Goal: Task Accomplishment & Management: Manage account settings

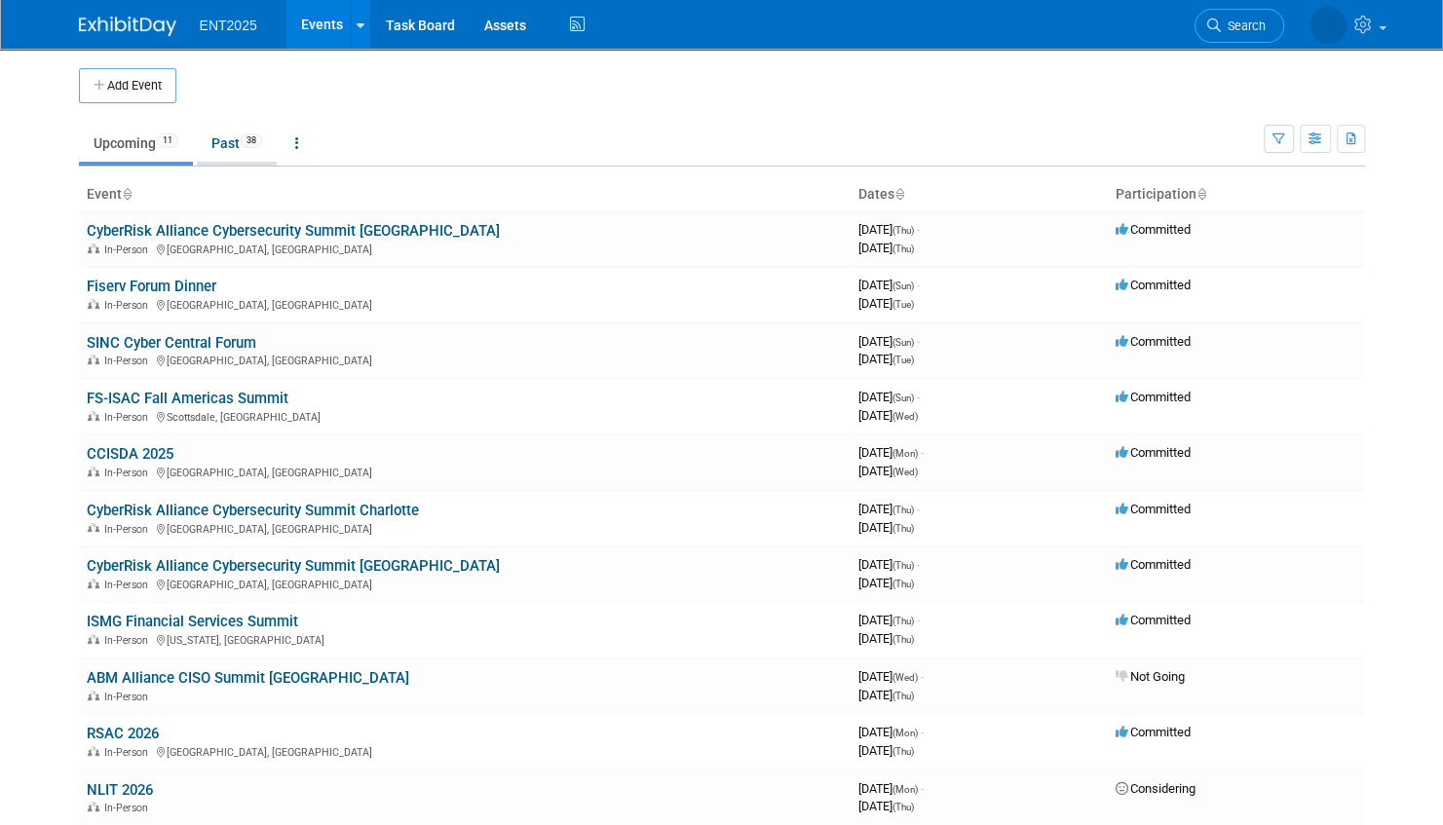
click at [238, 140] on link "Past 38" at bounding box center [237, 143] width 80 height 37
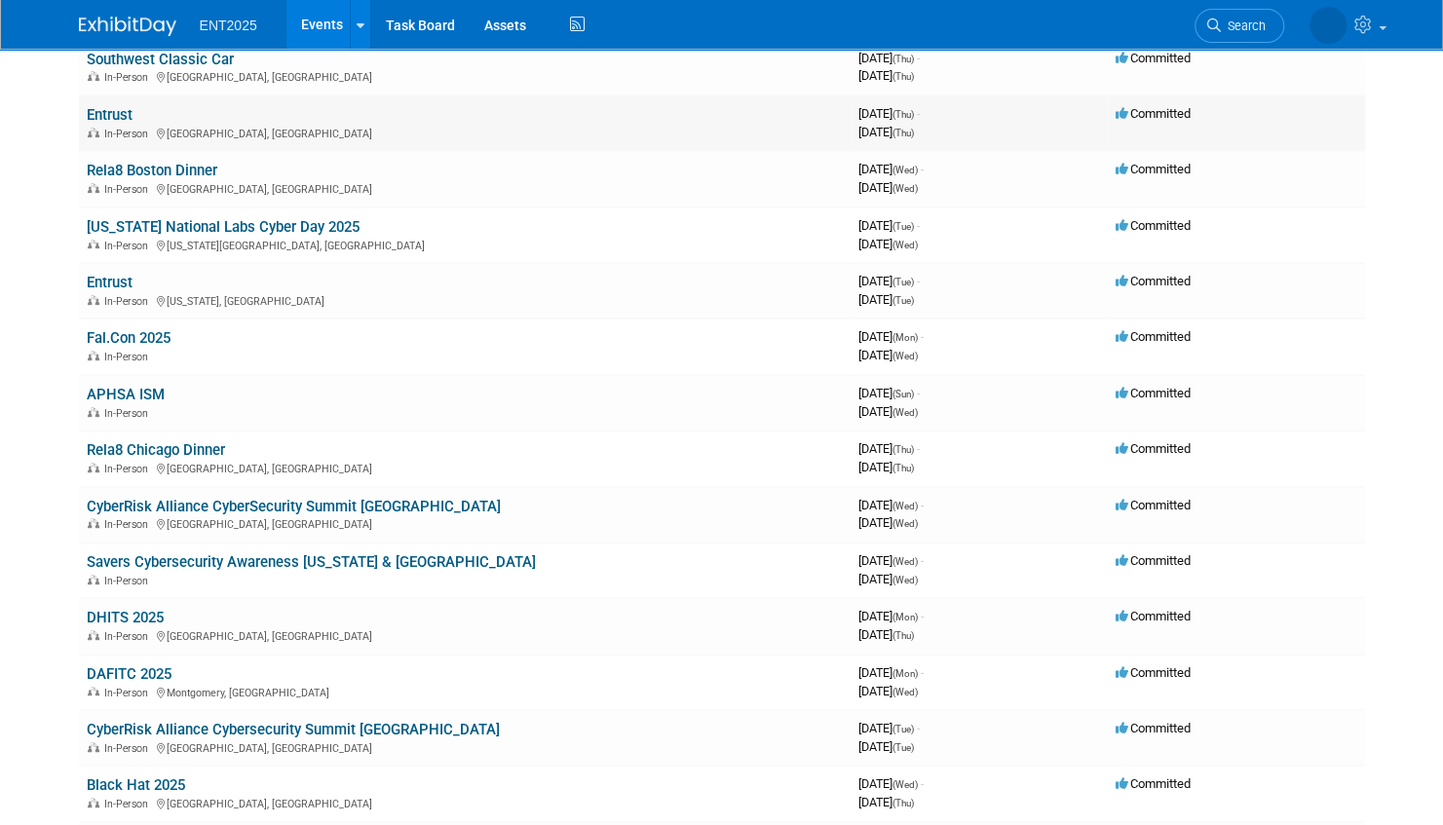
scroll to position [292, 0]
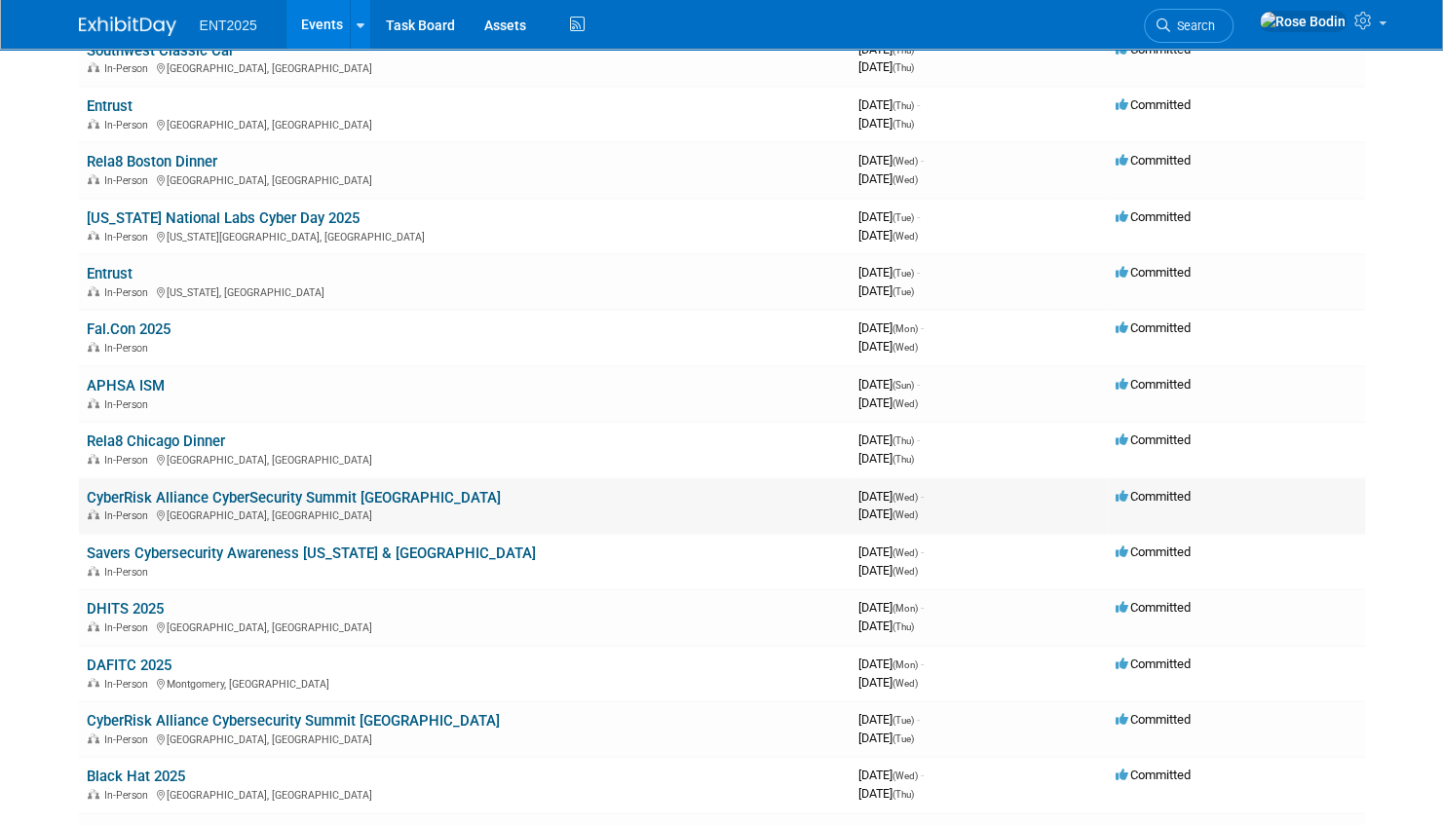
click at [319, 495] on link "CyberRisk Alliance CyberSecurity Summit [GEOGRAPHIC_DATA]" at bounding box center [294, 498] width 414 height 18
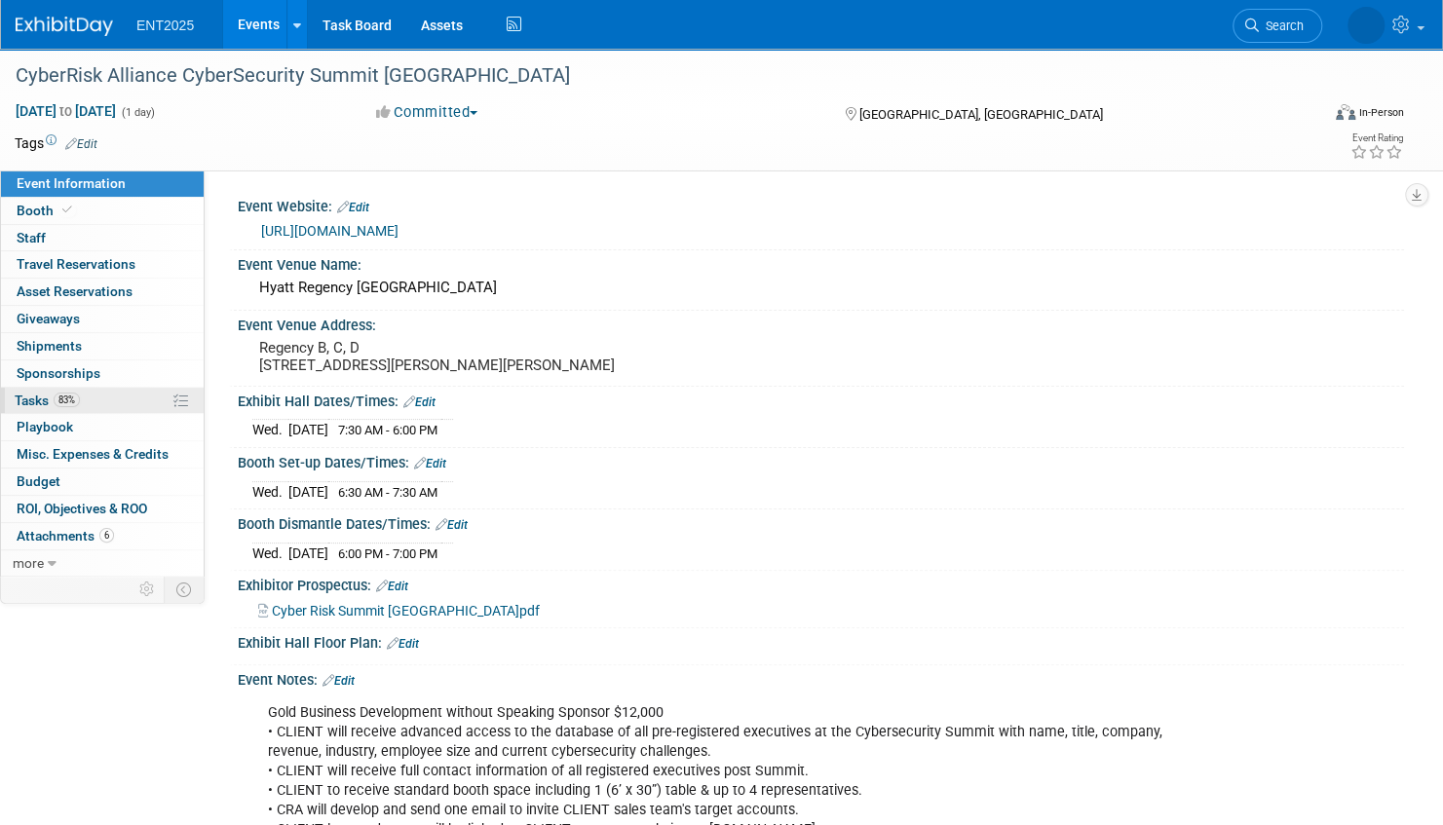
click at [141, 396] on link "83% Tasks 83%" at bounding box center [102, 401] width 203 height 26
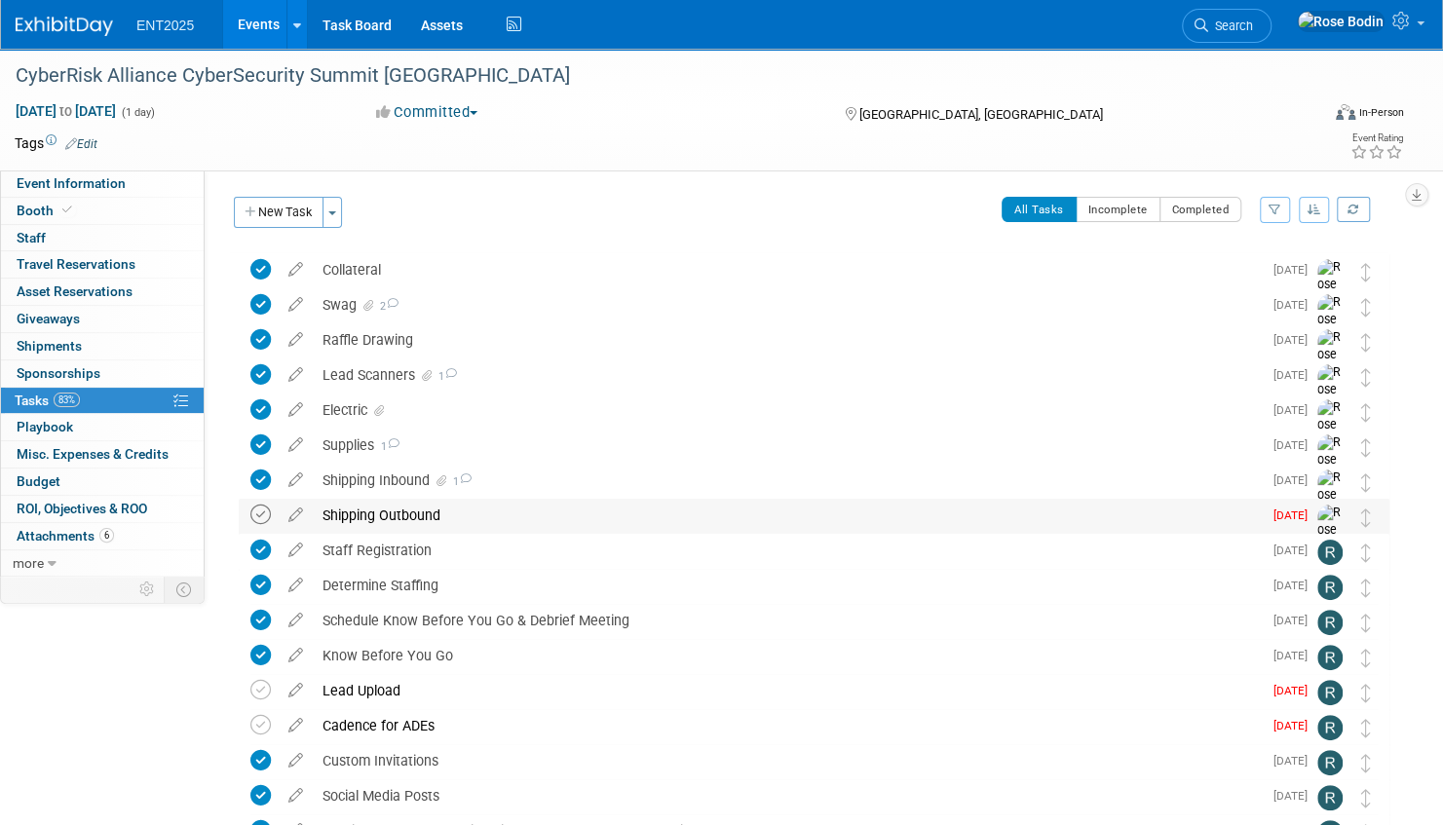
click at [258, 511] on icon at bounding box center [260, 515] width 20 height 20
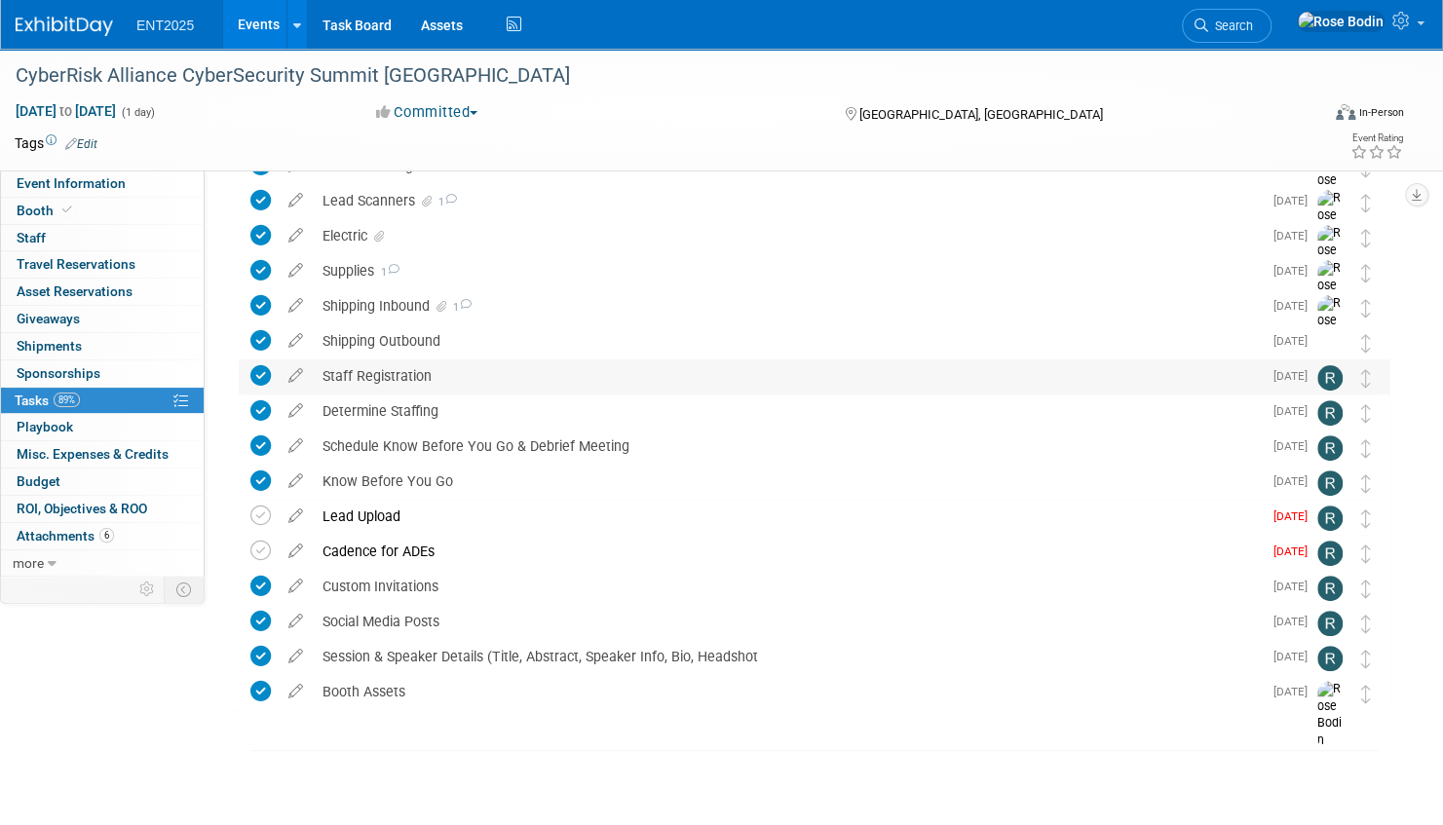
scroll to position [177, 0]
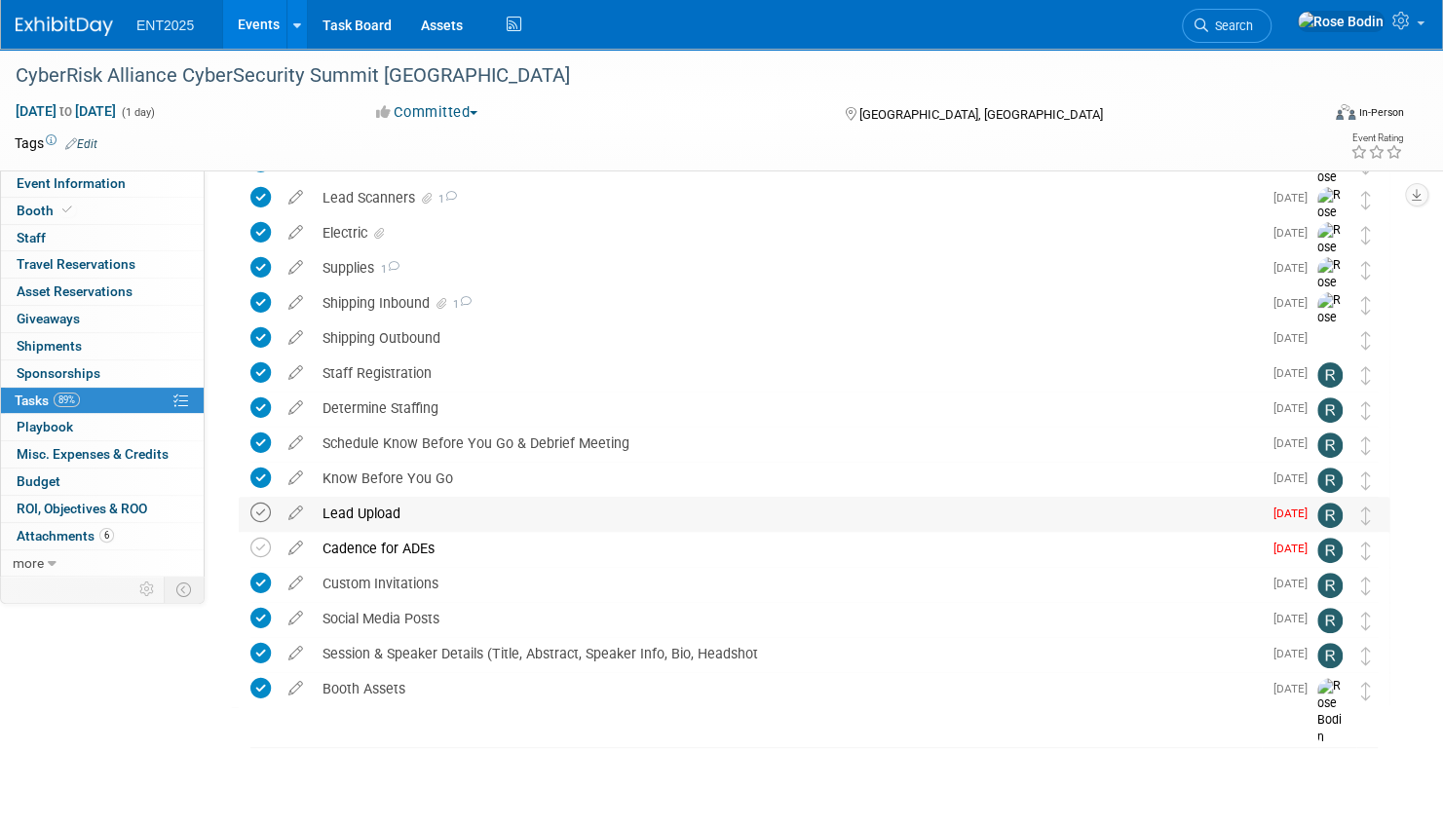
click at [263, 514] on icon at bounding box center [260, 513] width 20 height 20
click at [251, 548] on icon at bounding box center [260, 548] width 20 height 20
click at [509, 240] on div "Electric" at bounding box center [787, 232] width 949 height 33
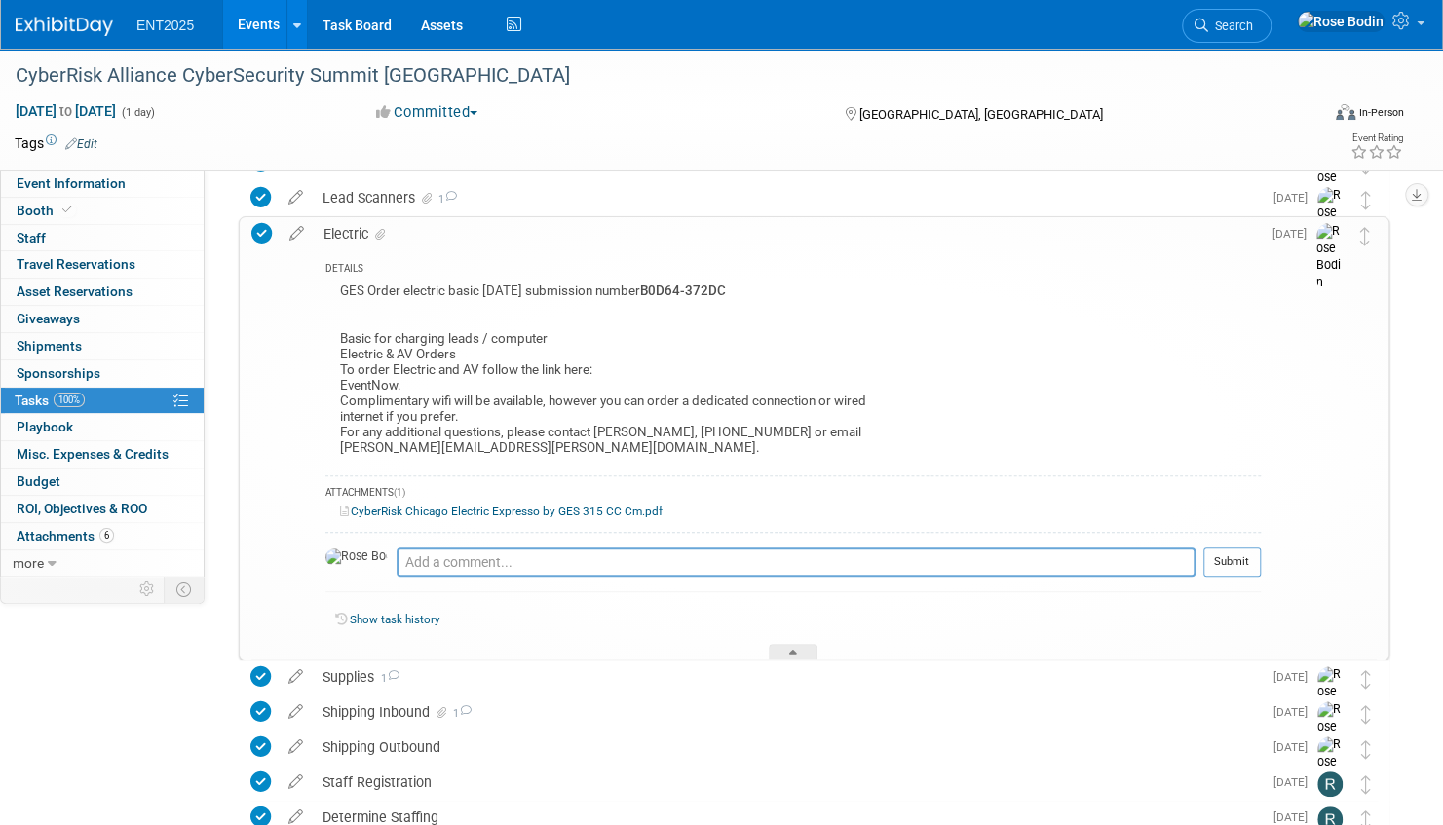
click at [521, 511] on link "CyberRisk Chicago Electric Expresso by GES 315 CC Cm.pdf" at bounding box center [501, 512] width 323 height 14
click at [792, 650] on icon at bounding box center [793, 656] width 8 height 12
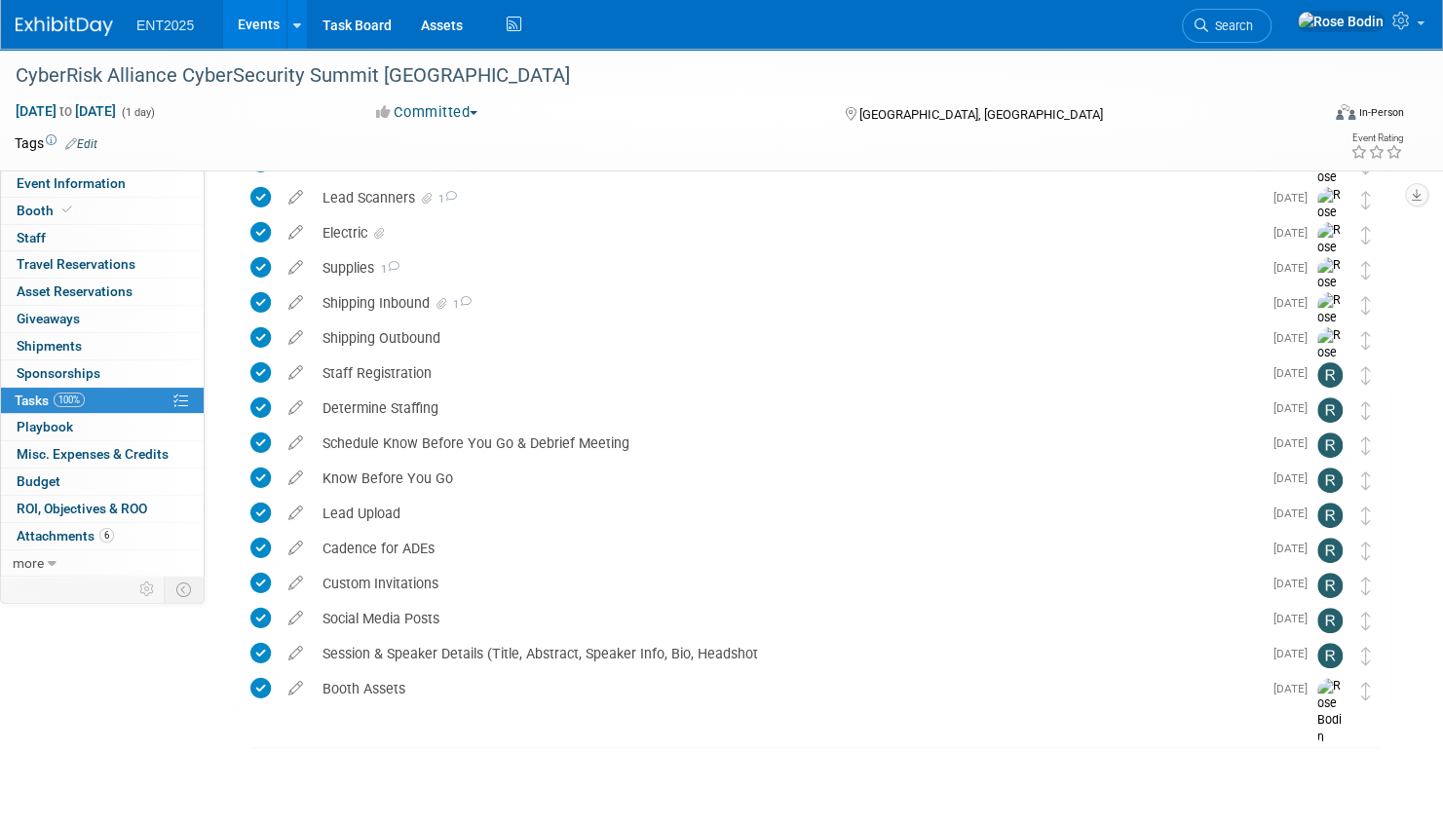
click at [265, 21] on link "Events" at bounding box center [258, 24] width 71 height 49
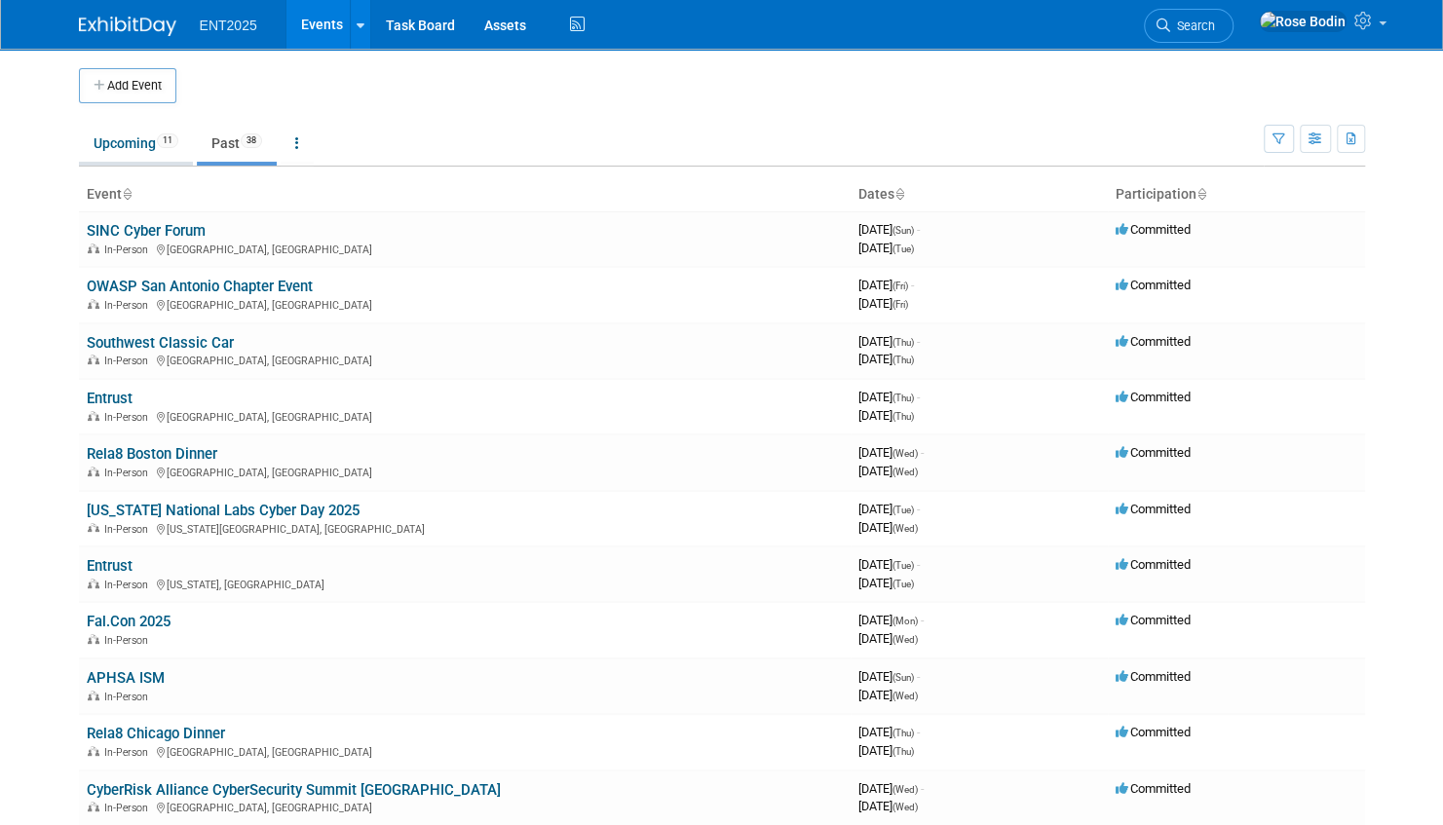
click at [123, 142] on link "Upcoming 11" at bounding box center [136, 143] width 114 height 37
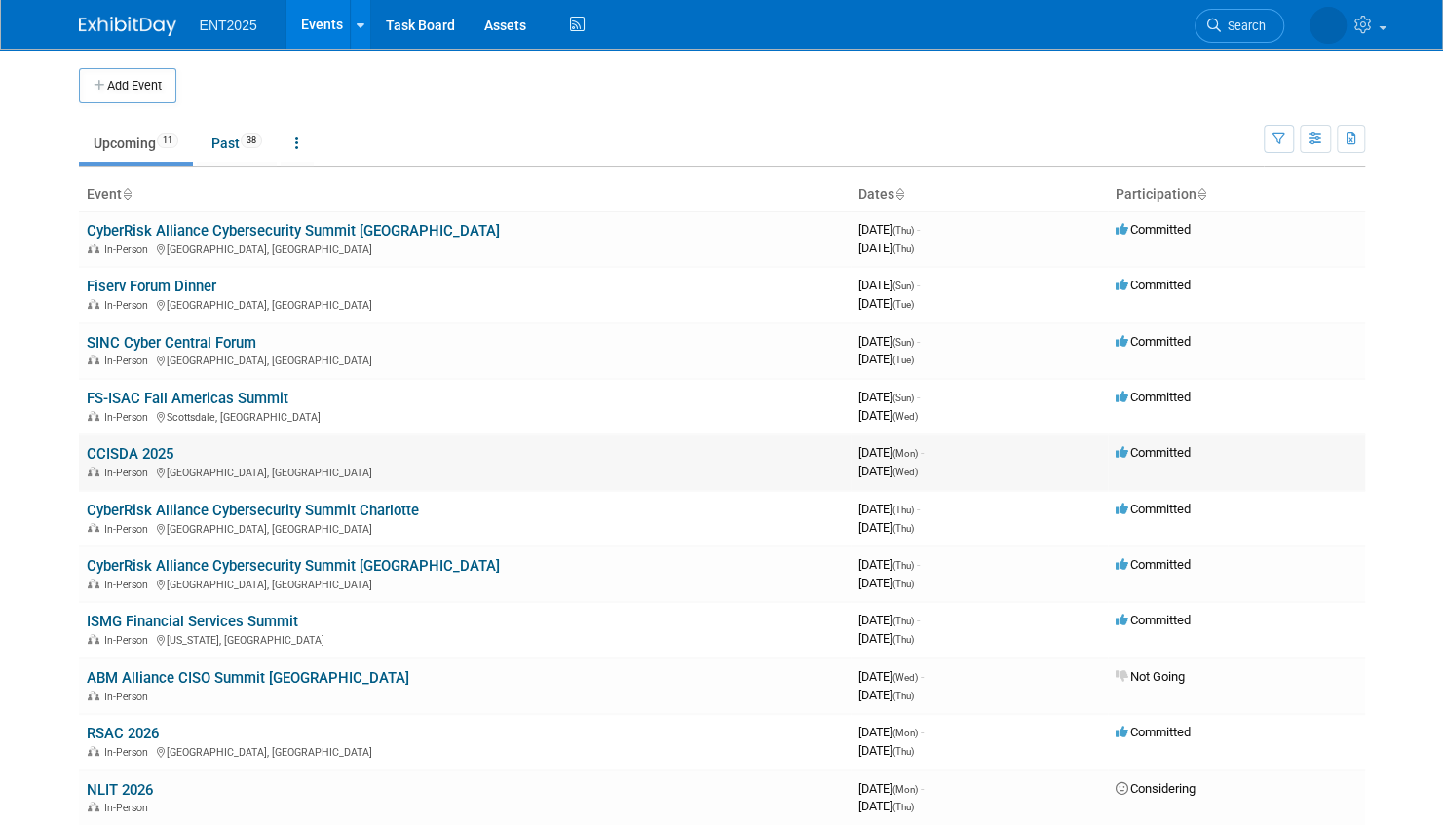
click at [112, 448] on link "CCISDA 2025" at bounding box center [130, 454] width 87 height 18
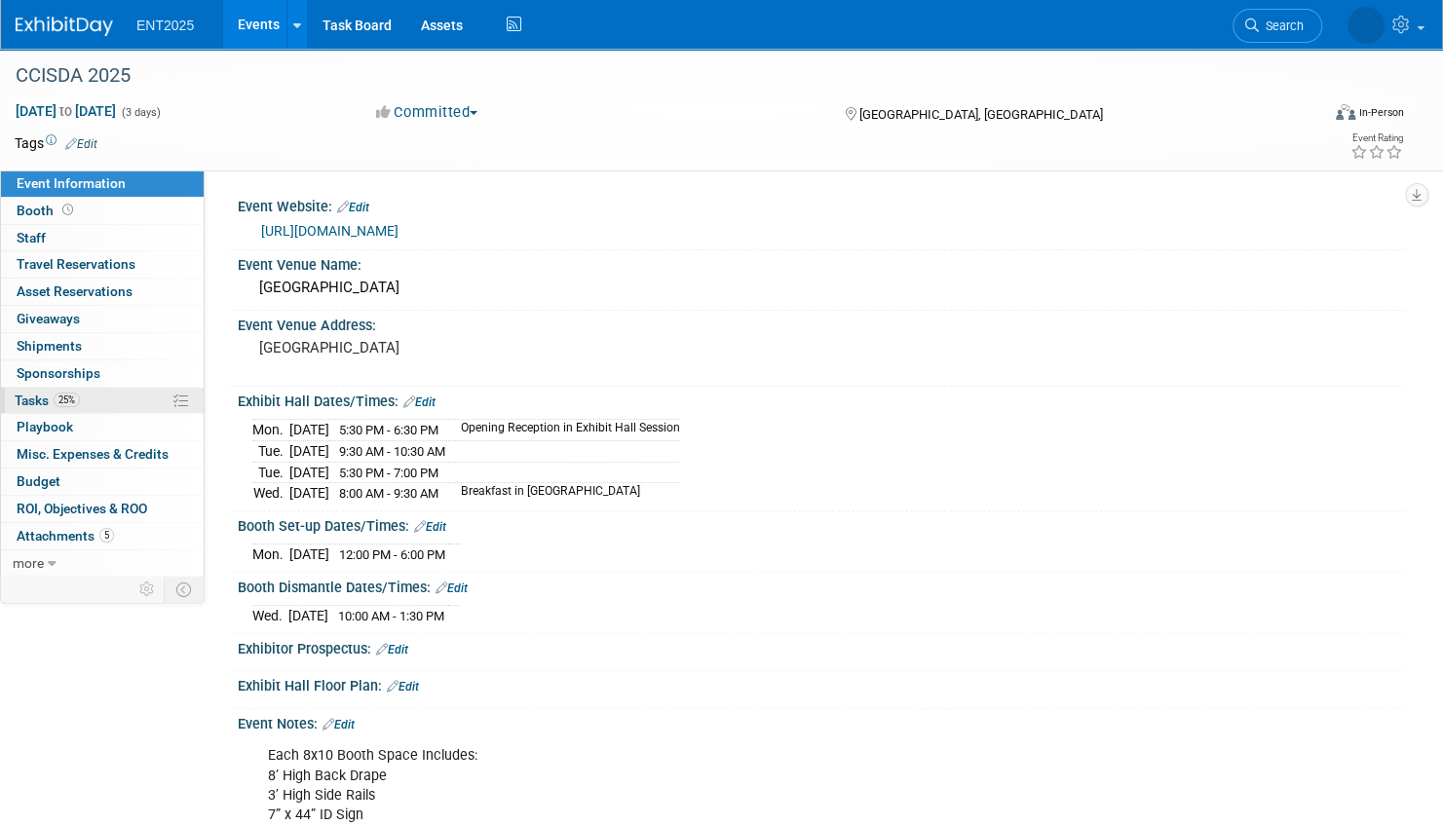
click at [105, 401] on link "25% Tasks 25%" at bounding box center [102, 401] width 203 height 26
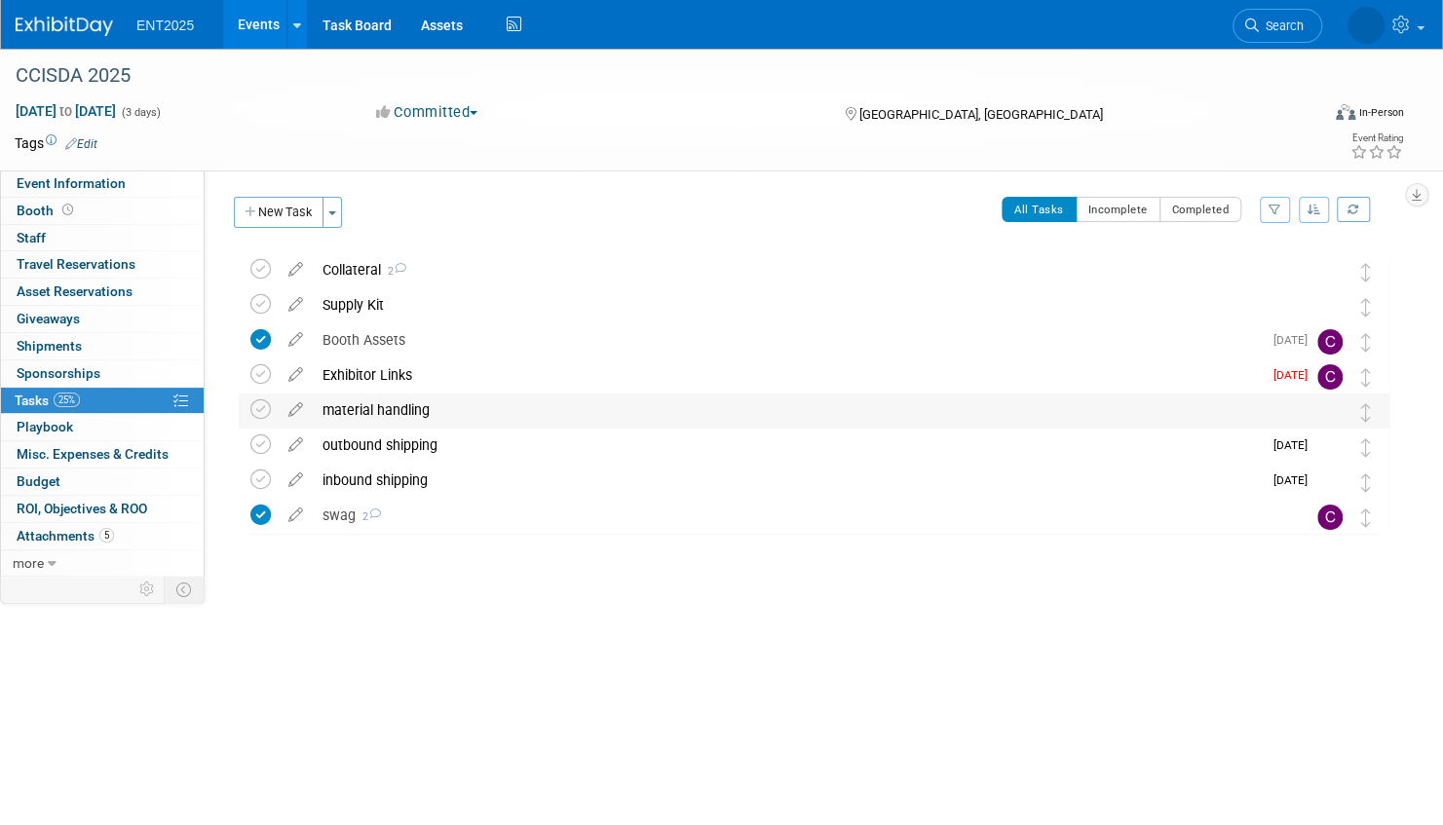
click at [593, 412] on div "material handling" at bounding box center [796, 410] width 966 height 33
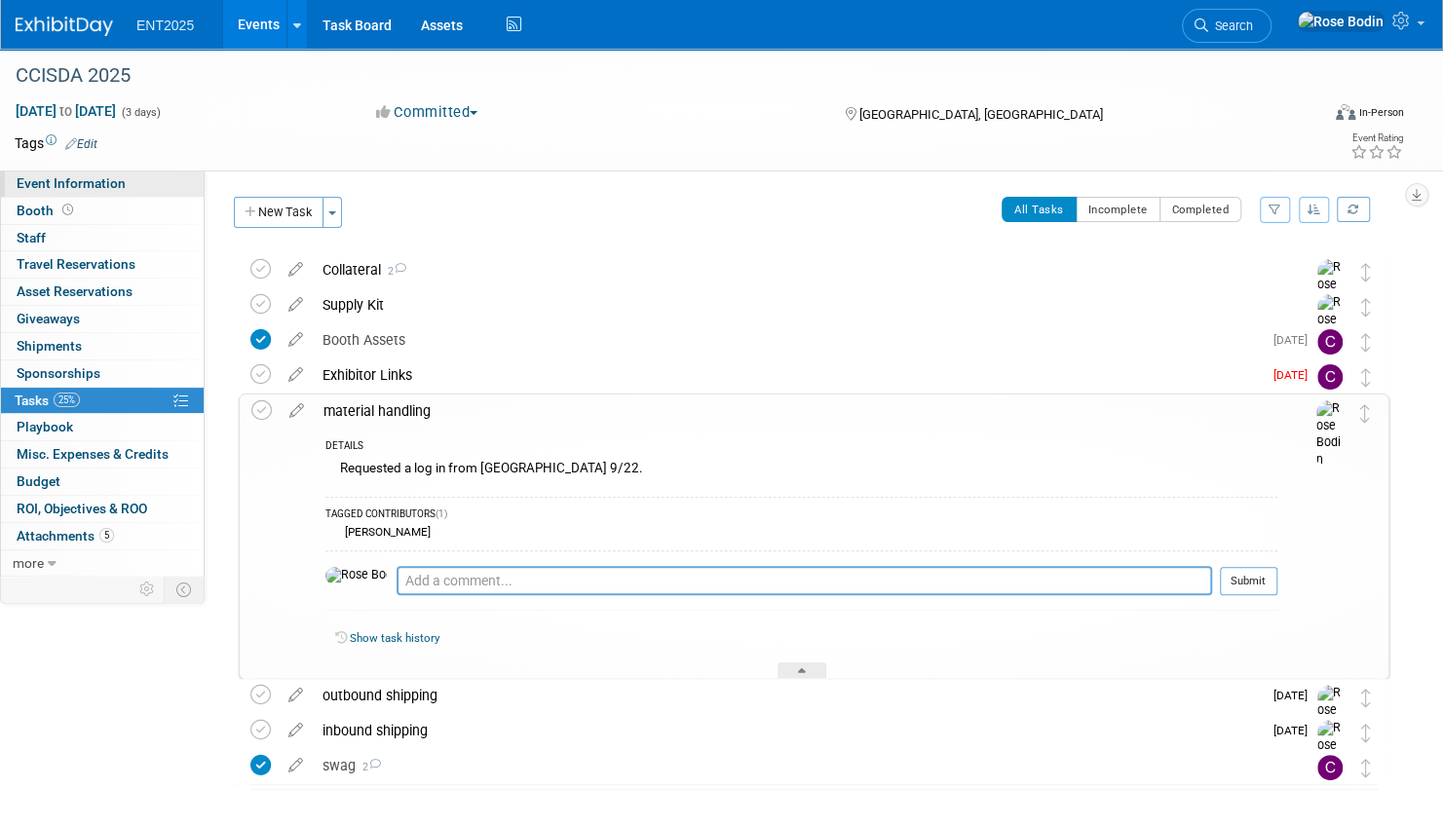
click at [153, 177] on link "Event Information" at bounding box center [102, 184] width 203 height 26
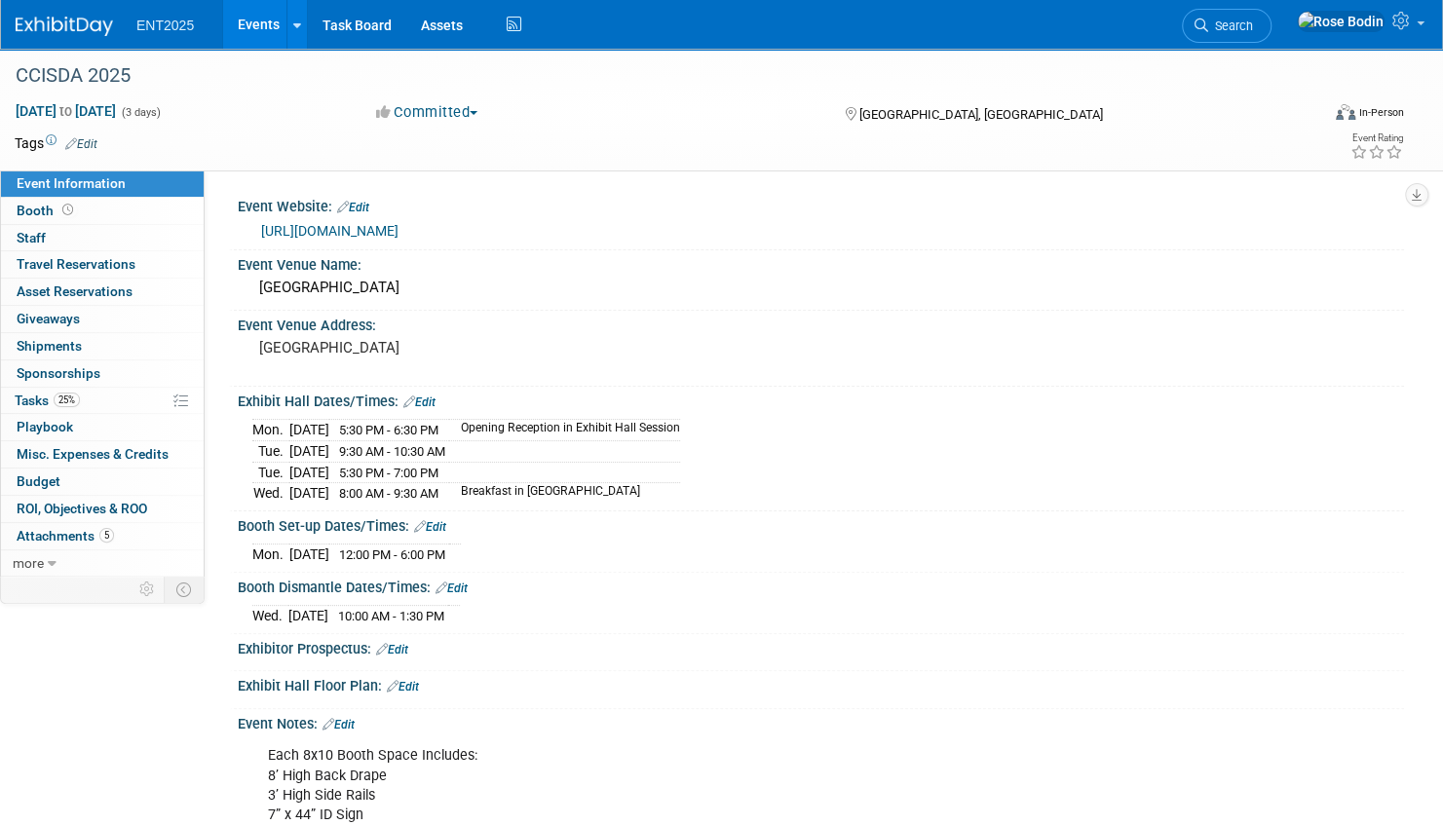
click at [421, 520] on icon at bounding box center [420, 526] width 12 height 13
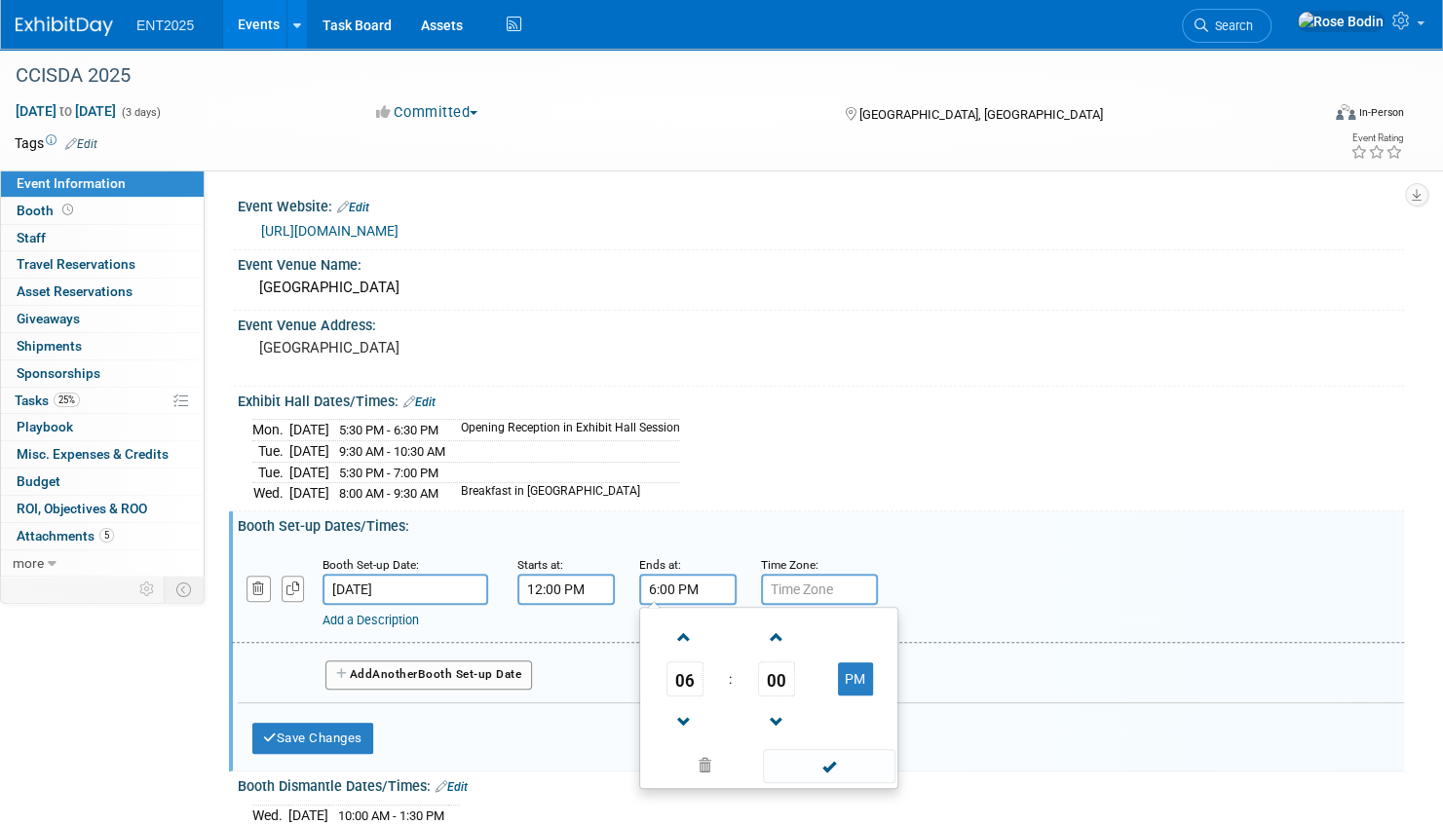
click at [704, 582] on input "6:00 PM" at bounding box center [687, 589] width 97 height 31
click at [681, 710] on span at bounding box center [685, 723] width 34 height 34
click at [791, 666] on span "00" at bounding box center [776, 679] width 37 height 35
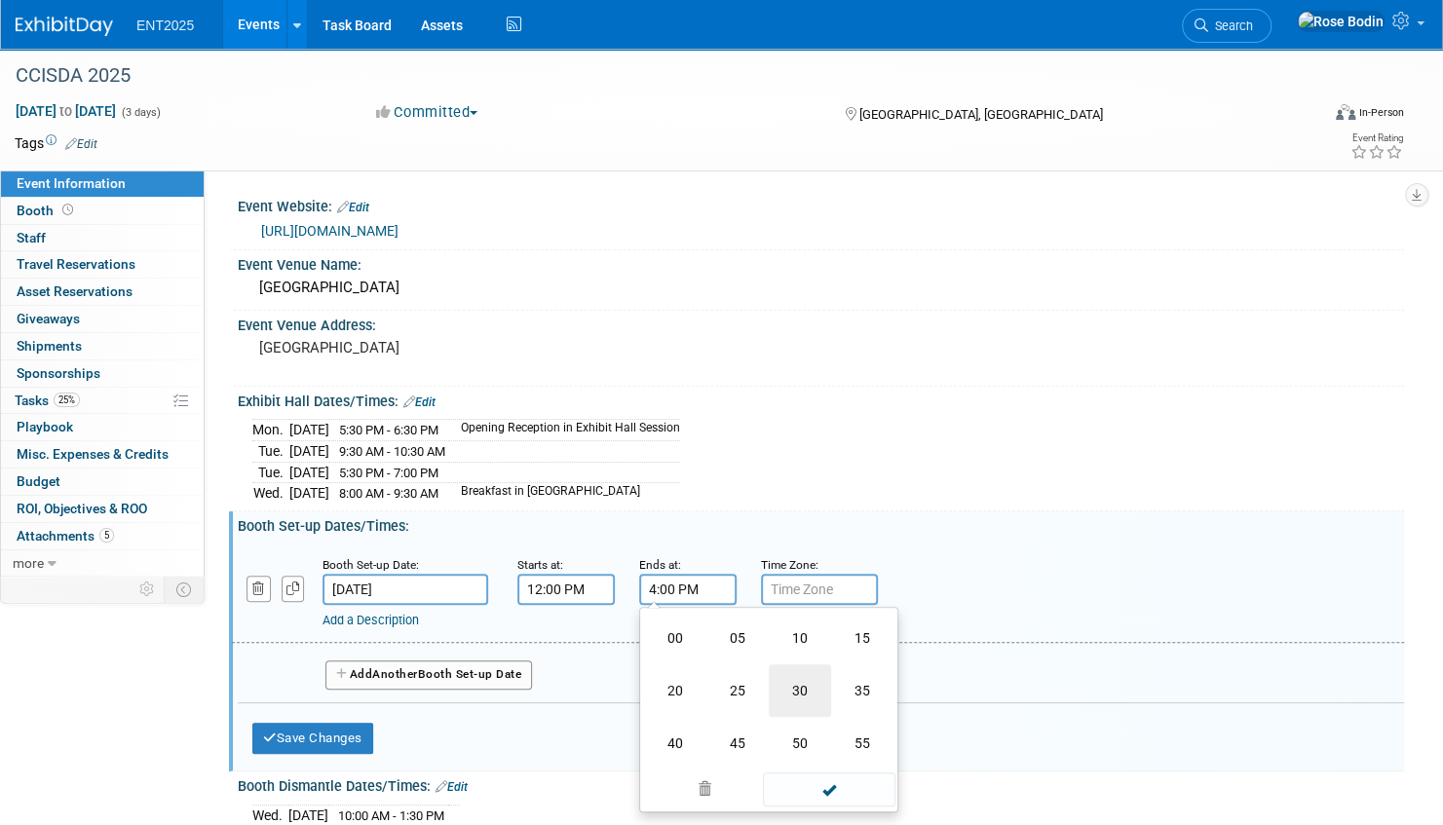
click at [808, 689] on td "30" at bounding box center [800, 691] width 62 height 53
type input "4:30 PM"
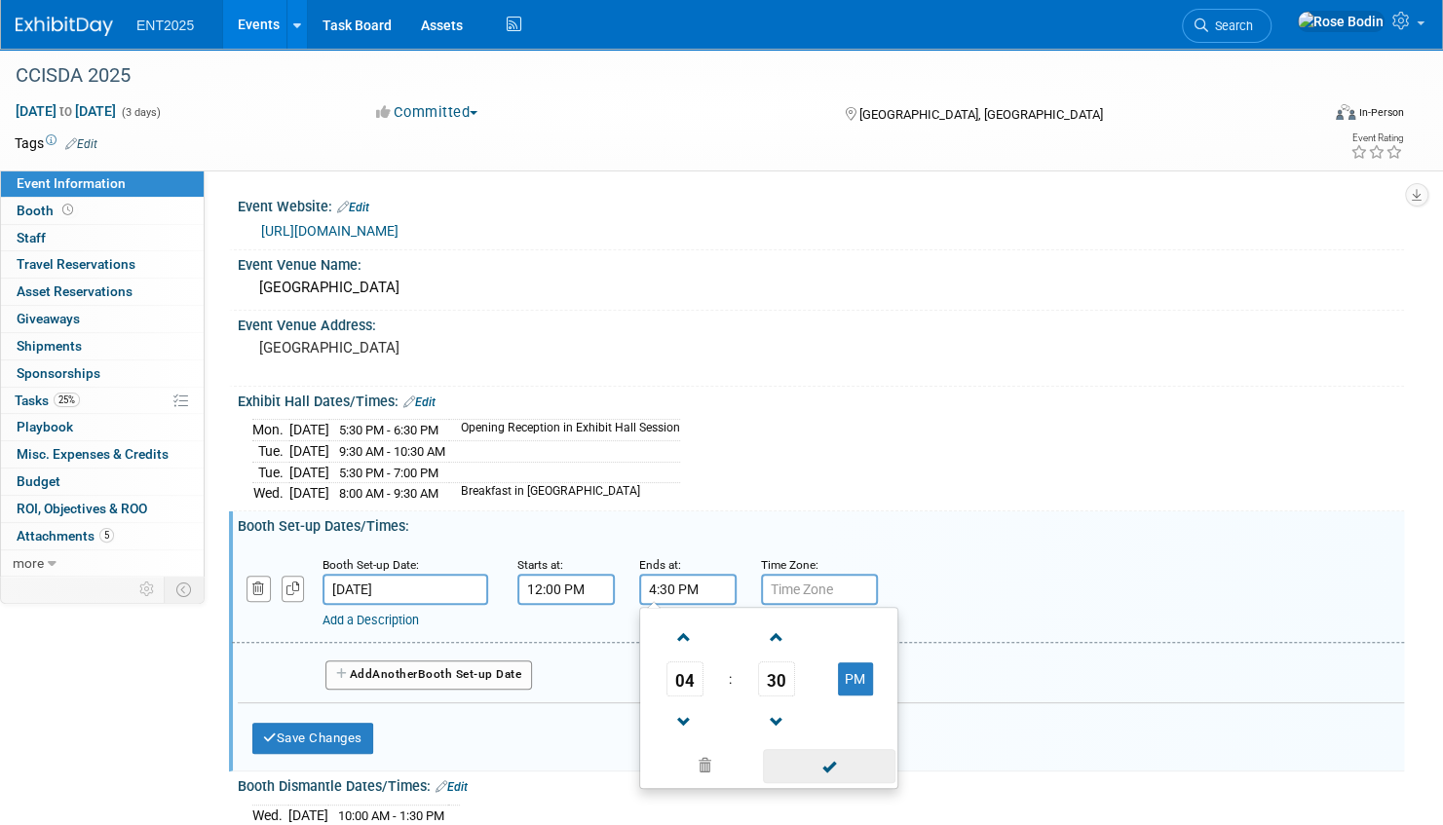
click at [822, 762] on span at bounding box center [829, 766] width 132 height 34
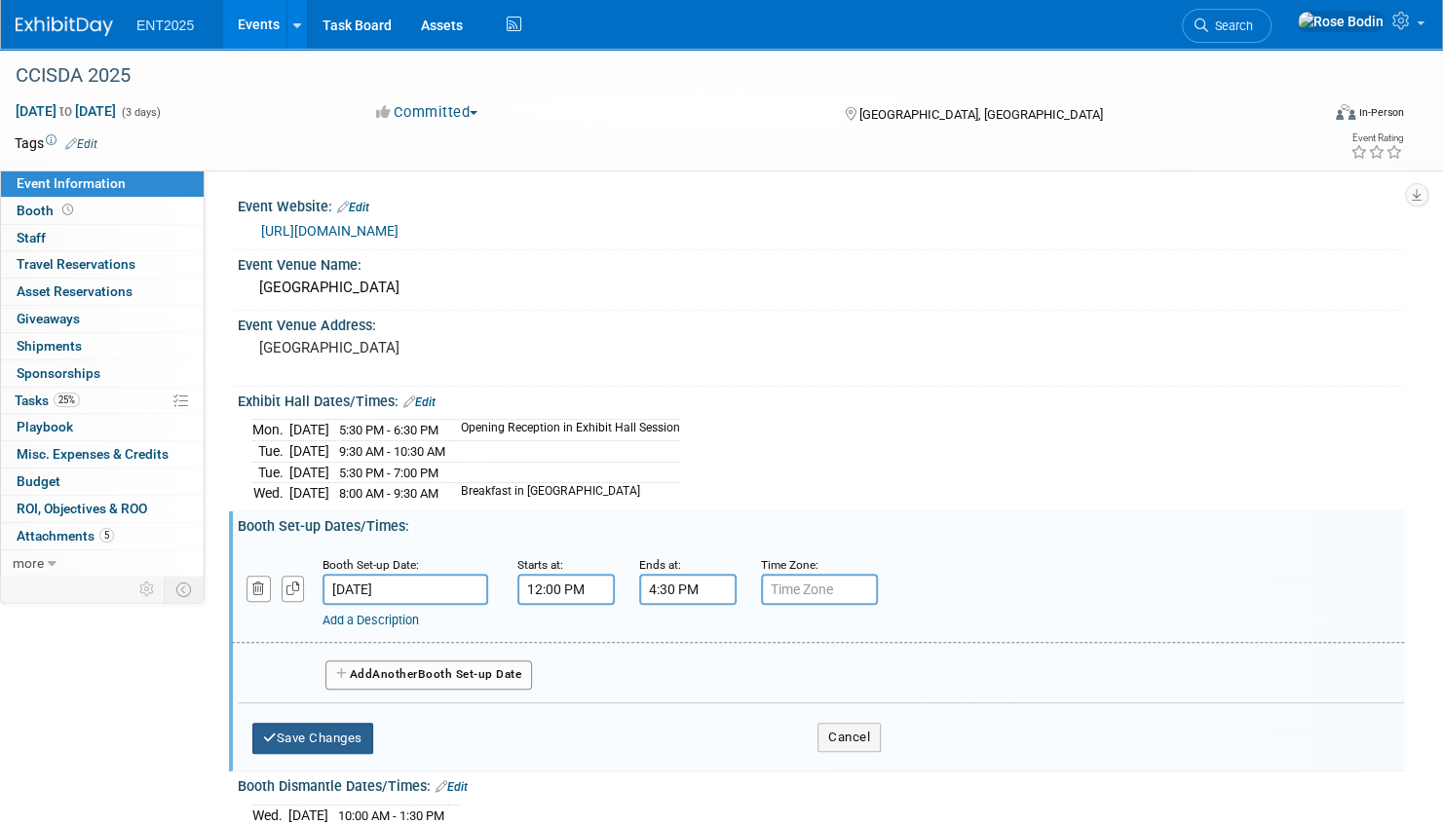
click at [349, 731] on button "Save Changes" at bounding box center [312, 738] width 121 height 31
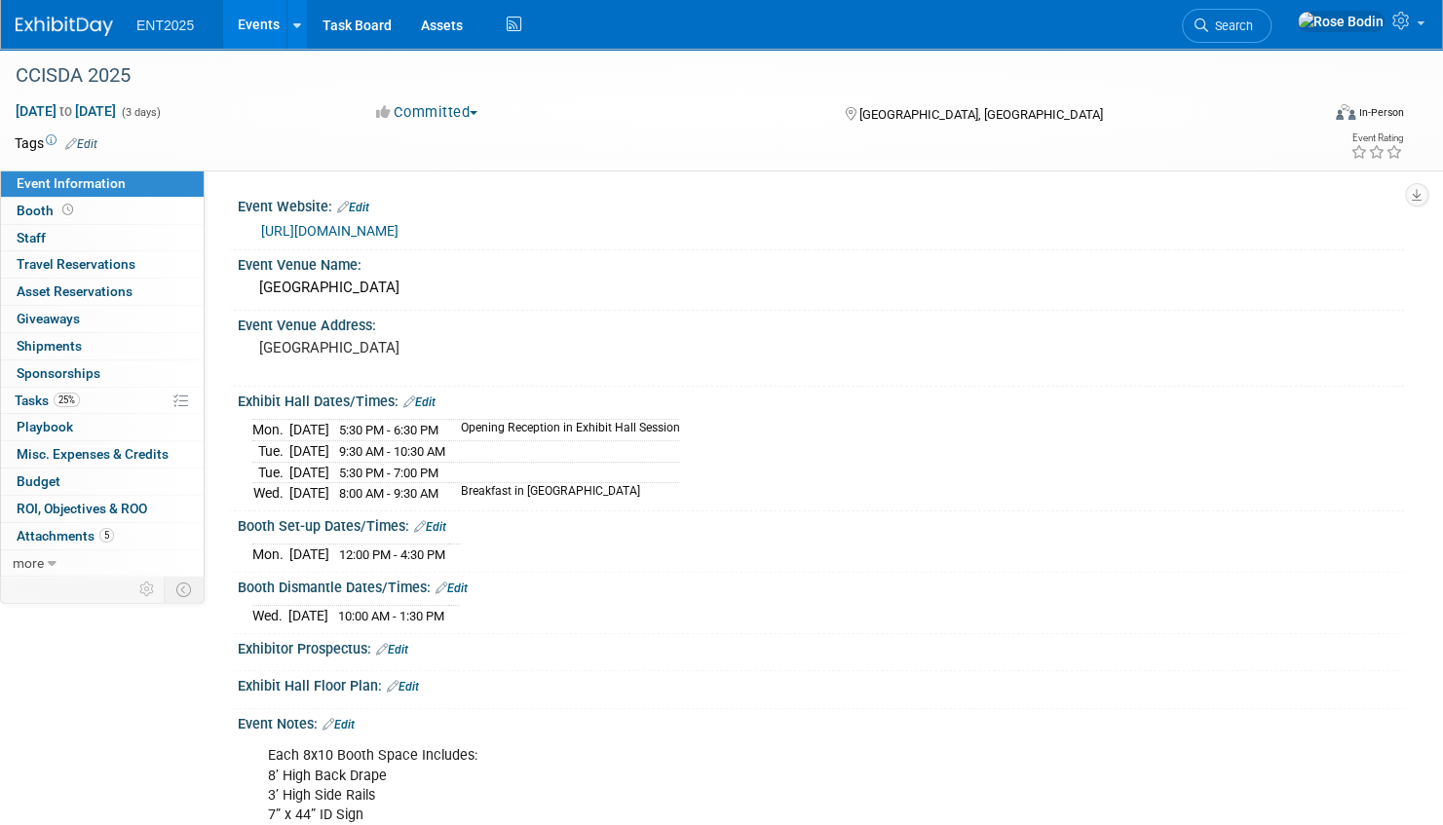
click at [431, 398] on link "Edit" at bounding box center [419, 403] width 32 height 14
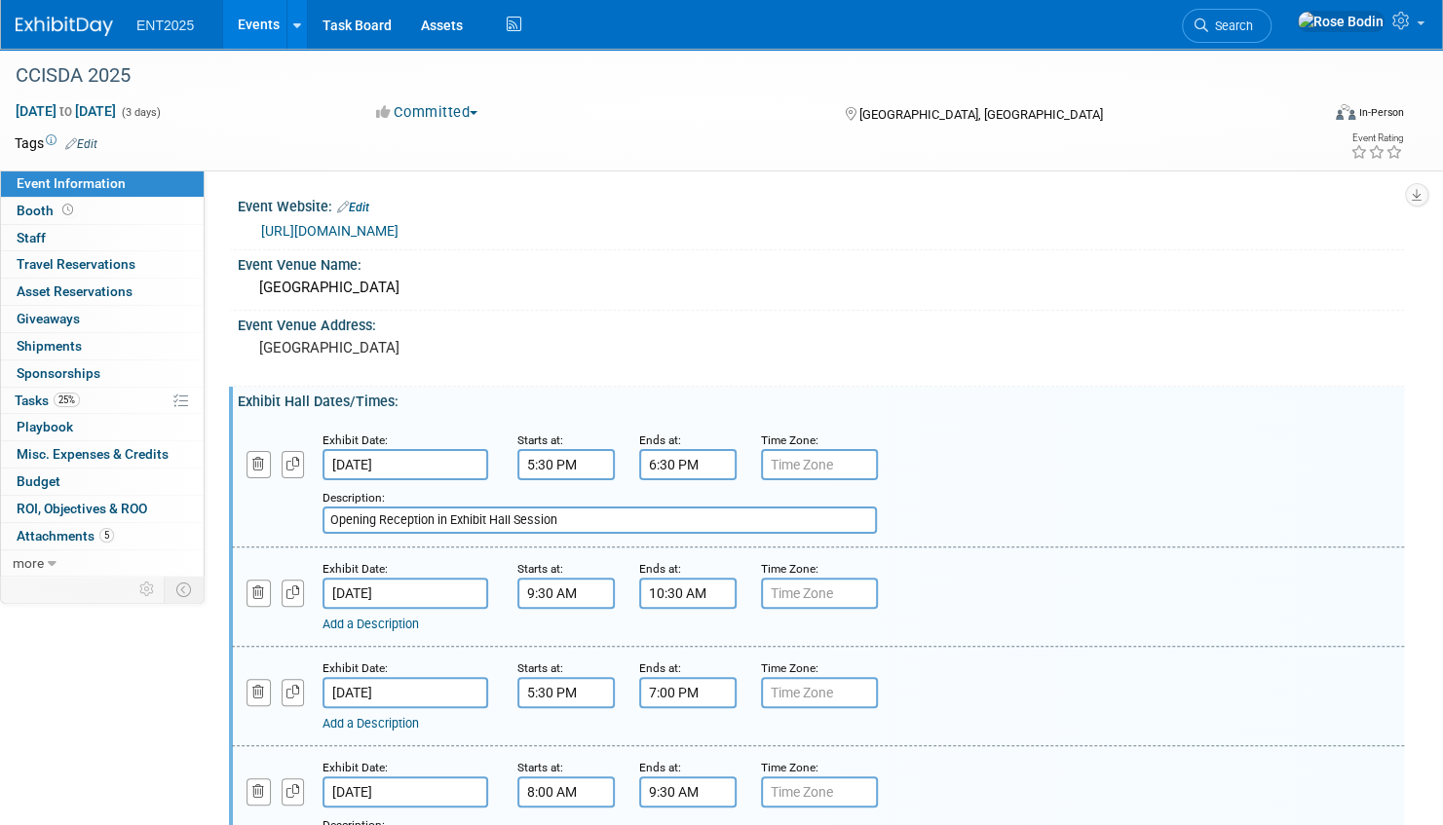
click at [594, 462] on input "5:30 PM" at bounding box center [565, 464] width 97 height 31
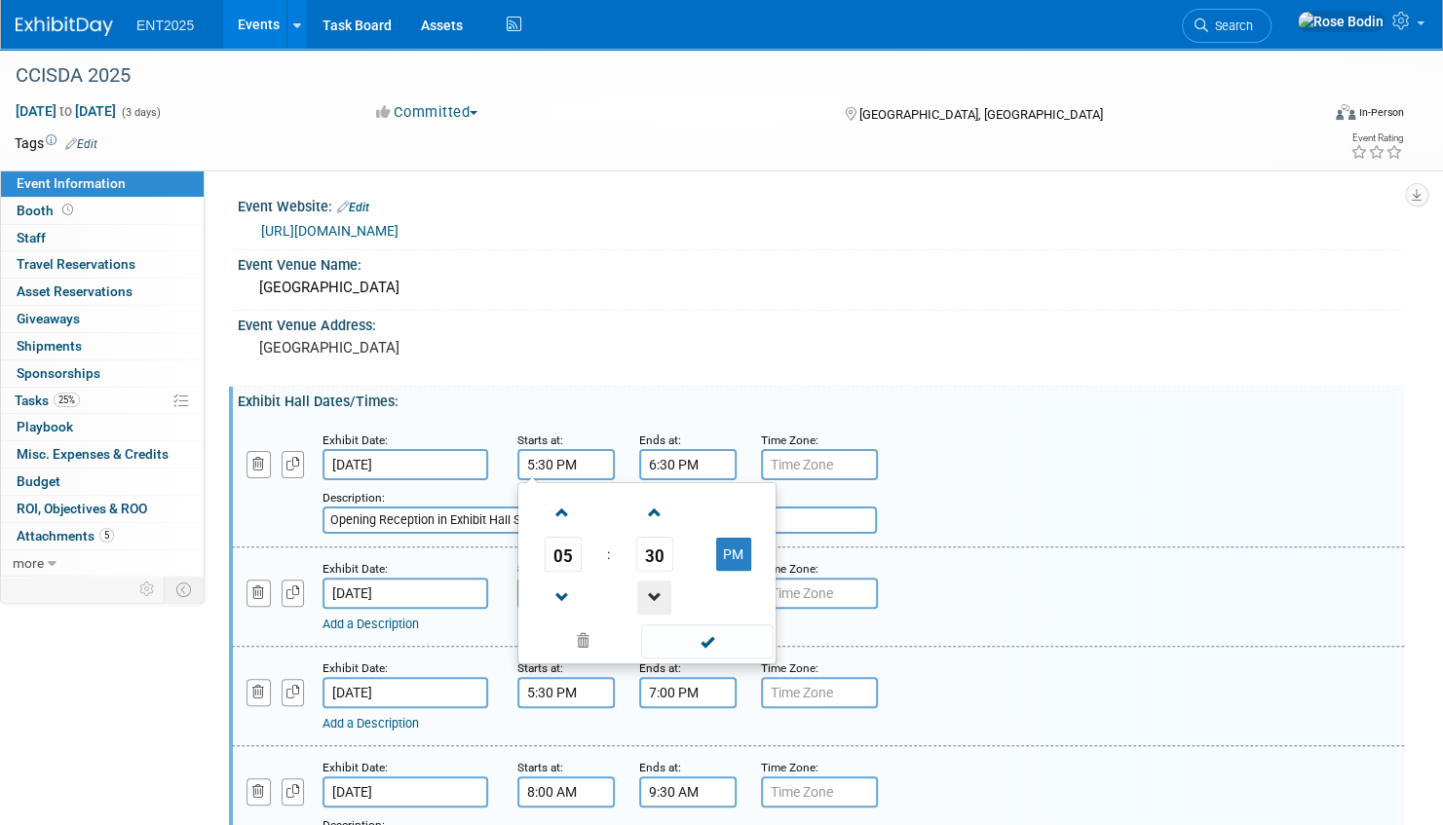
click at [653, 592] on span at bounding box center [654, 598] width 34 height 34
click at [663, 555] on span "29" at bounding box center [654, 554] width 37 height 35
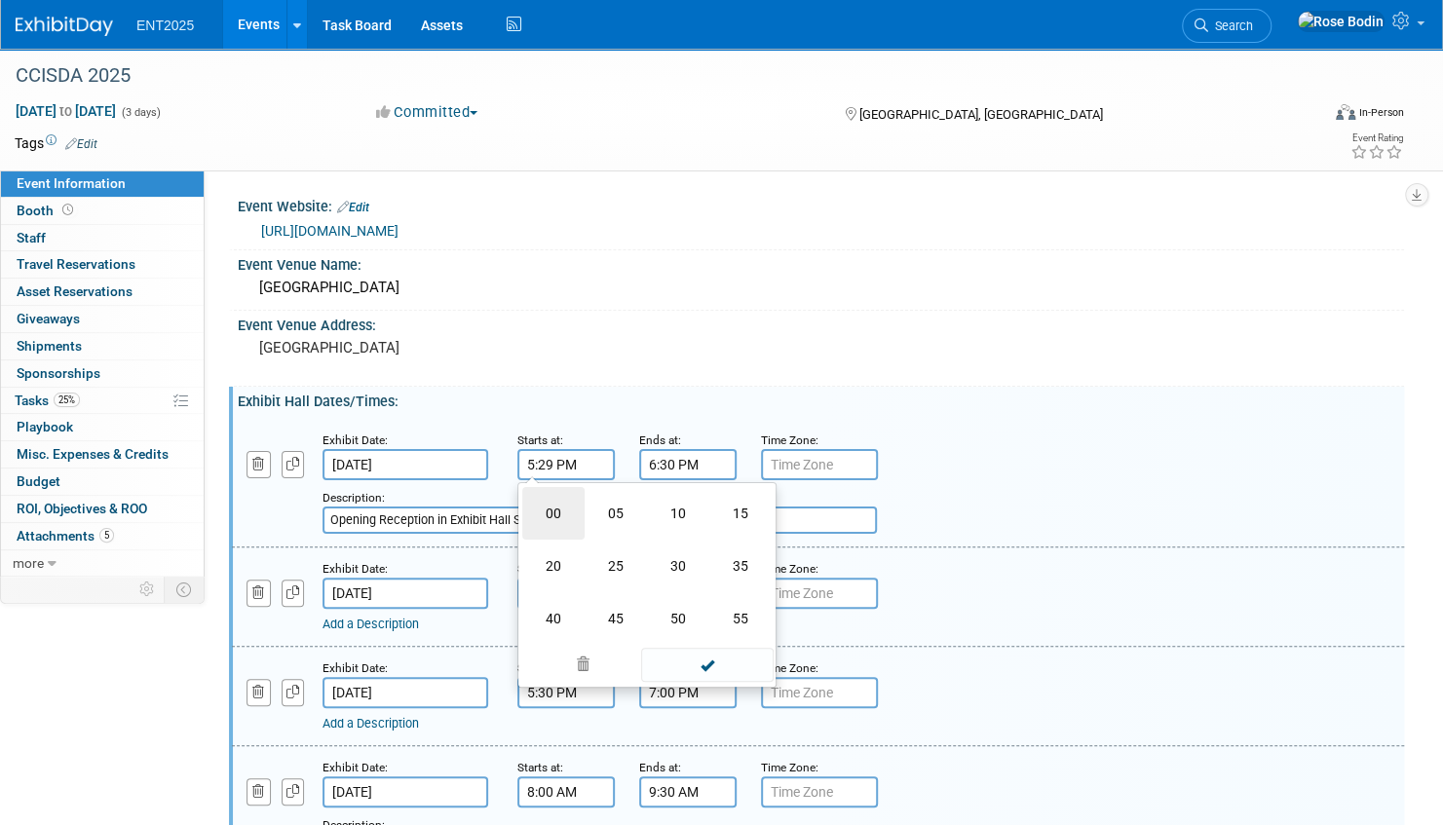
click at [561, 507] on td "00" at bounding box center [553, 513] width 62 height 53
type input "5:00 PM"
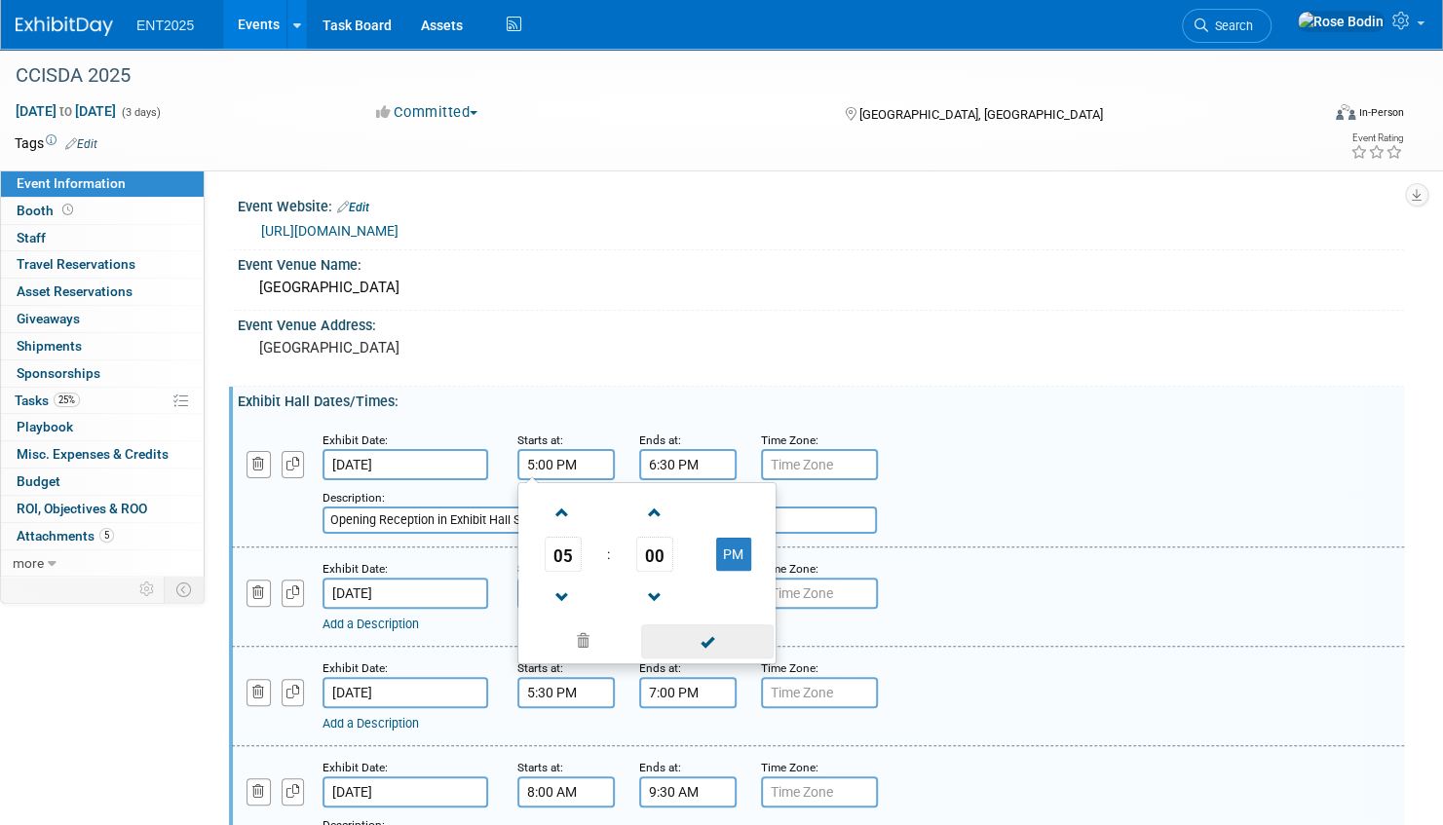
click at [704, 640] on span at bounding box center [707, 642] width 132 height 34
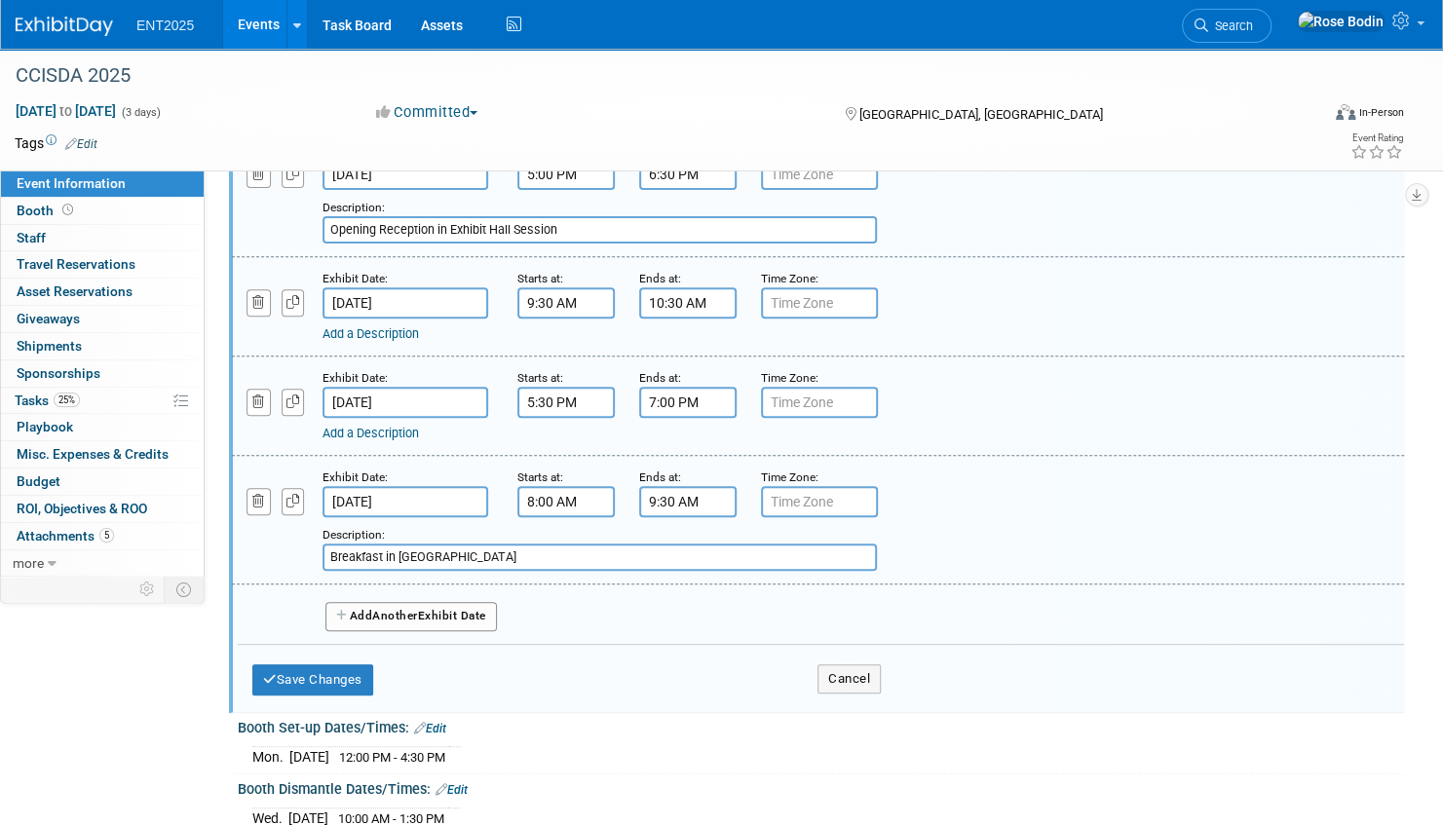
scroll to position [292, 0]
click at [322, 672] on button "Save Changes" at bounding box center [312, 678] width 121 height 31
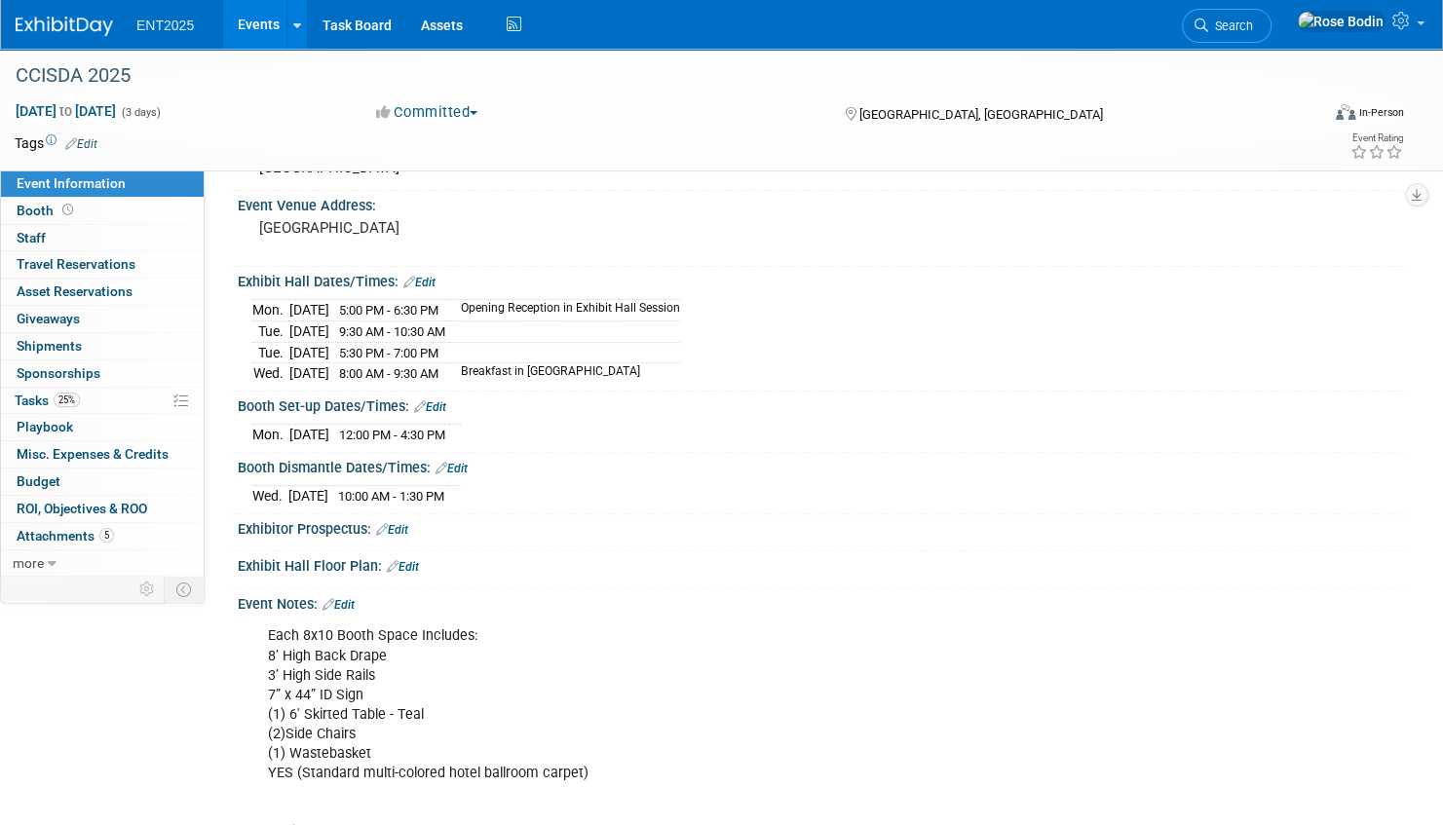
scroll to position [80, 0]
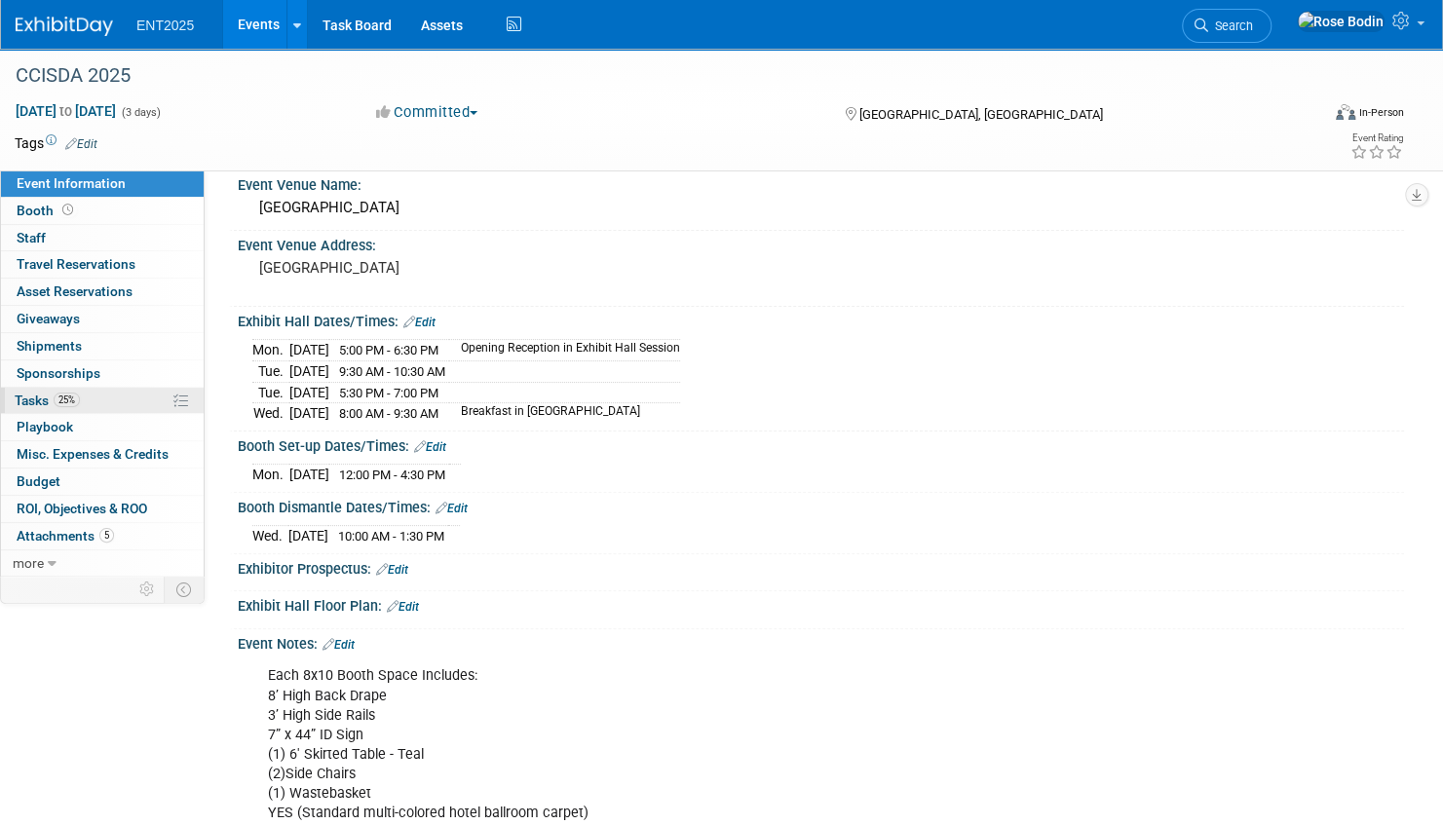
click at [99, 390] on link "25% Tasks 25%" at bounding box center [102, 401] width 203 height 26
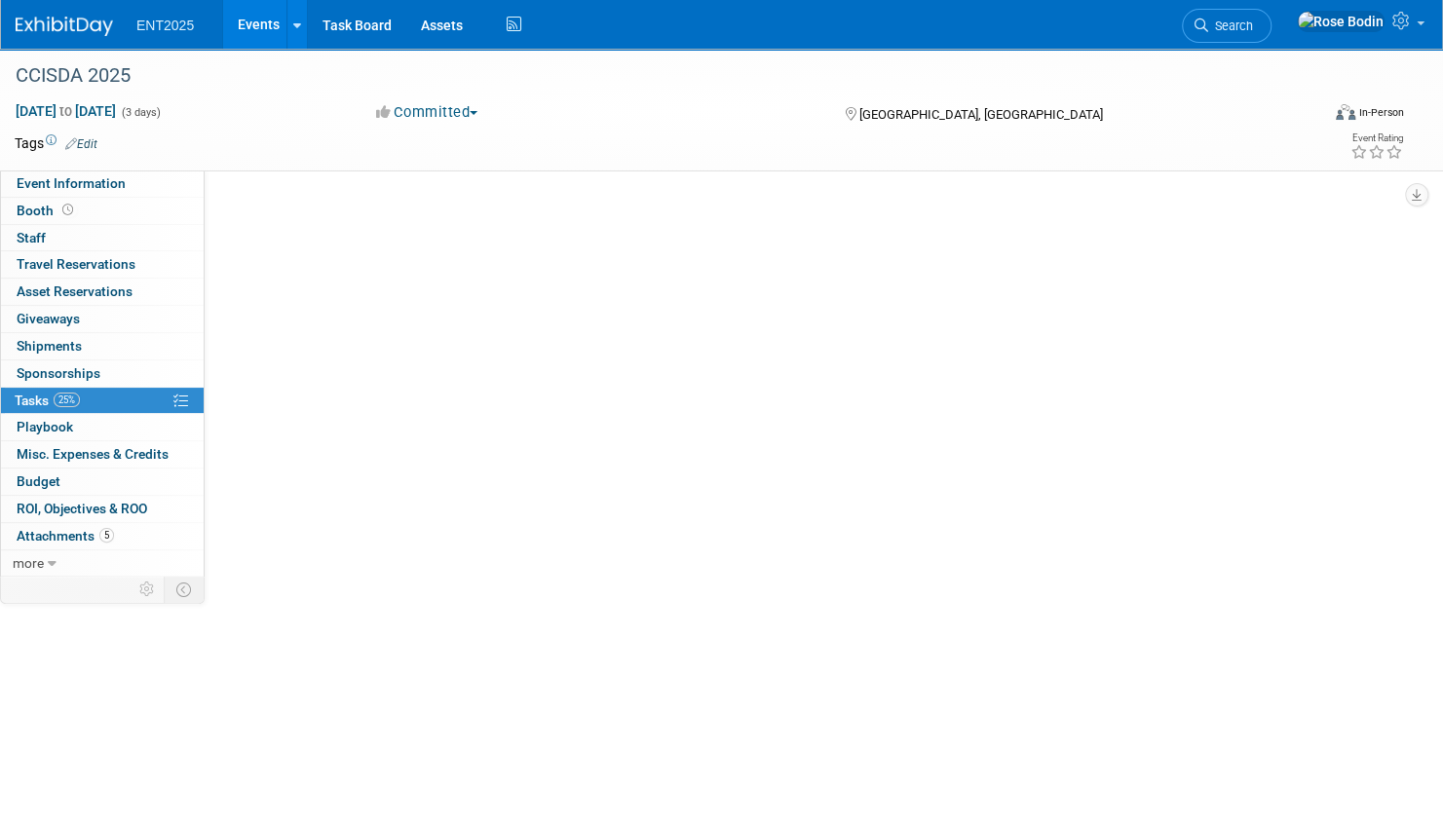
scroll to position [0, 0]
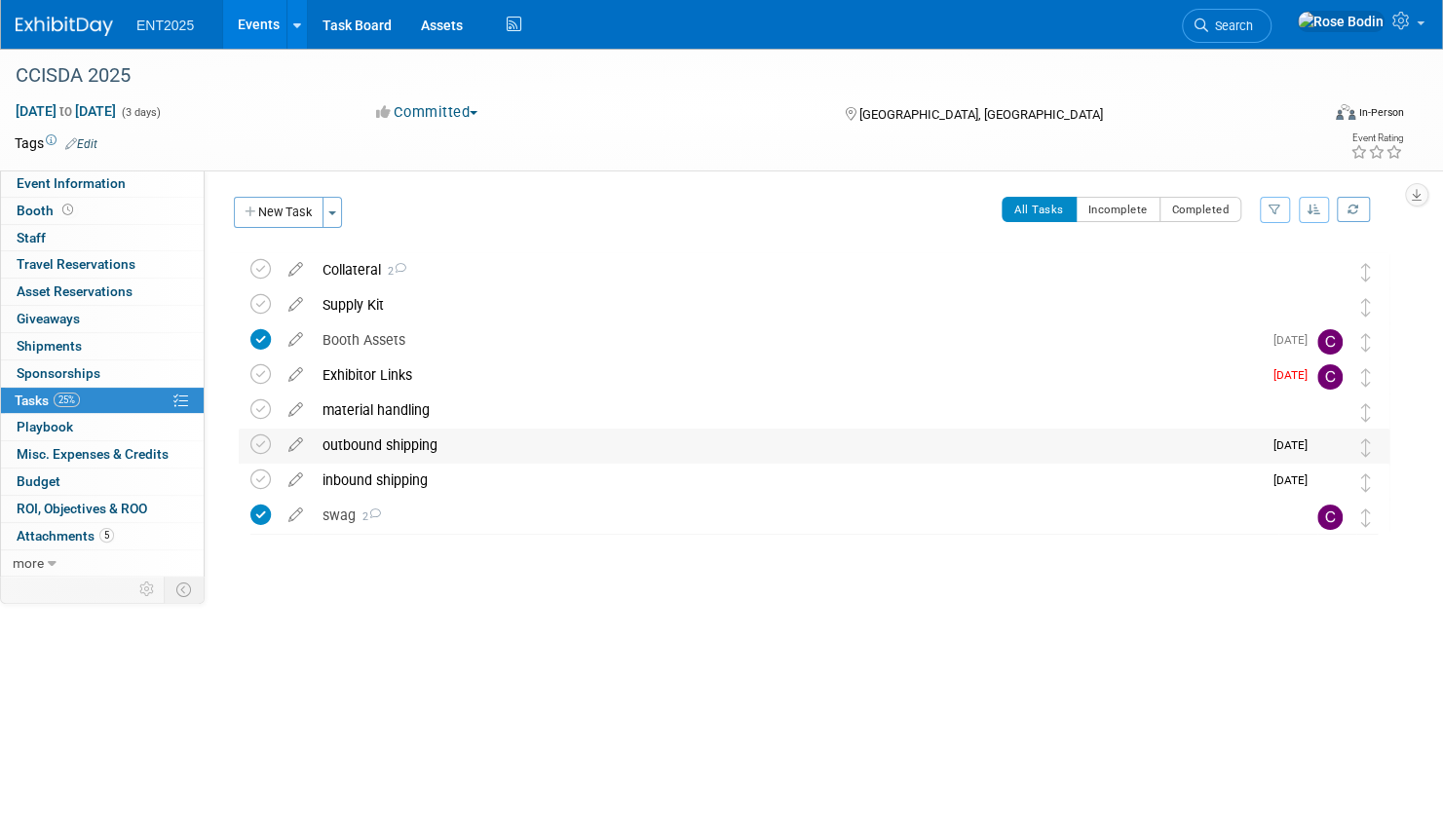
click at [544, 448] on div "outbound shipping" at bounding box center [787, 445] width 949 height 33
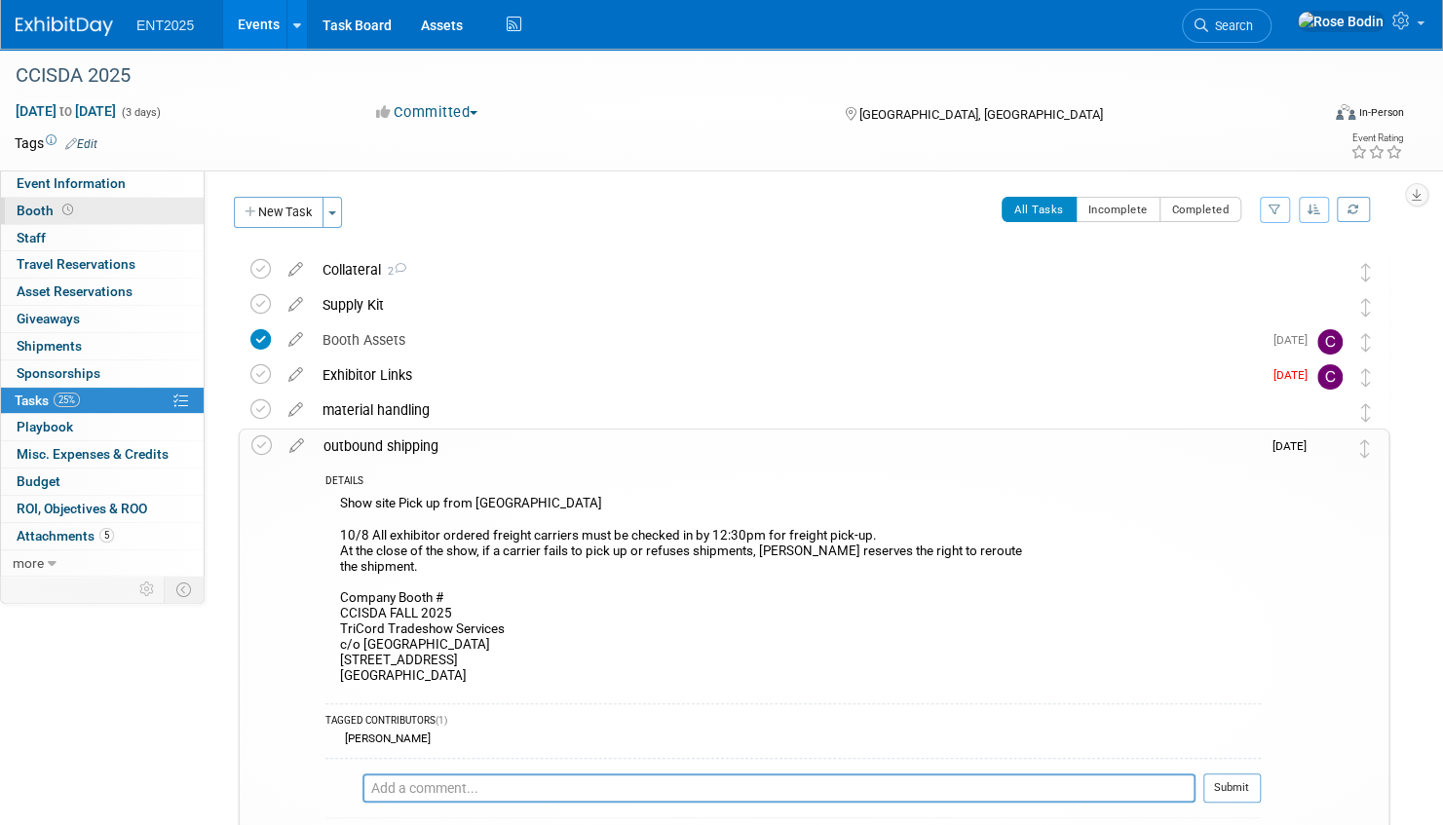
click at [150, 211] on link "Booth" at bounding box center [102, 211] width 203 height 26
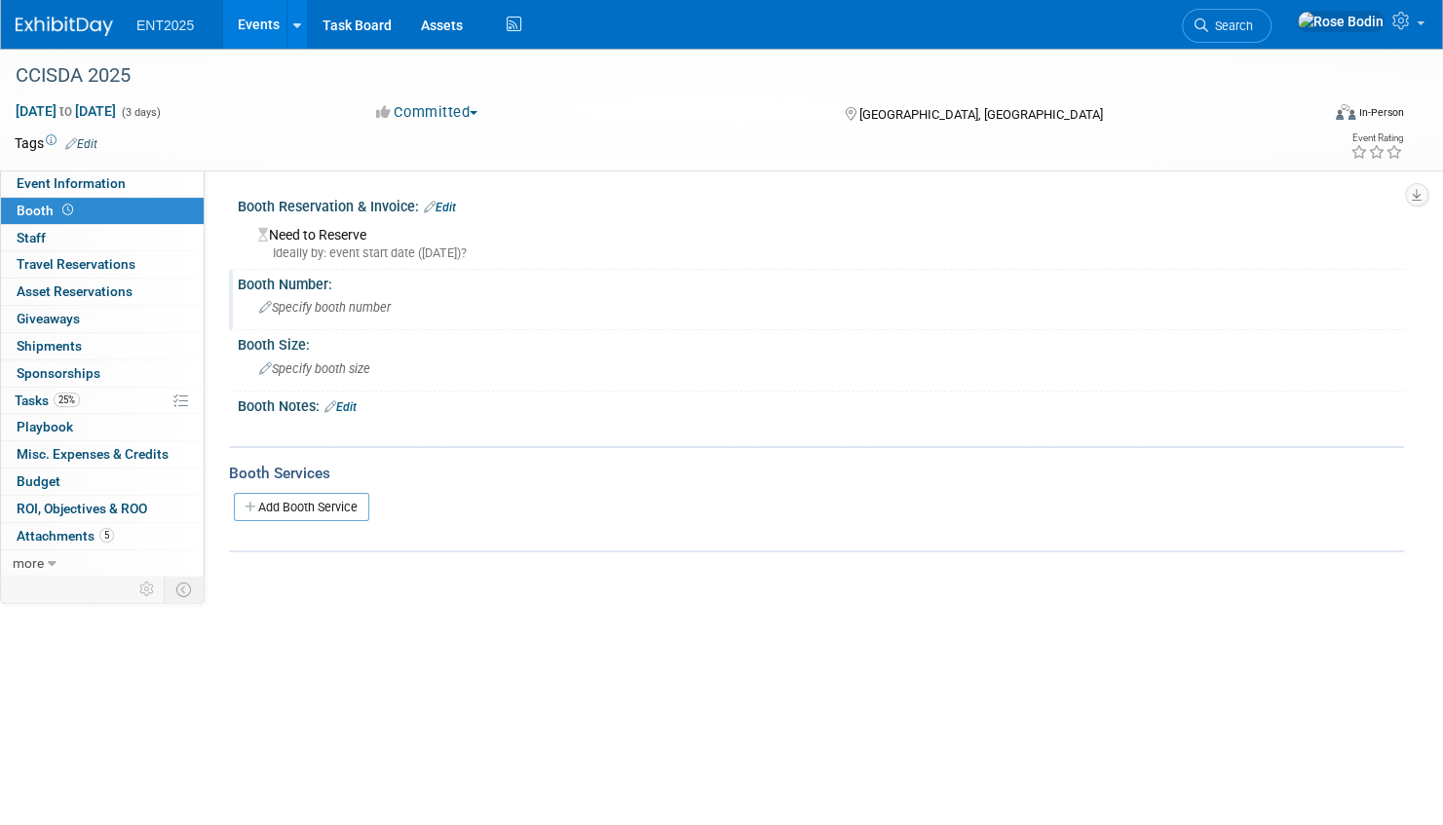
click at [292, 308] on span "Specify booth number" at bounding box center [325, 307] width 132 height 15
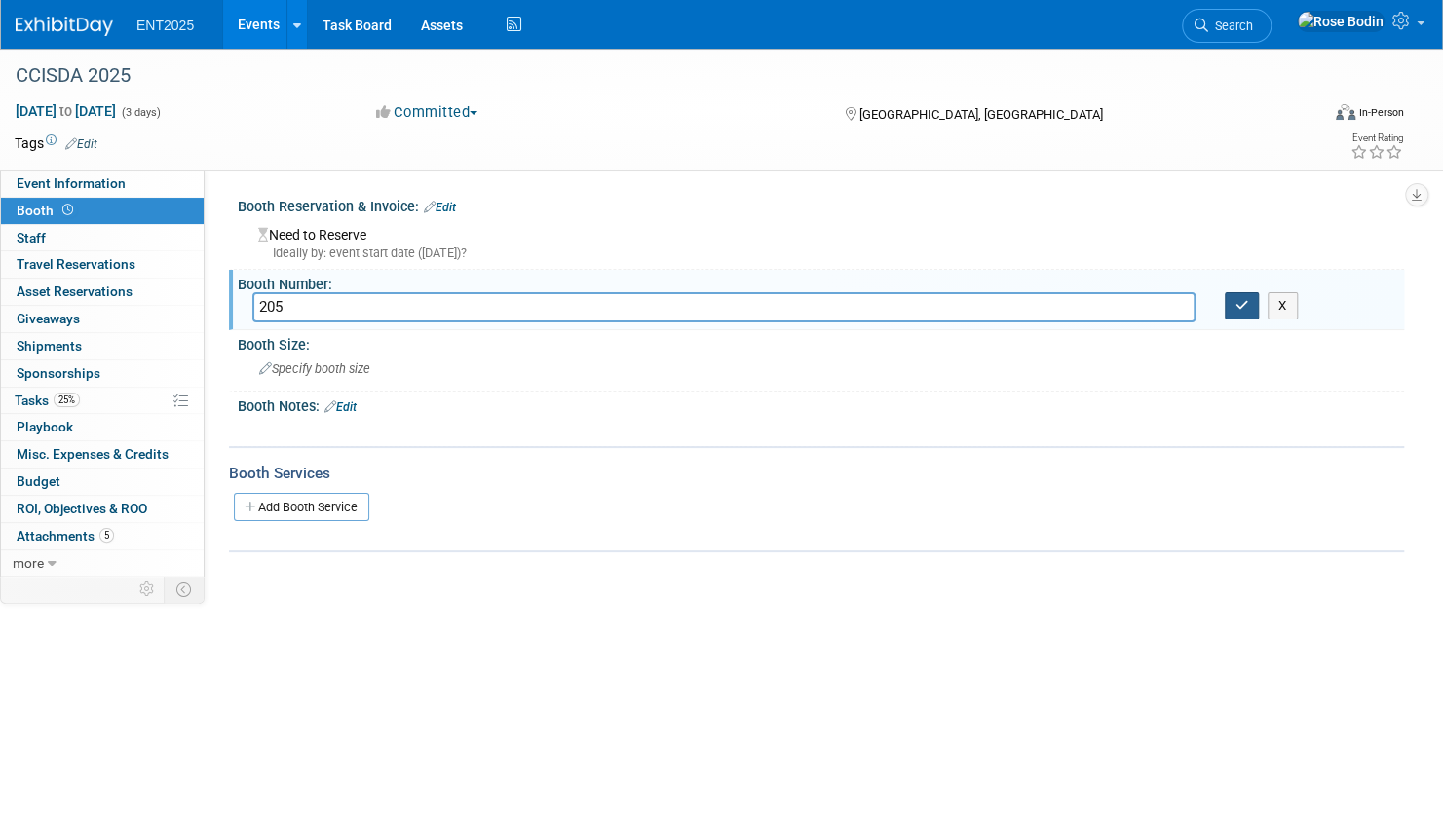
type input "205"
click at [1243, 300] on icon "button" at bounding box center [1243, 305] width 14 height 13
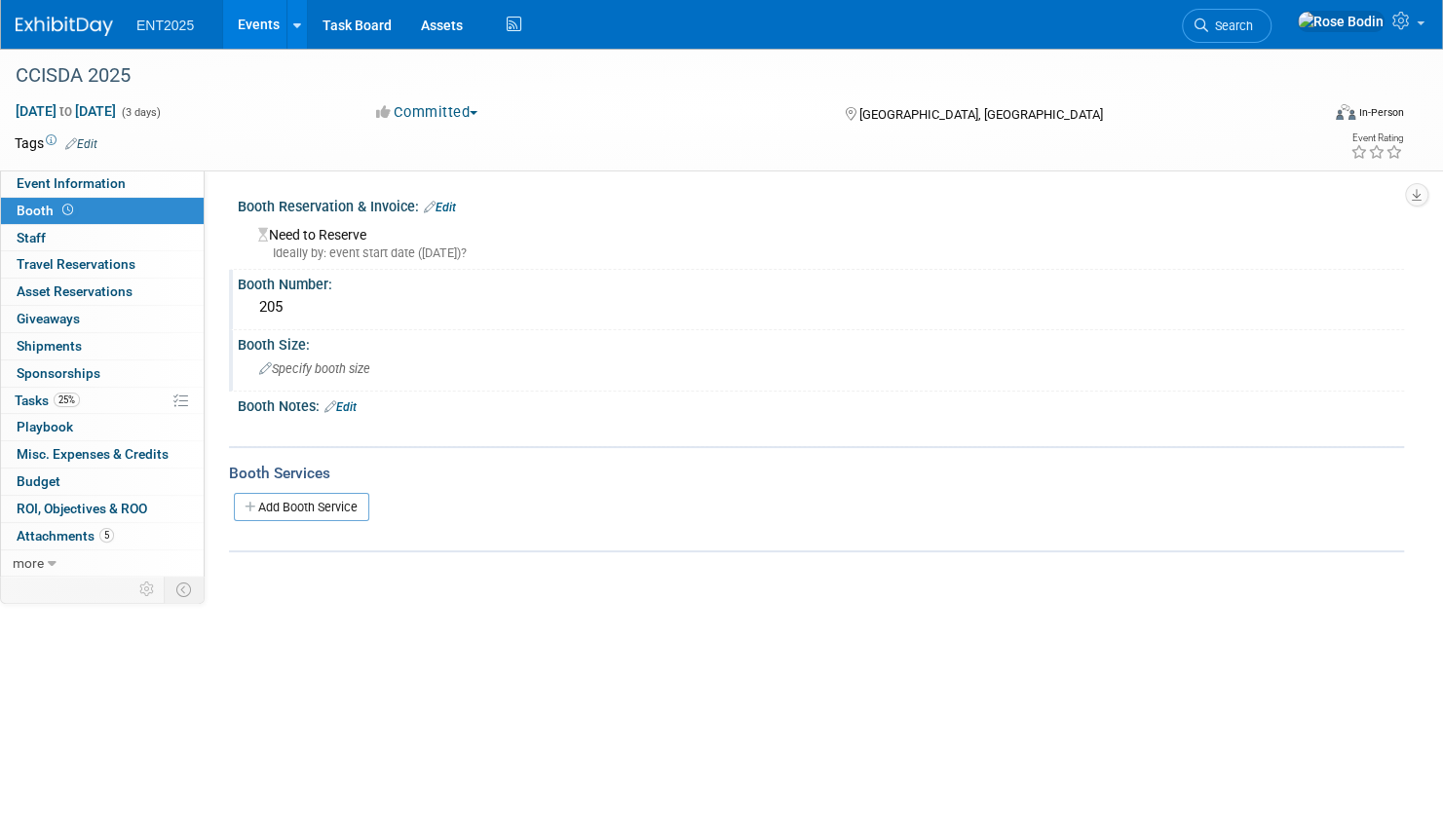
click at [313, 366] on span "Specify booth size" at bounding box center [314, 369] width 111 height 15
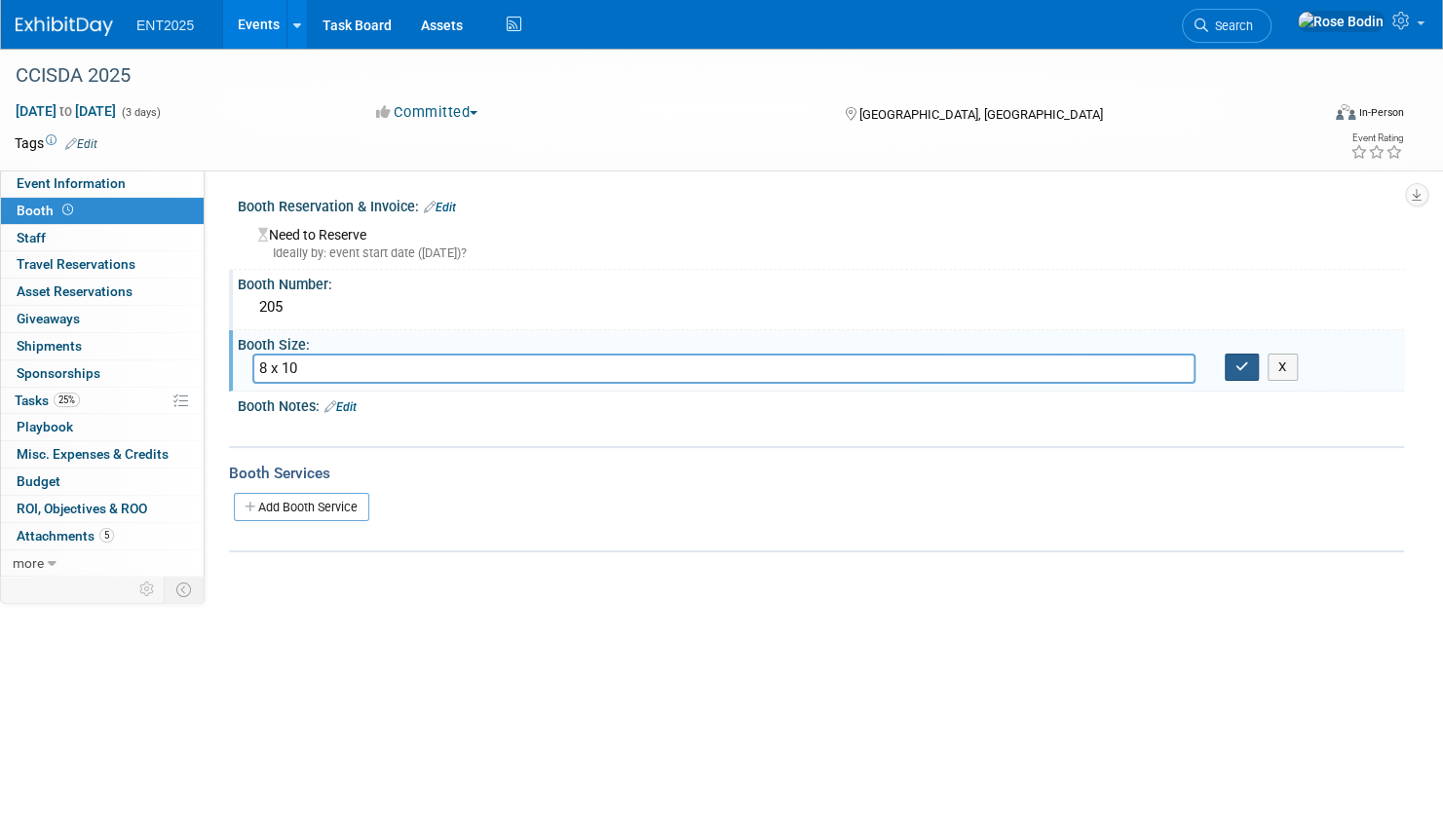
type input "8 x 10"
click at [1245, 361] on icon "button" at bounding box center [1243, 367] width 14 height 13
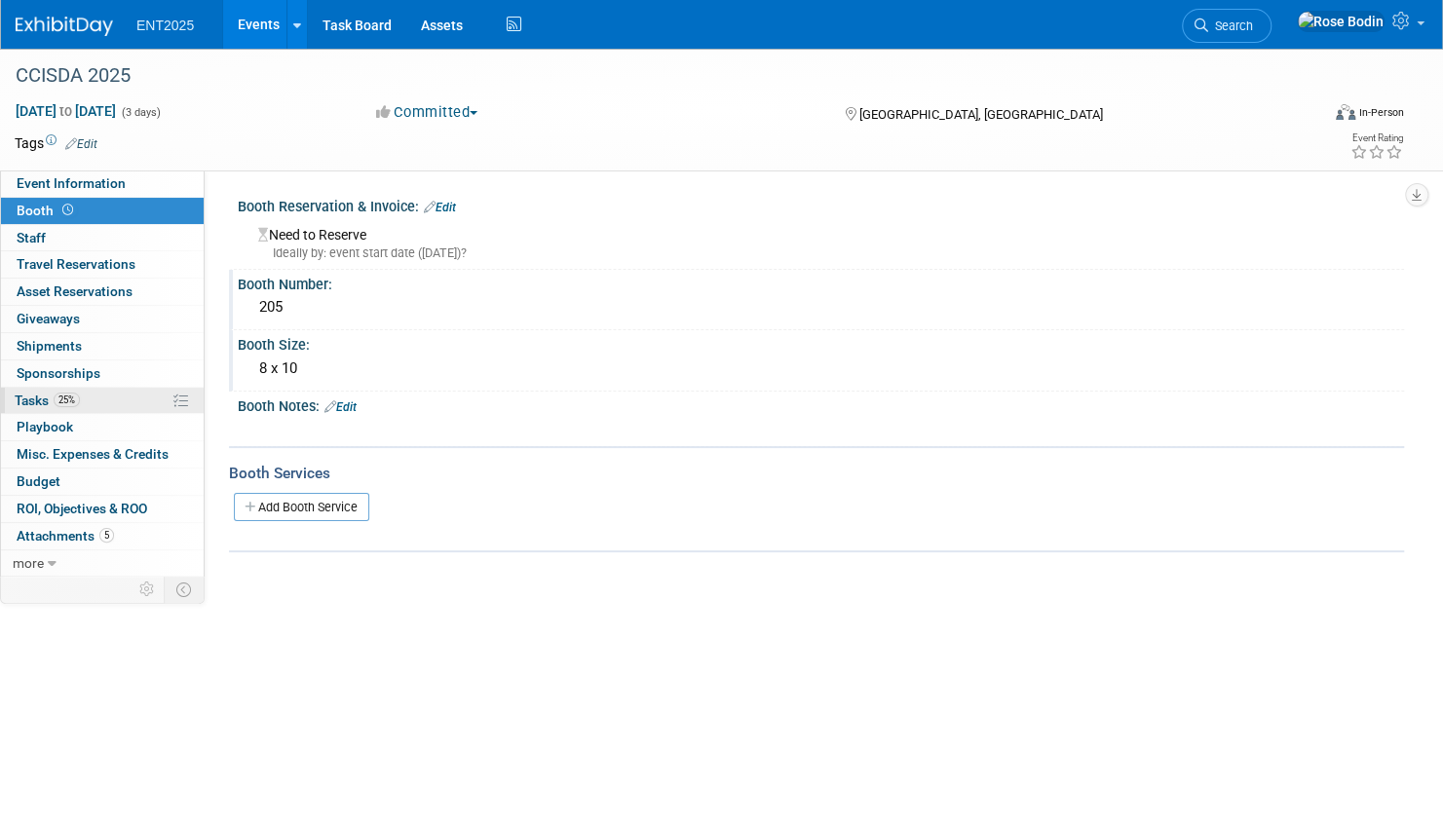
click at [123, 400] on link "25% Tasks 25%" at bounding box center [102, 401] width 203 height 26
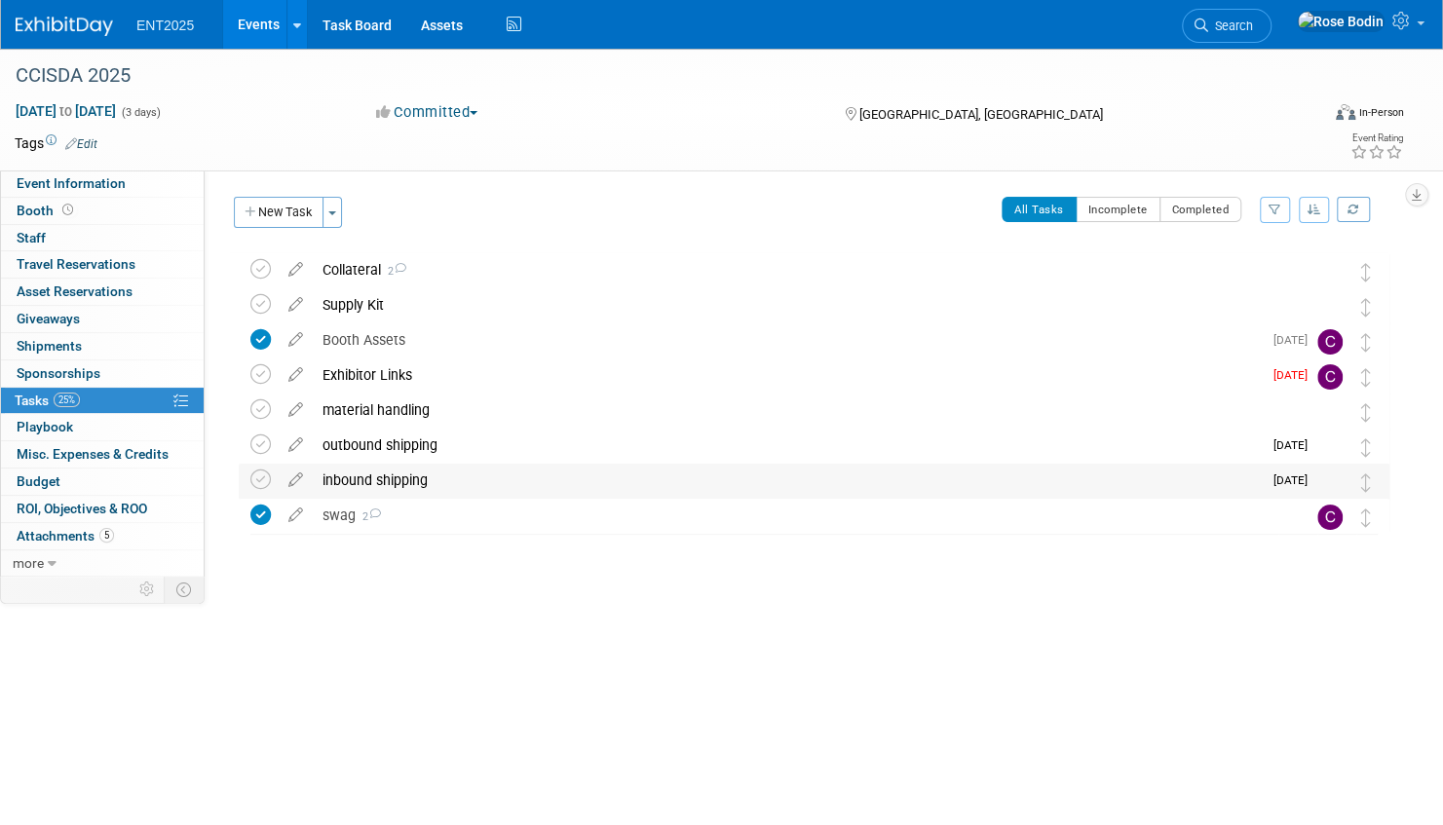
click at [453, 479] on div "inbound shipping" at bounding box center [787, 480] width 949 height 33
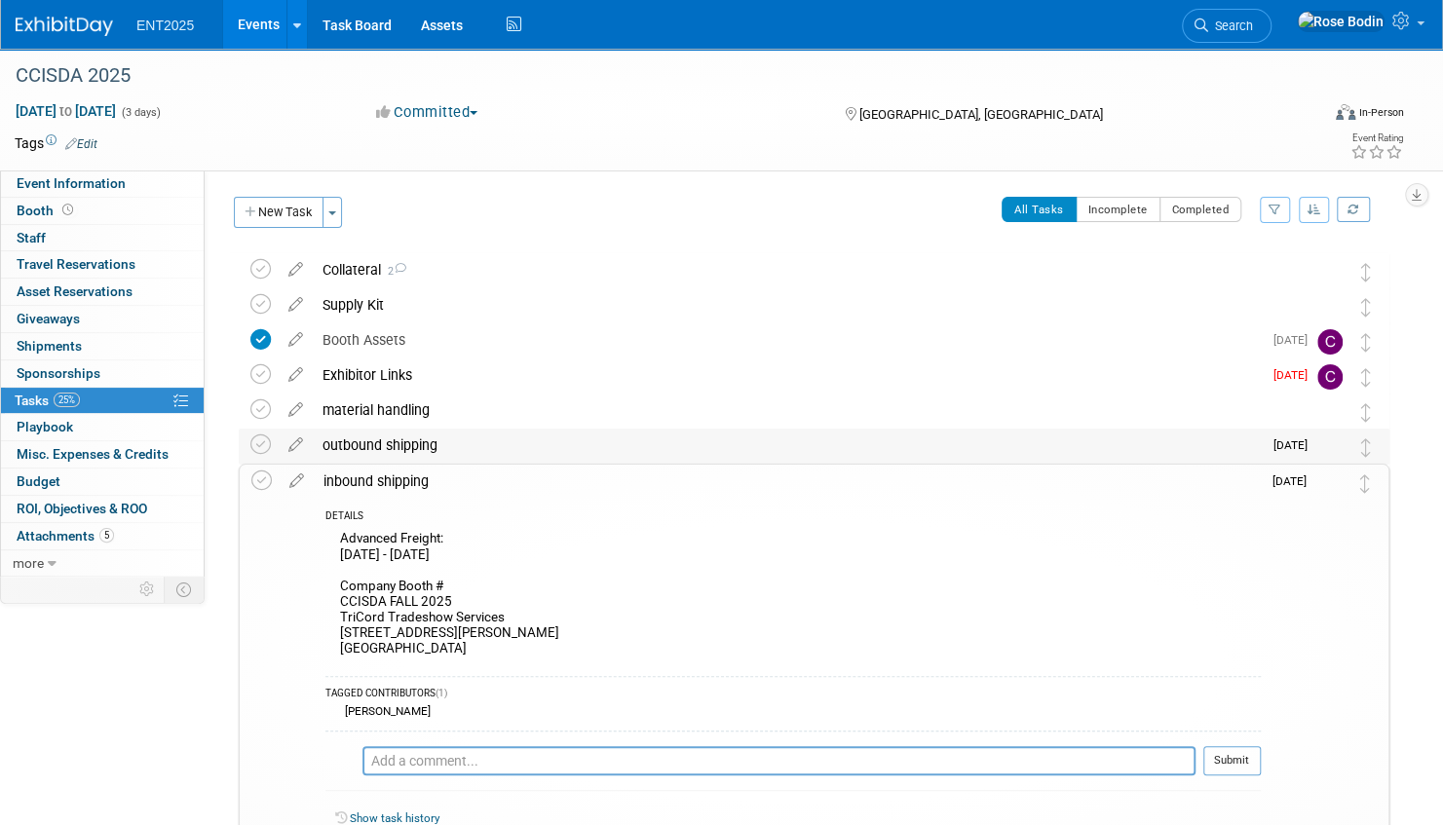
click at [569, 443] on div "outbound shipping" at bounding box center [787, 445] width 949 height 33
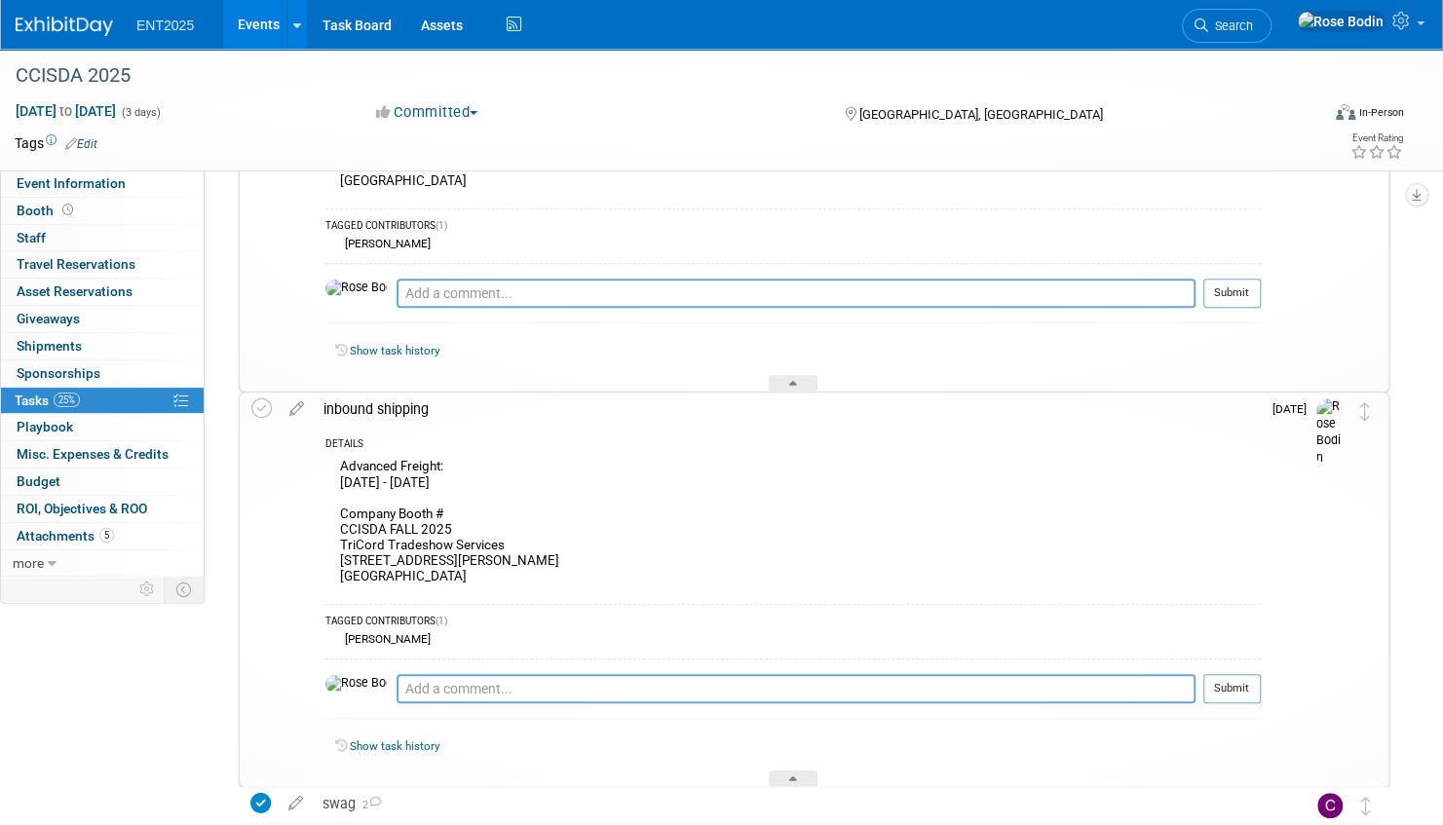
scroll to position [610, 0]
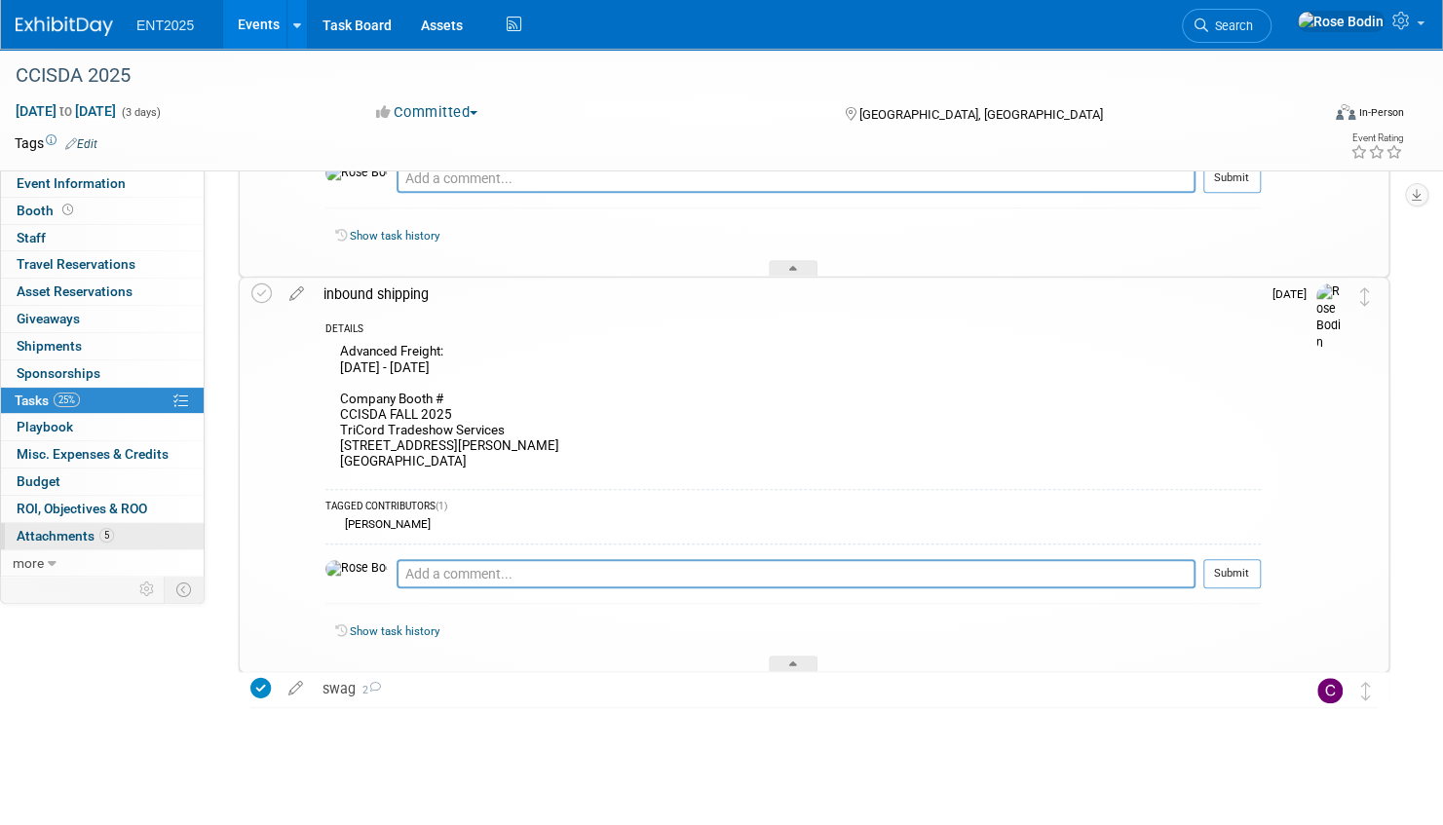
click at [151, 528] on link "5 Attachments 5" at bounding box center [102, 536] width 203 height 26
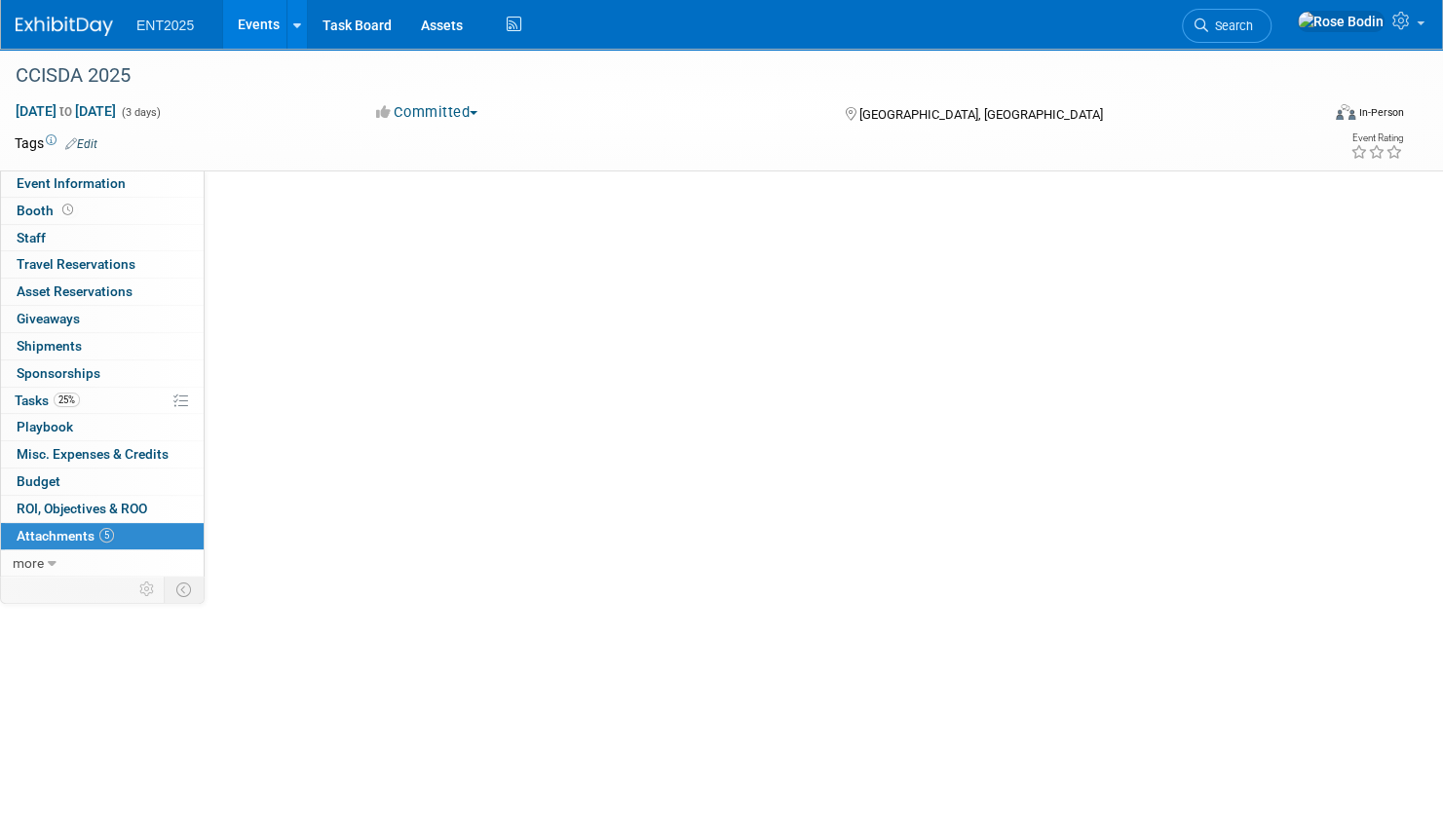
scroll to position [0, 0]
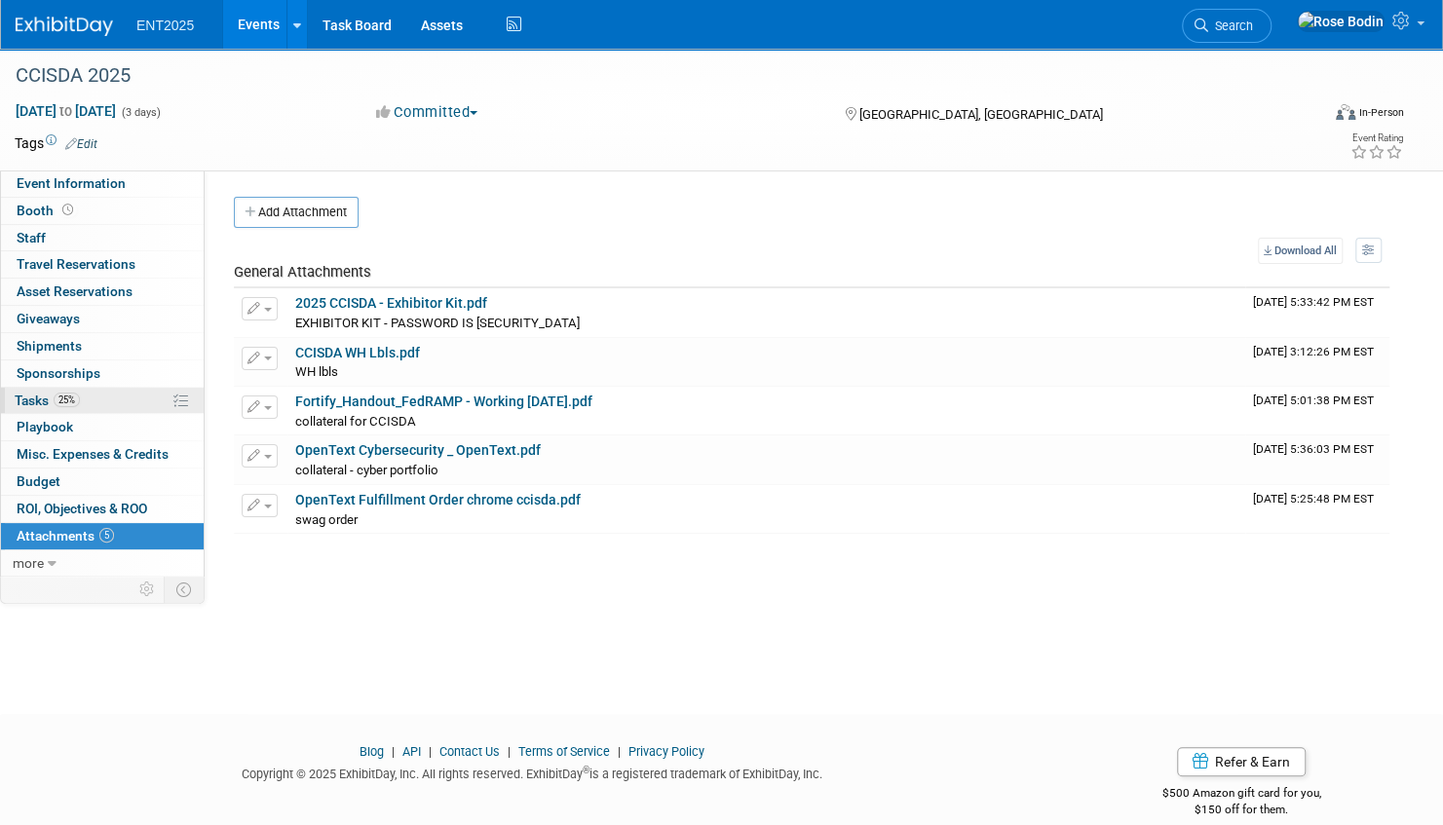
click at [121, 394] on link "25% Tasks 25%" at bounding box center [102, 401] width 203 height 26
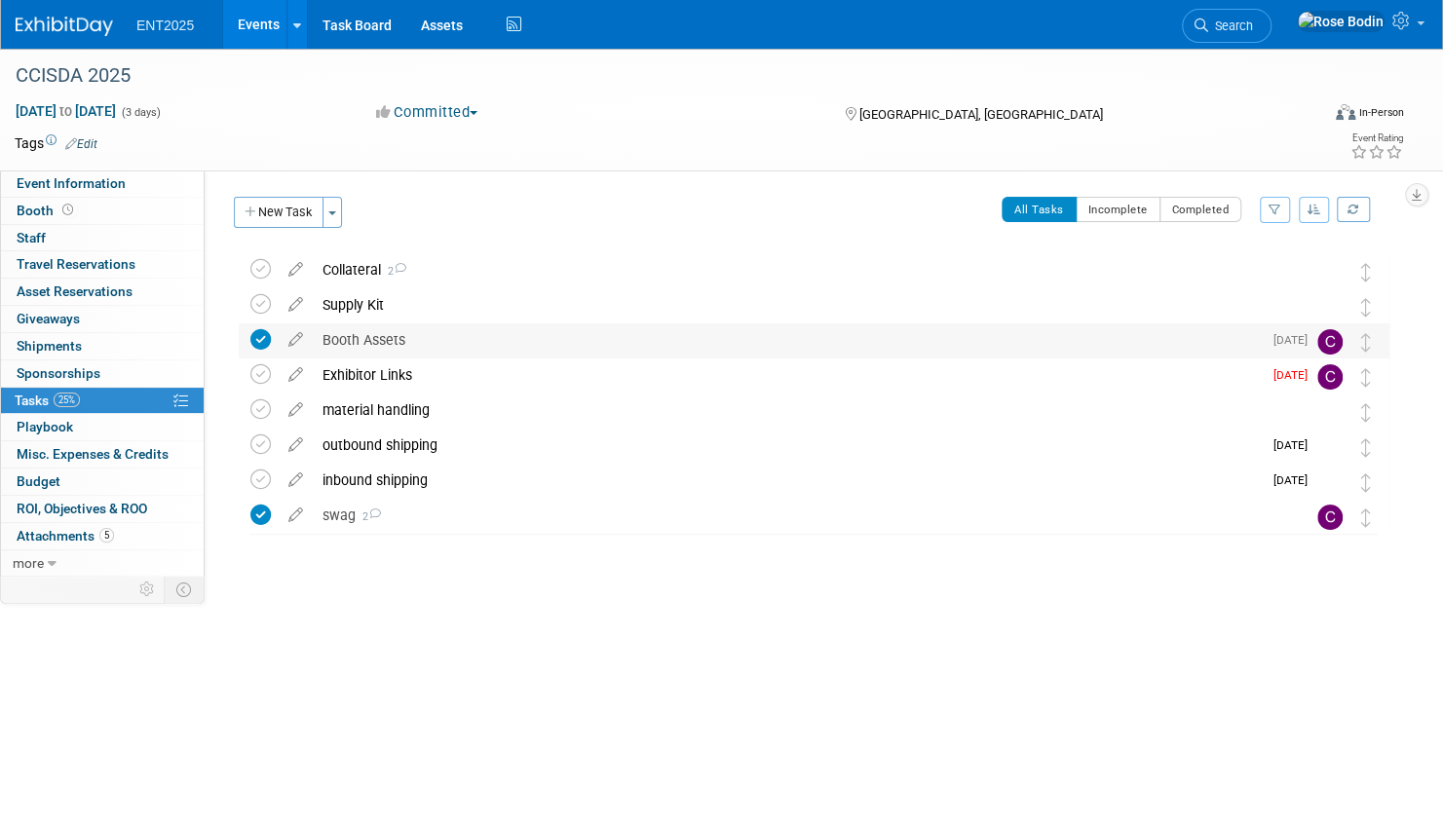
click at [451, 341] on div "Booth Assets" at bounding box center [787, 340] width 949 height 33
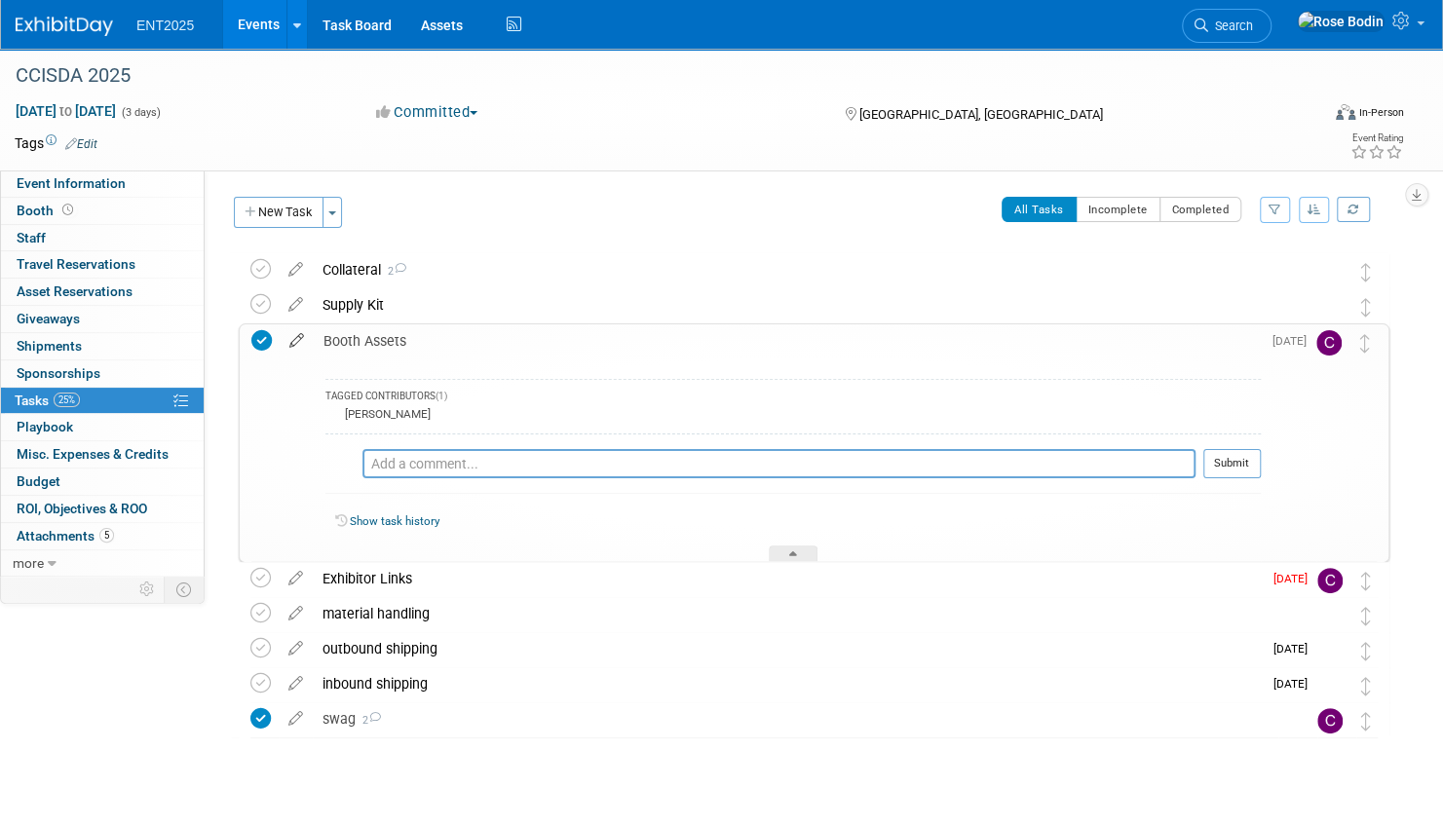
click at [296, 336] on icon at bounding box center [297, 337] width 34 height 24
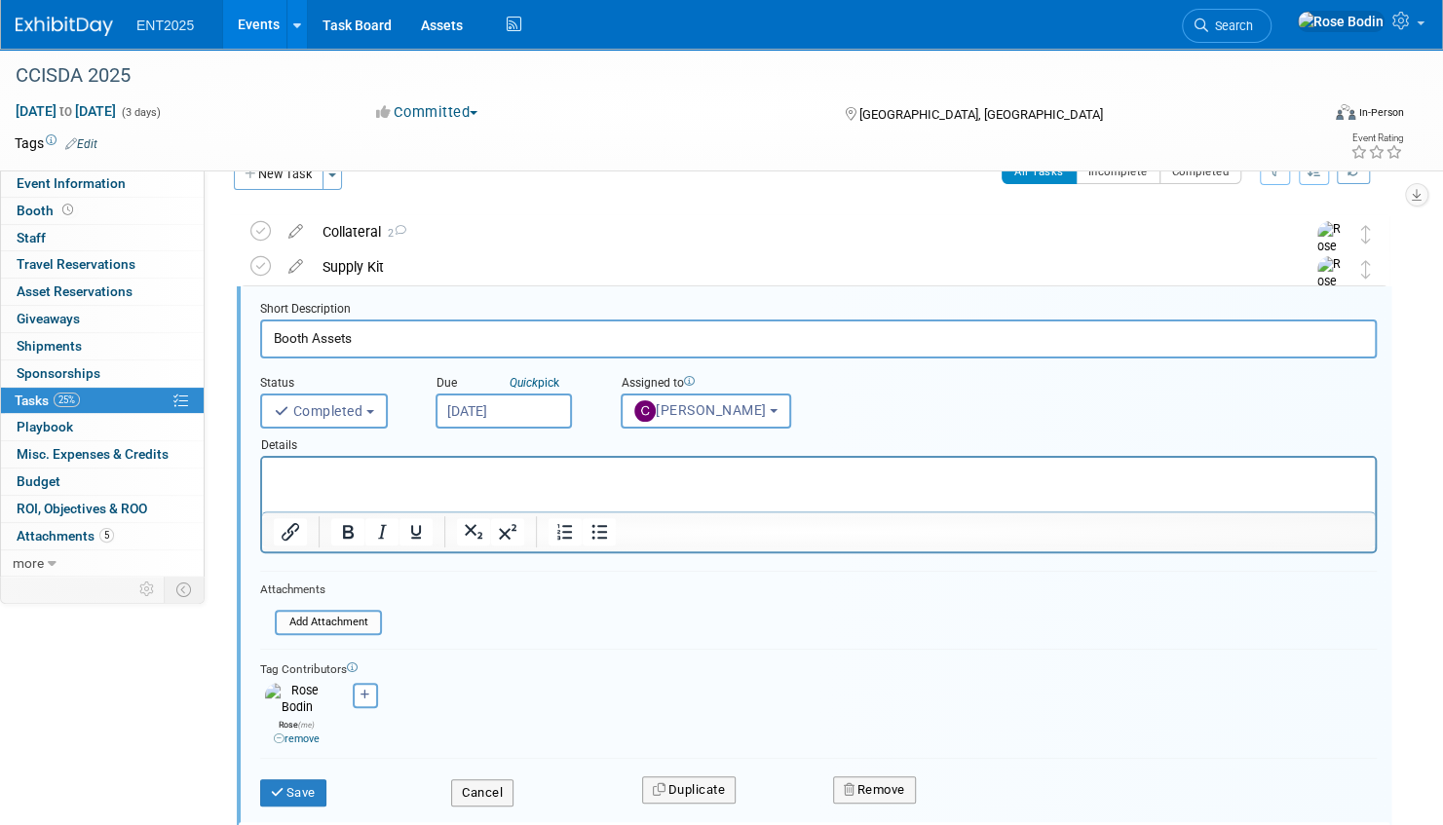
click at [323, 480] on p "Rich Text Area. Press ALT-0 for help." at bounding box center [819, 475] width 1090 height 19
click at [295, 780] on button "Save" at bounding box center [293, 793] width 66 height 27
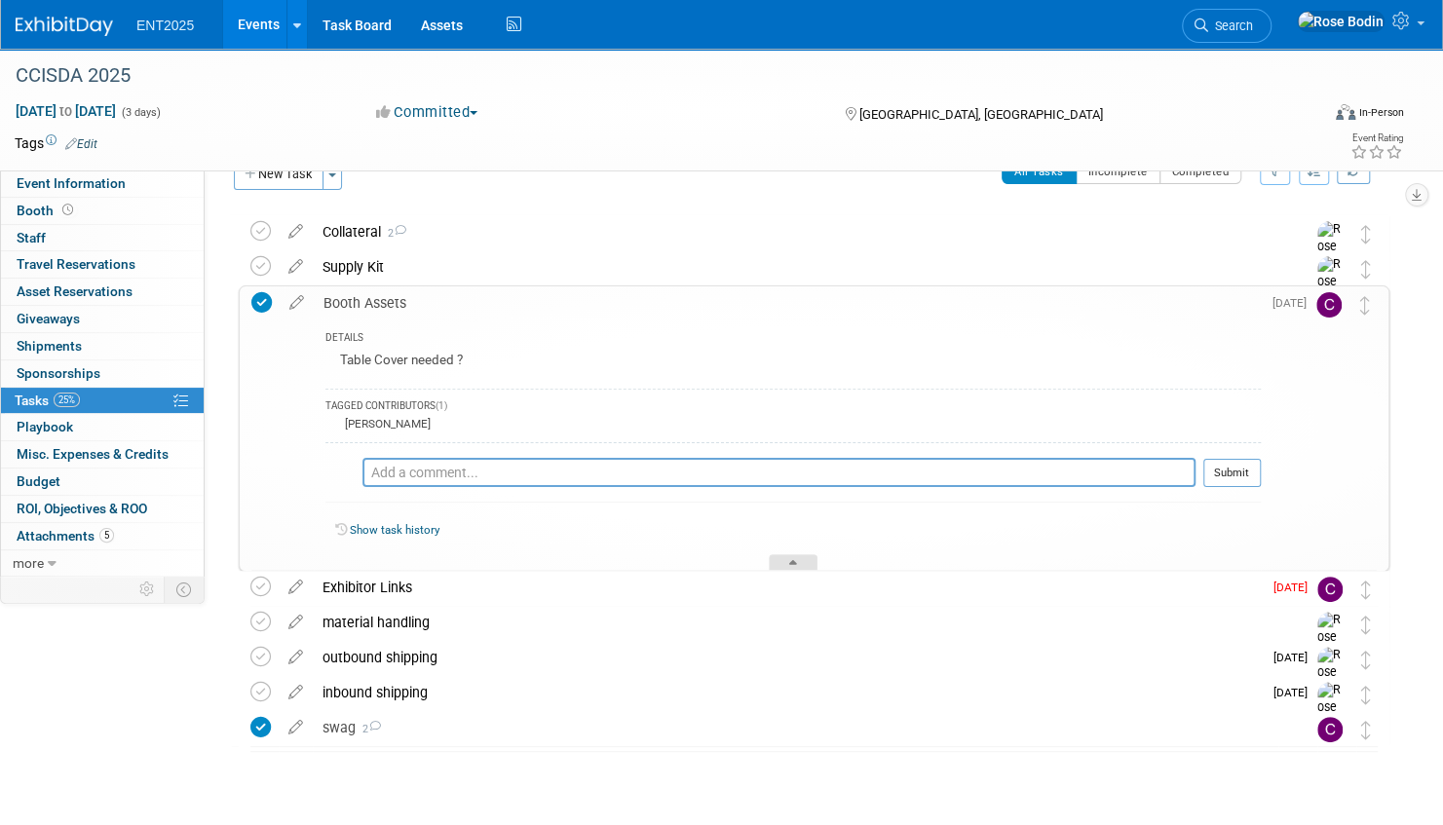
click at [794, 556] on div at bounding box center [793, 563] width 49 height 17
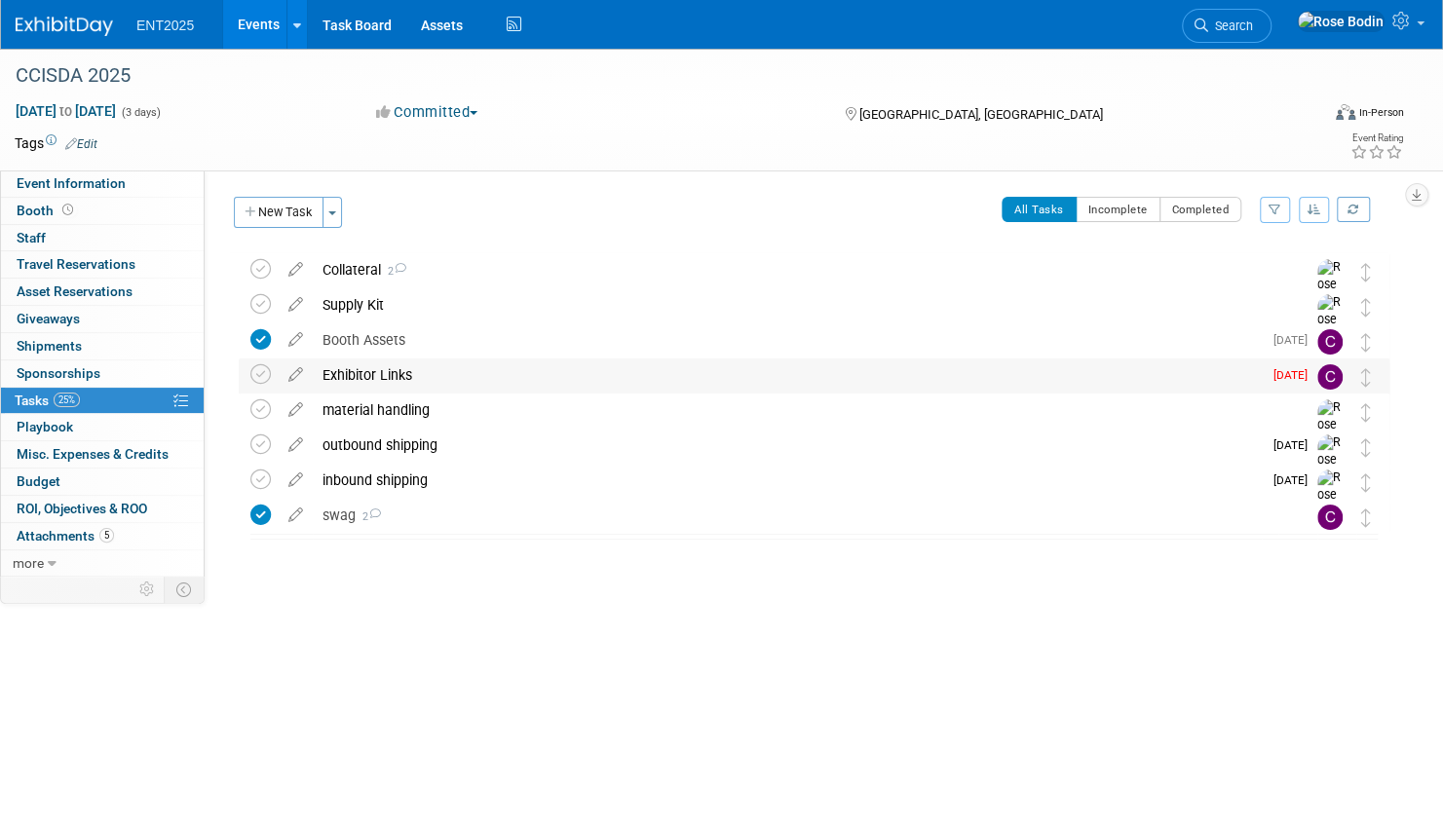
click at [561, 382] on div "Exhibitor Links" at bounding box center [787, 375] width 949 height 33
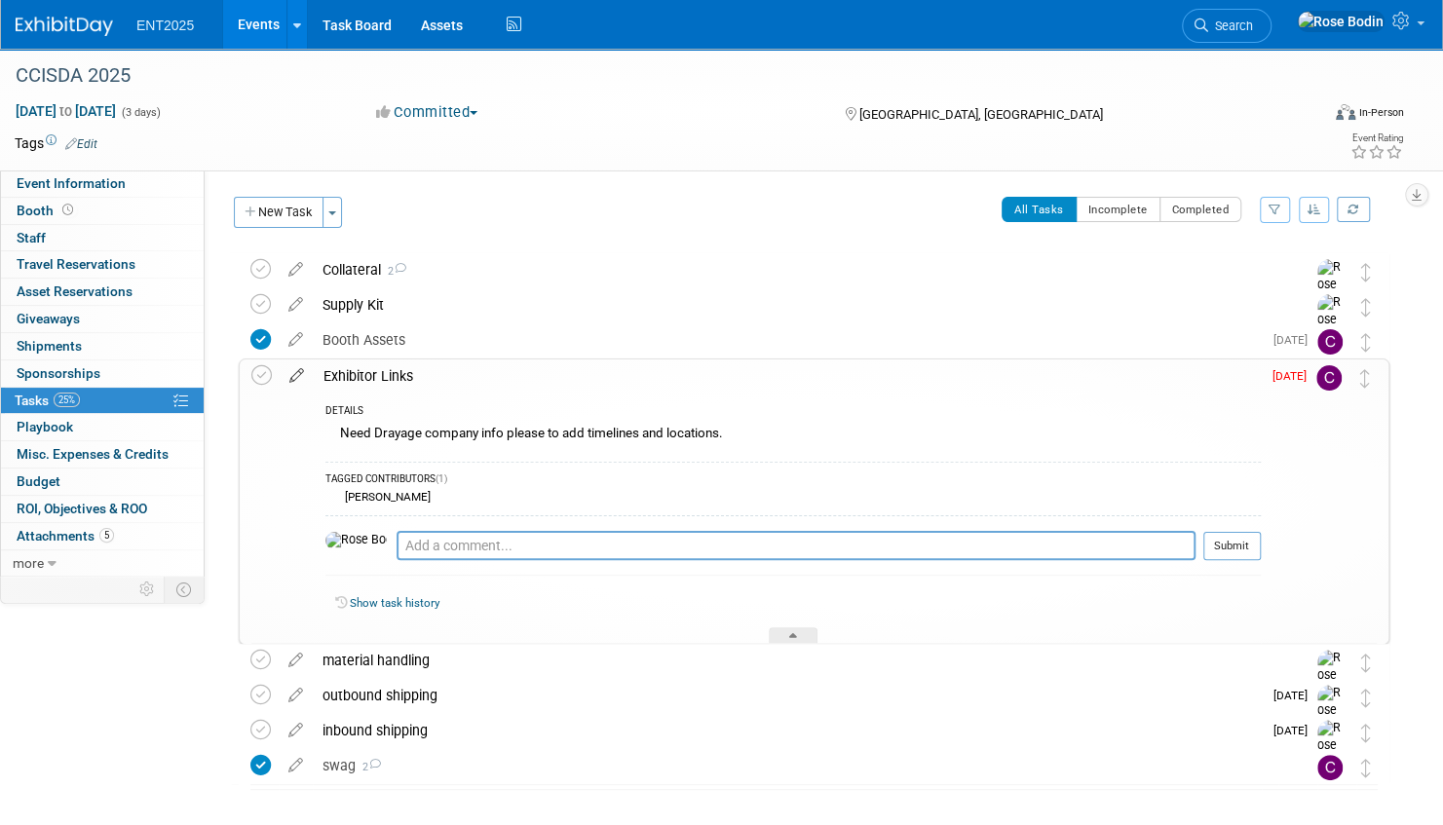
click at [295, 372] on icon at bounding box center [297, 372] width 34 height 24
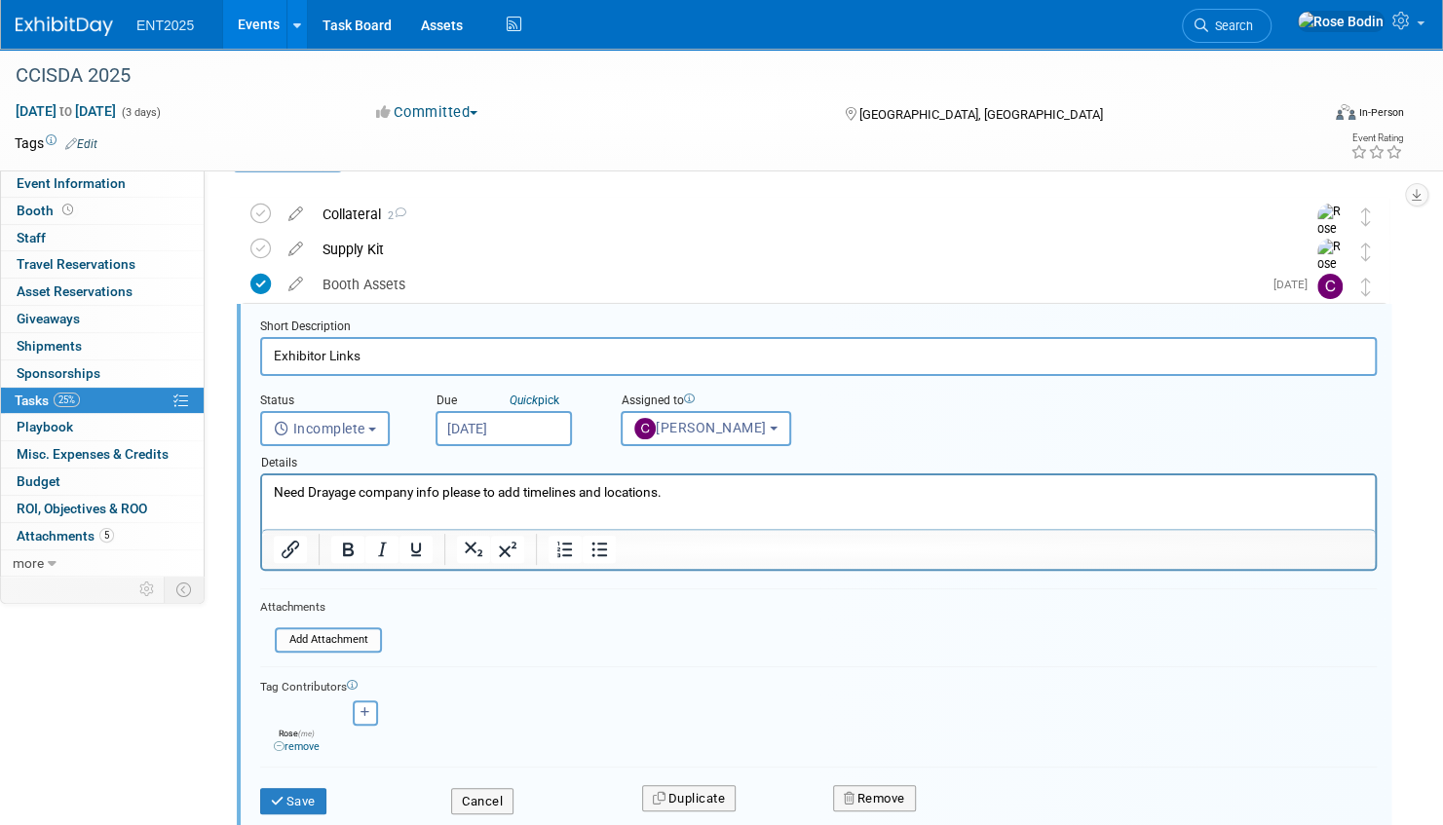
scroll to position [73, 0]
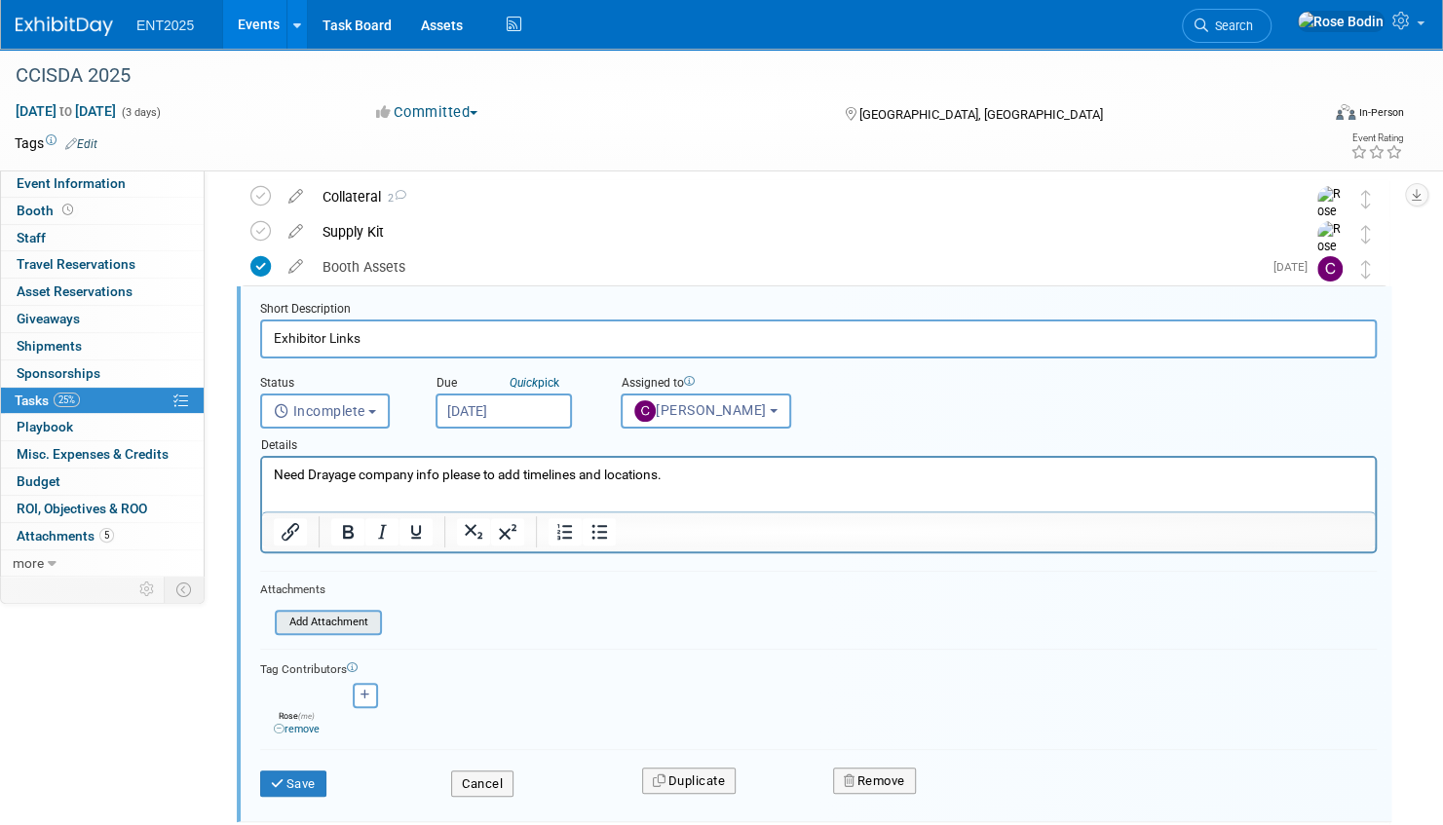
click at [335, 621] on input "file" at bounding box center [280, 622] width 199 height 21
click at [701, 480] on p "Need Drayage company info please to add timelines and locations." at bounding box center [819, 475] width 1090 height 19
drag, startPoint x: 701, startPoint y: 480, endPoint x: 250, endPoint y: 463, distance: 450.6
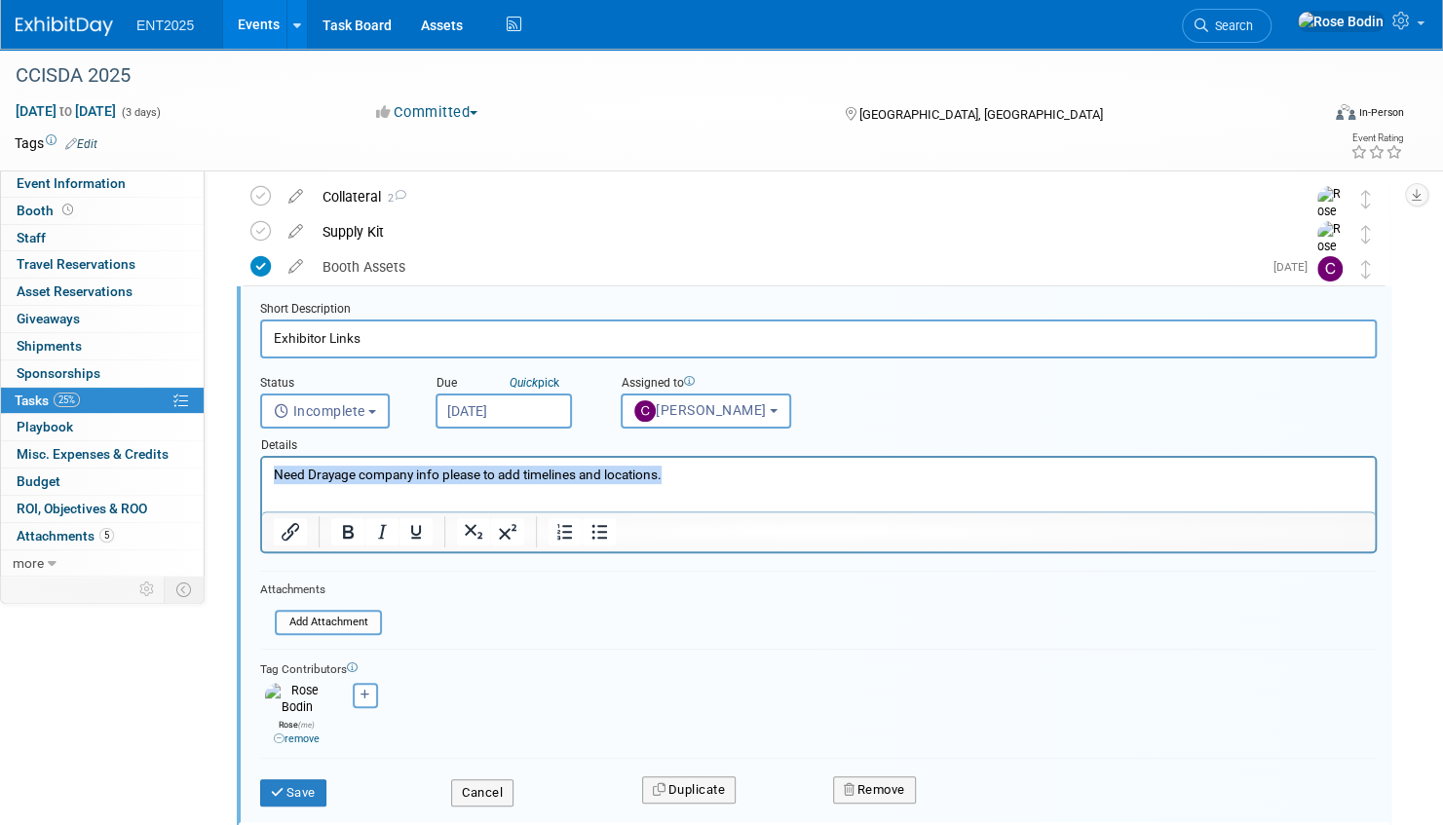
click at [262, 463] on html "Need Drayage company info please to add timelines and locations." at bounding box center [818, 471] width 1113 height 26
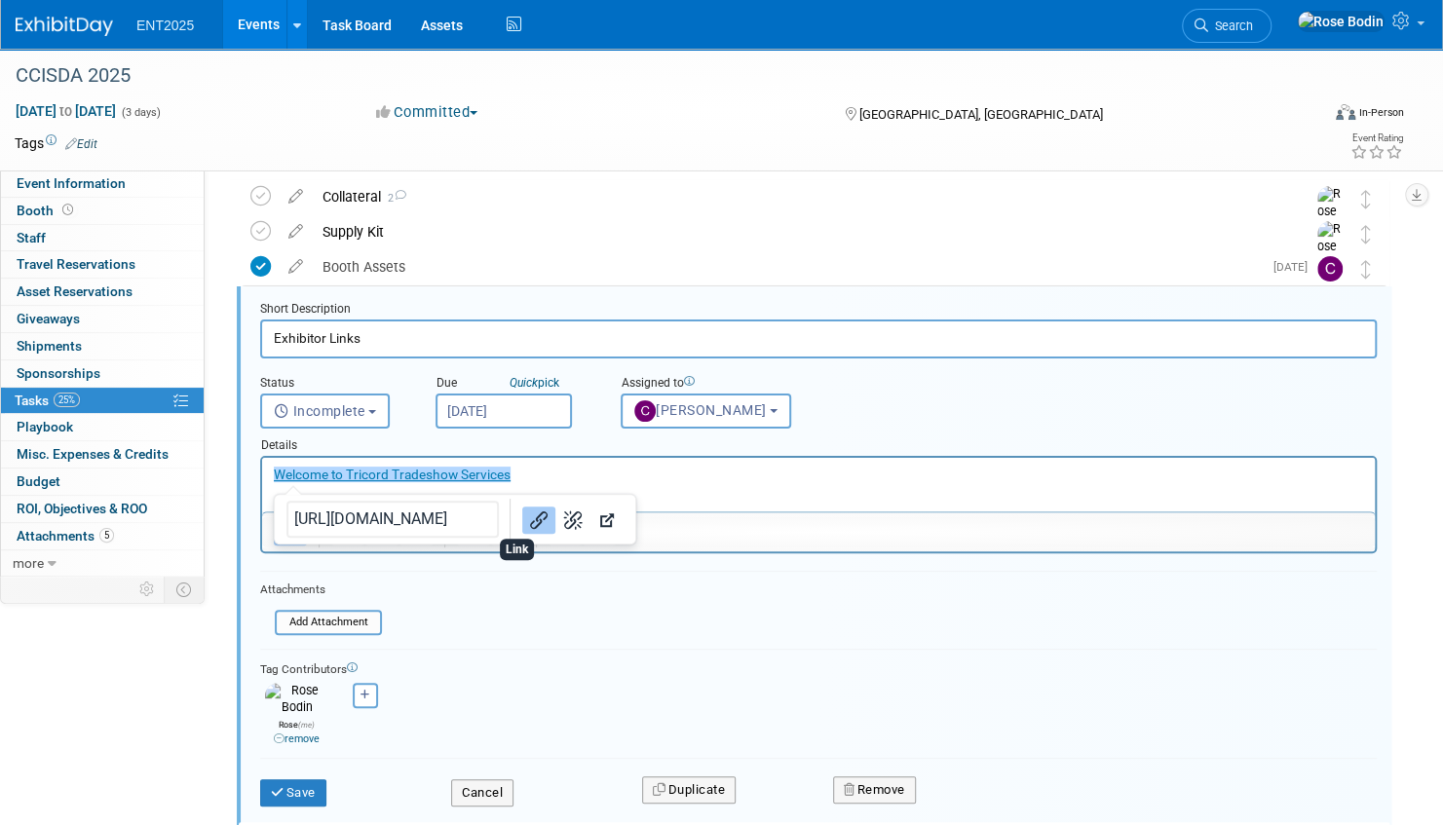
click at [530, 516] on icon "Link" at bounding box center [539, 521] width 18 height 18
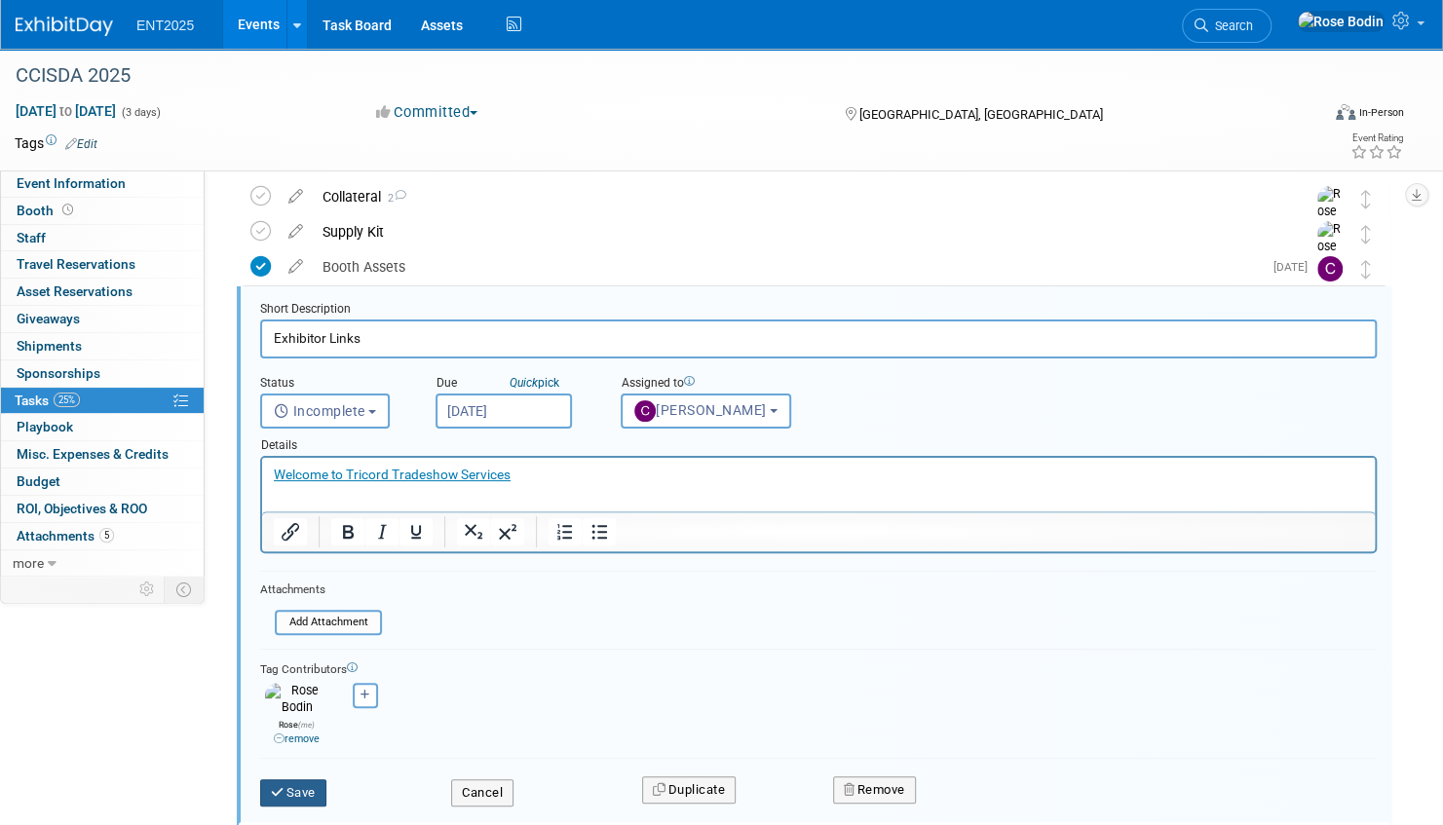
click at [302, 780] on button "Save" at bounding box center [293, 793] width 66 height 27
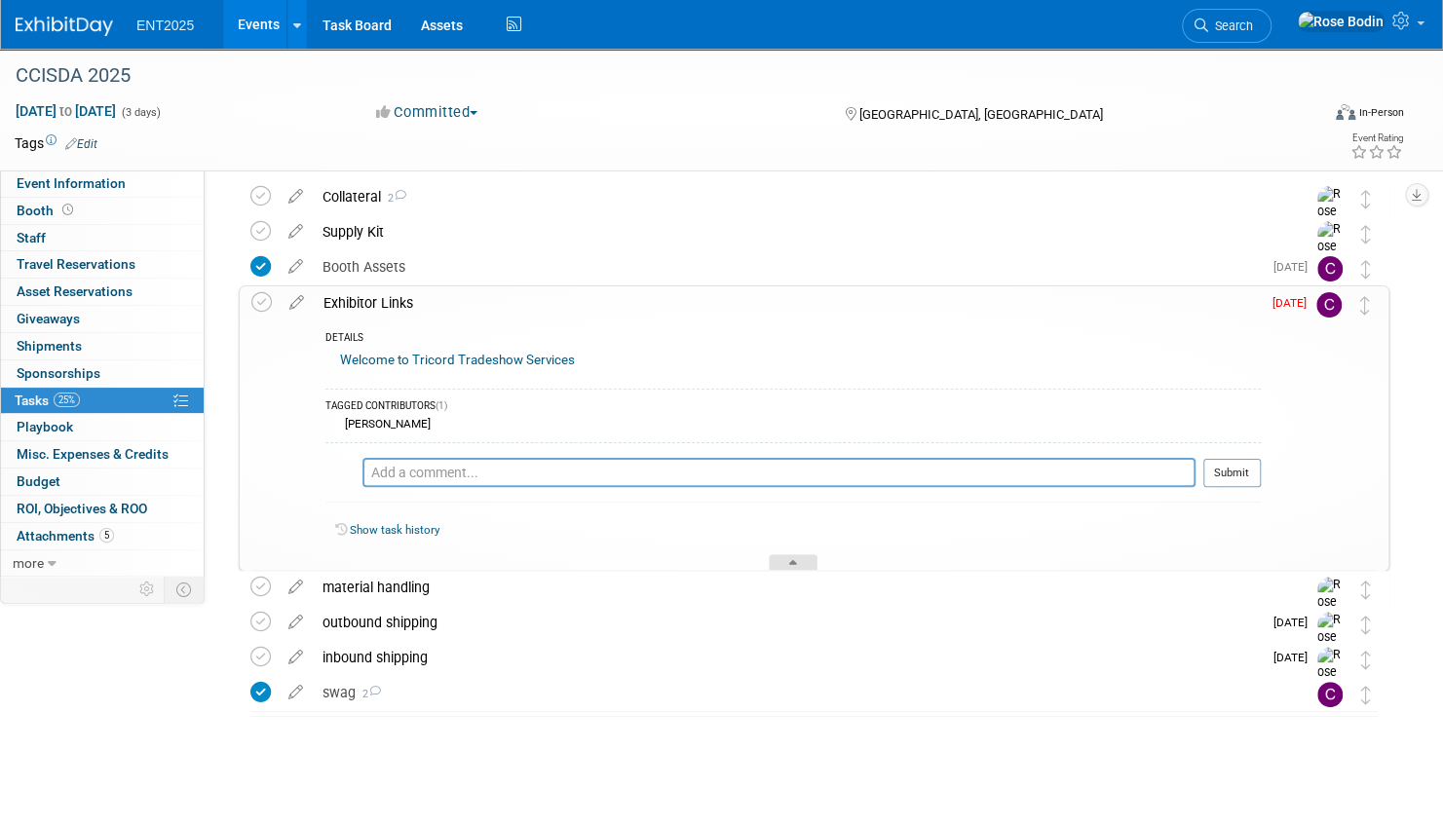
click at [784, 557] on div at bounding box center [793, 563] width 49 height 17
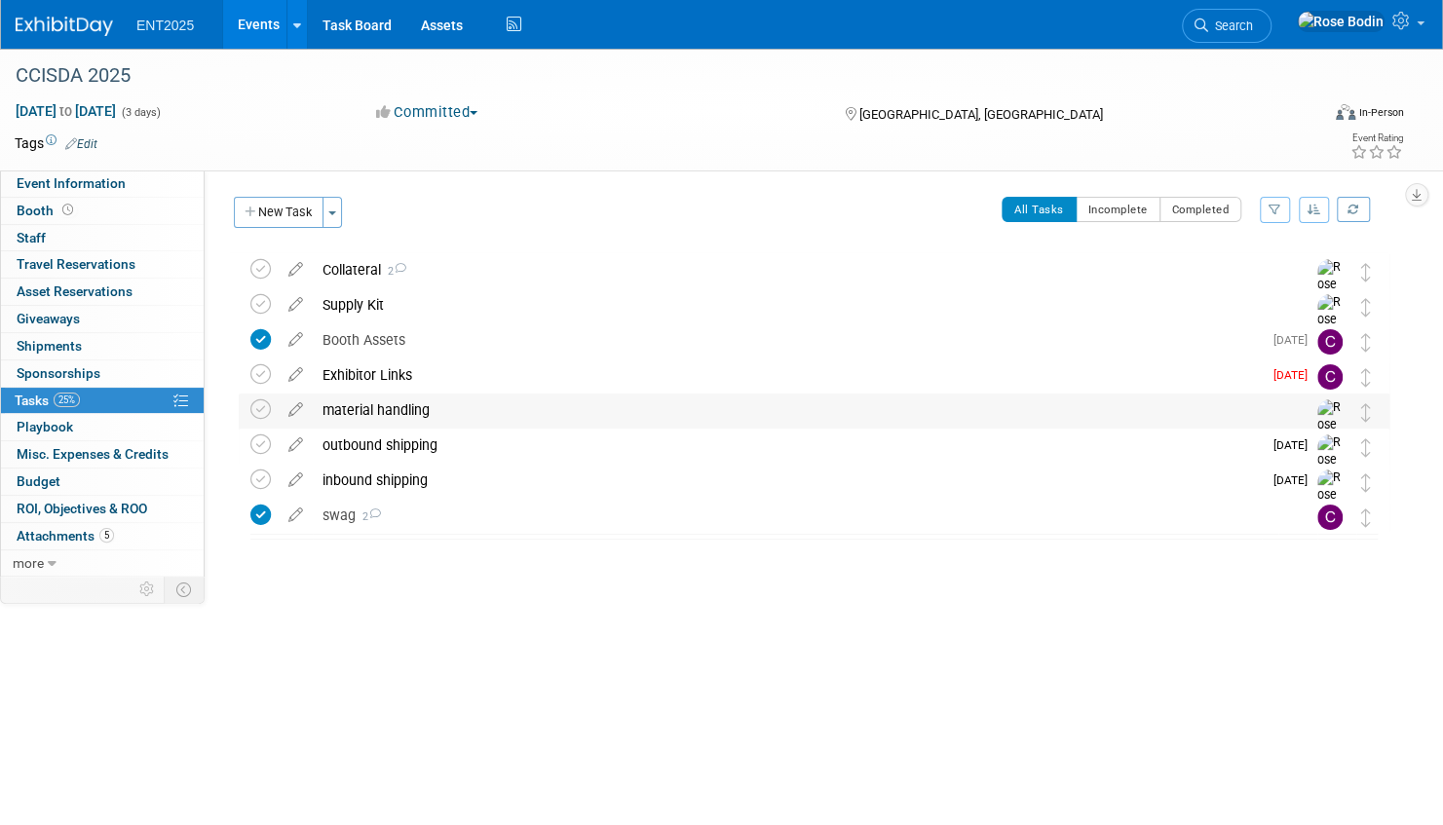
click at [600, 415] on div "material handling" at bounding box center [796, 410] width 966 height 33
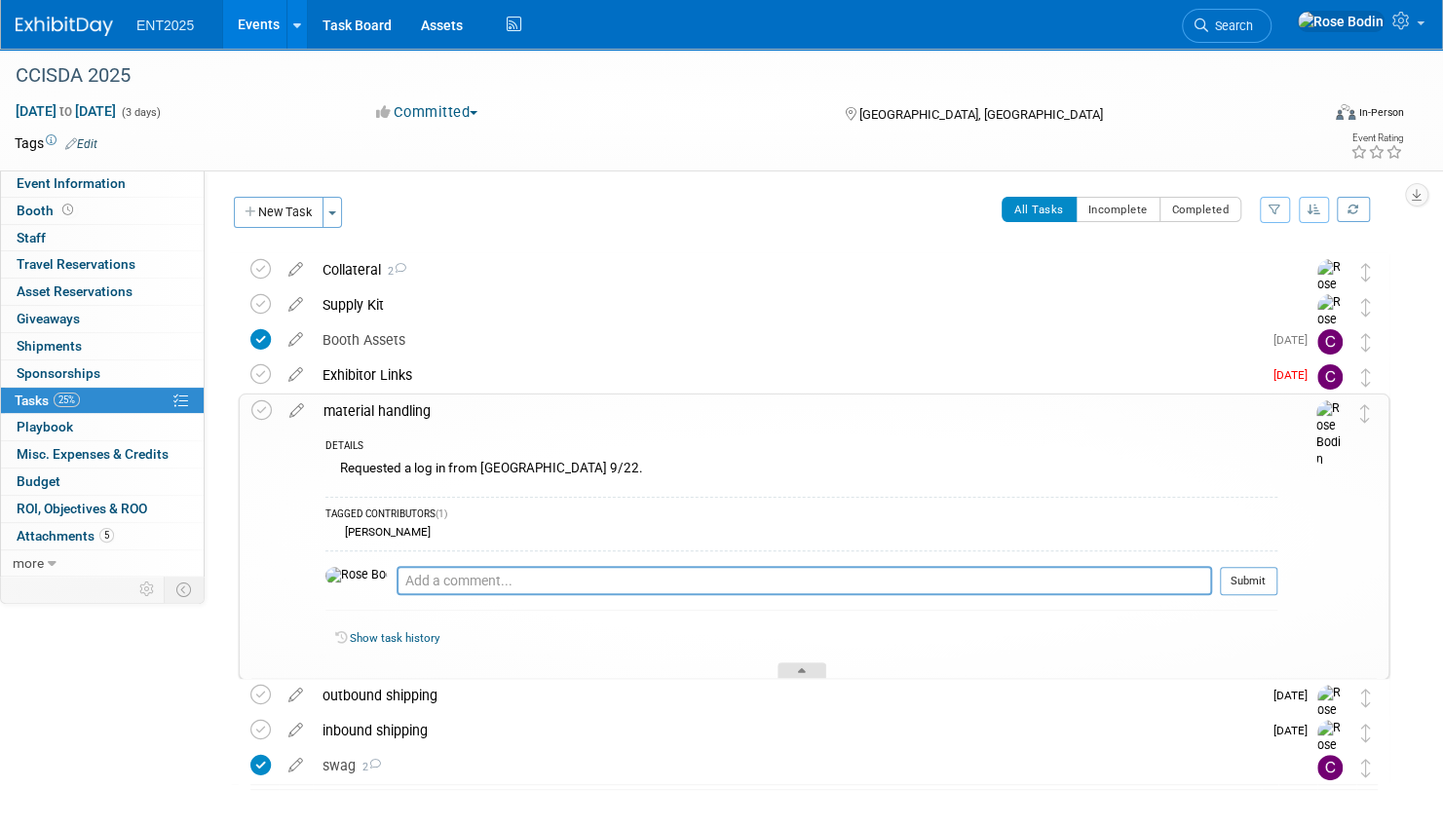
click at [801, 665] on div at bounding box center [802, 671] width 49 height 17
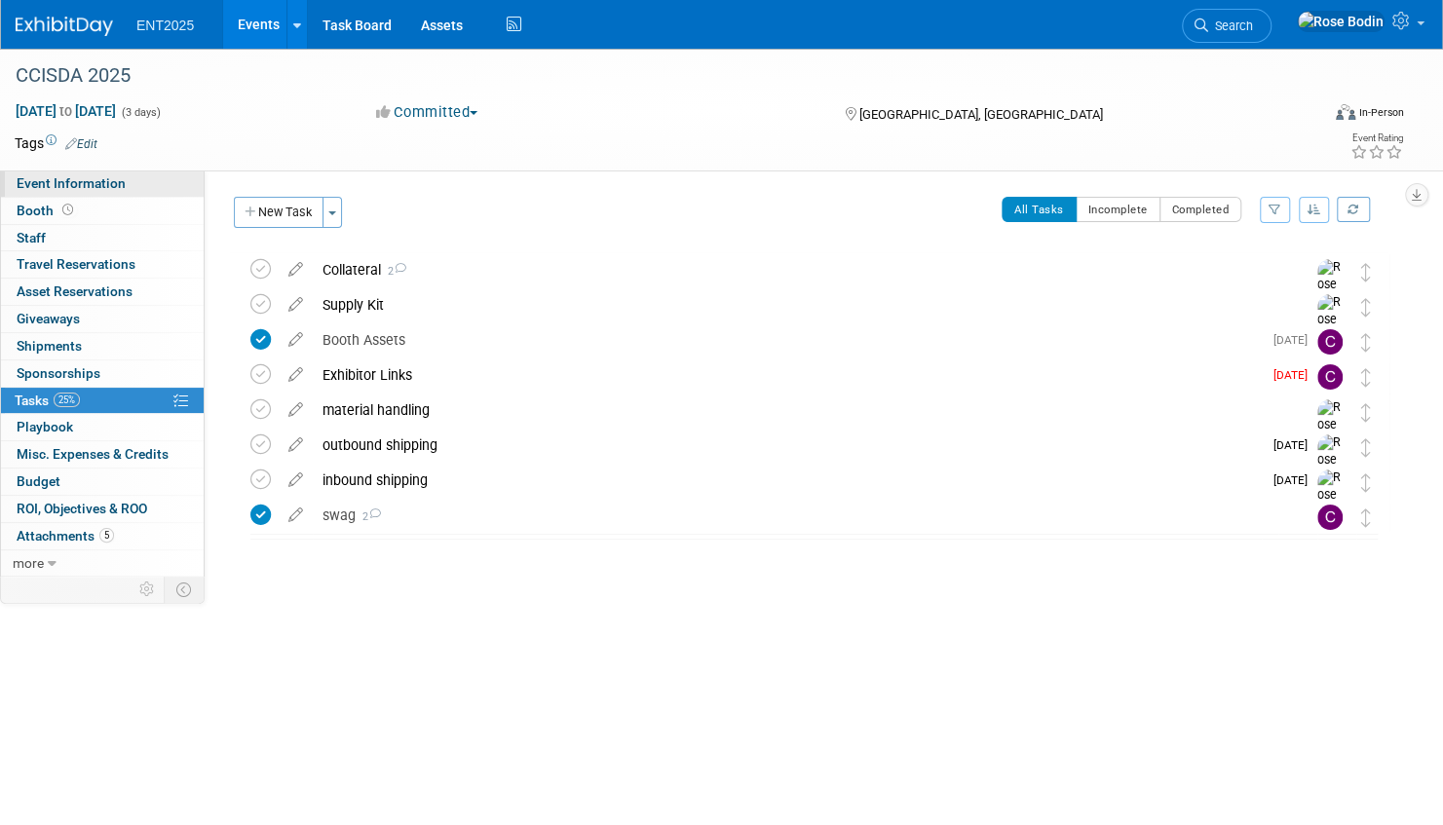
click at [170, 181] on link "Event Information" at bounding box center [102, 184] width 203 height 26
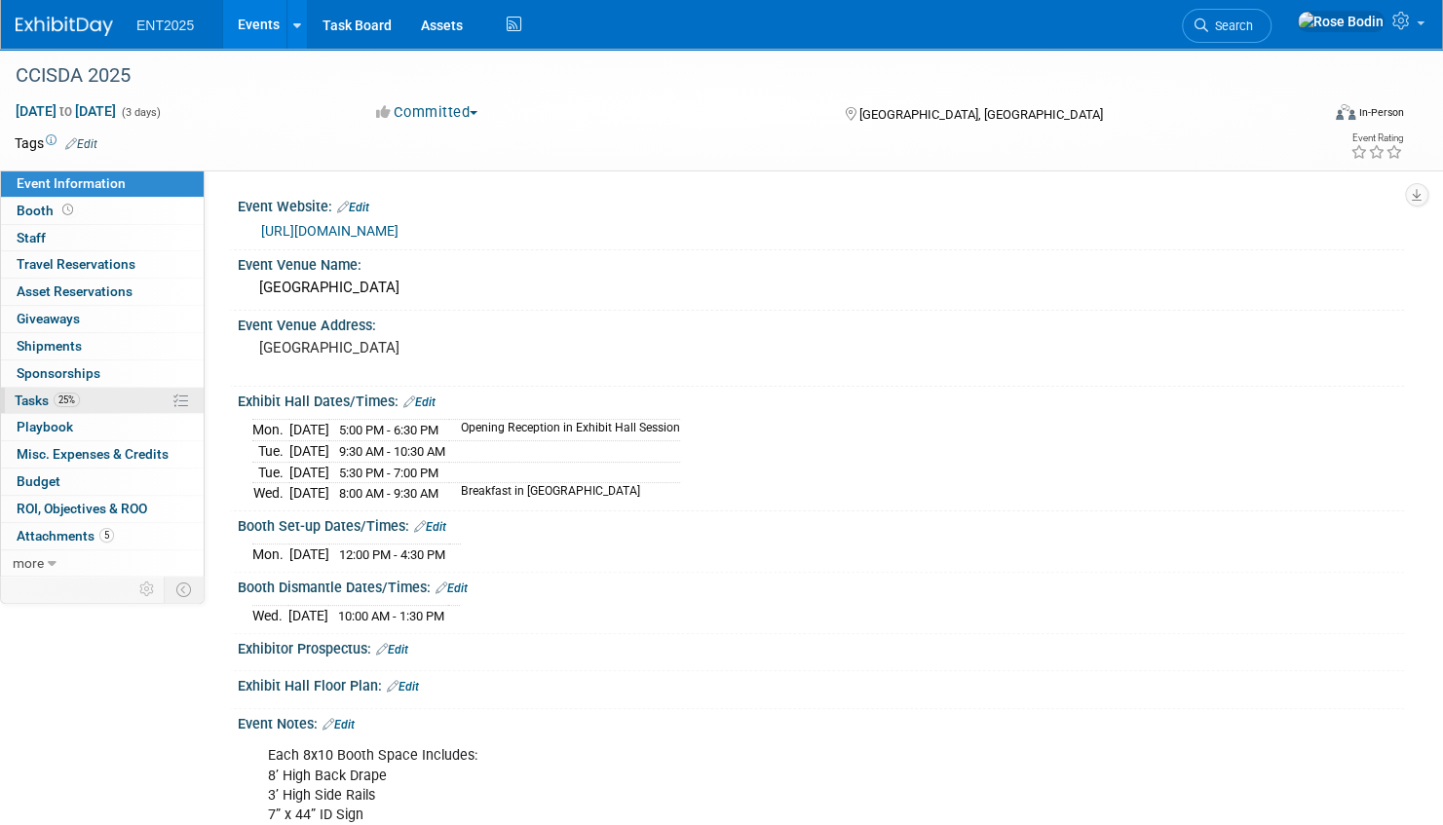
click at [117, 396] on link "25% Tasks 25%" at bounding box center [102, 401] width 203 height 26
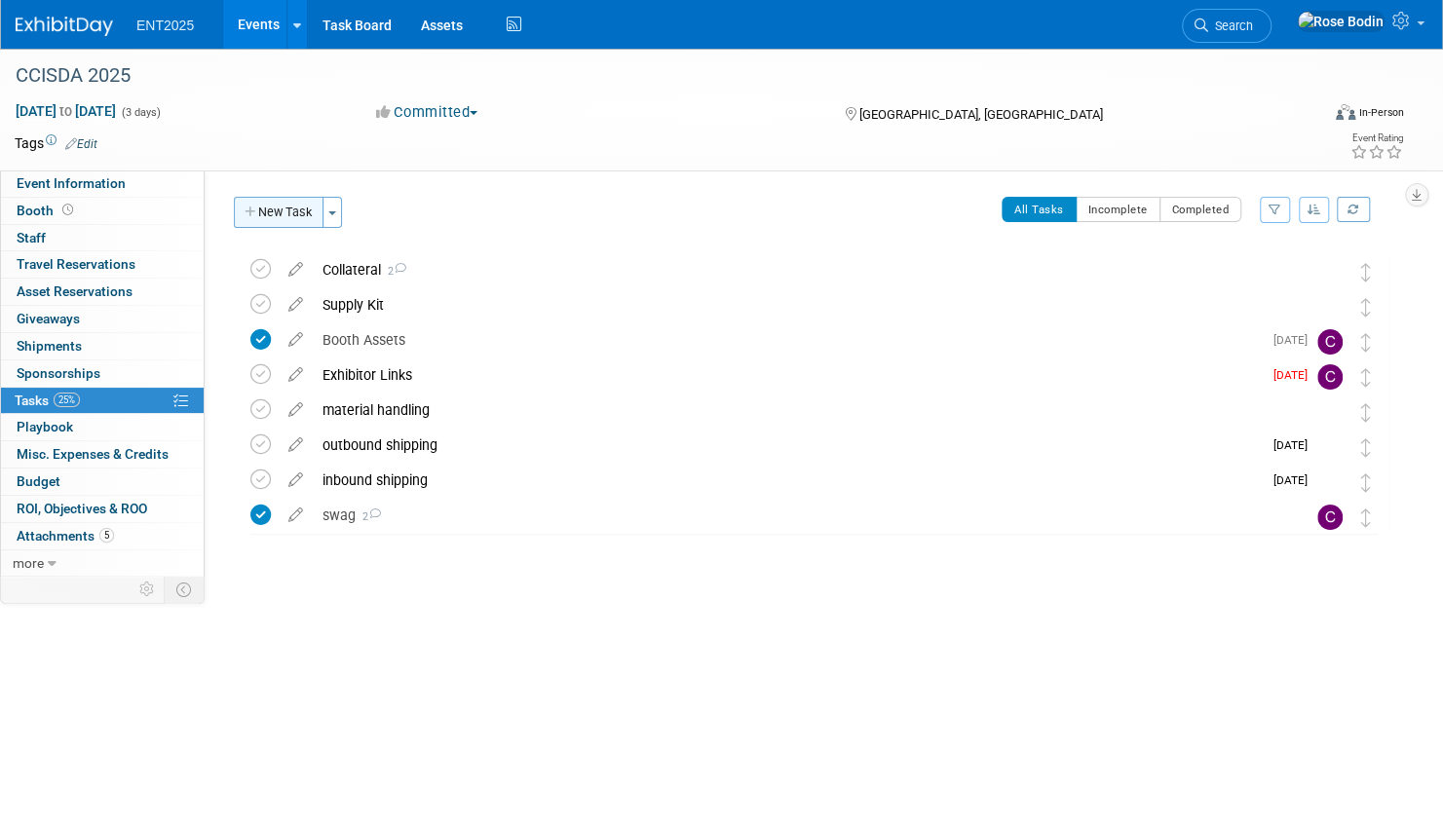
click at [296, 209] on button "New Task" at bounding box center [279, 212] width 90 height 31
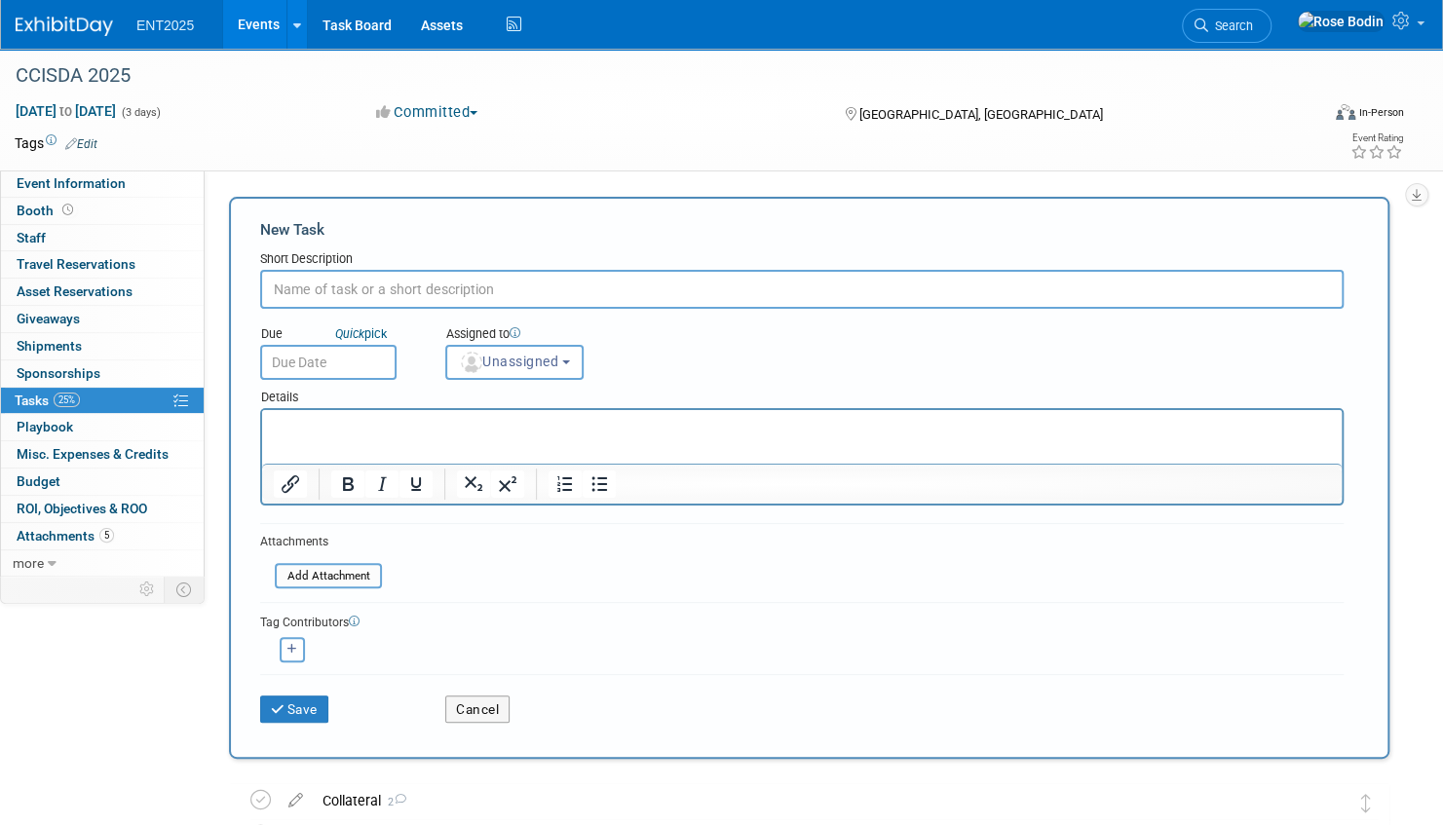
click at [339, 288] on input "text" at bounding box center [802, 289] width 1084 height 39
type input "e"
type input "Electric ?"
click at [486, 357] on span "Unassigned" at bounding box center [508, 362] width 99 height 16
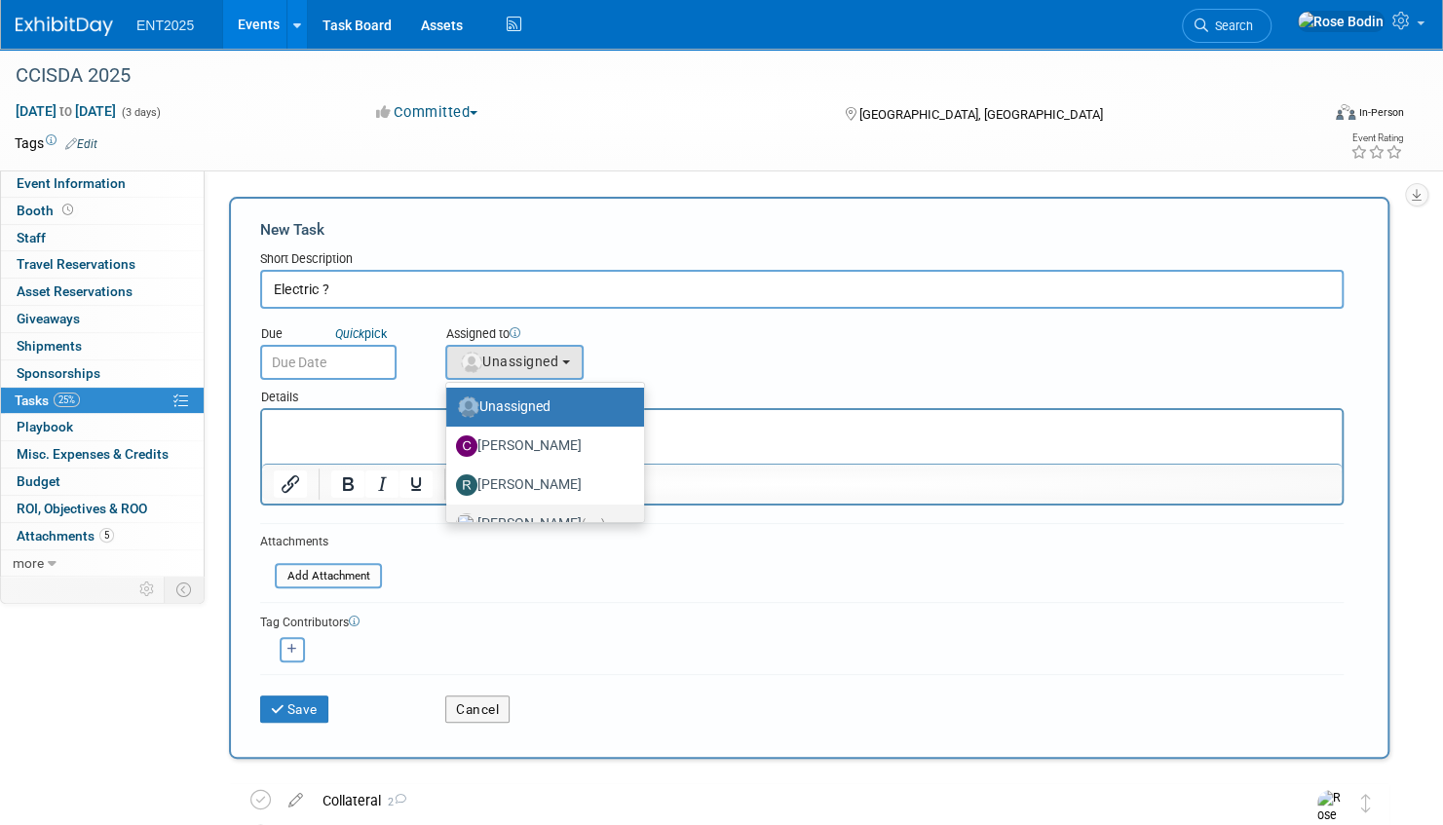
click at [497, 517] on label "Rose Bodin (me)" at bounding box center [540, 524] width 169 height 31
click at [449, 517] on input "Rose Bodin (me)" at bounding box center [443, 522] width 13 height 13
select select "fd414d53-3d64-4b99-a4d4-d4a7ab262892"
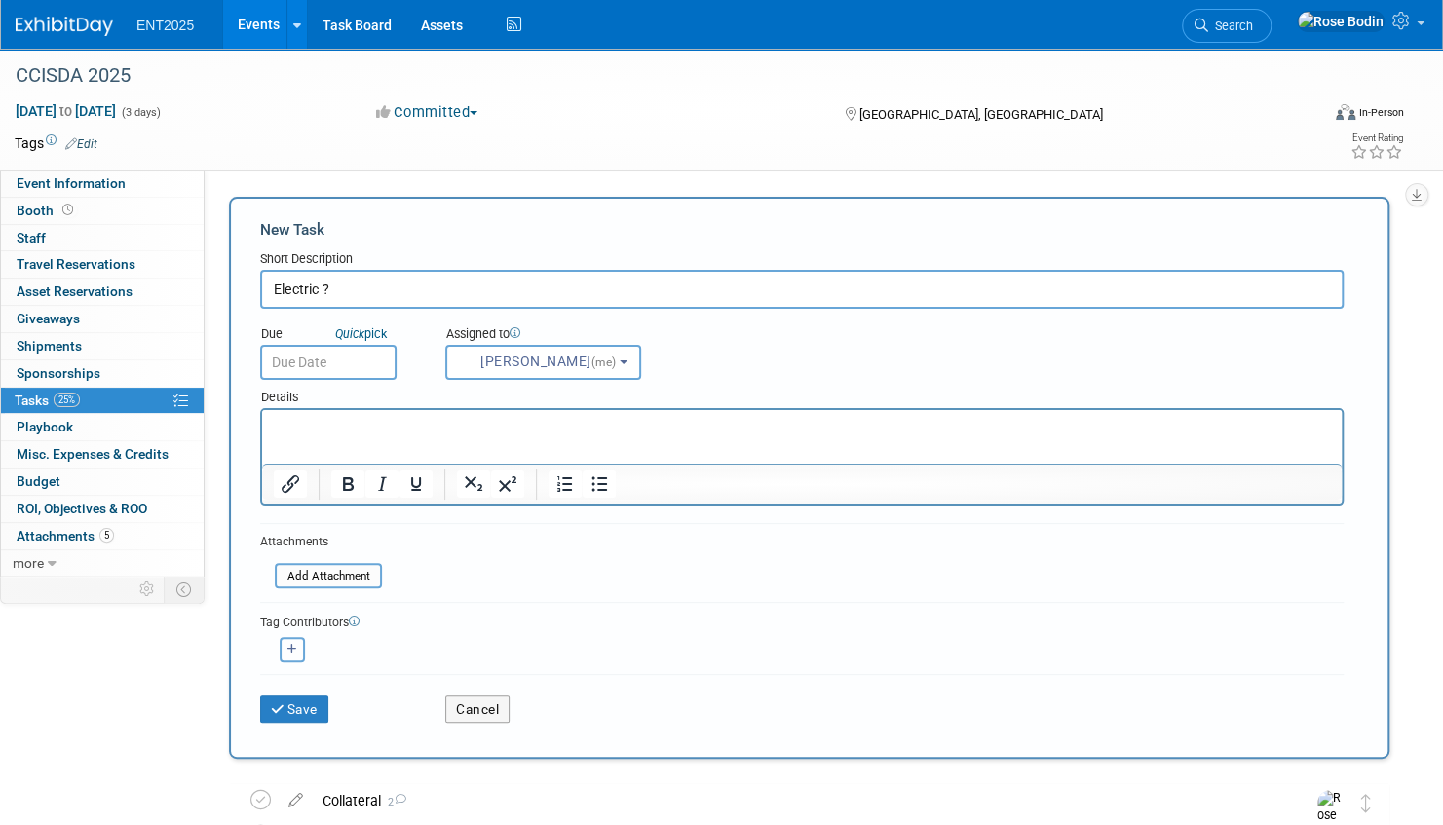
click at [287, 645] on icon "button" at bounding box center [292, 649] width 10 height 11
select select
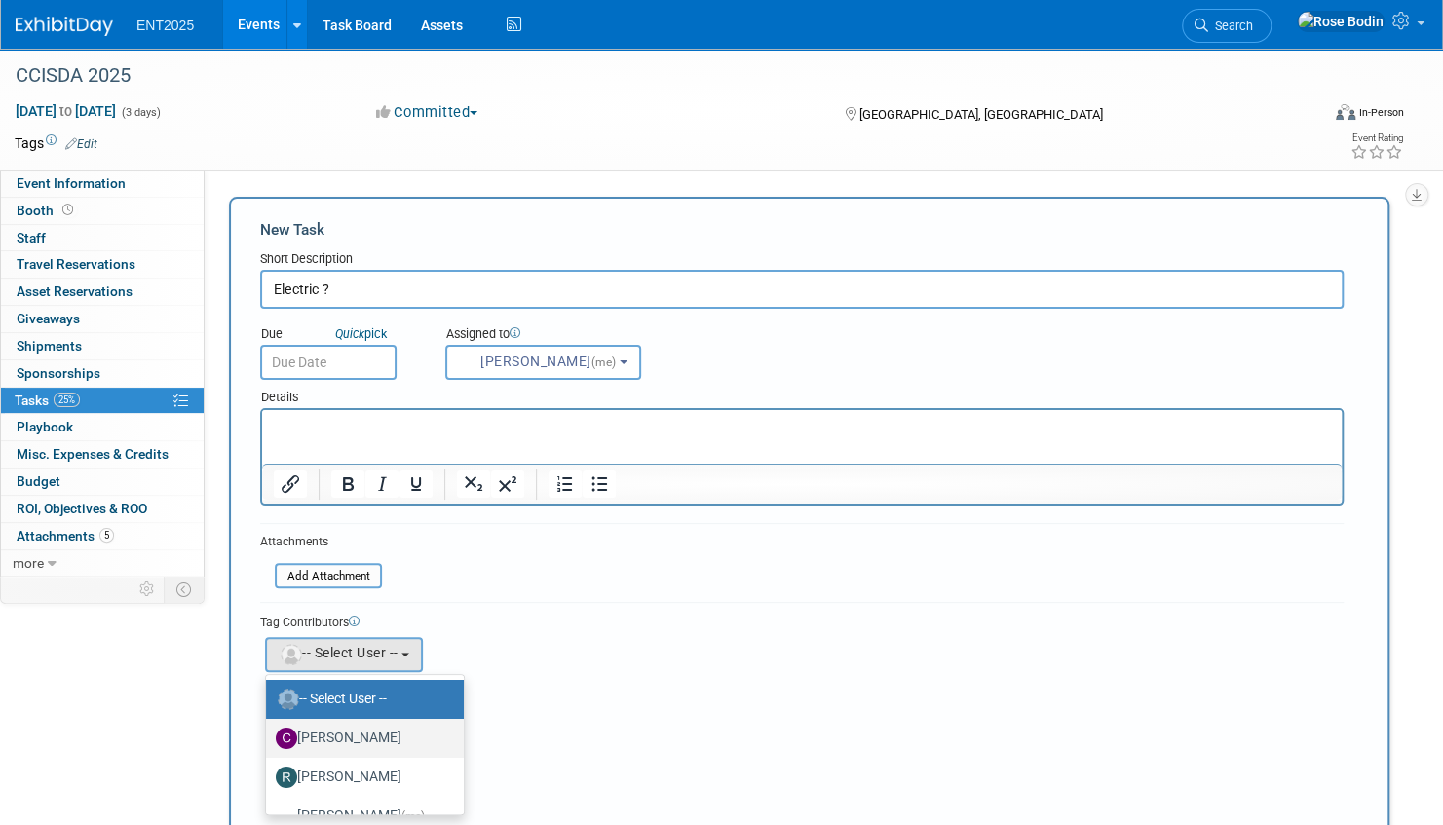
click at [311, 728] on label "Colleen Mueller" at bounding box center [360, 738] width 169 height 31
click at [269, 730] on input "Colleen Mueller" at bounding box center [262, 736] width 13 height 13
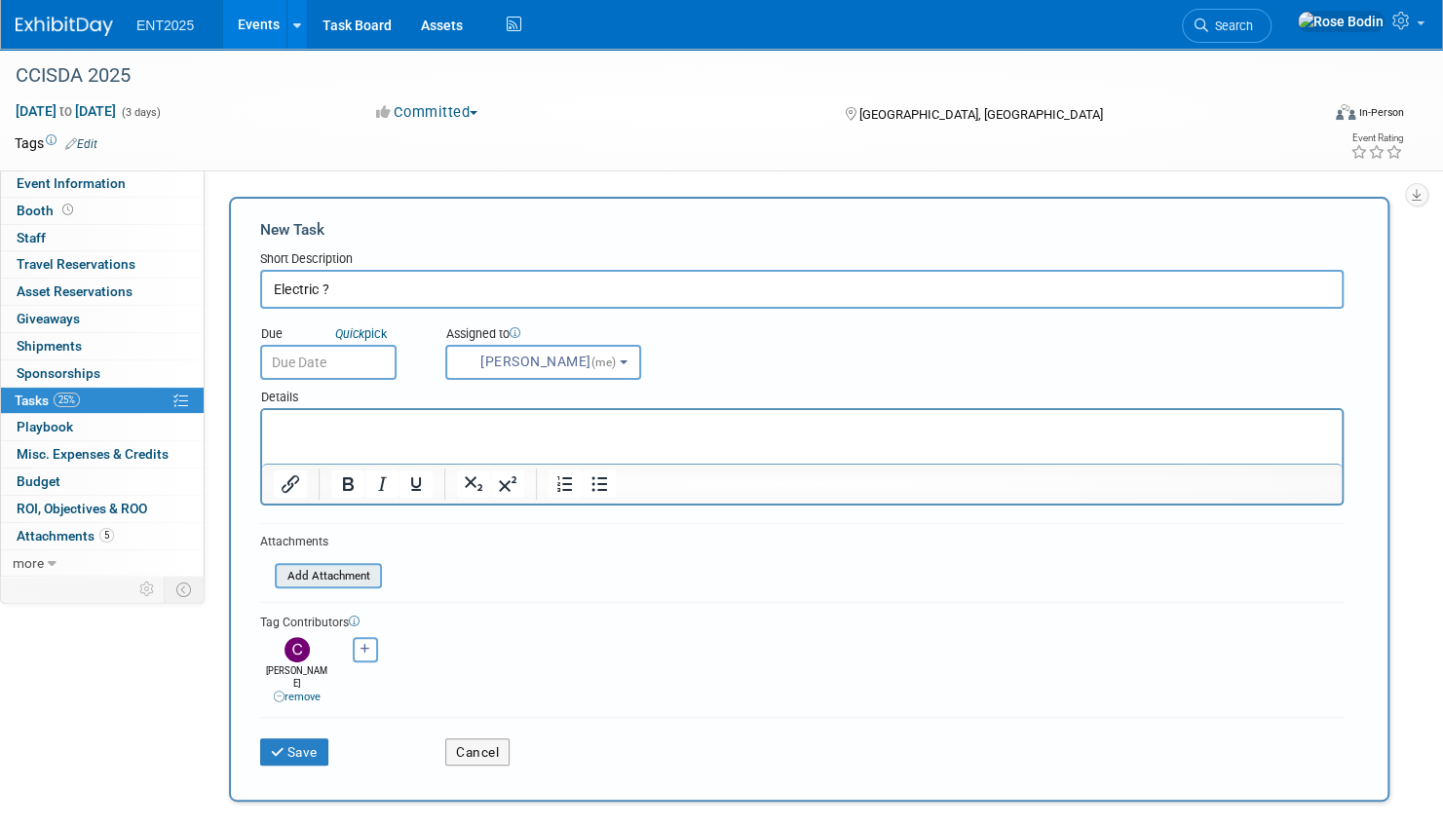
click at [330, 573] on input "file" at bounding box center [264, 576] width 232 height 22
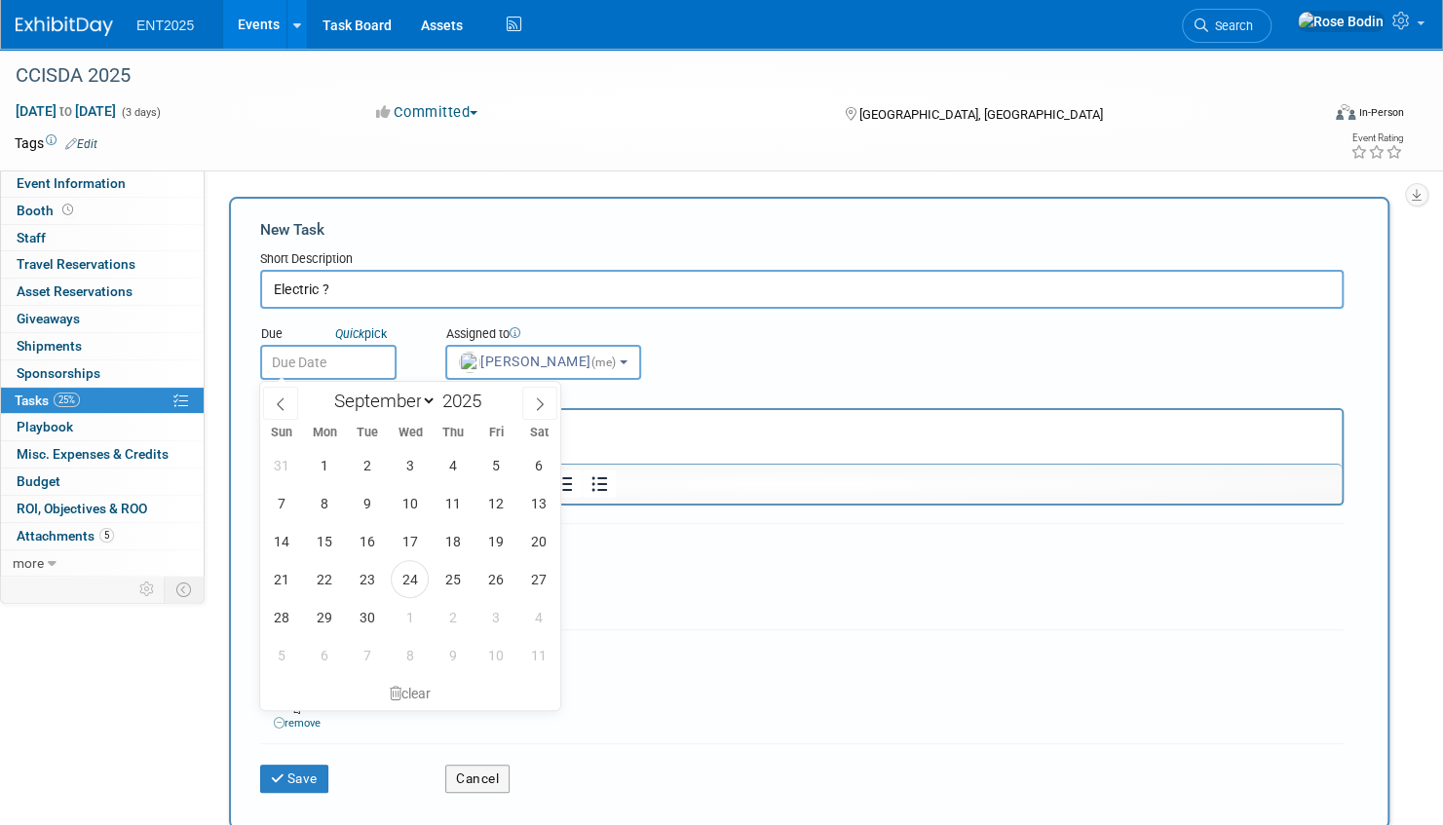
click at [349, 363] on input "text" at bounding box center [328, 362] width 136 height 35
click at [497, 579] on span "26" at bounding box center [496, 579] width 38 height 38
type input "Sep 26, 2025"
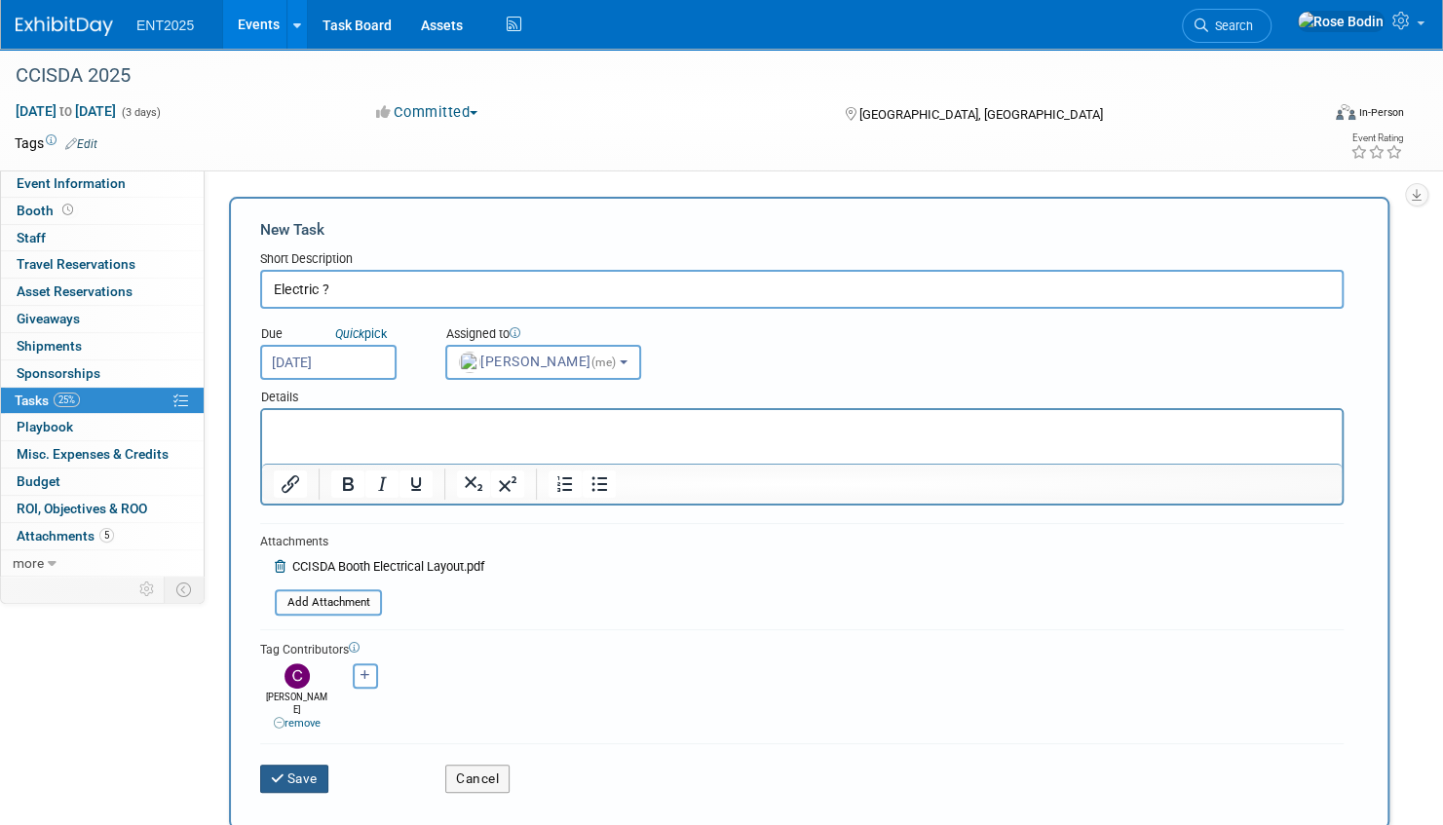
click at [300, 765] on button "Save" at bounding box center [294, 778] width 68 height 27
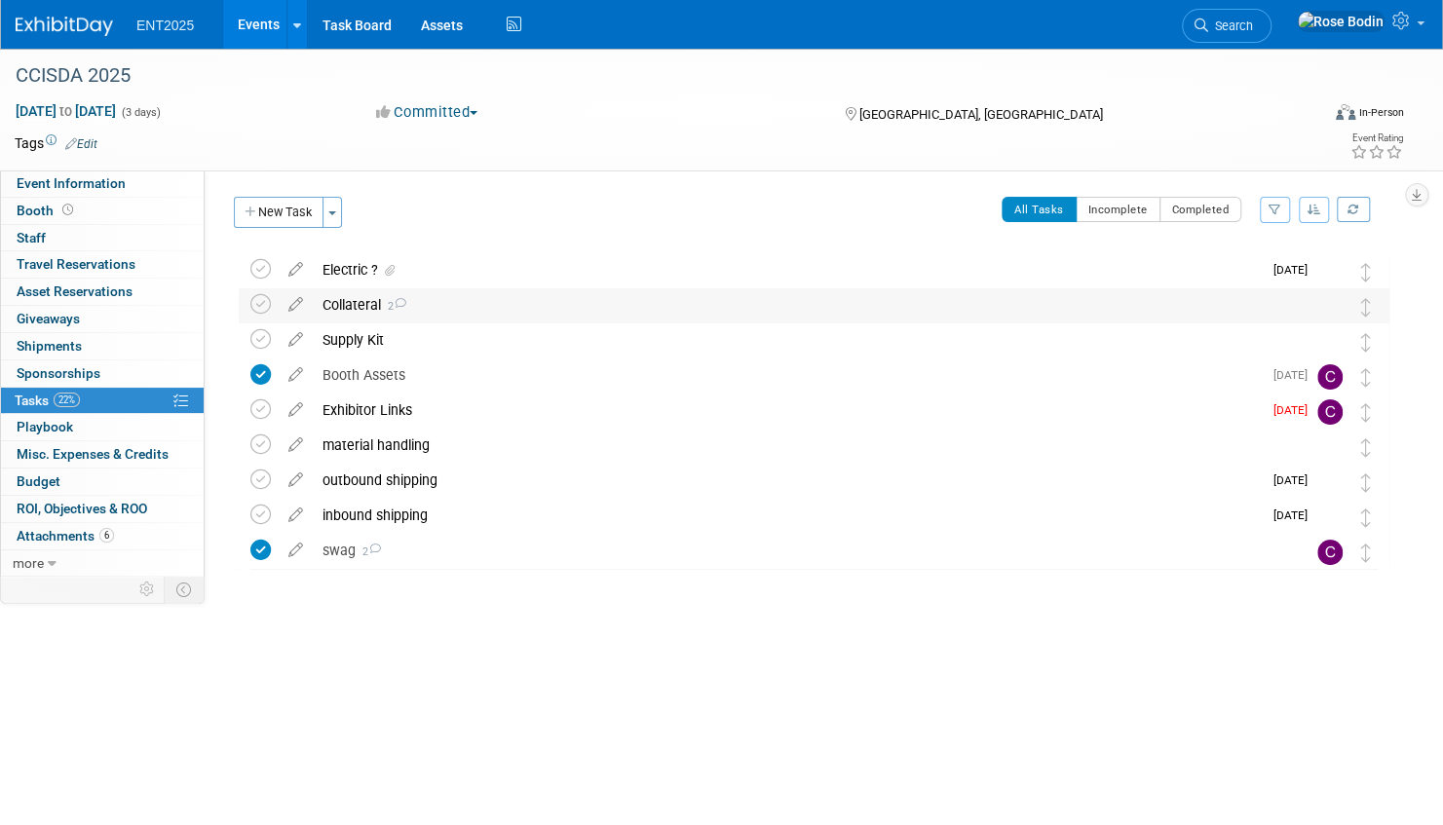
click at [565, 305] on div "Collateral 2" at bounding box center [796, 304] width 966 height 33
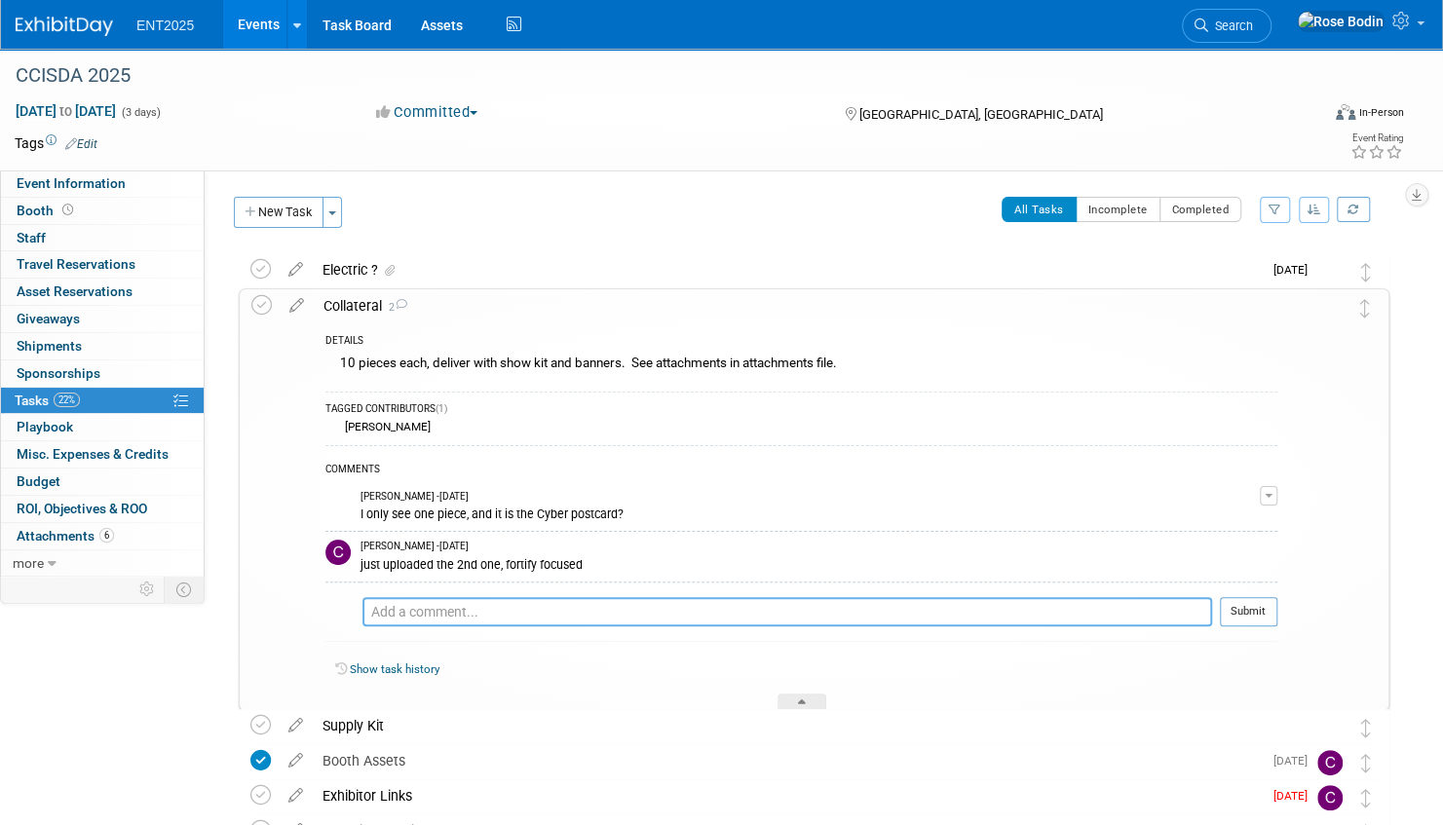
click at [459, 608] on textarea at bounding box center [788, 611] width 850 height 29
type textarea "Printed and ready"
click at [1255, 605] on button "Submit" at bounding box center [1248, 611] width 57 height 29
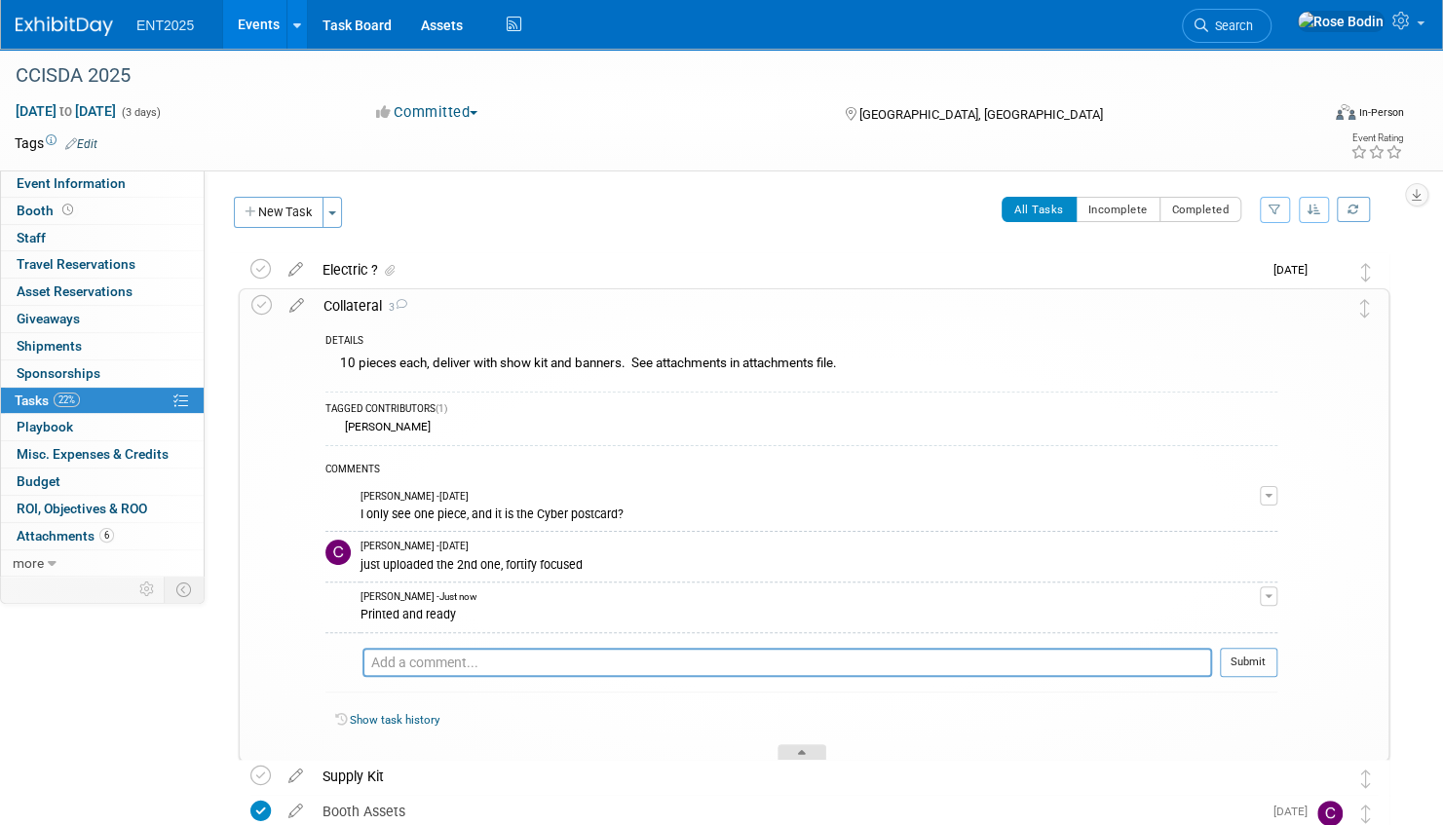
click at [801, 750] on icon at bounding box center [802, 756] width 8 height 12
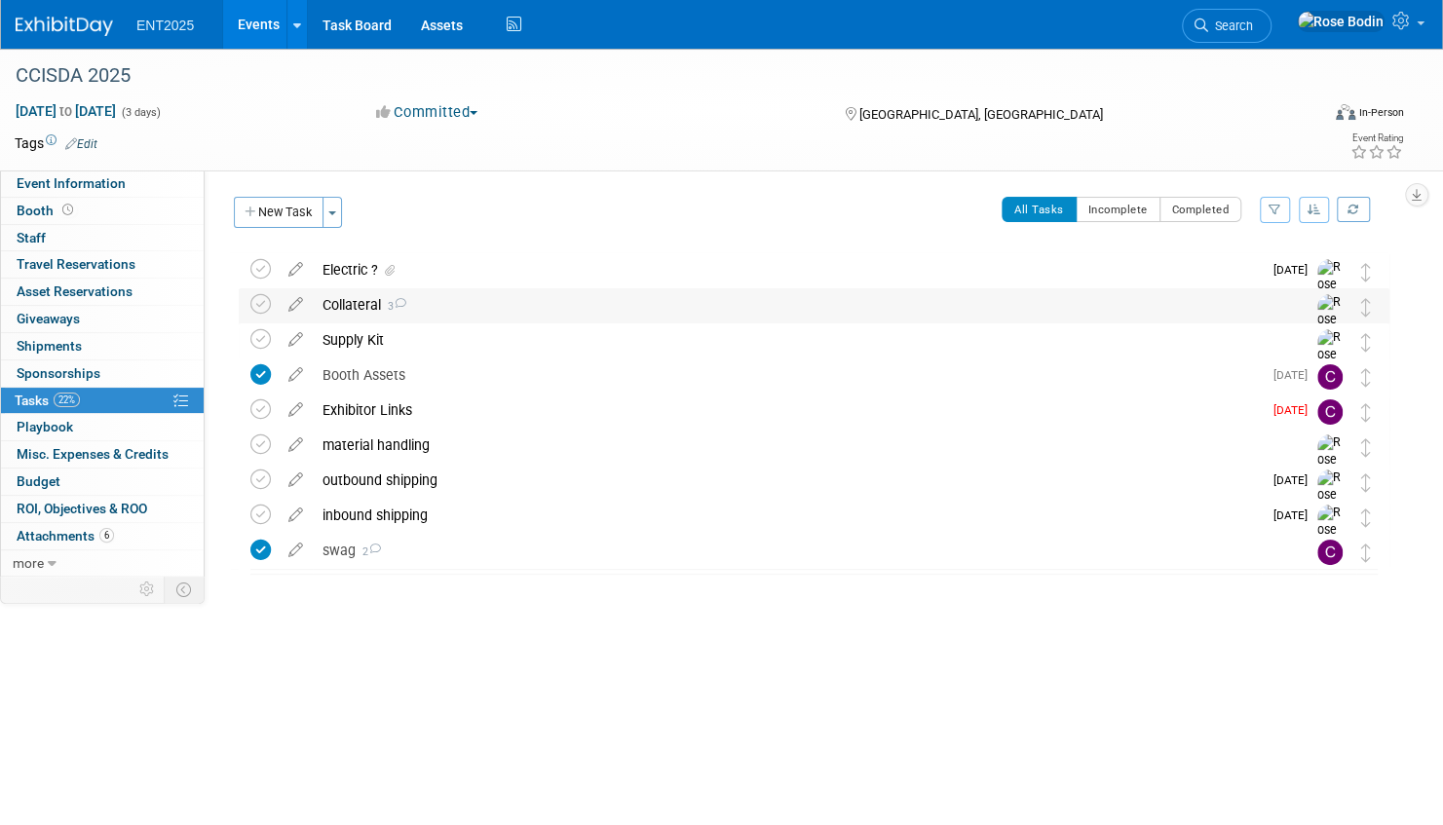
drag, startPoint x: 258, startPoint y: 300, endPoint x: 340, endPoint y: 302, distance: 81.9
click at [340, 302] on tr "Collateral 3 DETAILS 10 pieces each, deliver with show kit and banners. See att…" at bounding box center [814, 325] width 1128 height 75
click at [292, 301] on icon at bounding box center [296, 300] width 34 height 24
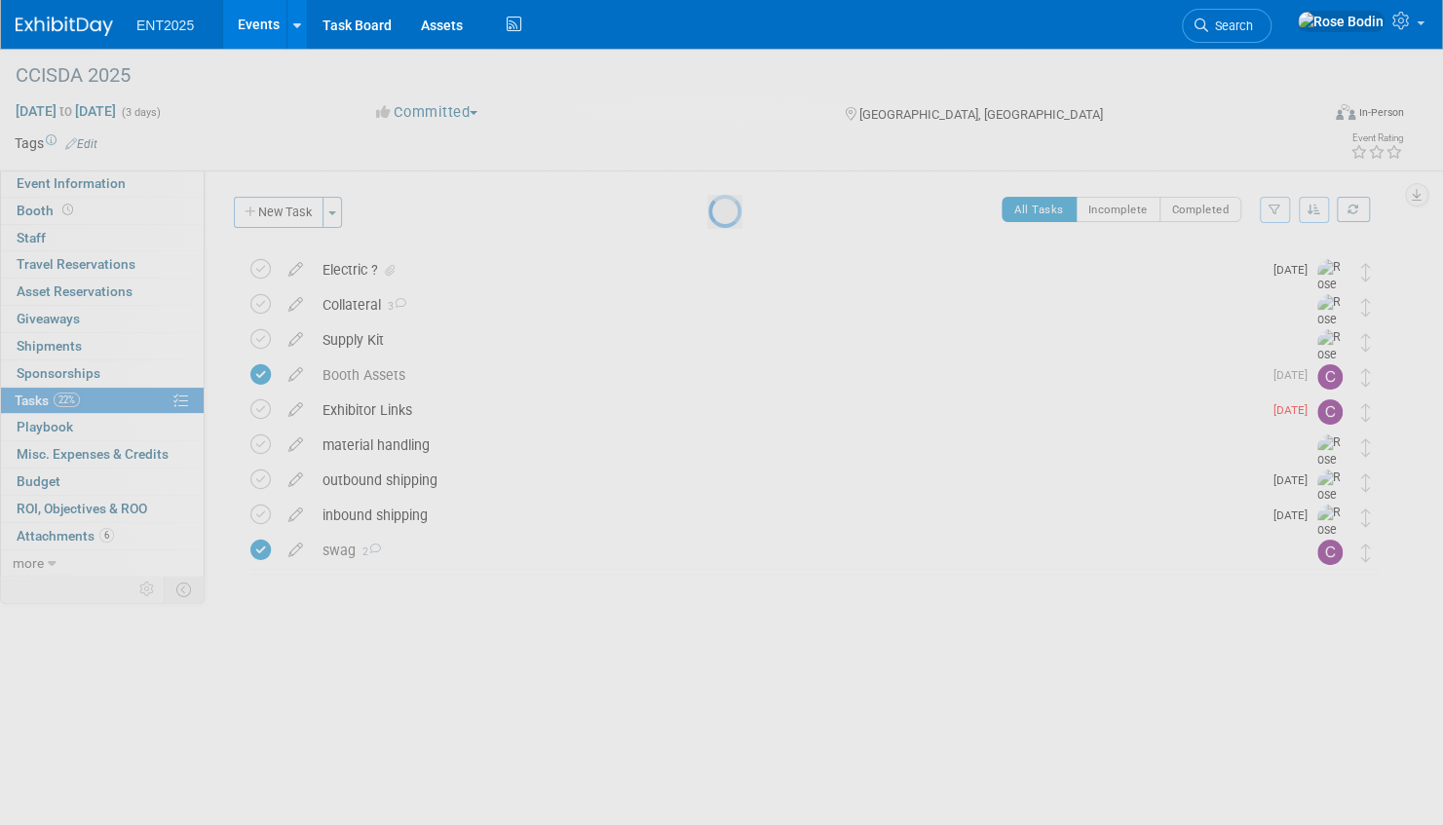
select select "8"
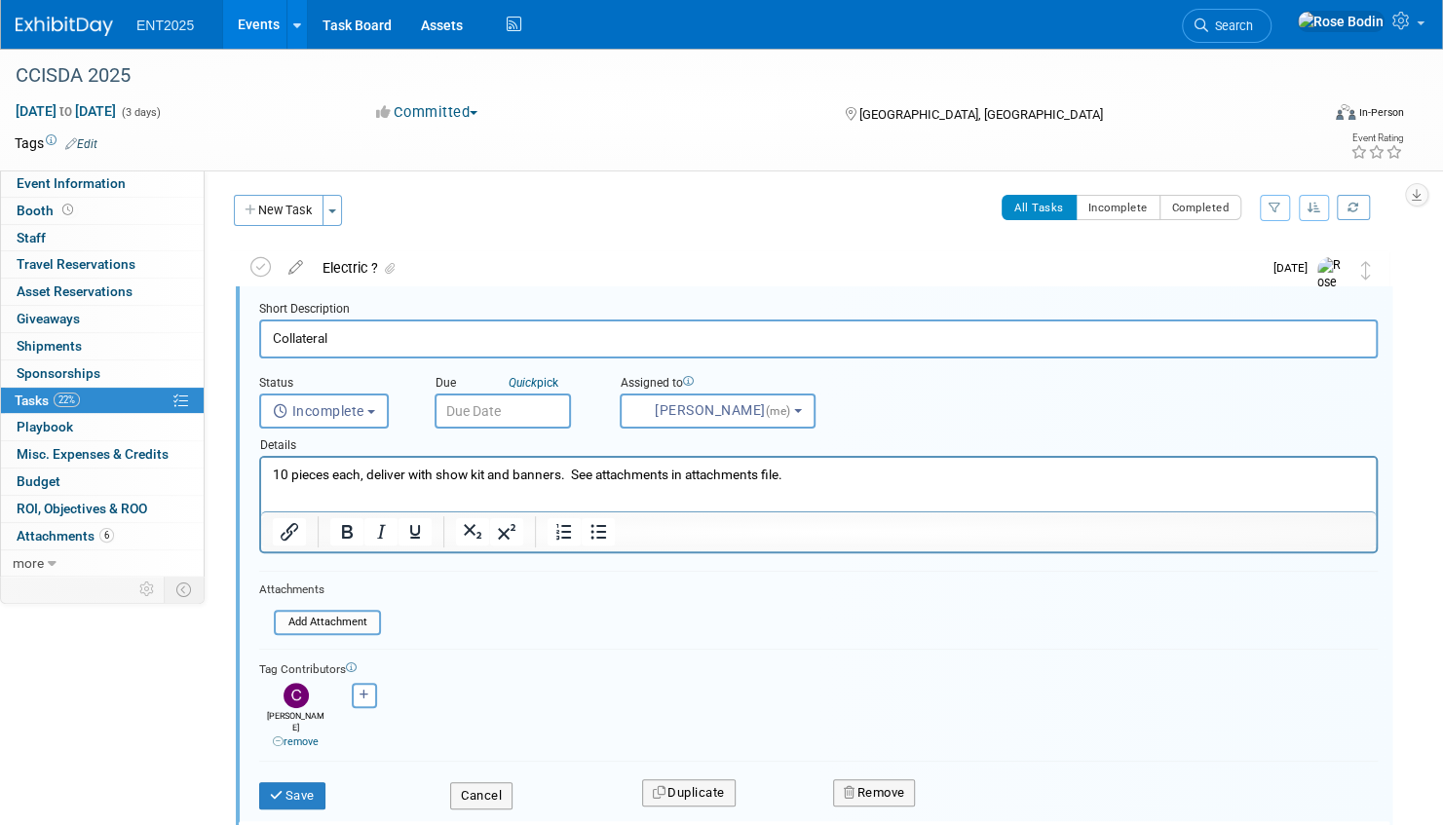
scroll to position [2, 0]
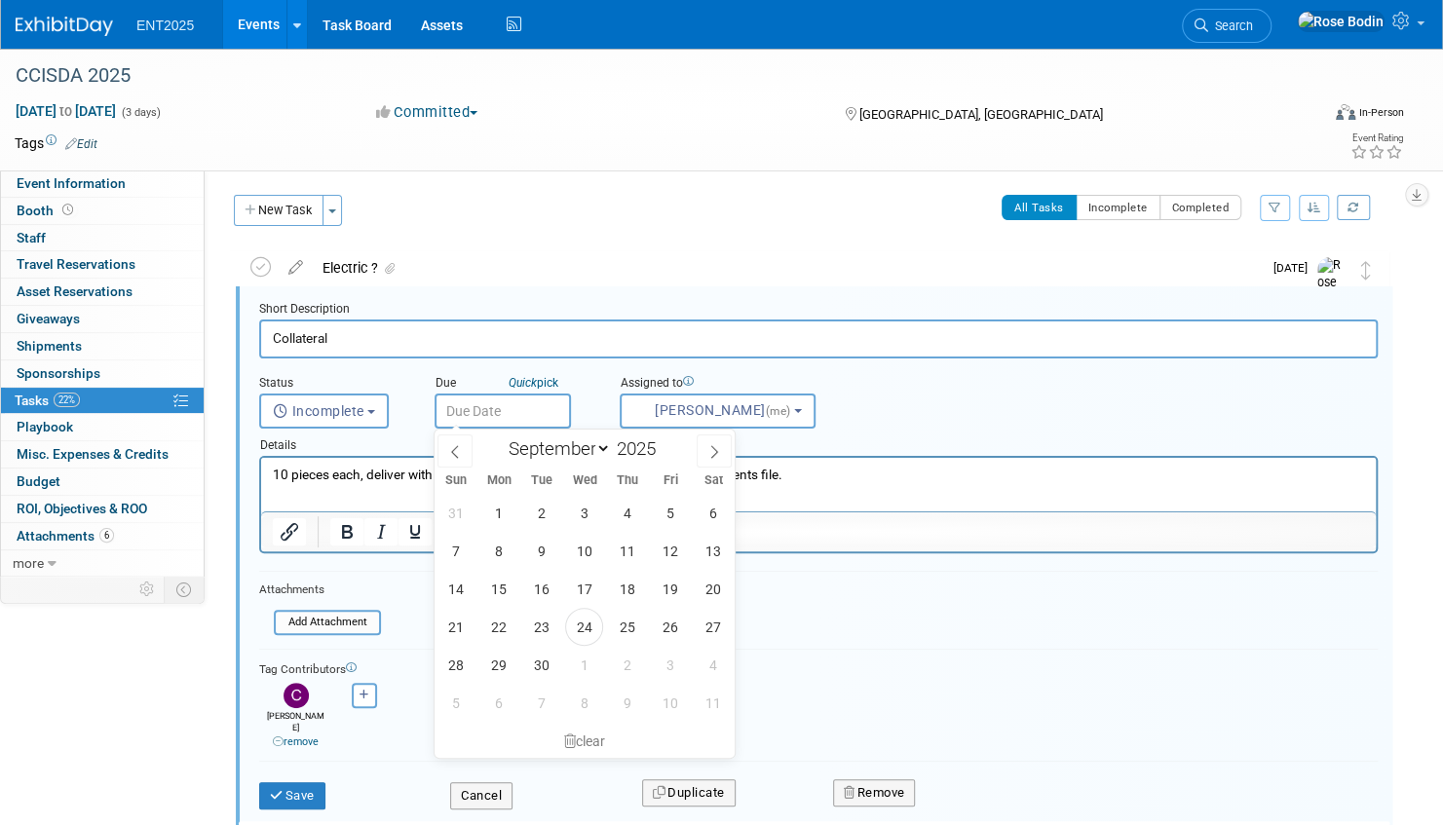
click at [507, 407] on input "text" at bounding box center [503, 411] width 136 height 35
click at [536, 626] on span "23" at bounding box center [541, 627] width 38 height 38
type input "Sep 23, 2025"
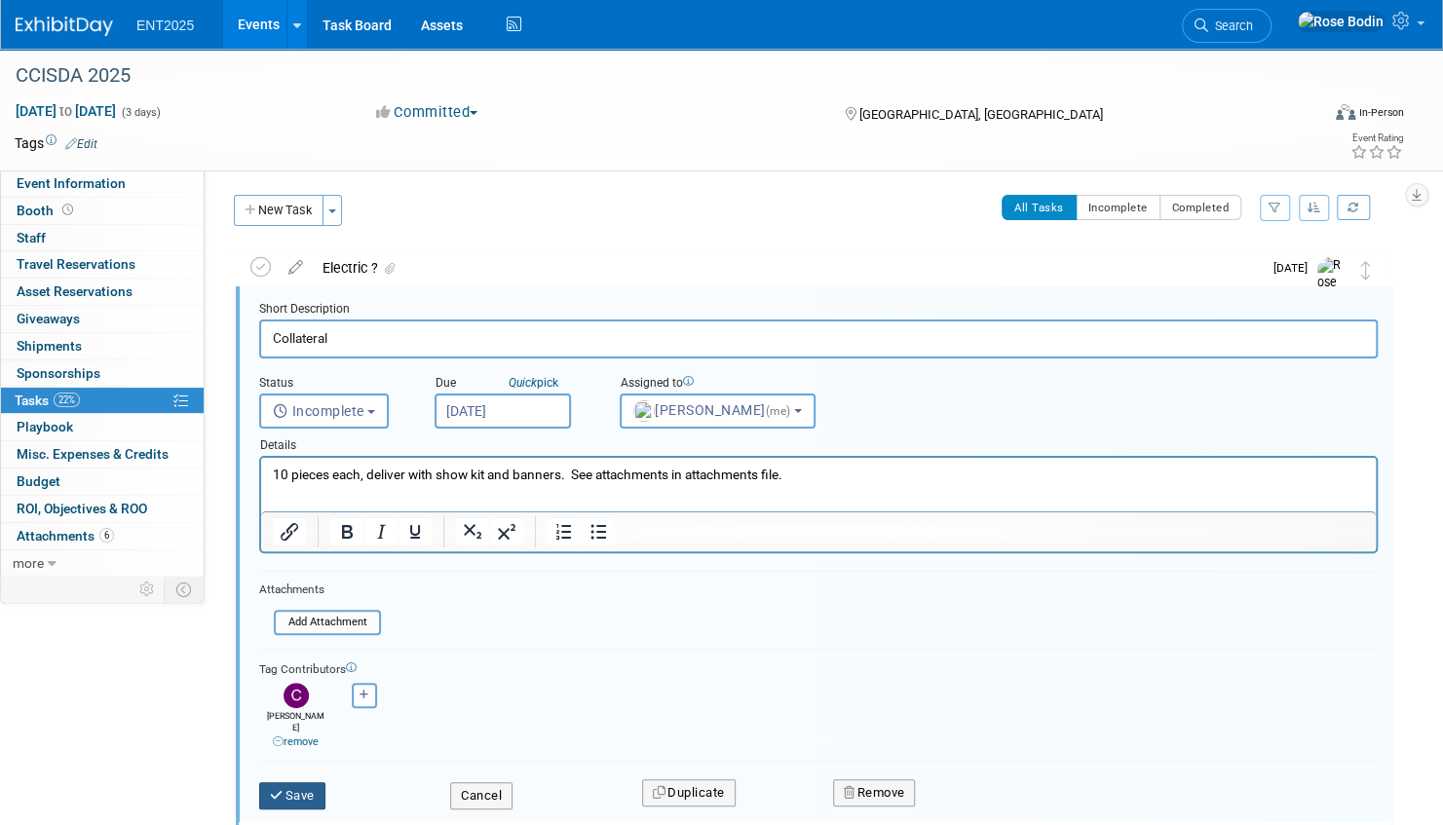
click at [306, 783] on button "Save" at bounding box center [292, 796] width 66 height 27
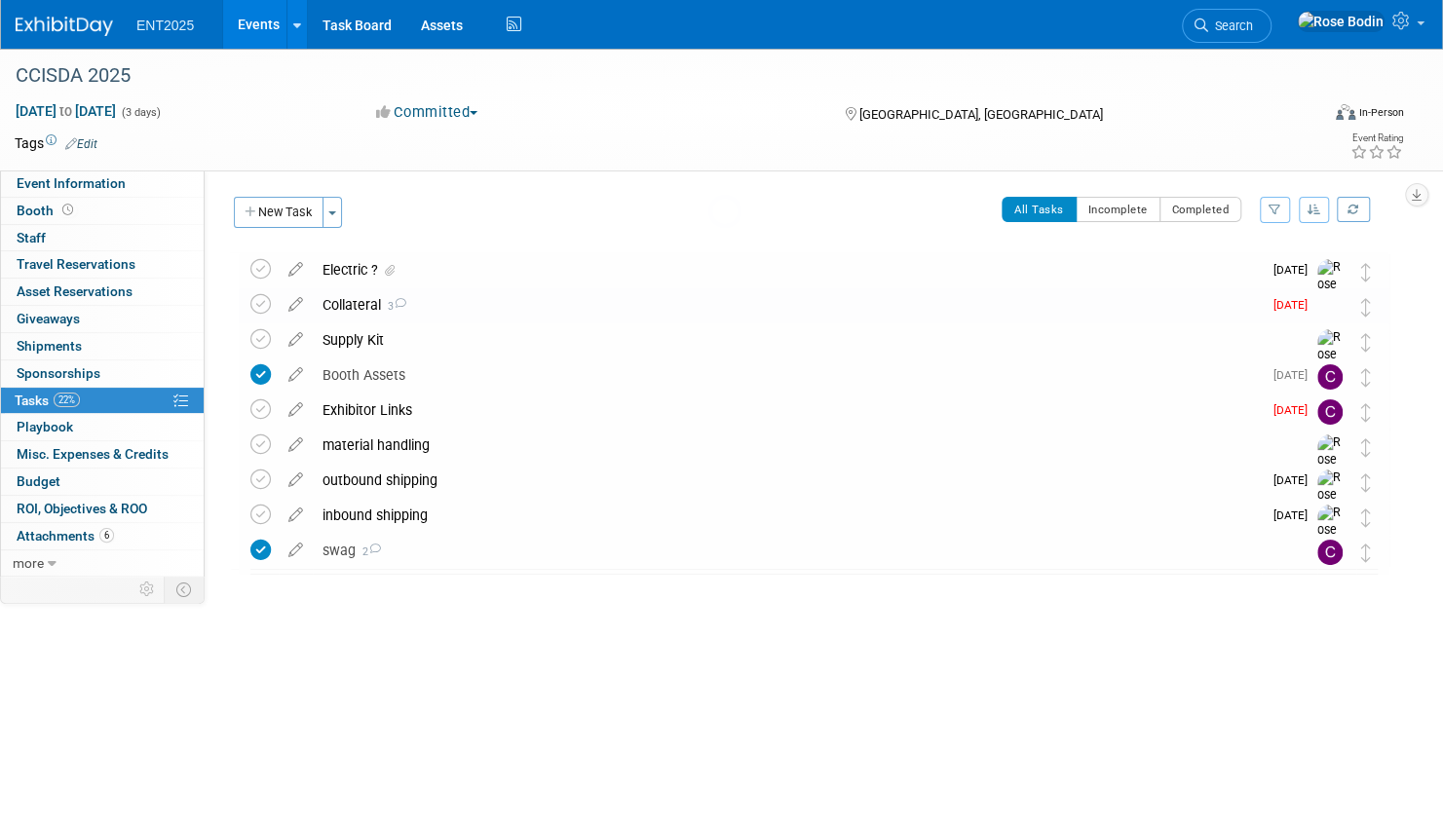
scroll to position [0, 0]
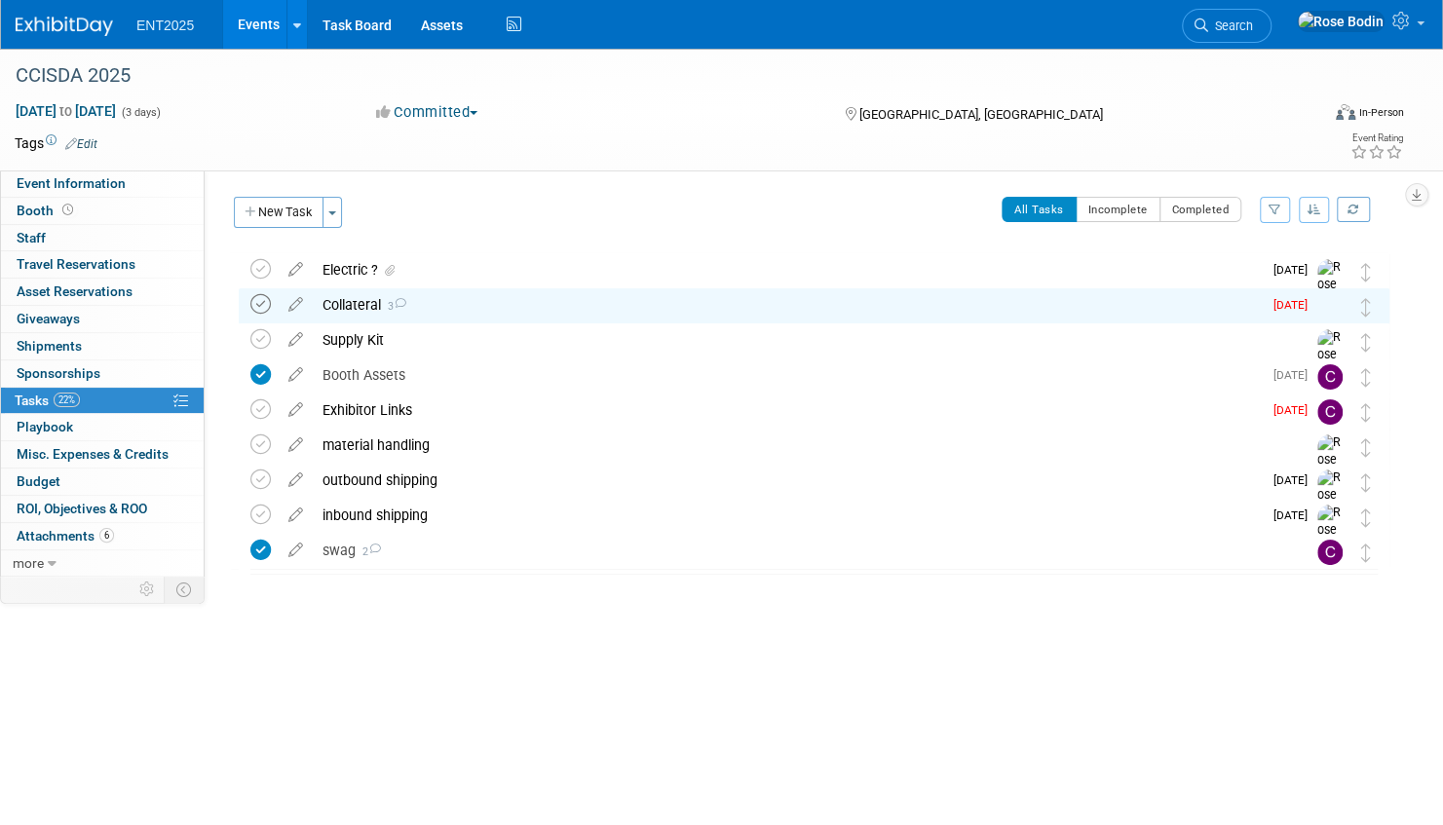
click at [260, 300] on icon at bounding box center [260, 304] width 20 height 20
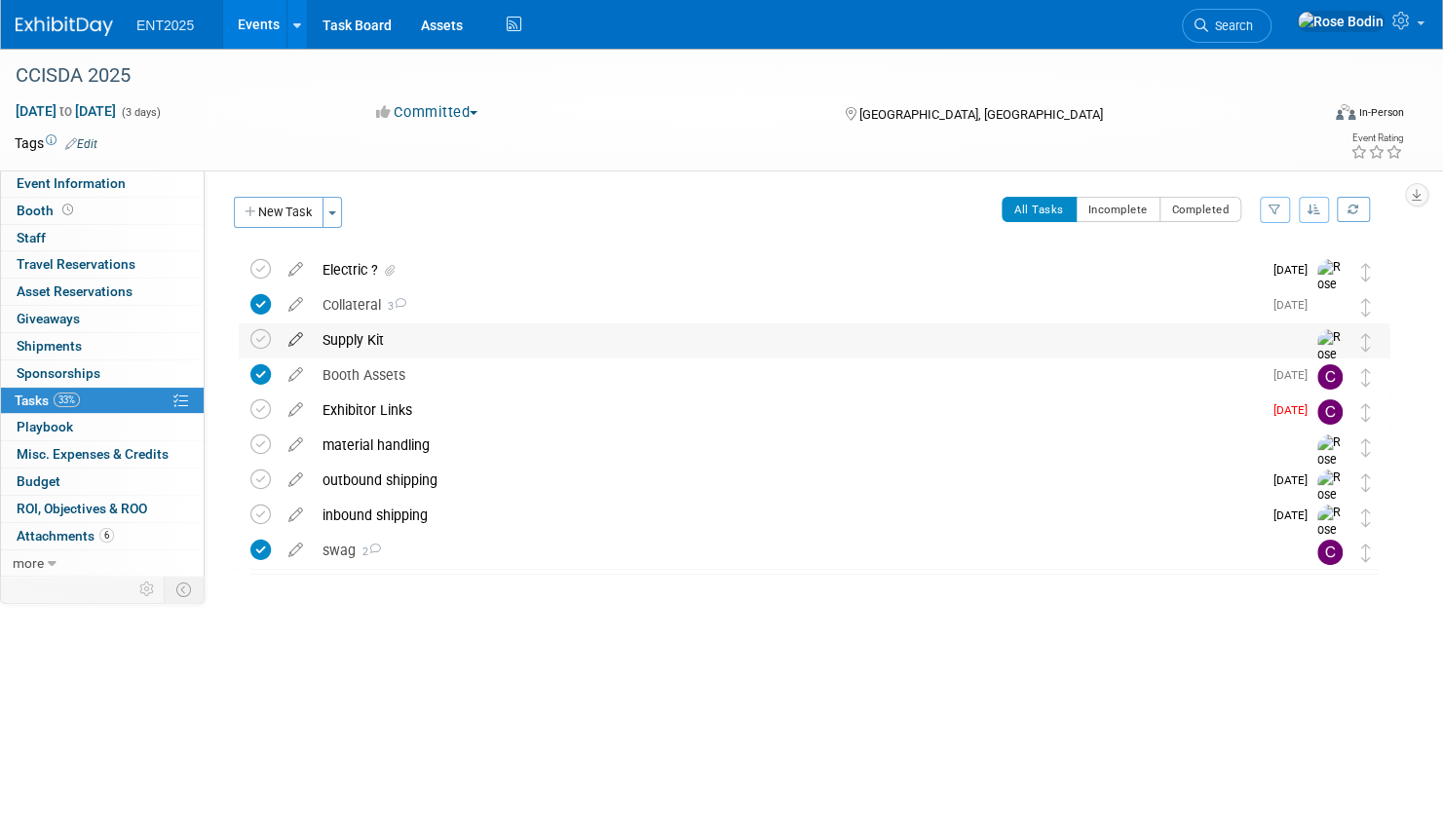
click at [292, 339] on icon at bounding box center [296, 336] width 34 height 24
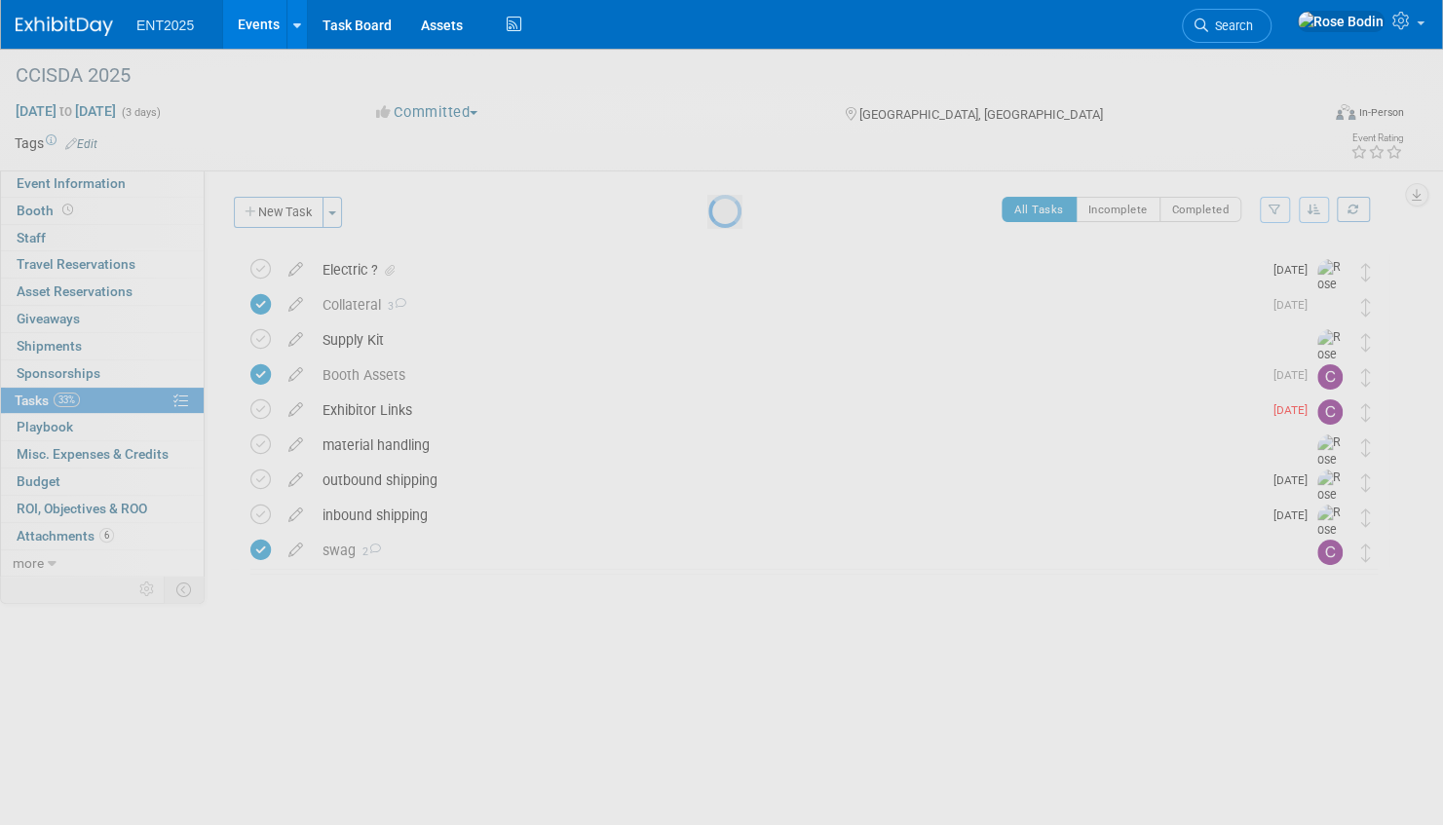
select select "8"
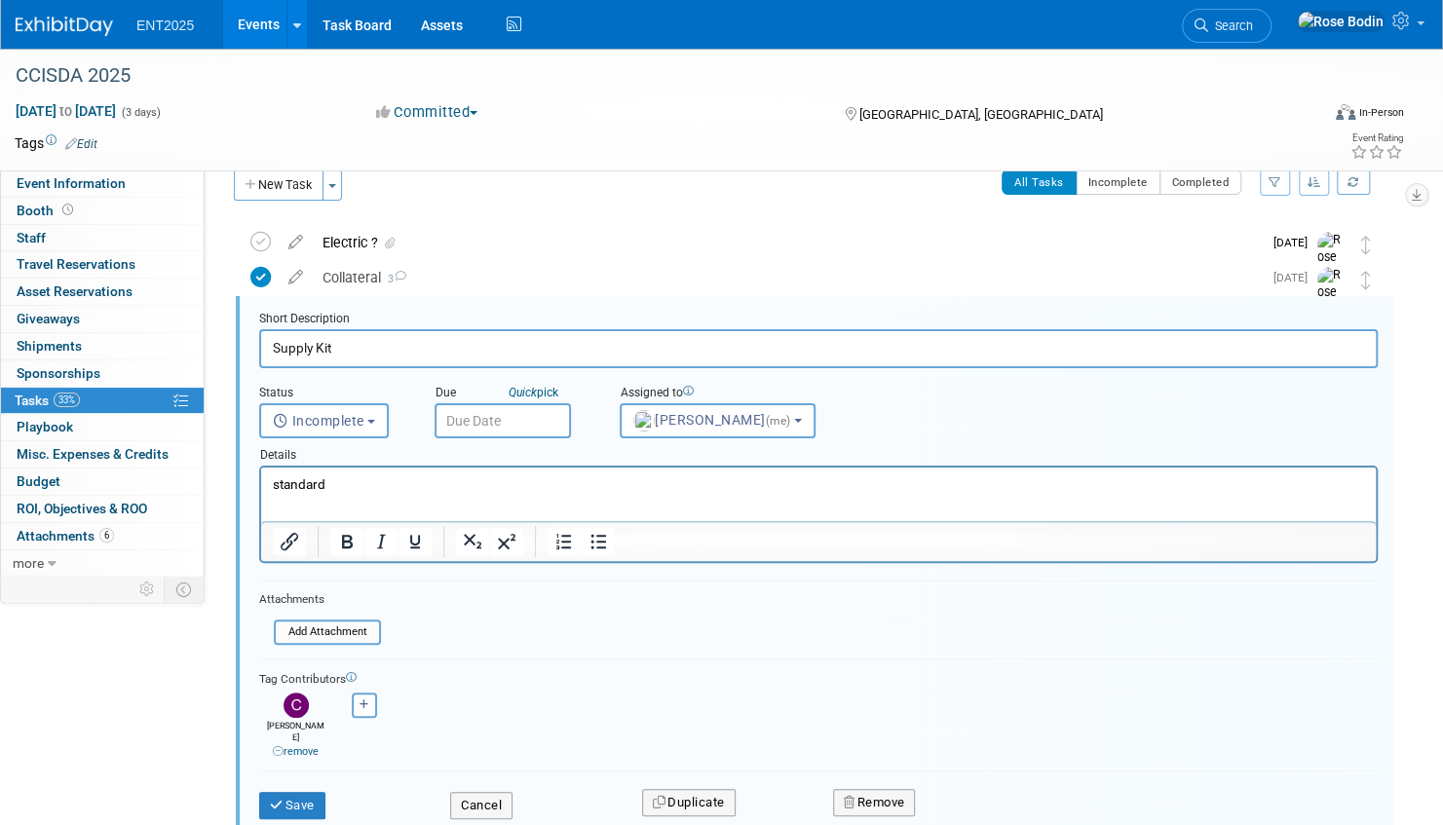
scroll to position [37, 0]
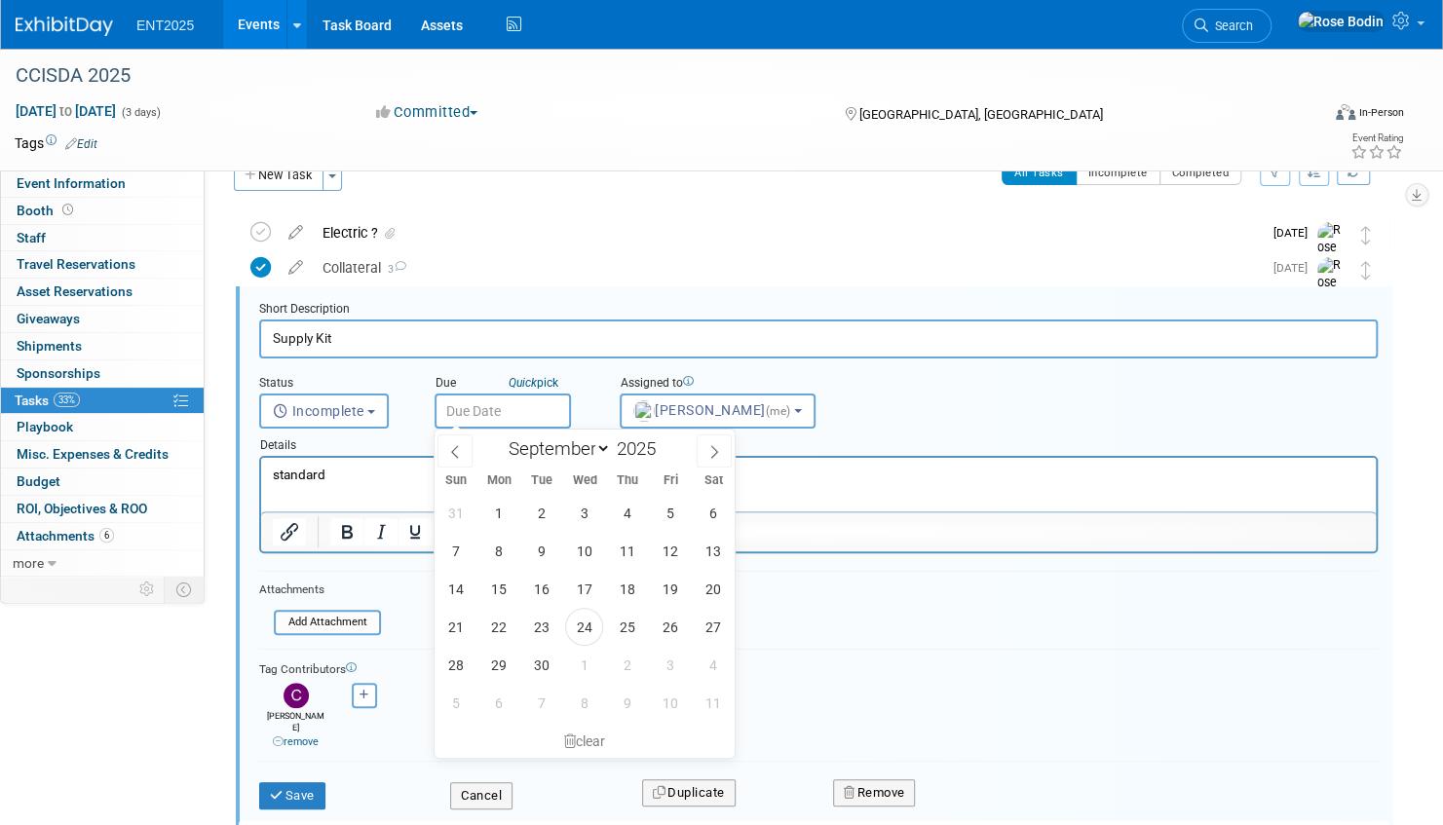
click at [503, 405] on input "text" at bounding box center [503, 411] width 136 height 35
click at [541, 662] on span "30" at bounding box center [541, 665] width 38 height 38
type input "Sep 30, 2025"
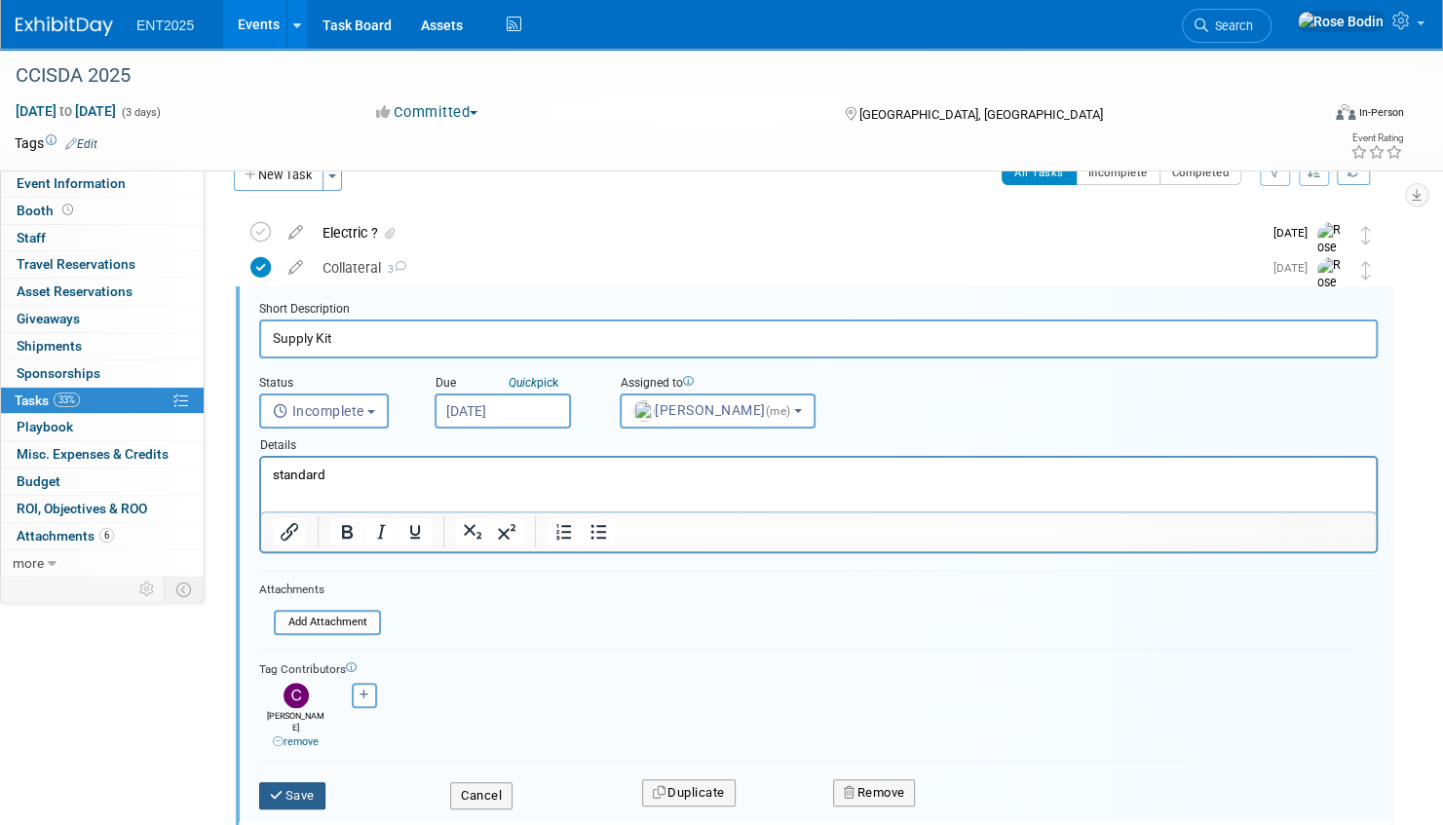
click at [302, 783] on button "Save" at bounding box center [292, 796] width 66 height 27
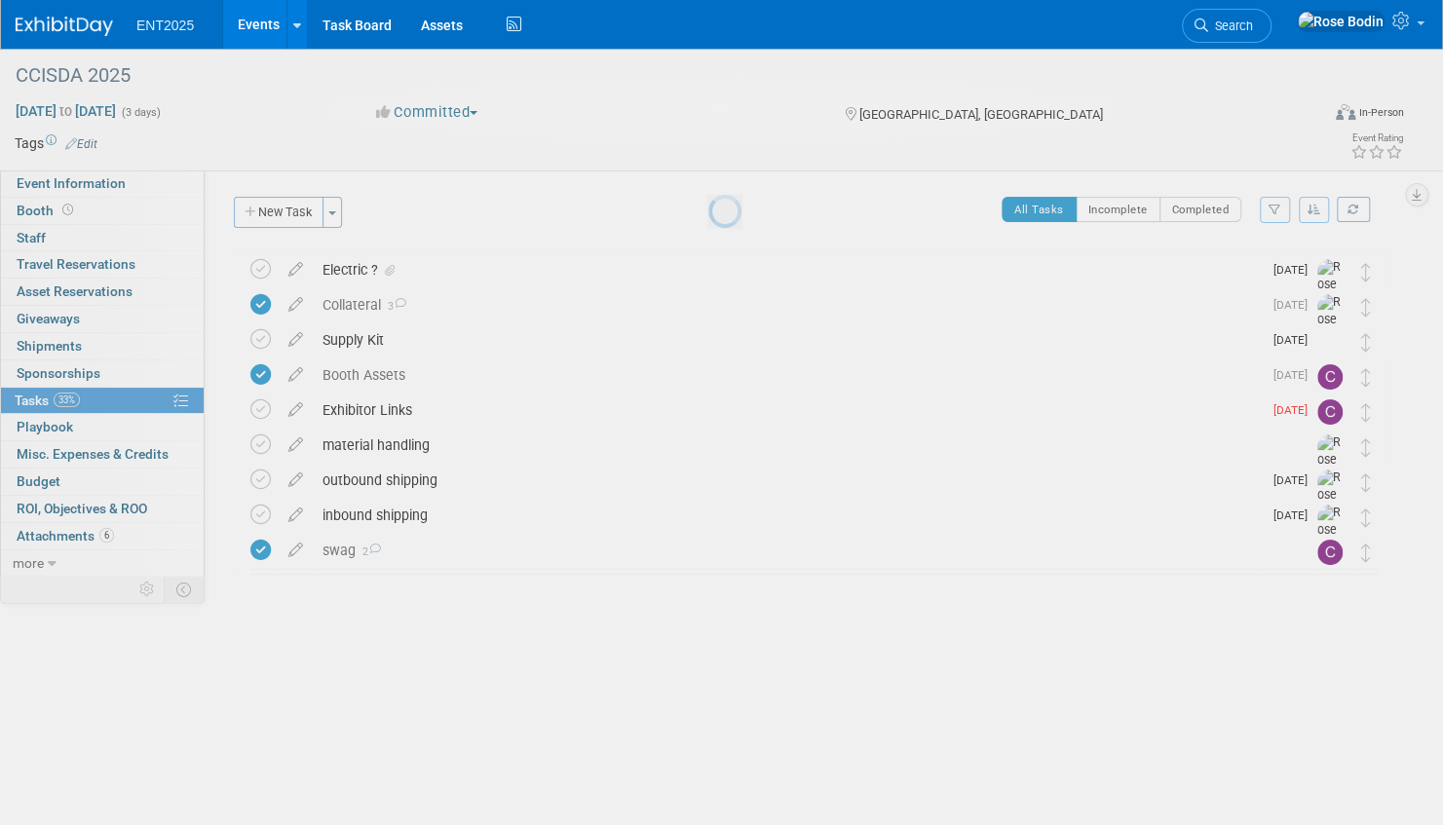
scroll to position [0, 0]
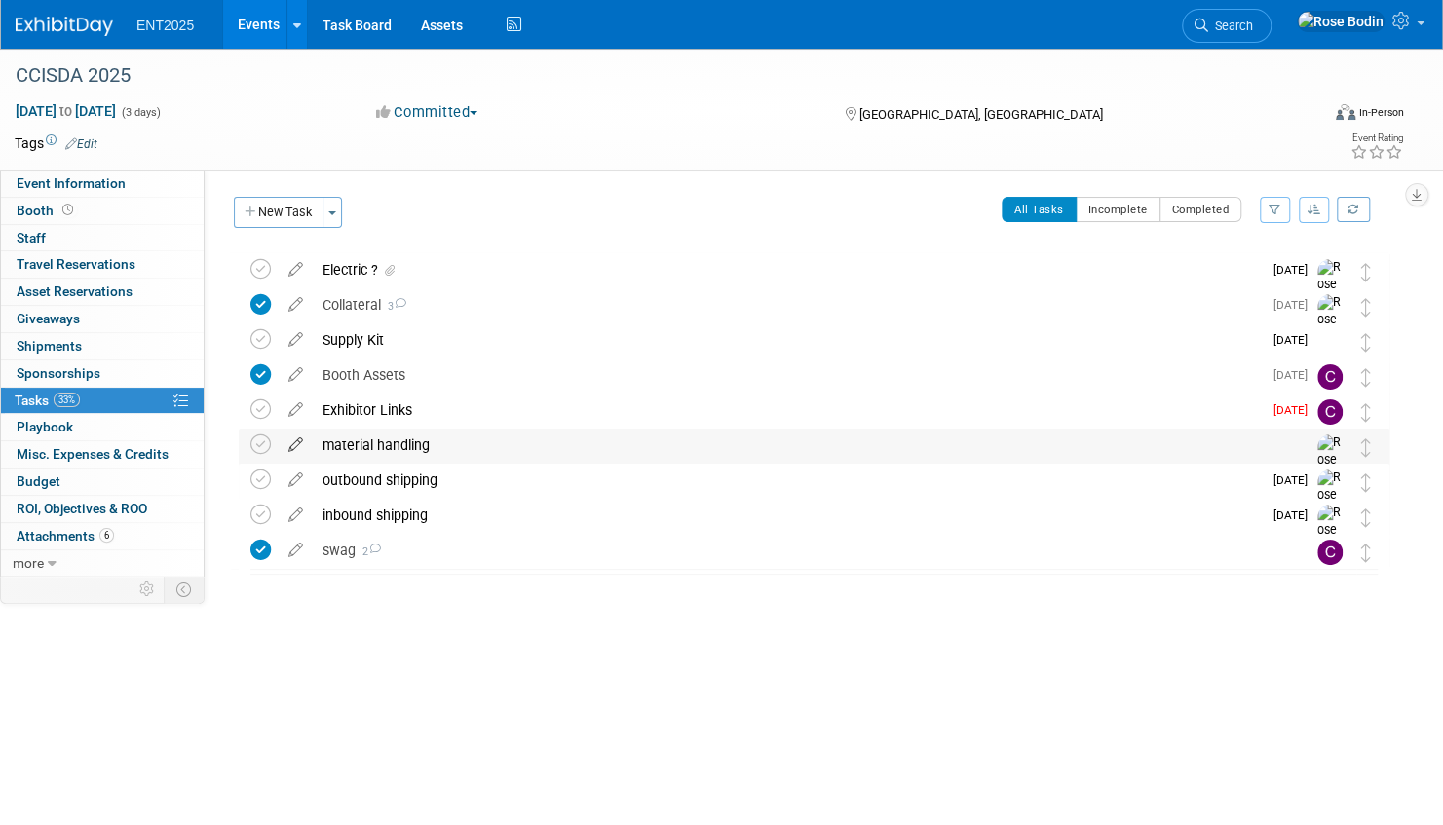
click at [294, 441] on icon at bounding box center [296, 441] width 34 height 24
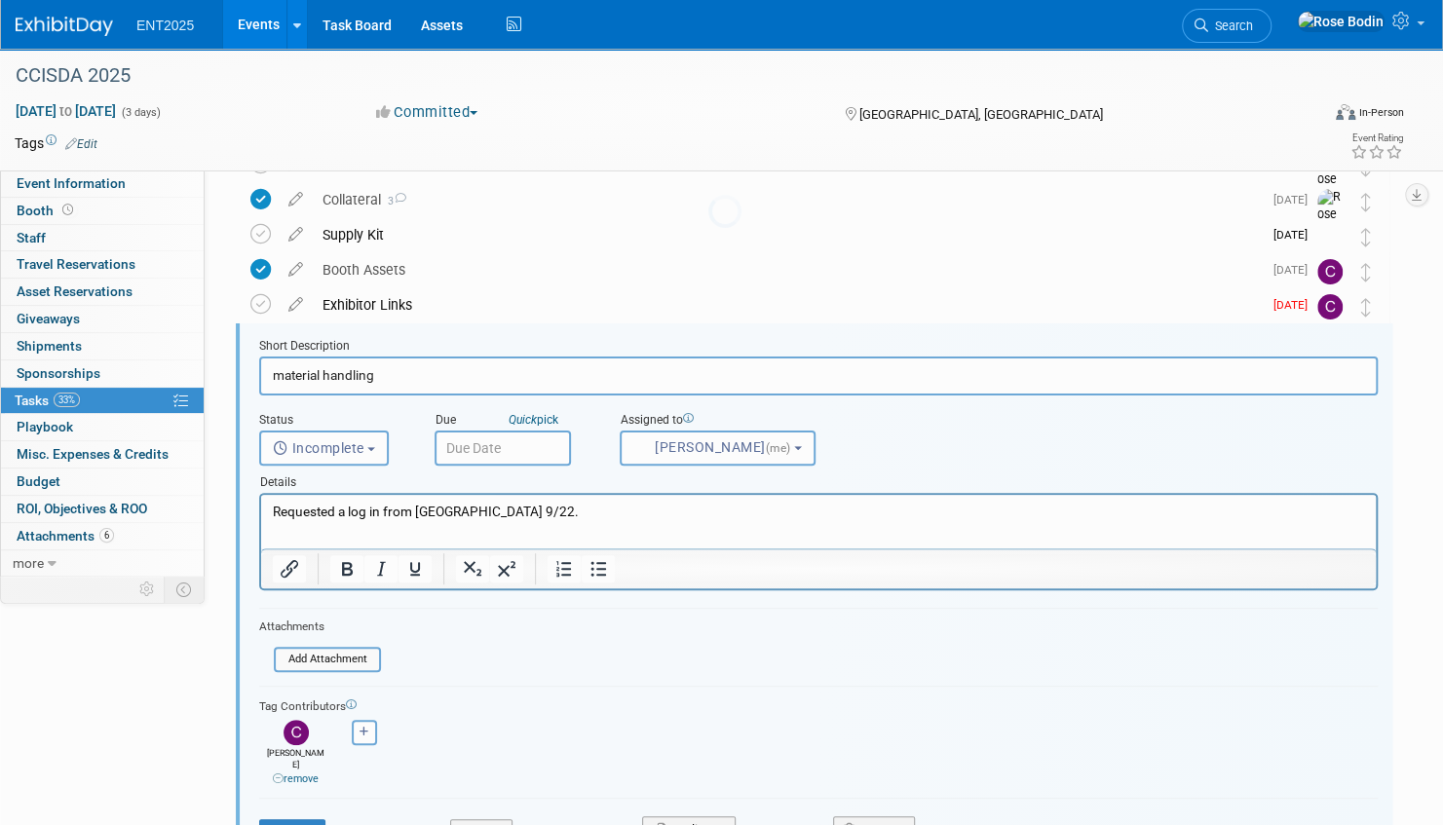
scroll to position [142, 0]
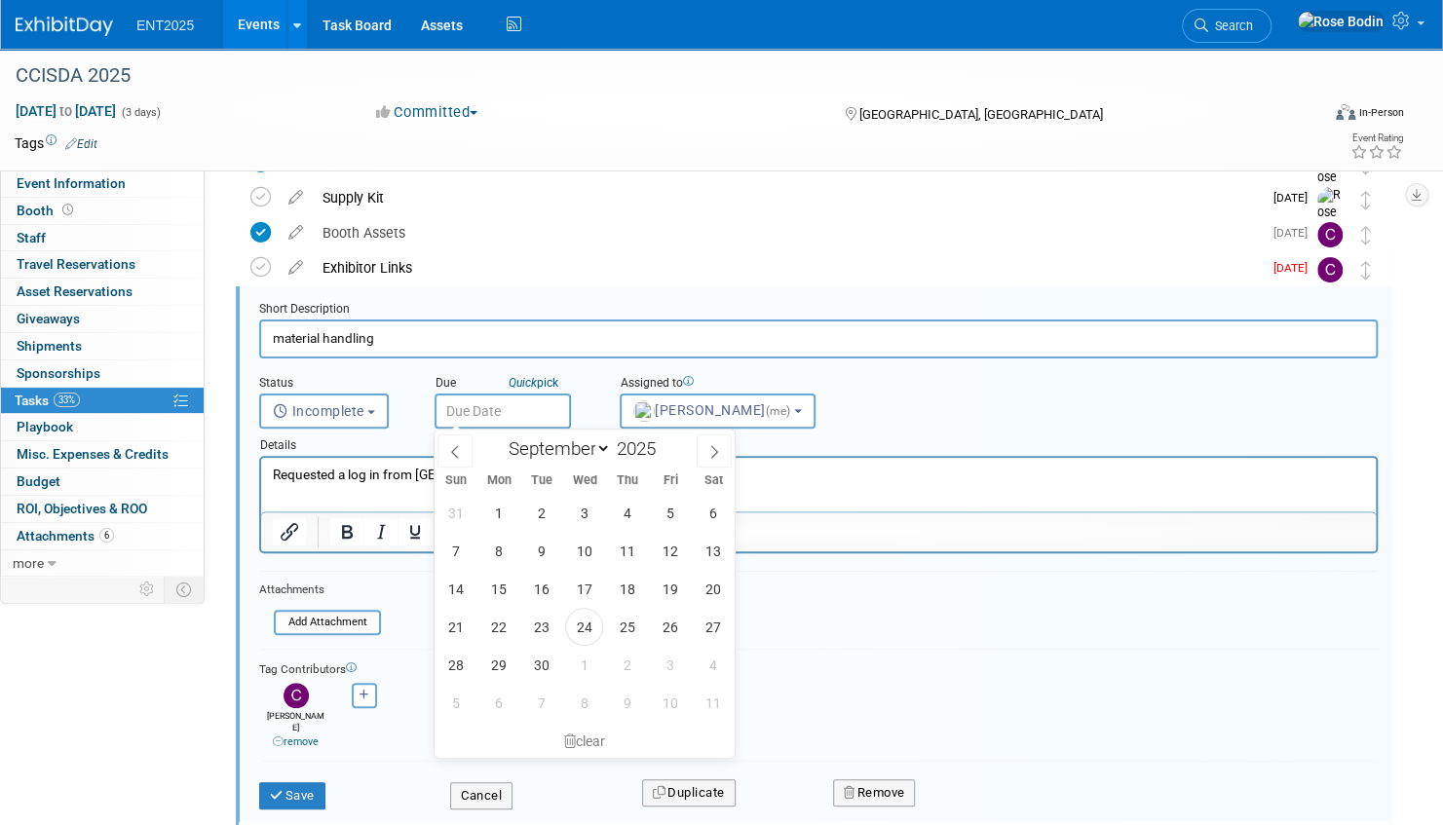
click at [525, 402] on input "text" at bounding box center [503, 411] width 136 height 35
click at [669, 625] on span "26" at bounding box center [670, 627] width 38 height 38
type input "Sep 26, 2025"
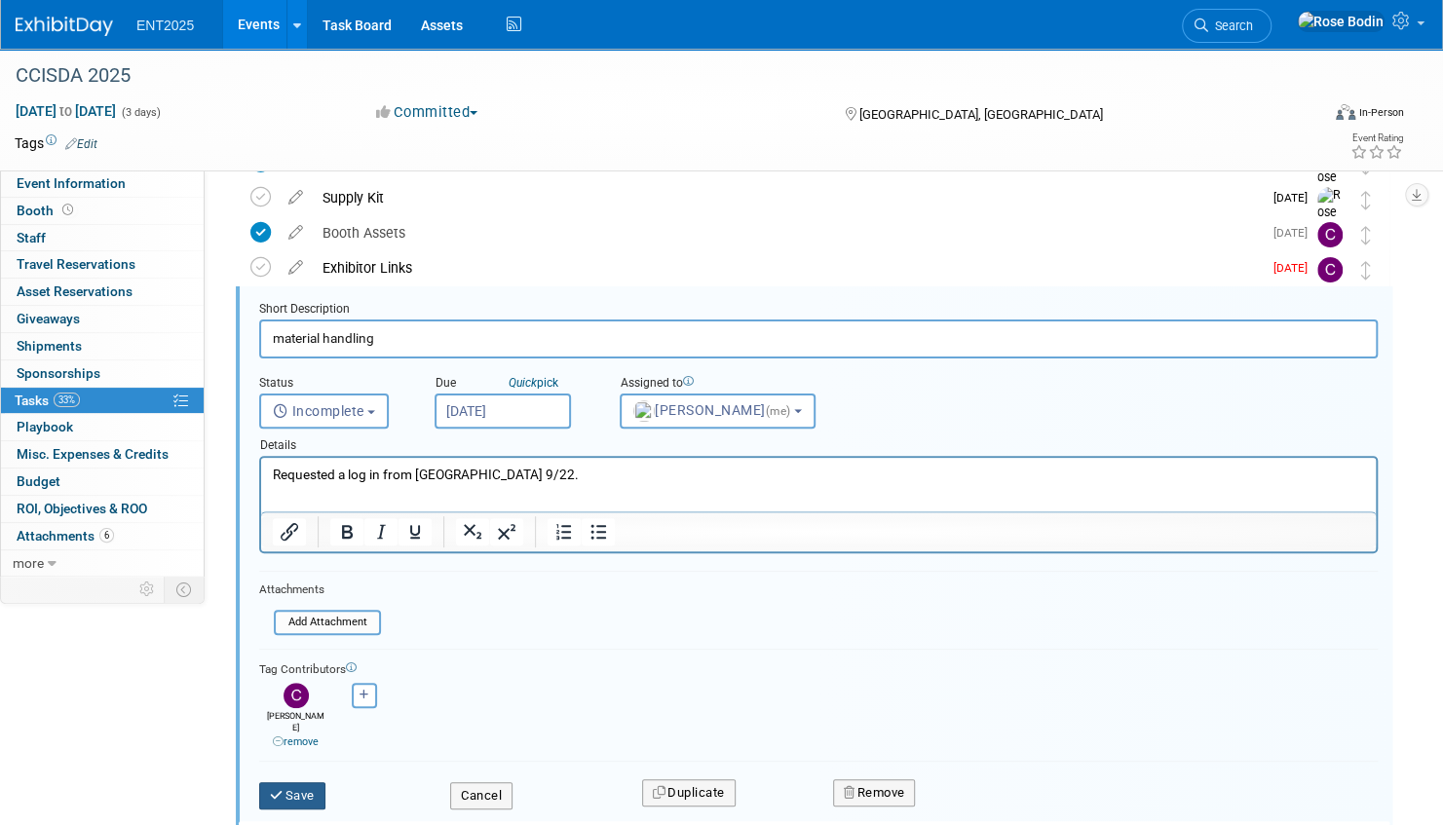
click at [295, 783] on button "Save" at bounding box center [292, 796] width 66 height 27
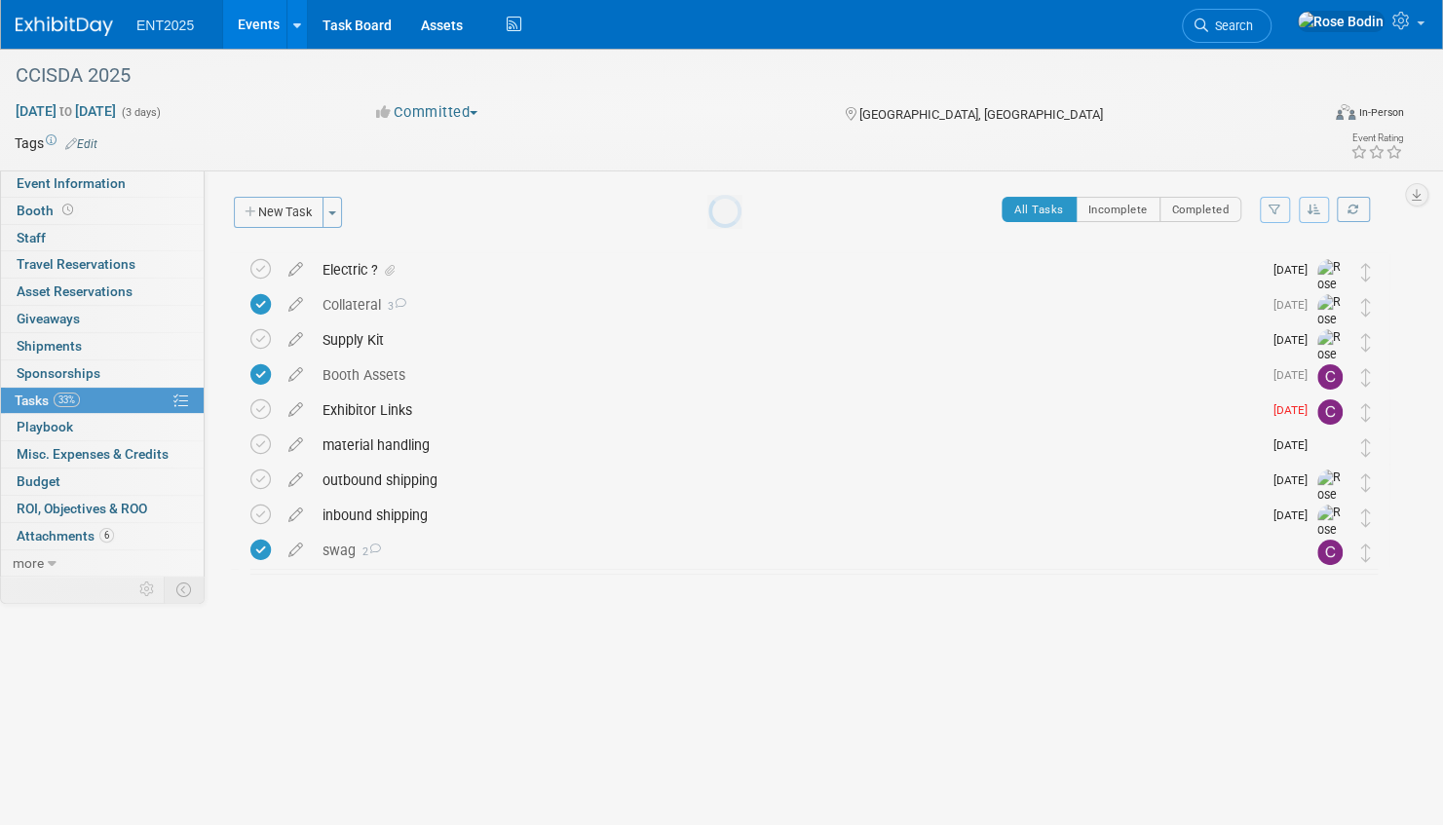
scroll to position [0, 0]
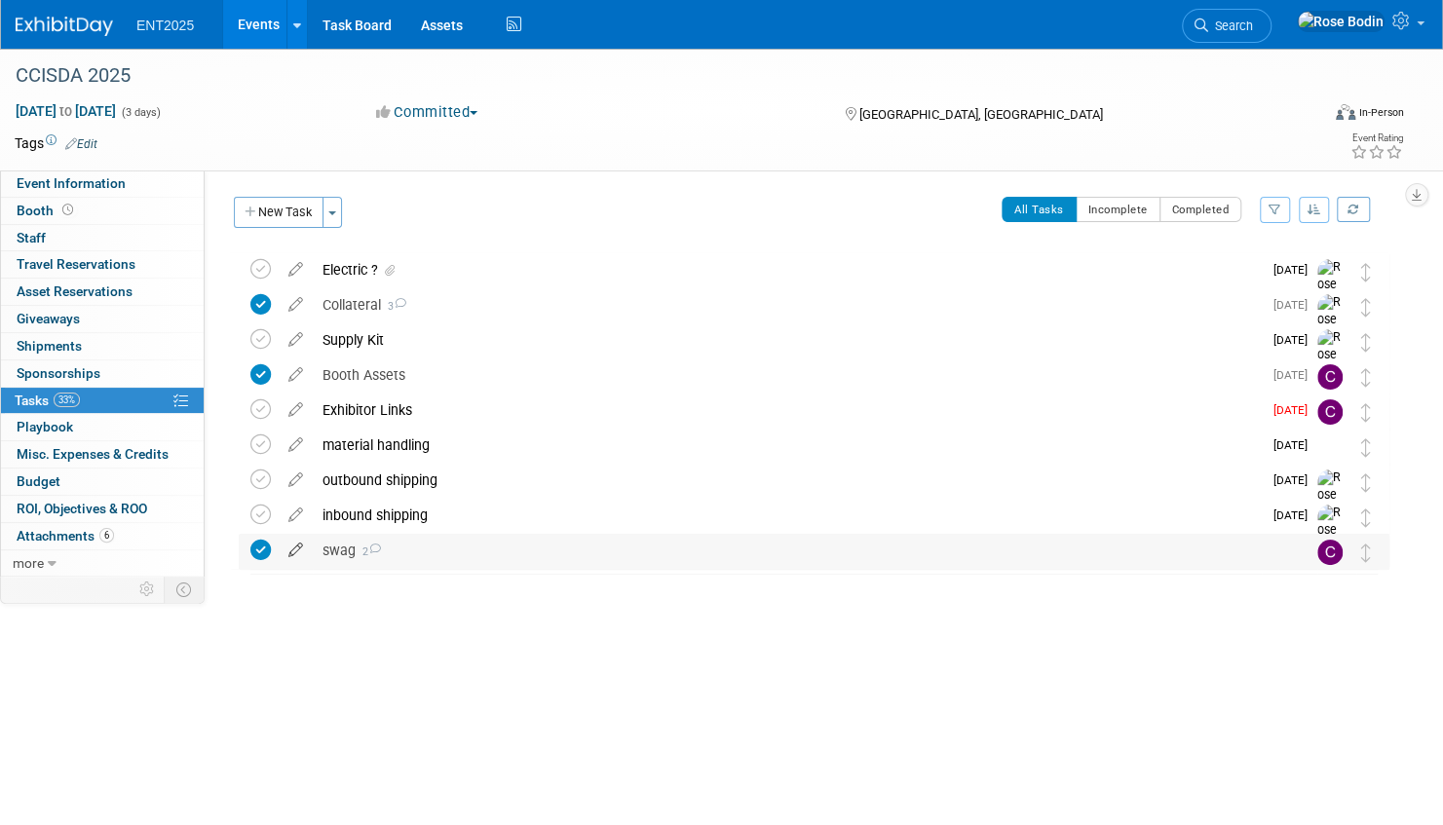
click at [292, 545] on icon at bounding box center [296, 546] width 34 height 24
select select "8"
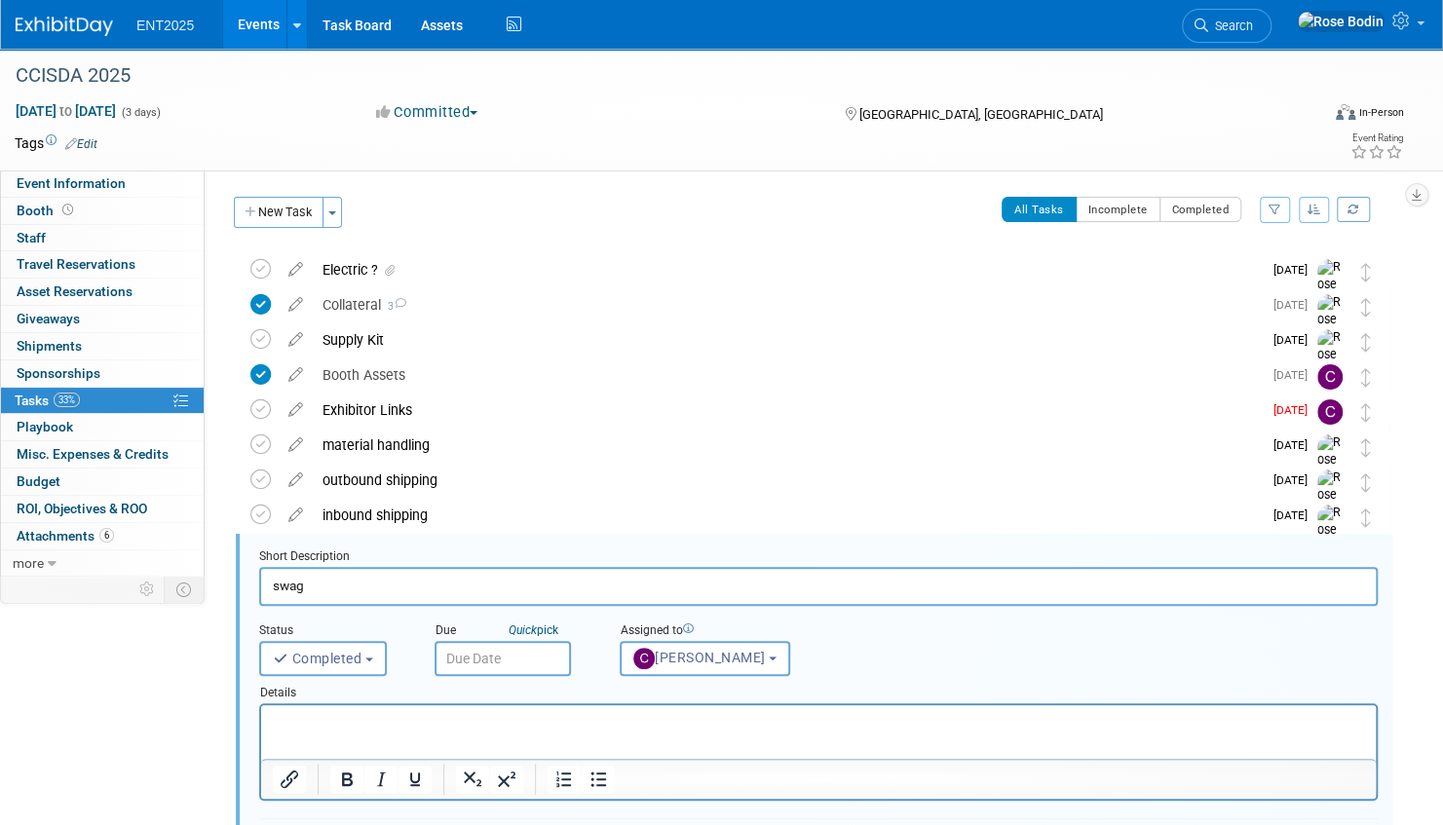
scroll to position [248, 0]
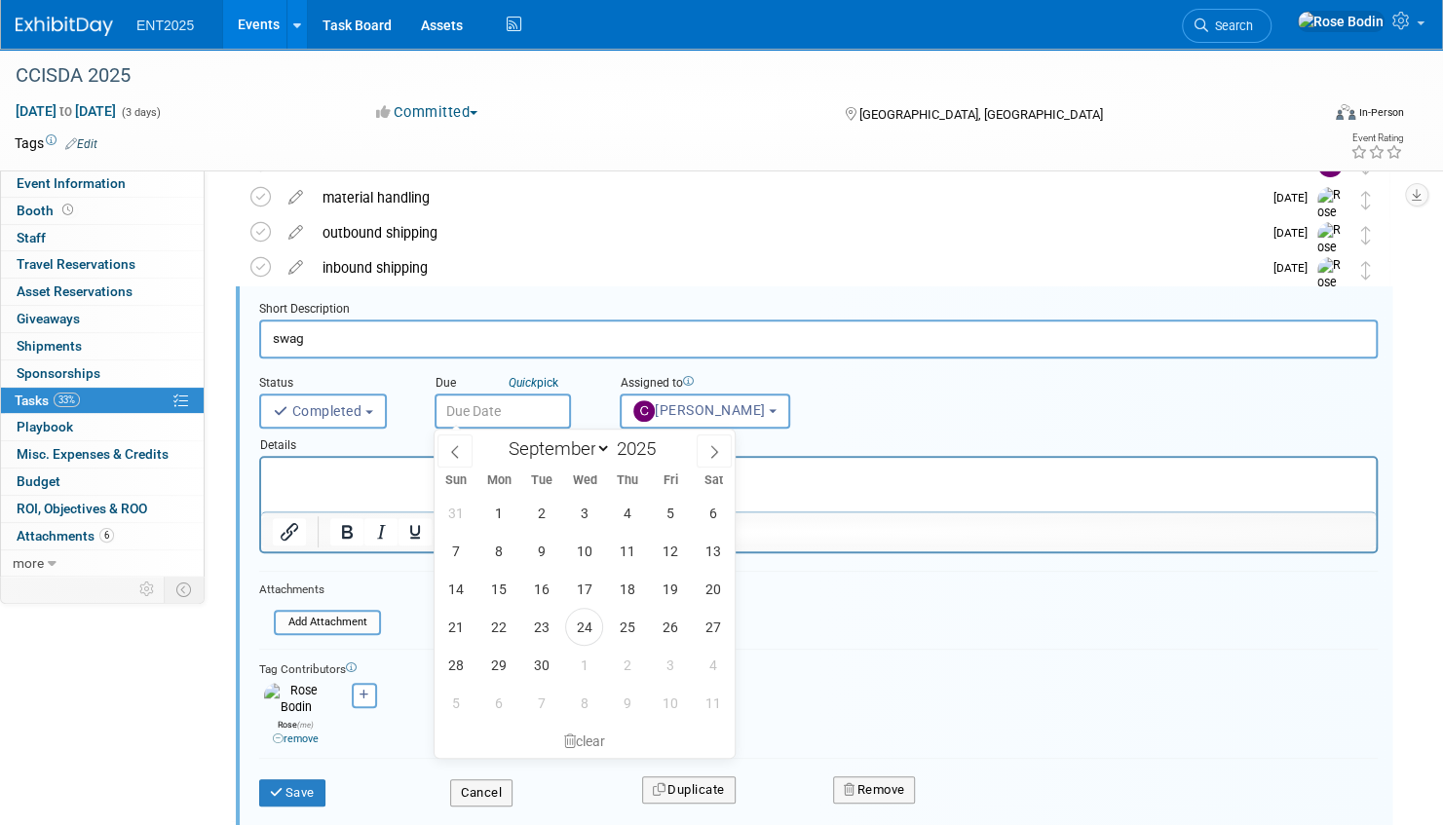
click at [514, 408] on input "text" at bounding box center [503, 411] width 136 height 35
click at [498, 626] on span "22" at bounding box center [498, 627] width 38 height 38
type input "Sep 22, 2025"
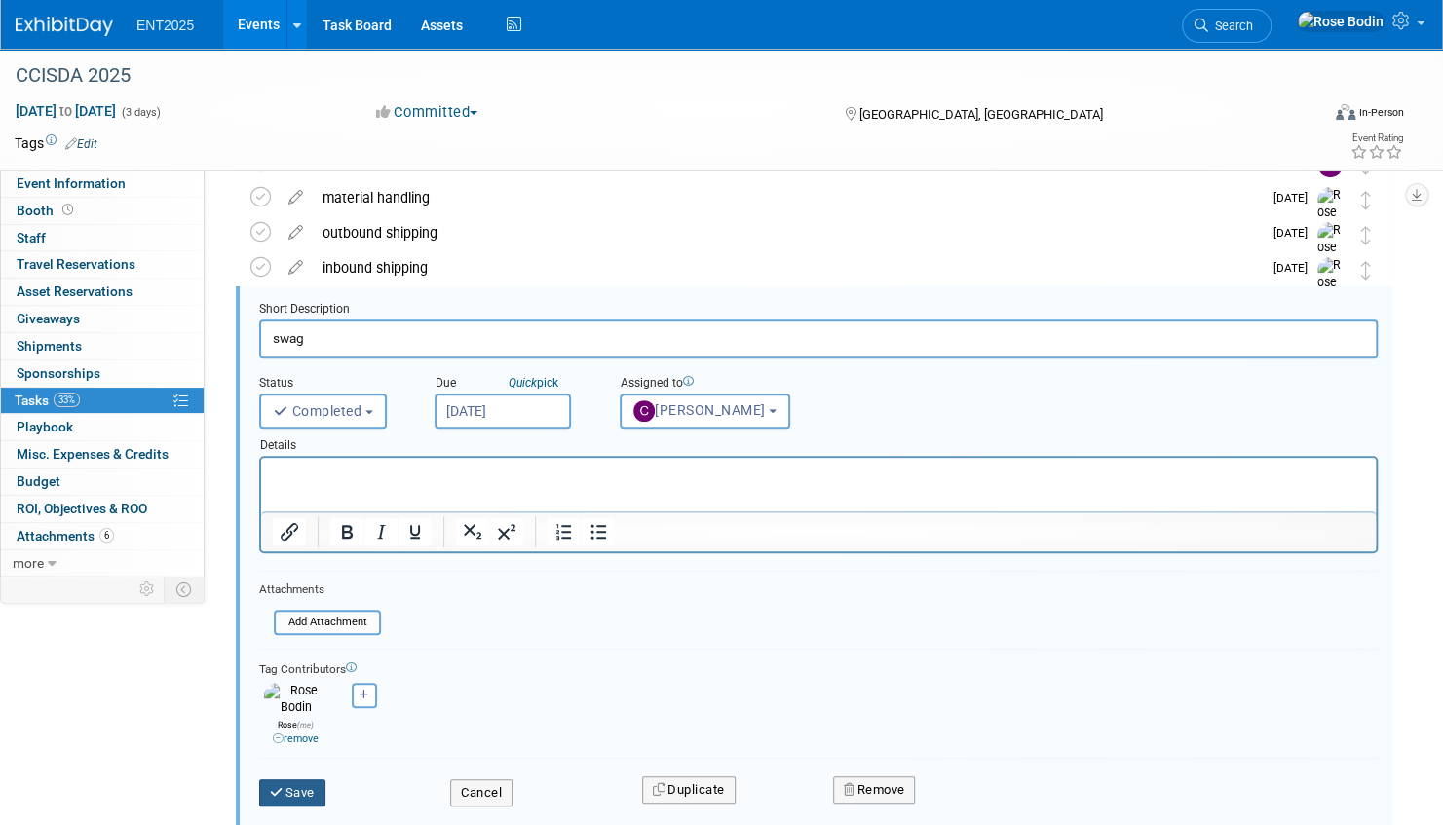
drag, startPoint x: 303, startPoint y: 781, endPoint x: 347, endPoint y: 764, distance: 46.9
click at [303, 780] on button "Save" at bounding box center [292, 793] width 66 height 27
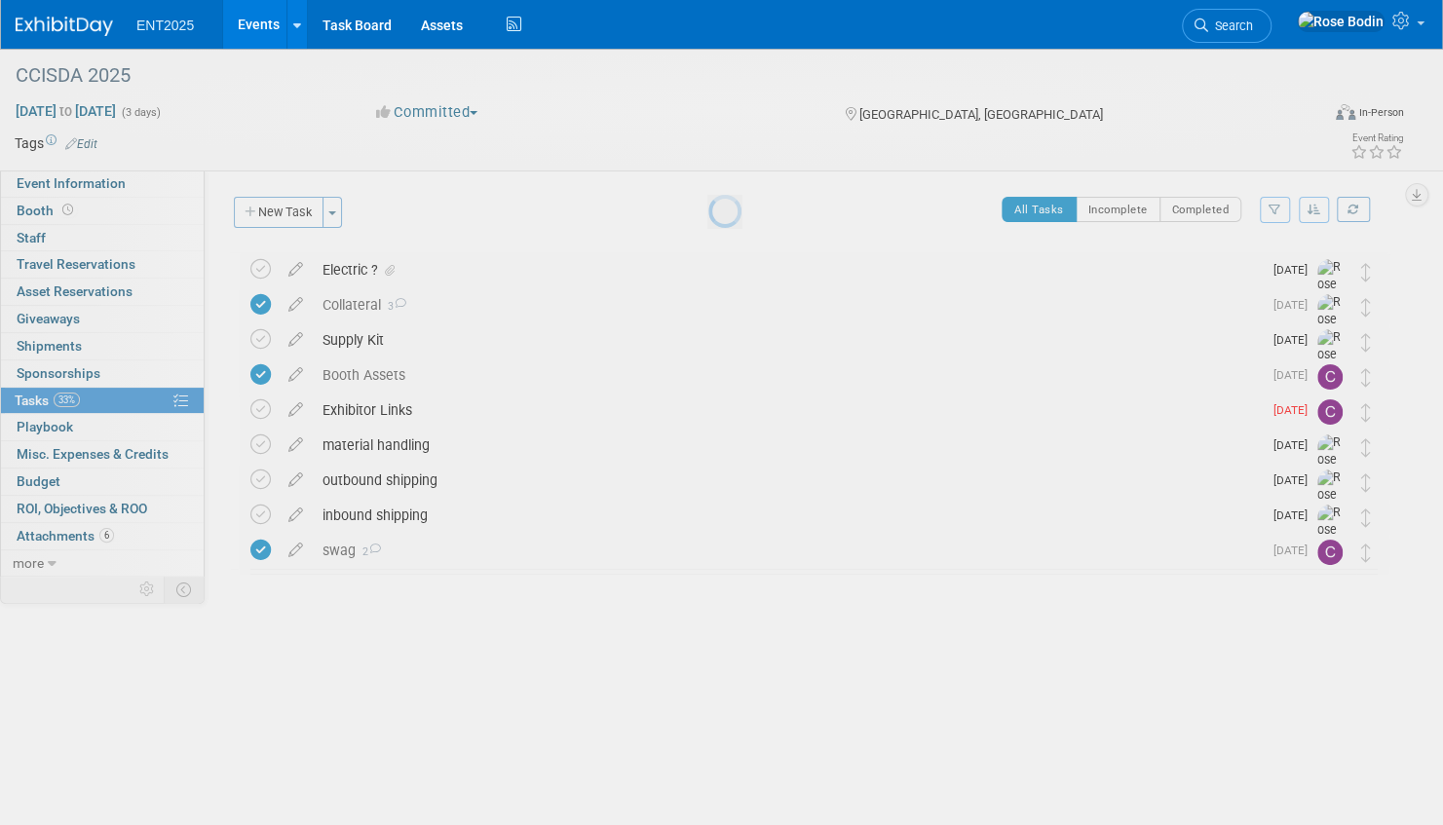
scroll to position [0, 0]
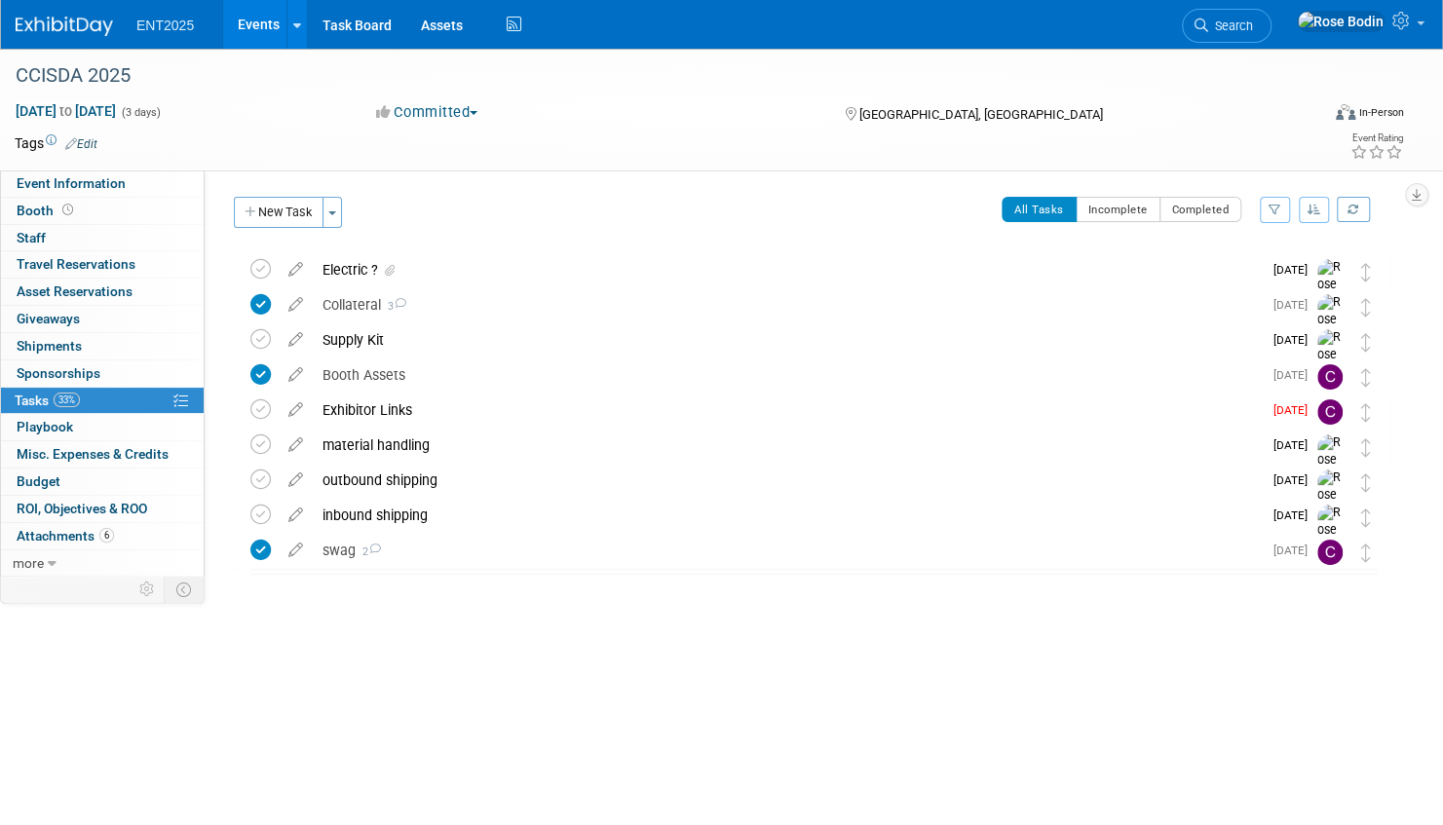
click at [252, 19] on link "Events" at bounding box center [258, 24] width 71 height 49
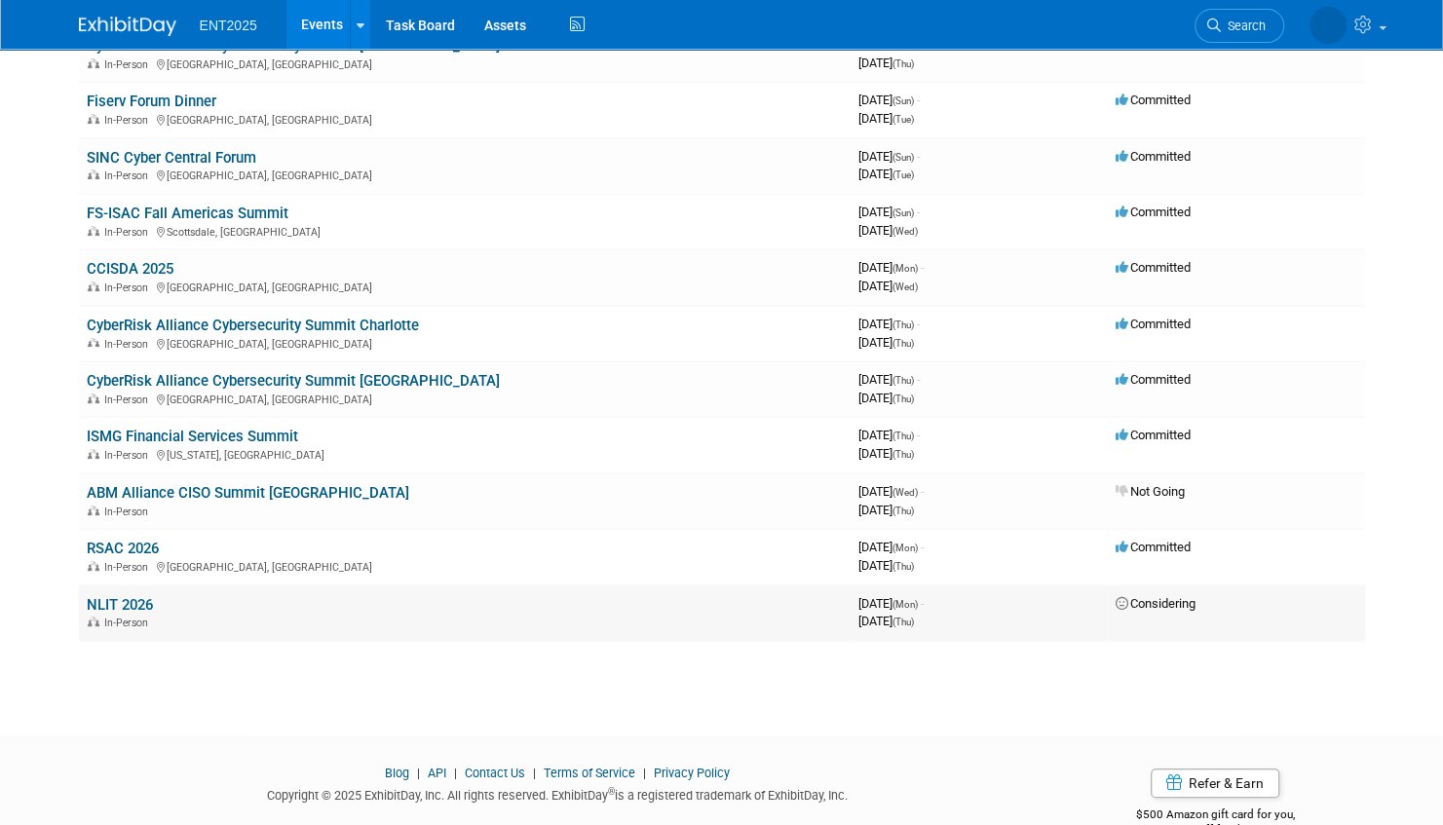
scroll to position [230, 0]
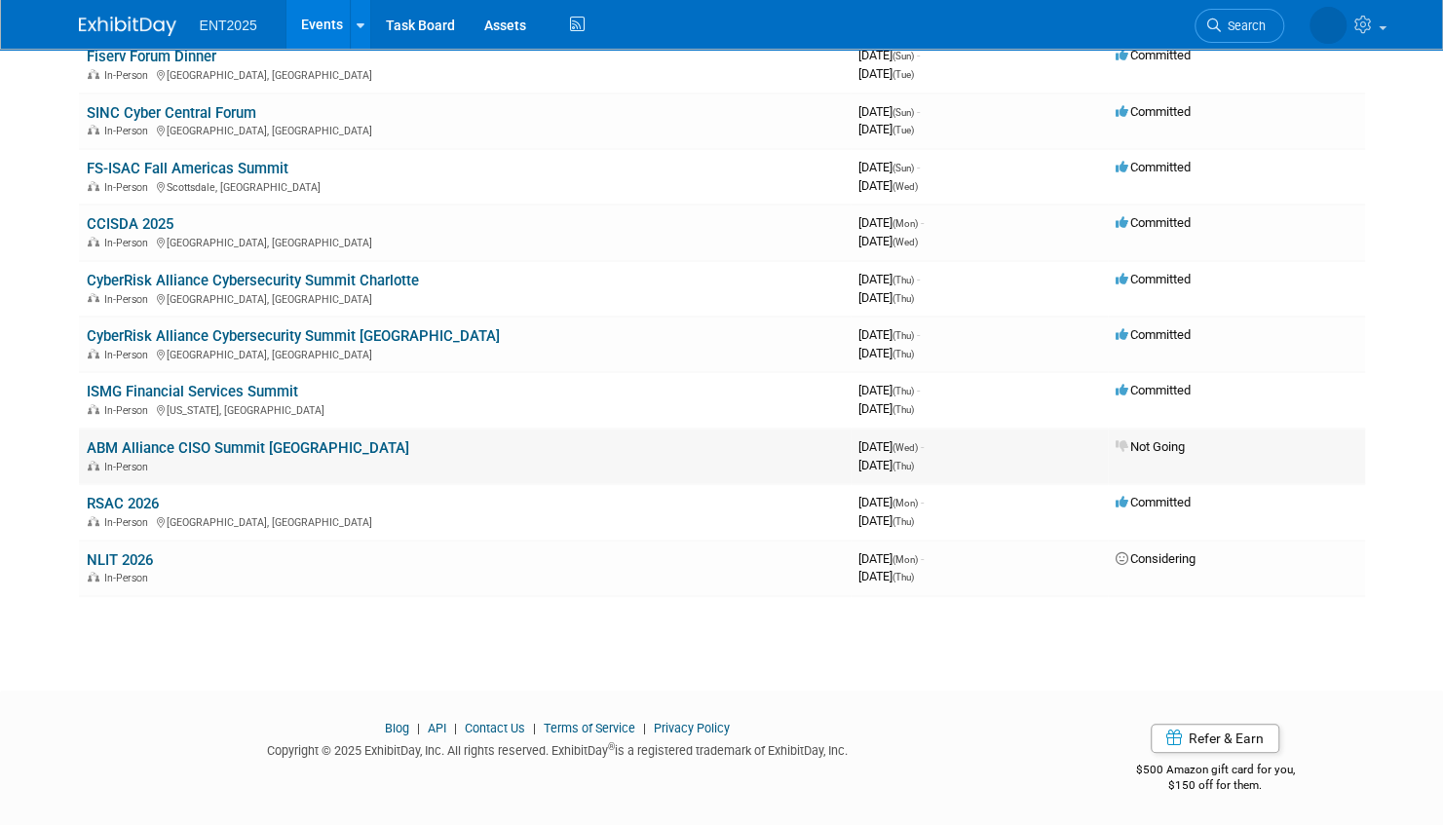
click at [232, 441] on link "ABM Alliance CISO Summit [GEOGRAPHIC_DATA]" at bounding box center [248, 449] width 323 height 18
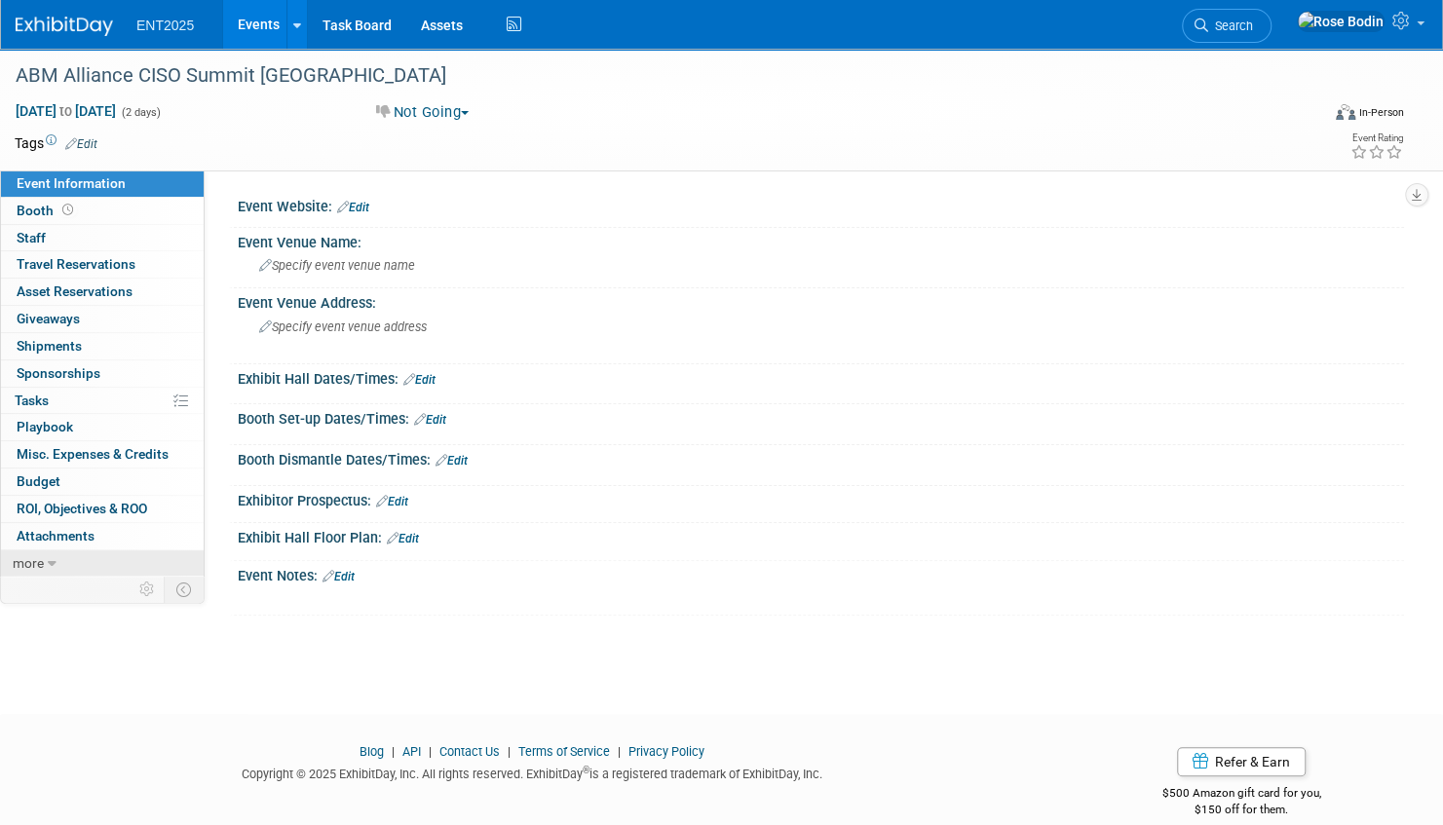
click at [56, 555] on link "more" at bounding box center [102, 564] width 203 height 26
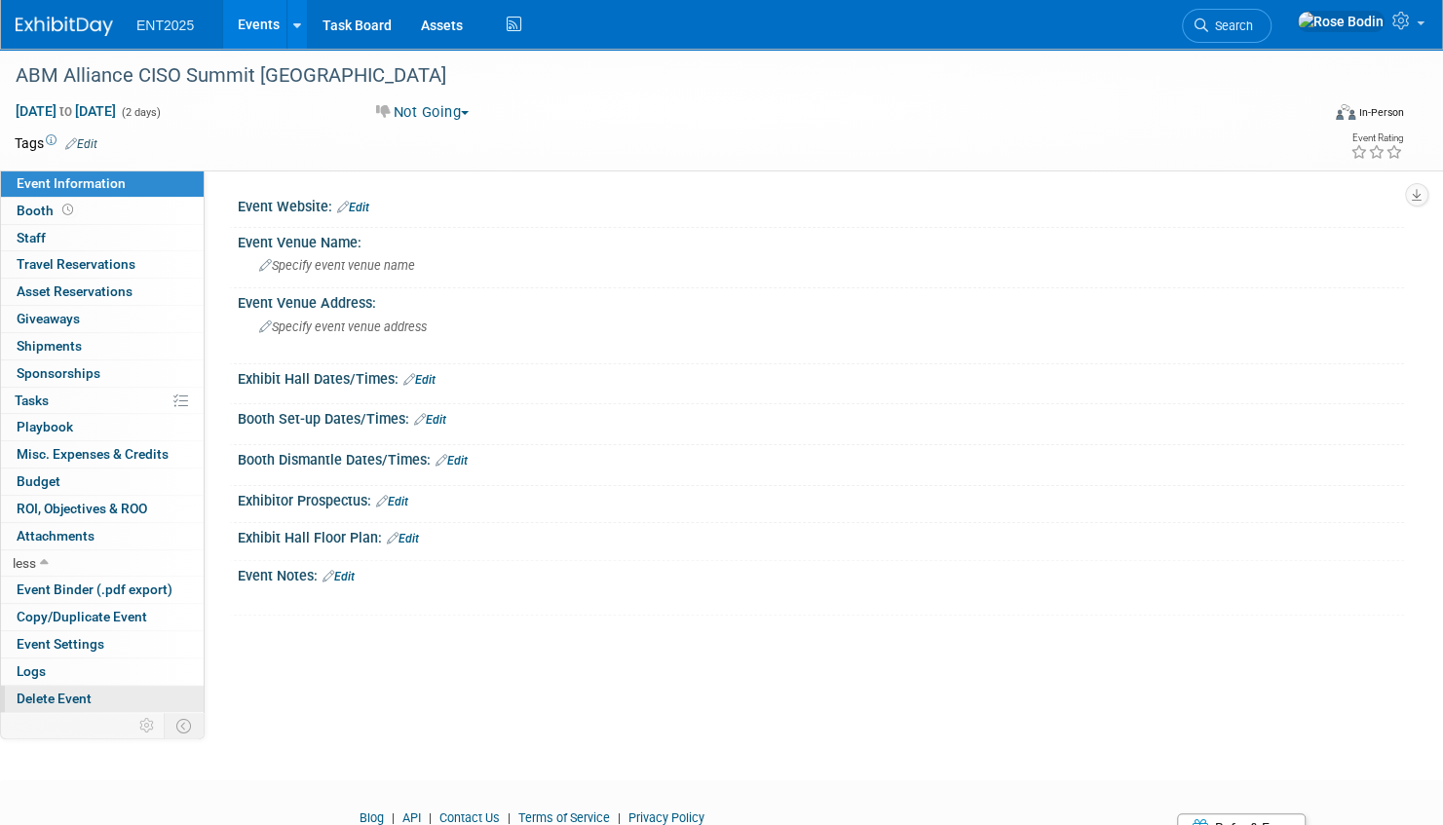
click at [74, 691] on span "Delete Event" at bounding box center [54, 699] width 75 height 16
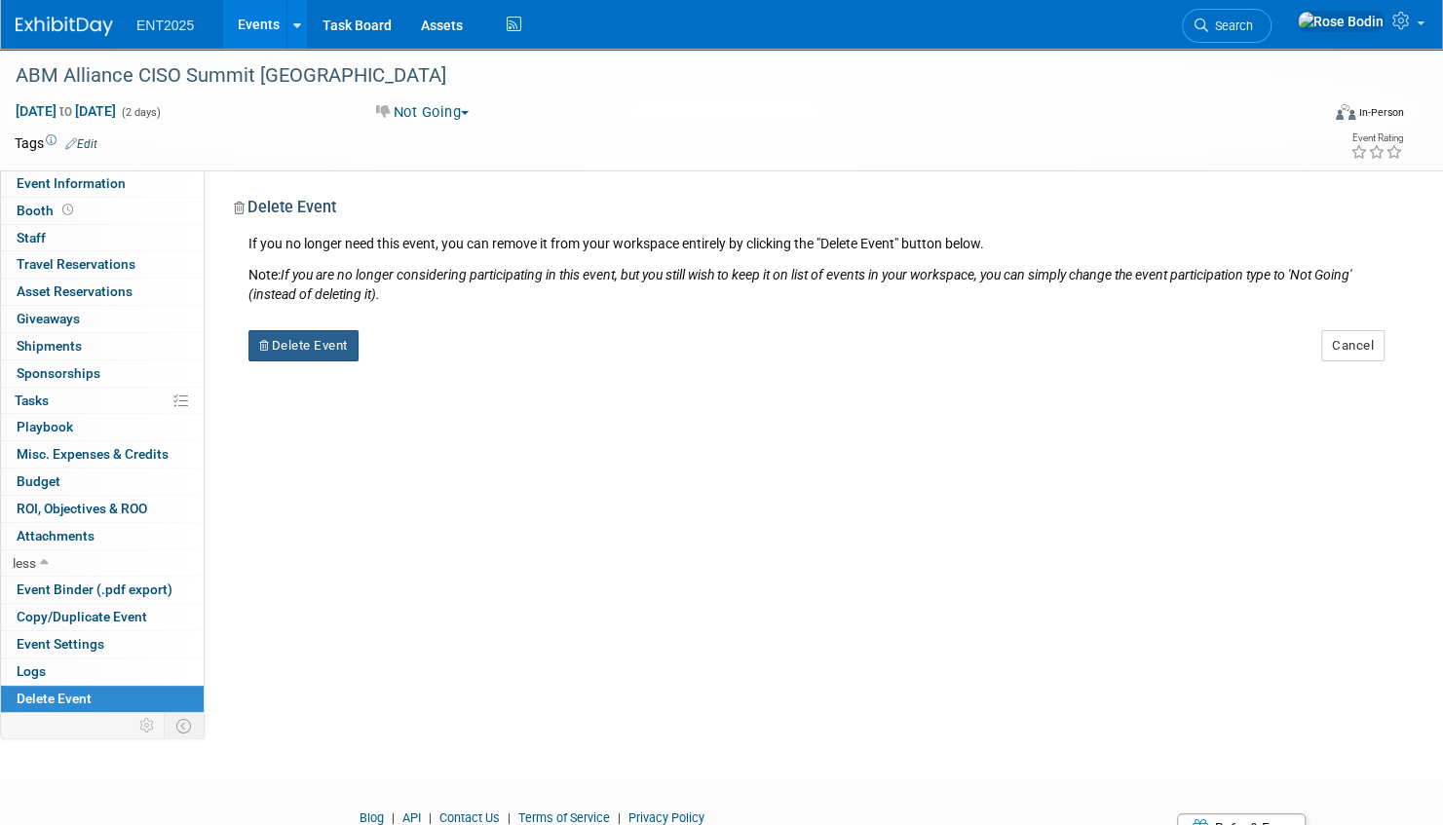
click at [326, 342] on button "Delete Event" at bounding box center [304, 345] width 110 height 31
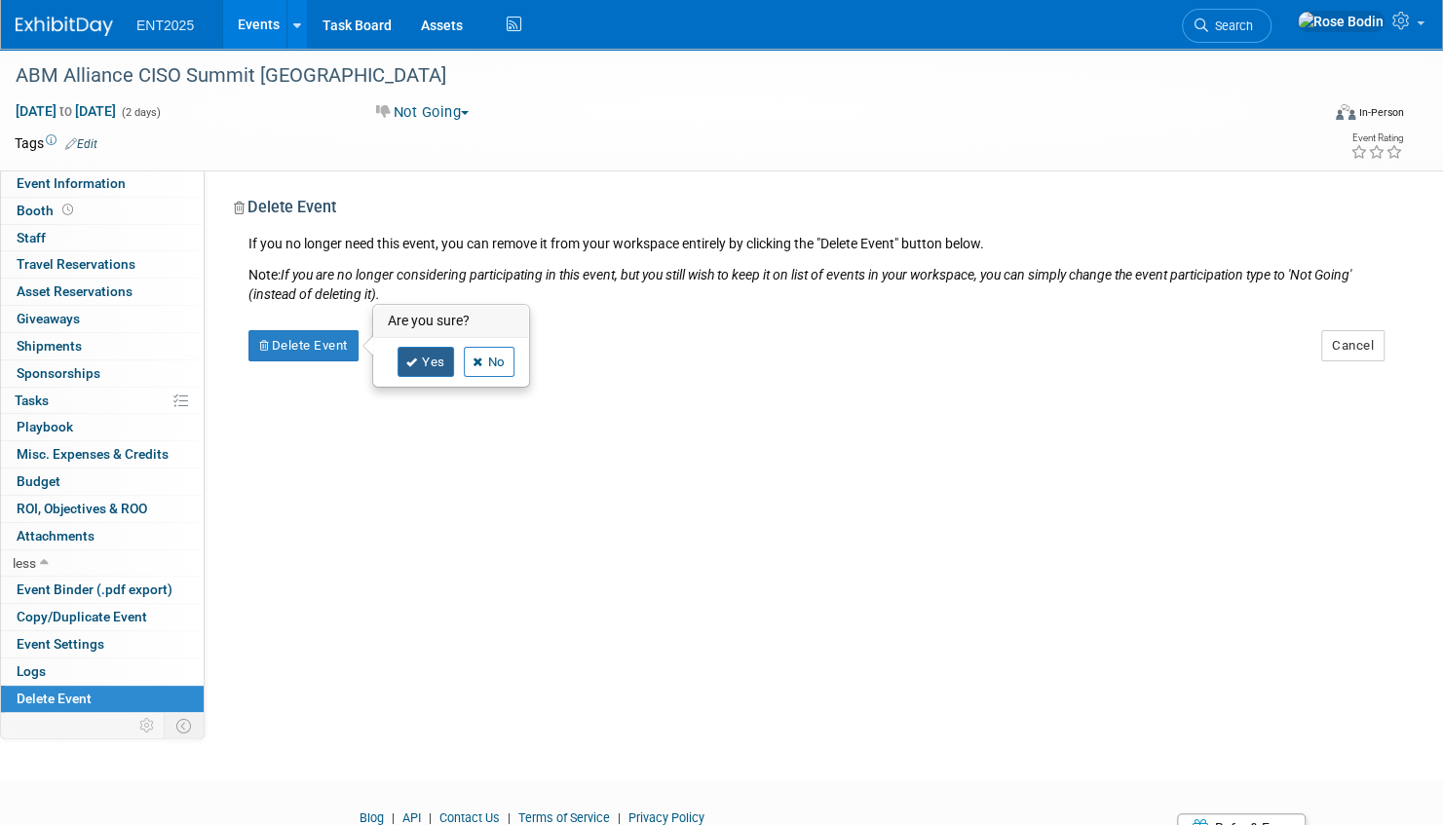
click at [427, 355] on link "Yes" at bounding box center [426, 362] width 57 height 31
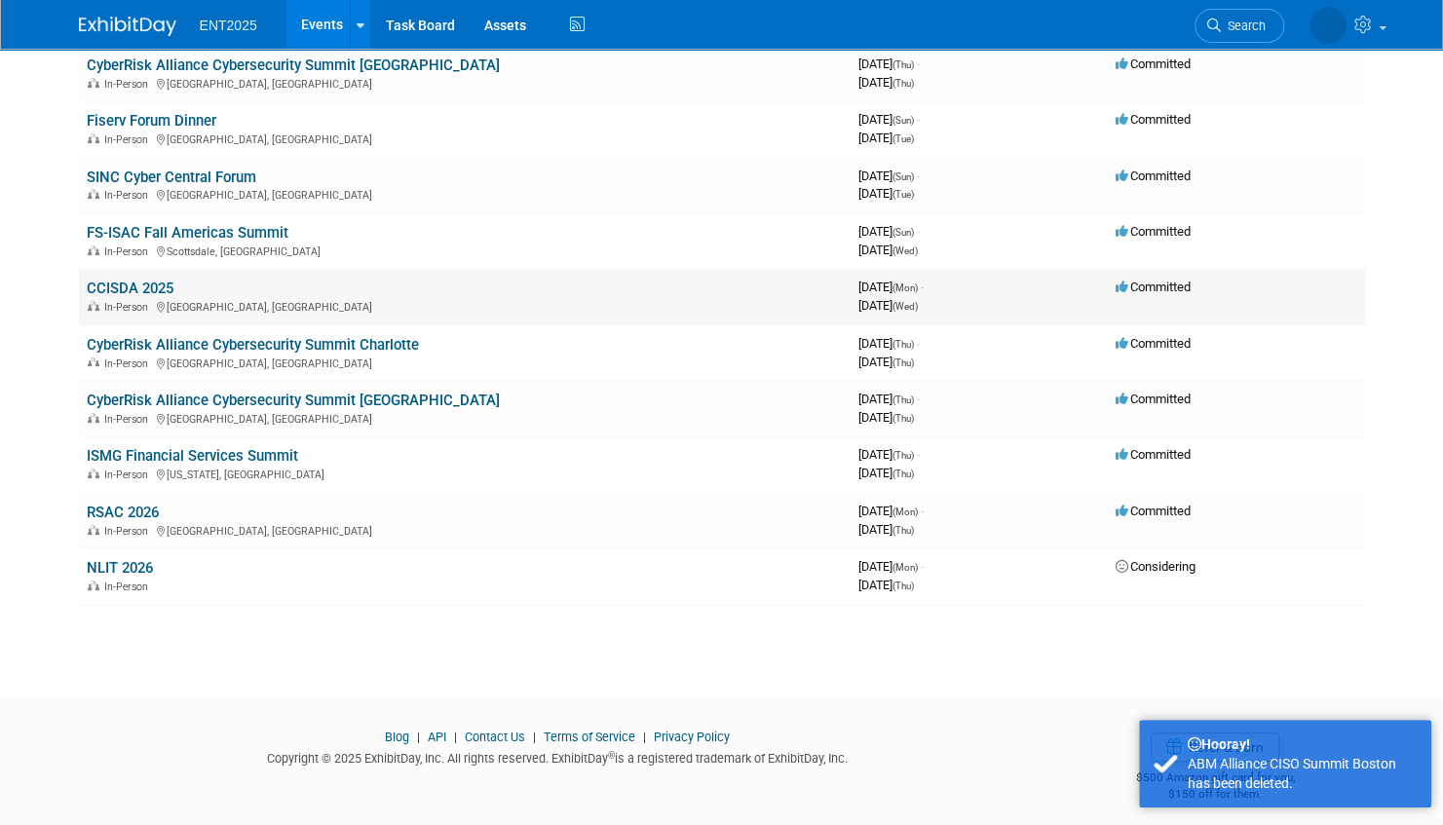
scroll to position [173, 0]
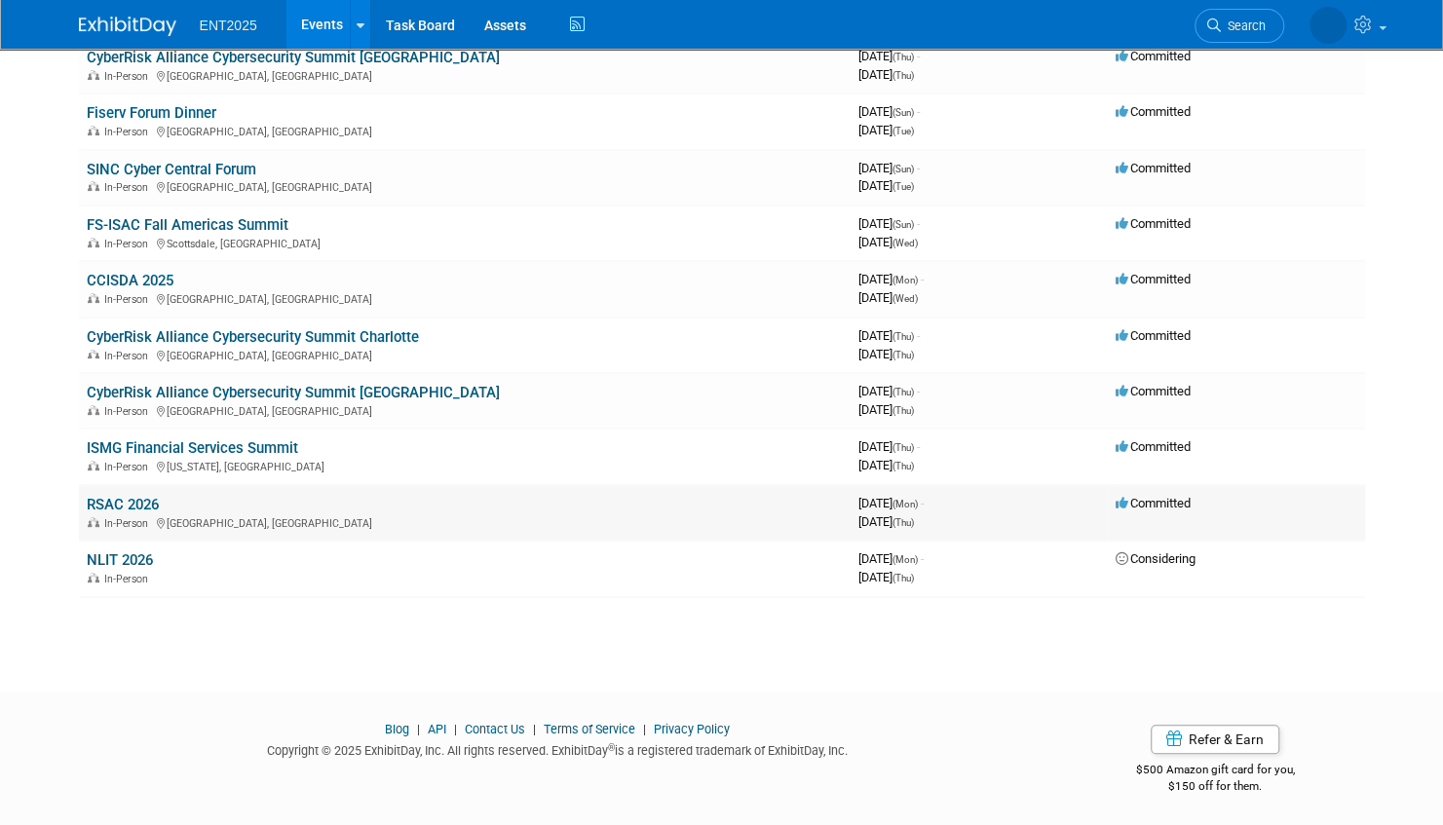
click at [123, 501] on link "RSAC 2026" at bounding box center [123, 505] width 72 height 18
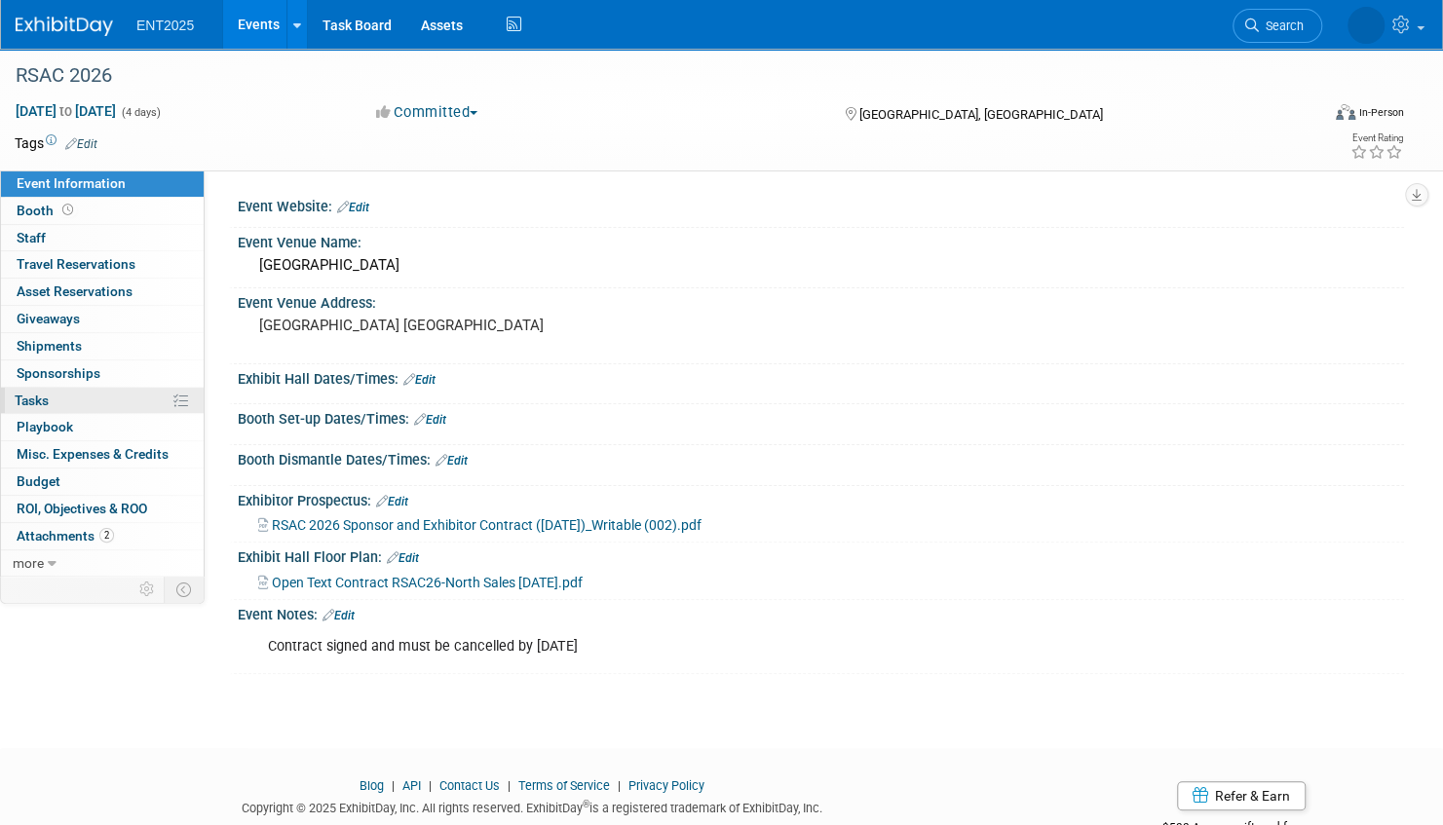
click at [114, 403] on link "0% Tasks 0%" at bounding box center [102, 401] width 203 height 26
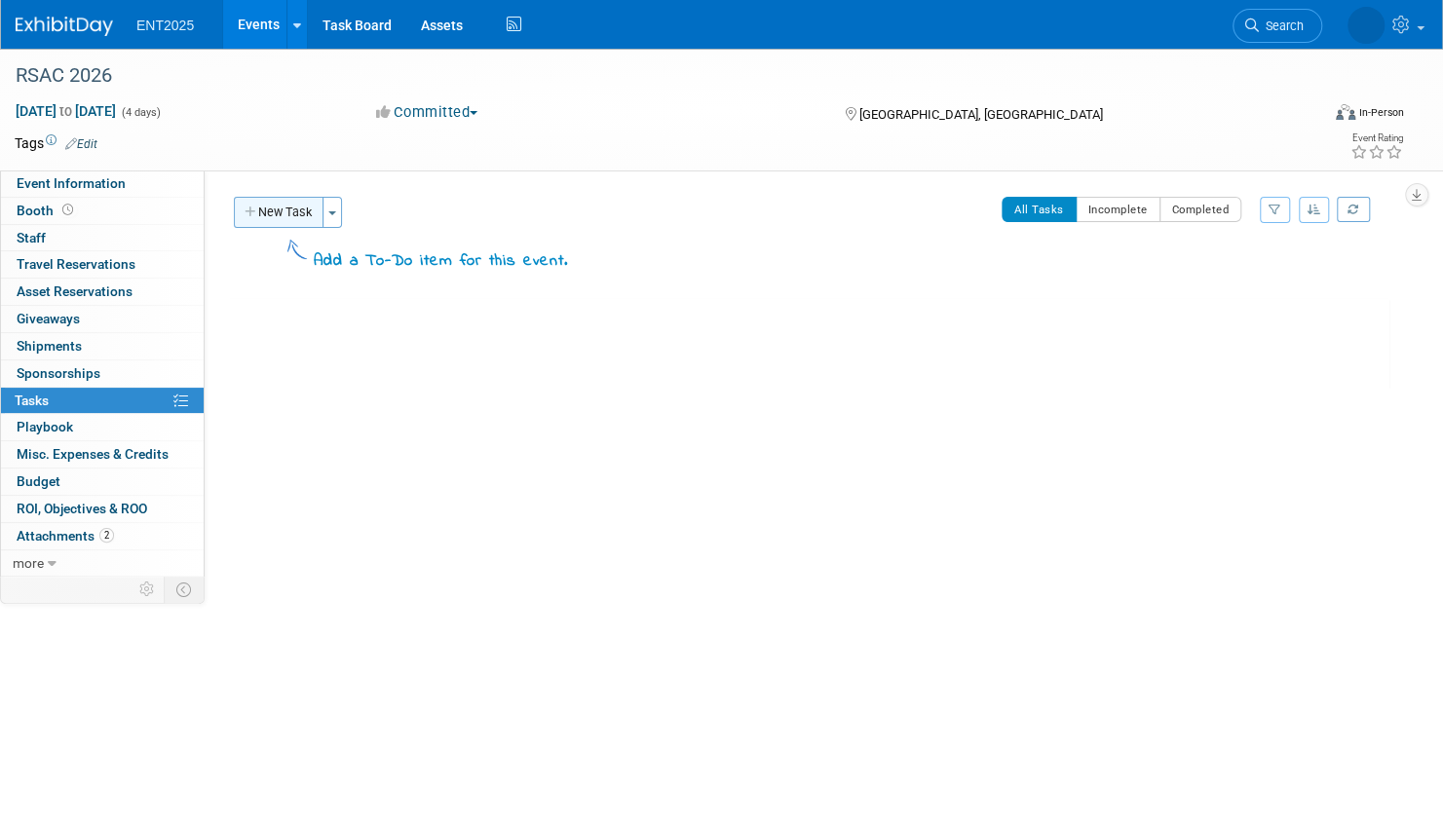
click at [294, 210] on button "New Task" at bounding box center [279, 212] width 90 height 31
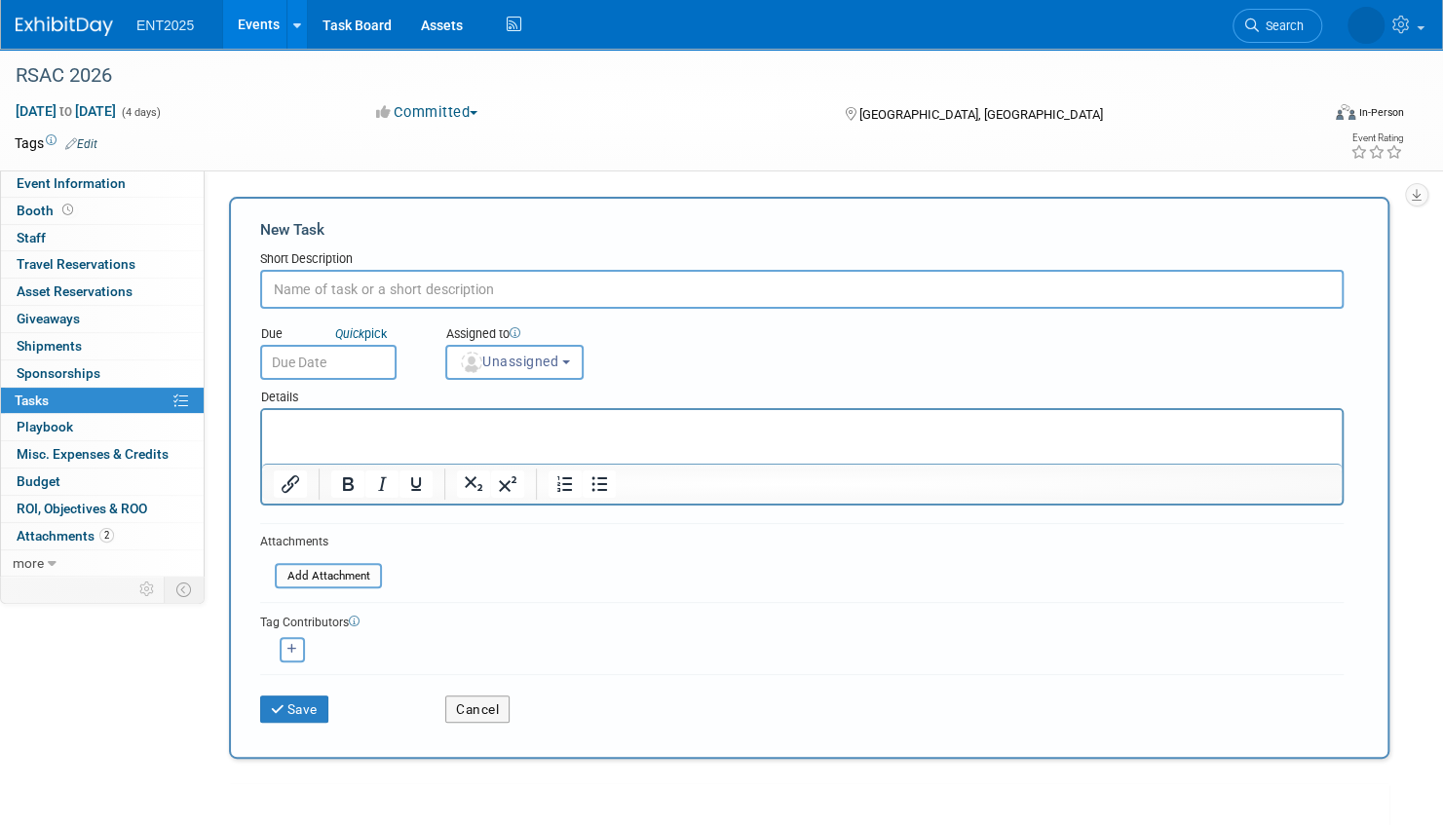
click at [308, 288] on input "text" at bounding box center [802, 289] width 1084 height 39
type input "Room Block Request"
click at [488, 354] on span "Unassigned" at bounding box center [508, 362] width 99 height 16
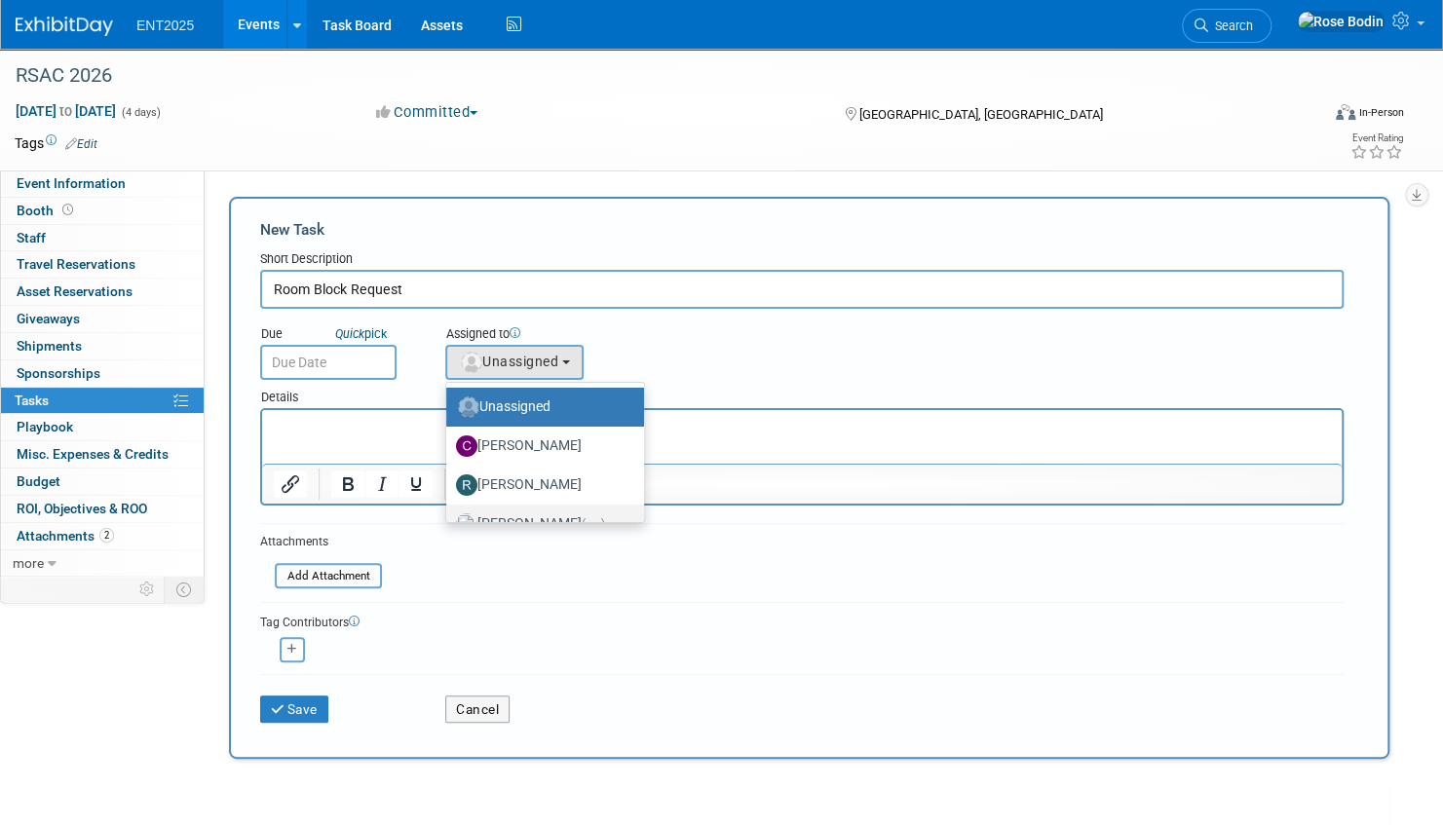
click at [509, 517] on label "Rose Bodin (me)" at bounding box center [540, 524] width 169 height 31
click at [449, 517] on input "Rose Bodin (me)" at bounding box center [443, 522] width 13 height 13
select select "fd414d53-3d64-4b99-a4d4-d4a7ab262892"
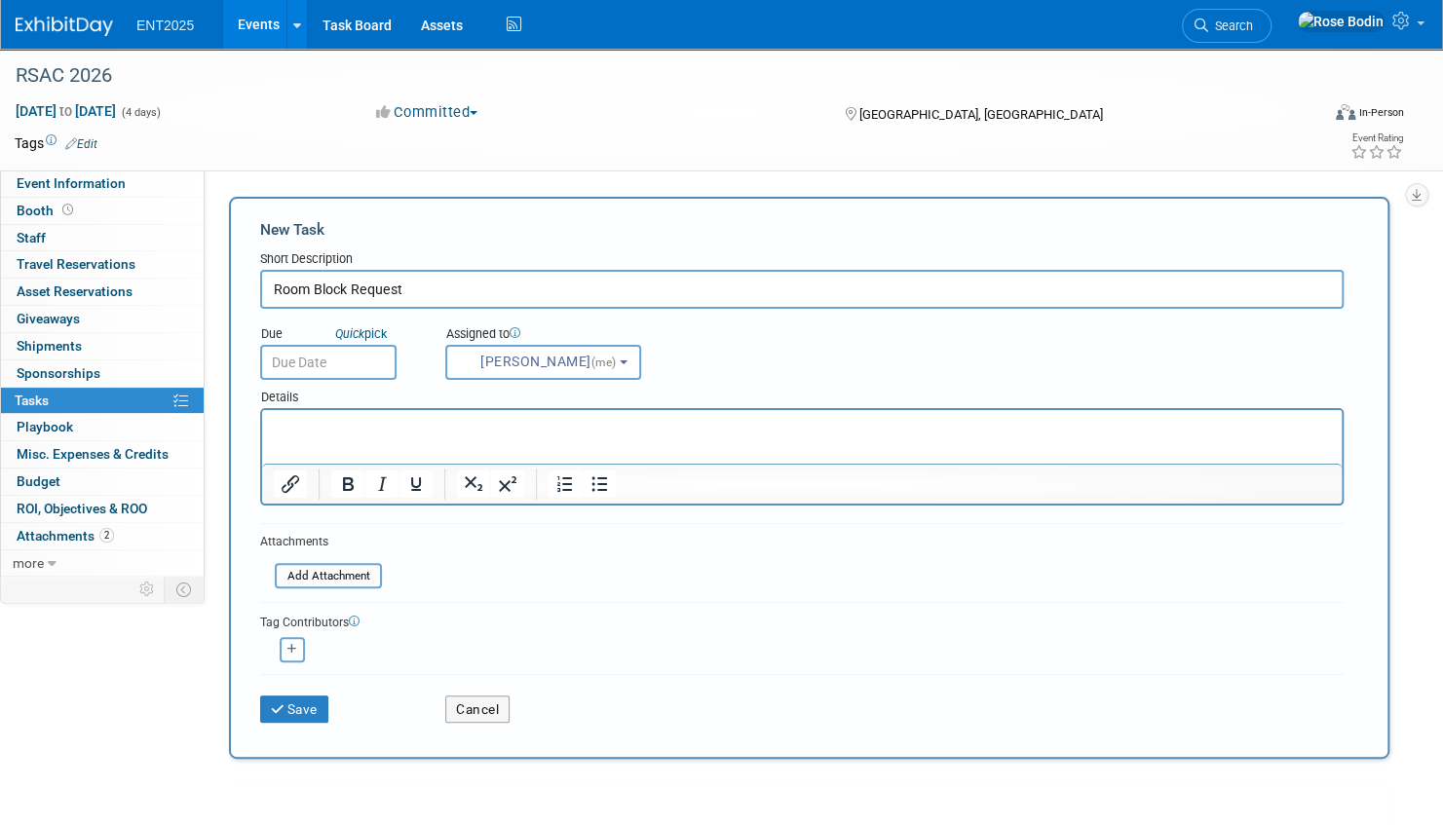
click at [350, 416] on html at bounding box center [802, 423] width 1080 height 27
click at [306, 706] on button "Save" at bounding box center [294, 709] width 68 height 27
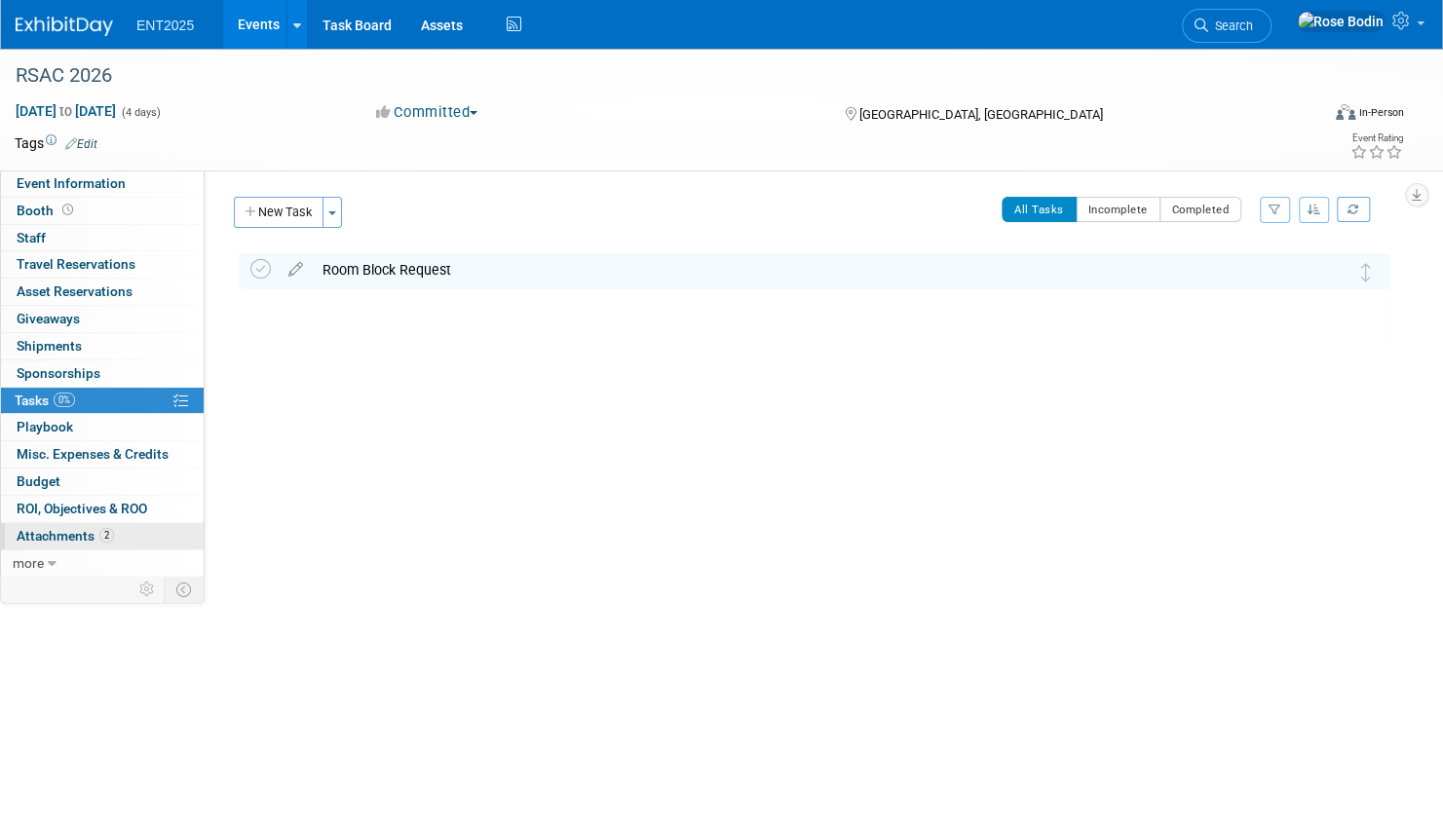
click at [138, 534] on link "2 Attachments 2" at bounding box center [102, 536] width 203 height 26
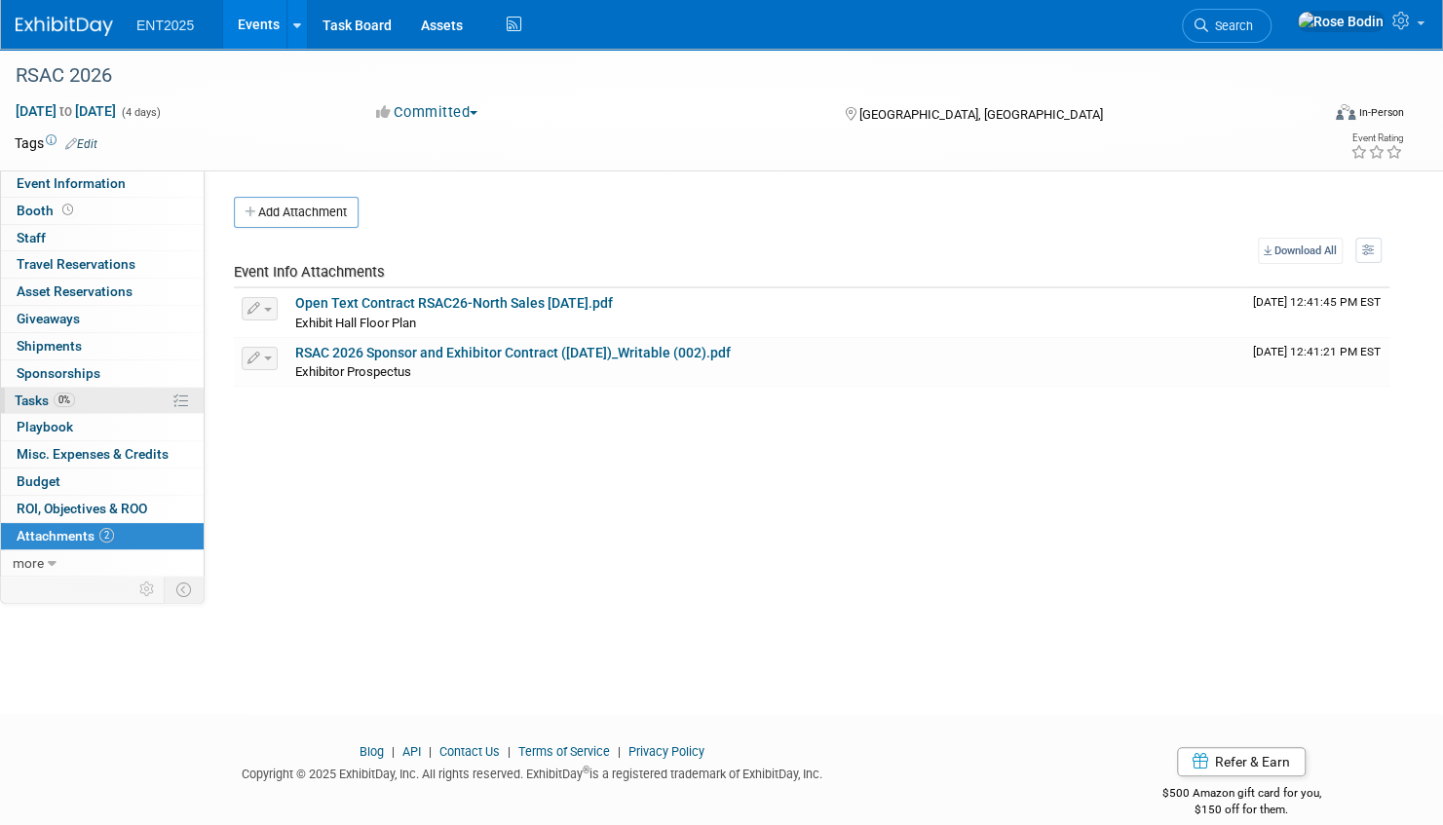
click at [97, 393] on link "0% Tasks 0%" at bounding box center [102, 401] width 203 height 26
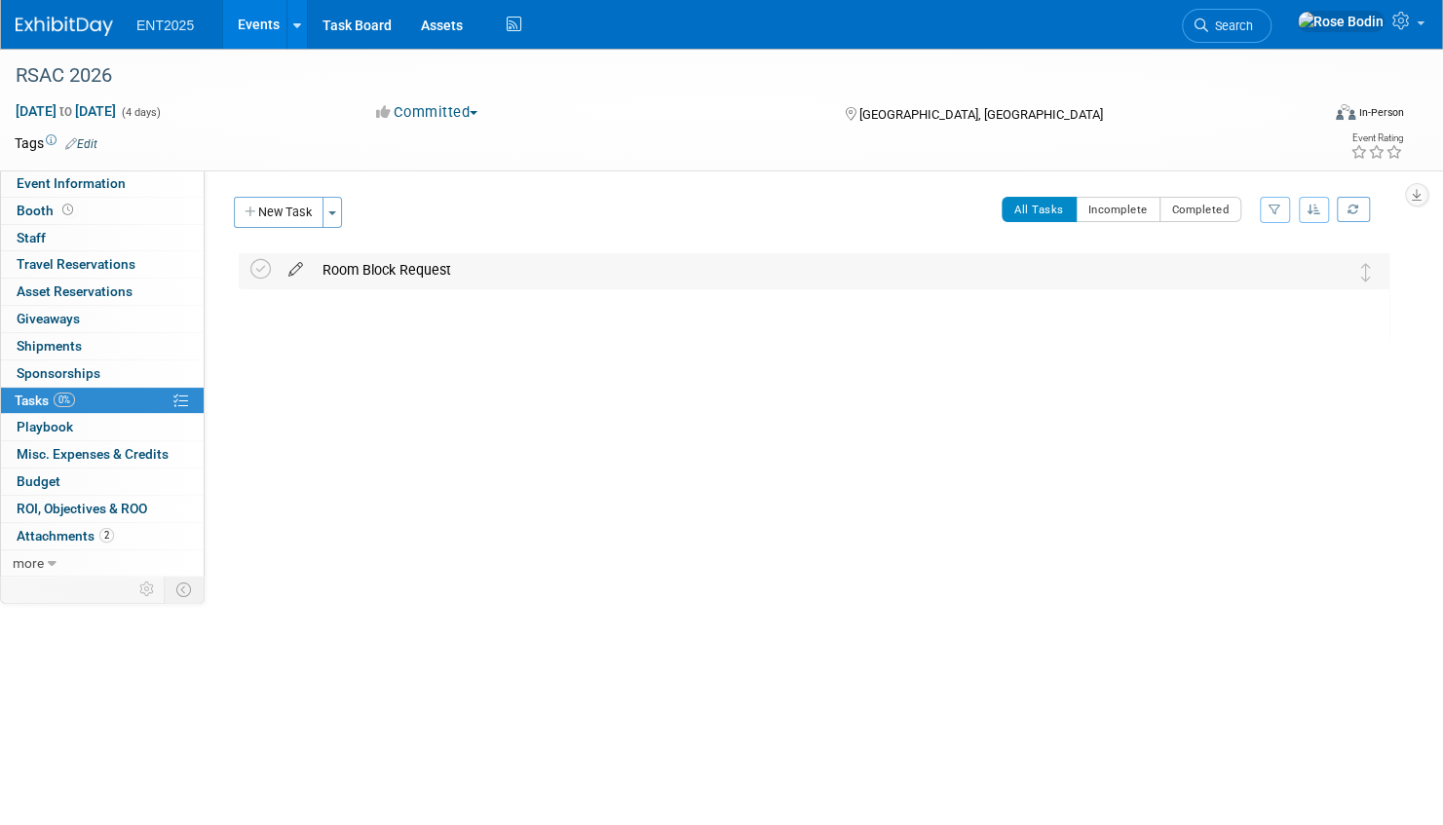
click at [292, 267] on icon at bounding box center [296, 265] width 34 height 24
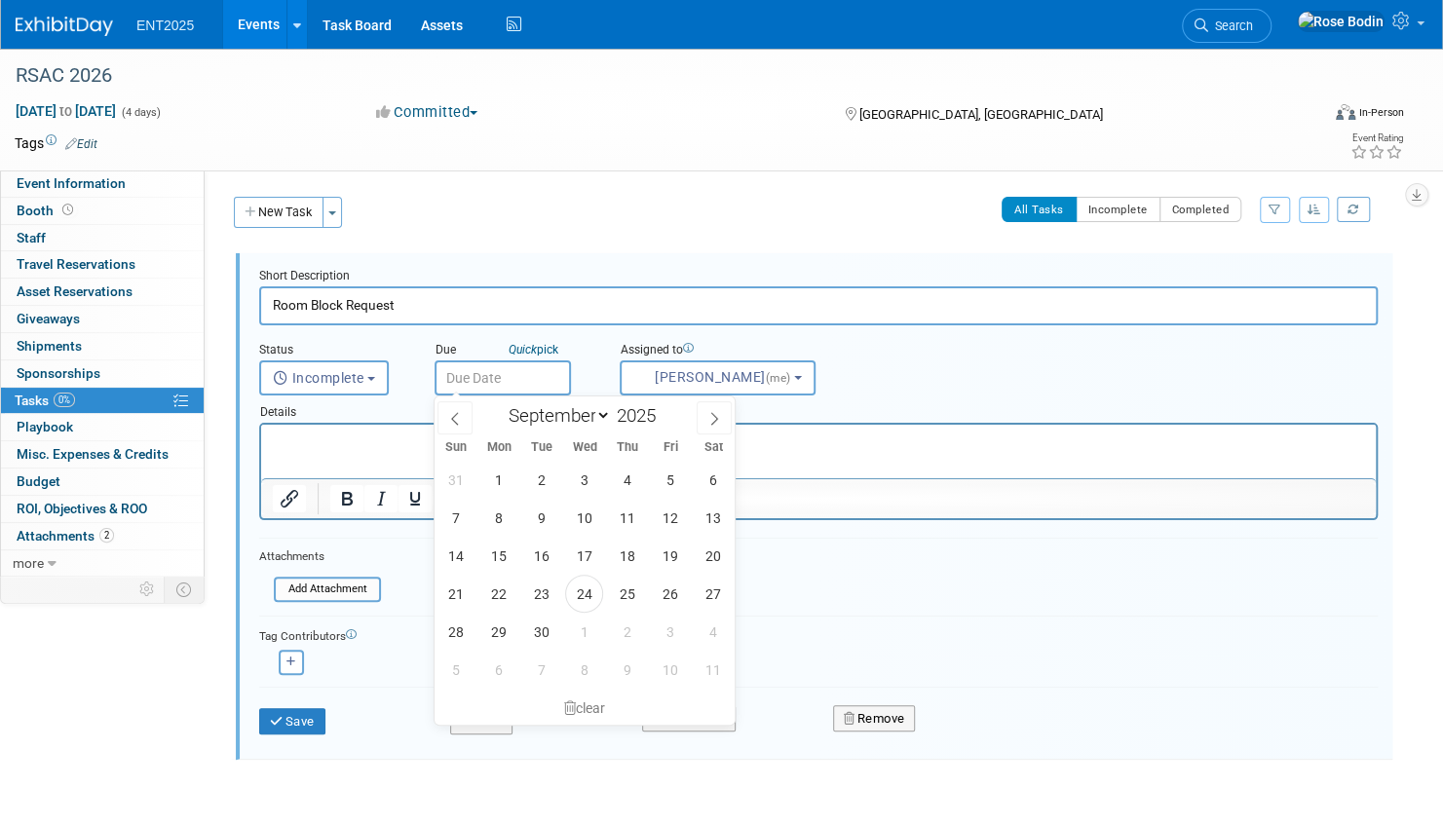
click at [499, 380] on input "text" at bounding box center [503, 378] width 136 height 35
click at [626, 553] on span "18" at bounding box center [627, 556] width 38 height 38
type input "[DATE]"
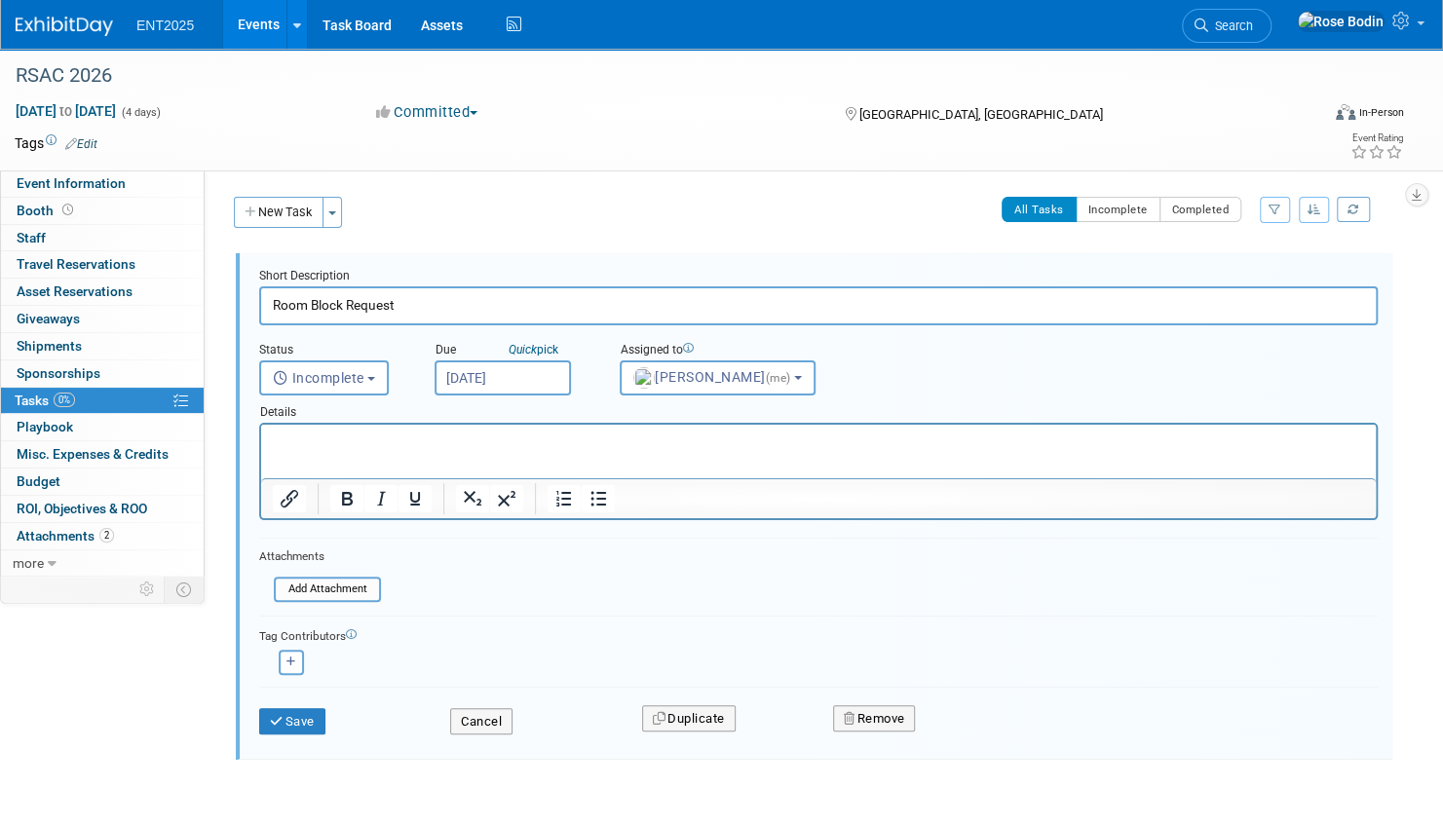
click at [398, 435] on p "Rich Text Area. Press ALT-0 for help." at bounding box center [819, 442] width 1092 height 19
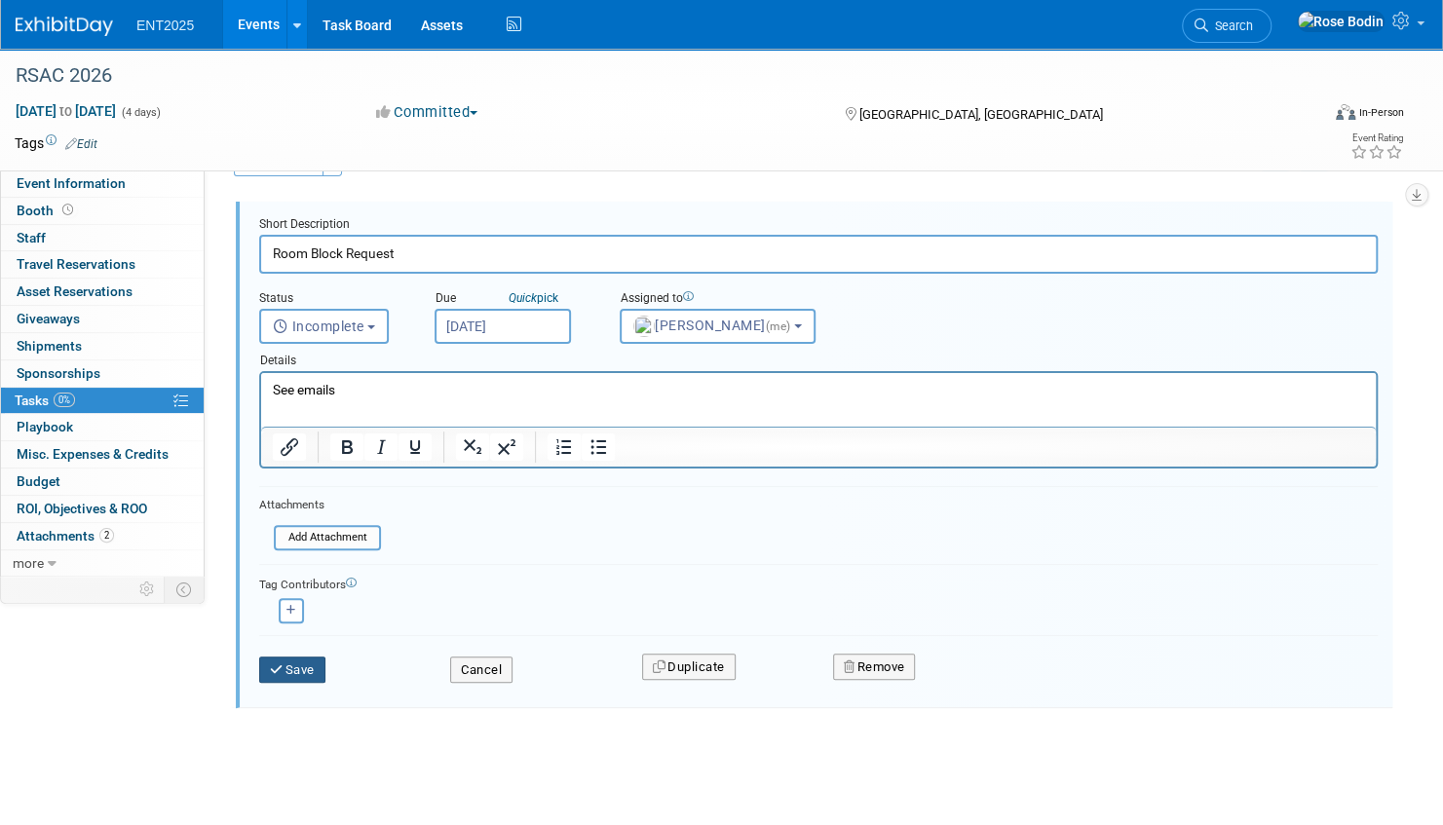
click at [289, 662] on button "Save" at bounding box center [292, 670] width 66 height 27
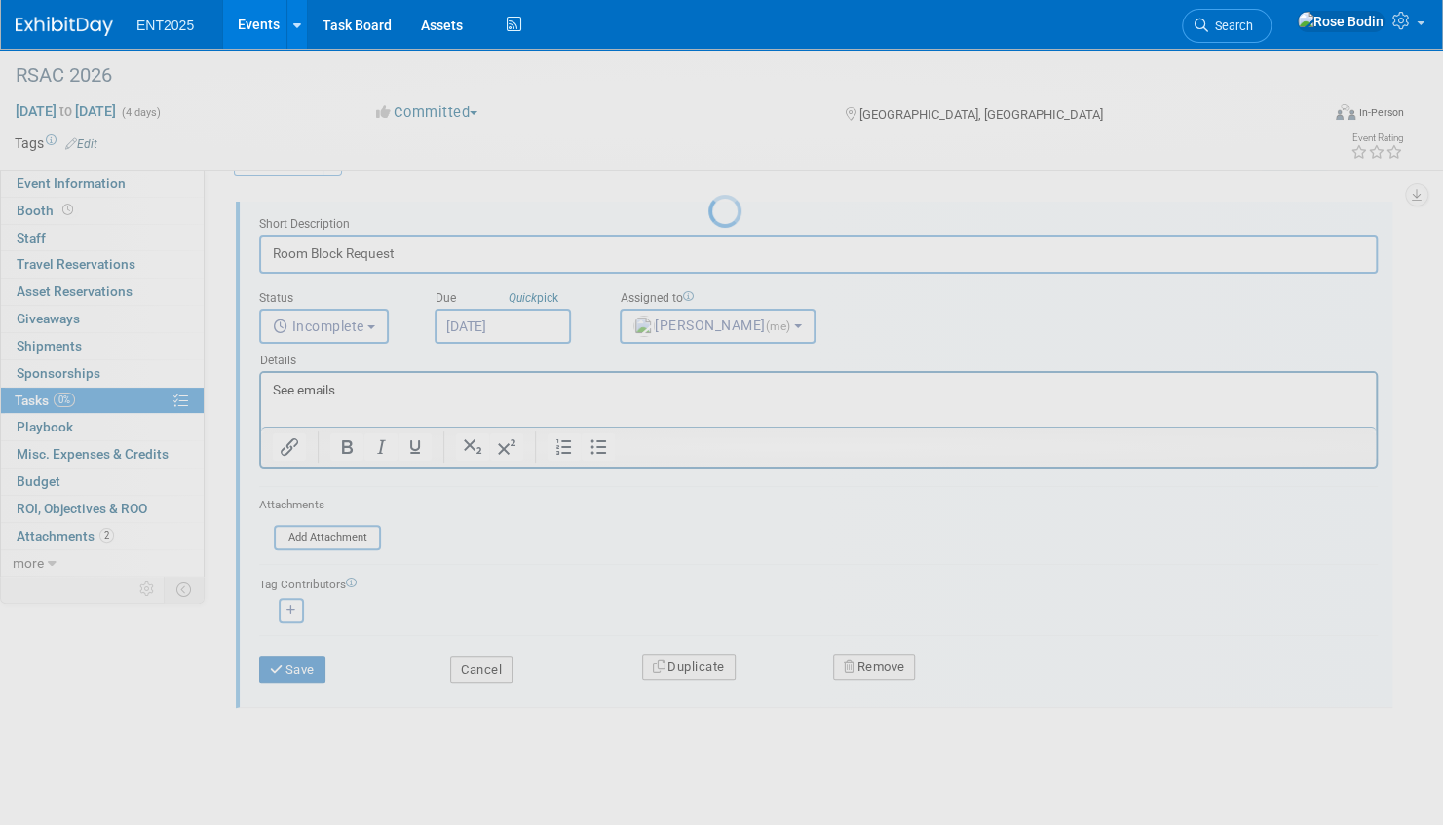
scroll to position [0, 0]
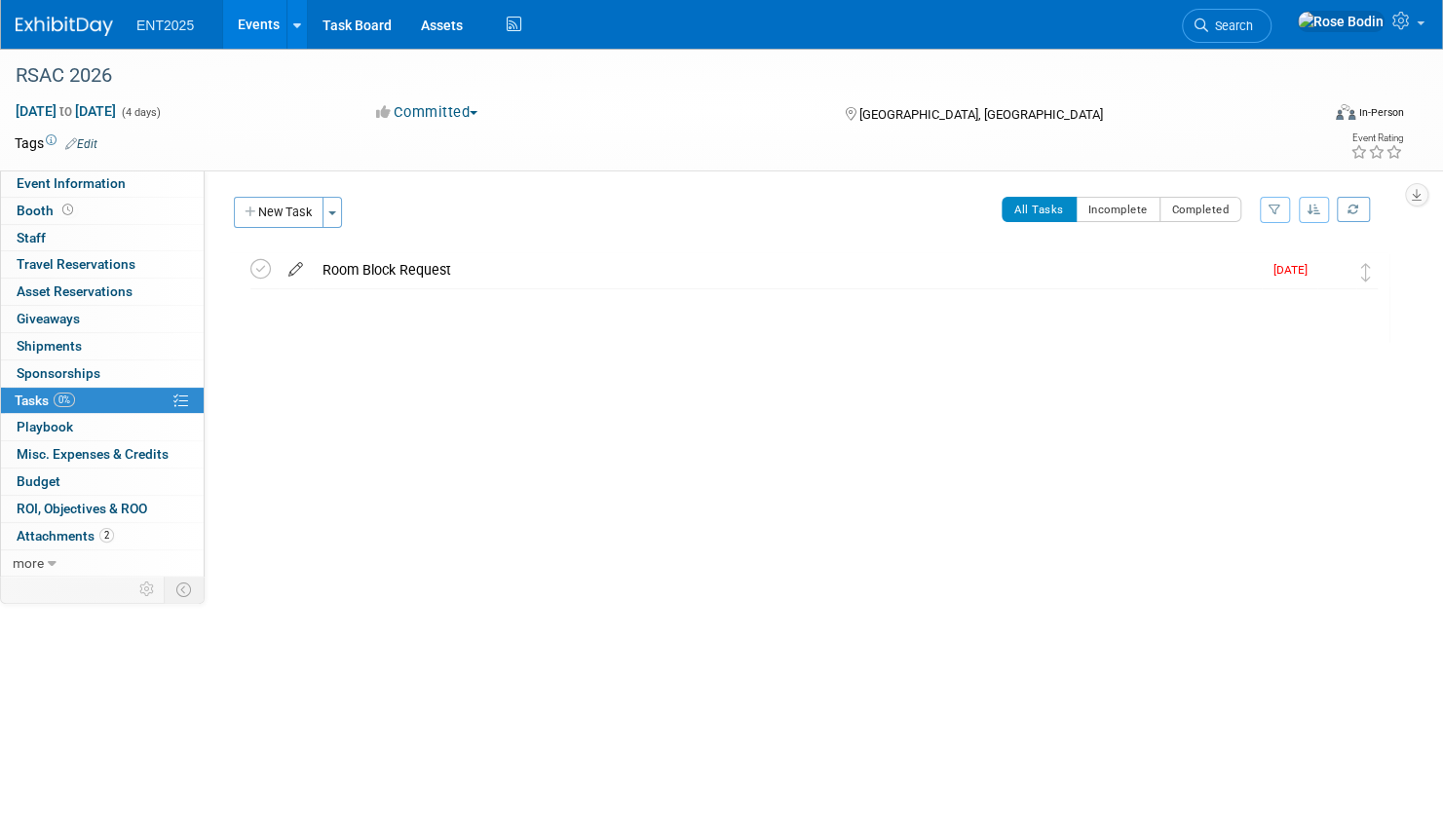
click at [294, 265] on icon at bounding box center [296, 265] width 34 height 24
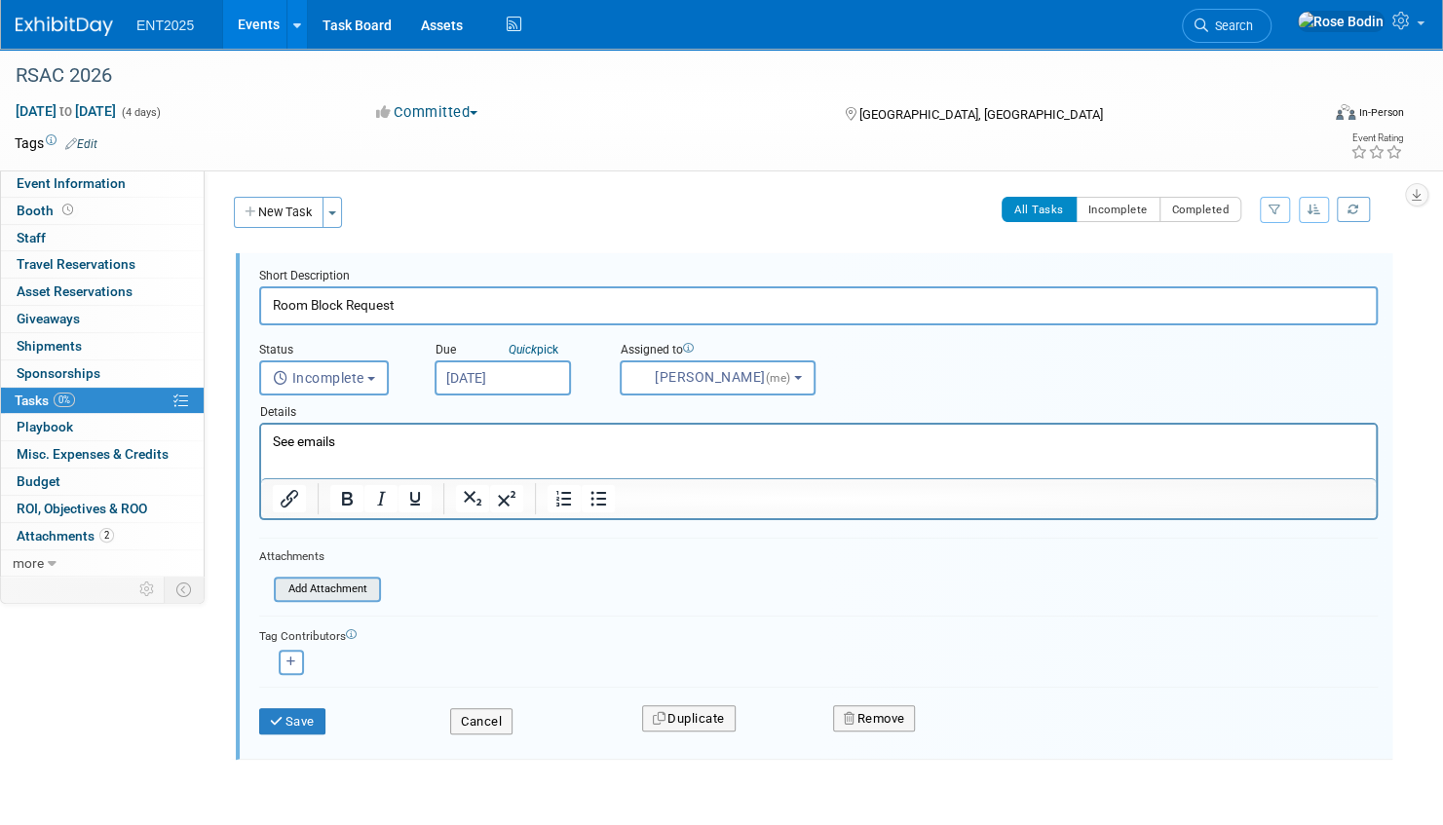
click at [341, 586] on input "file" at bounding box center [279, 589] width 199 height 21
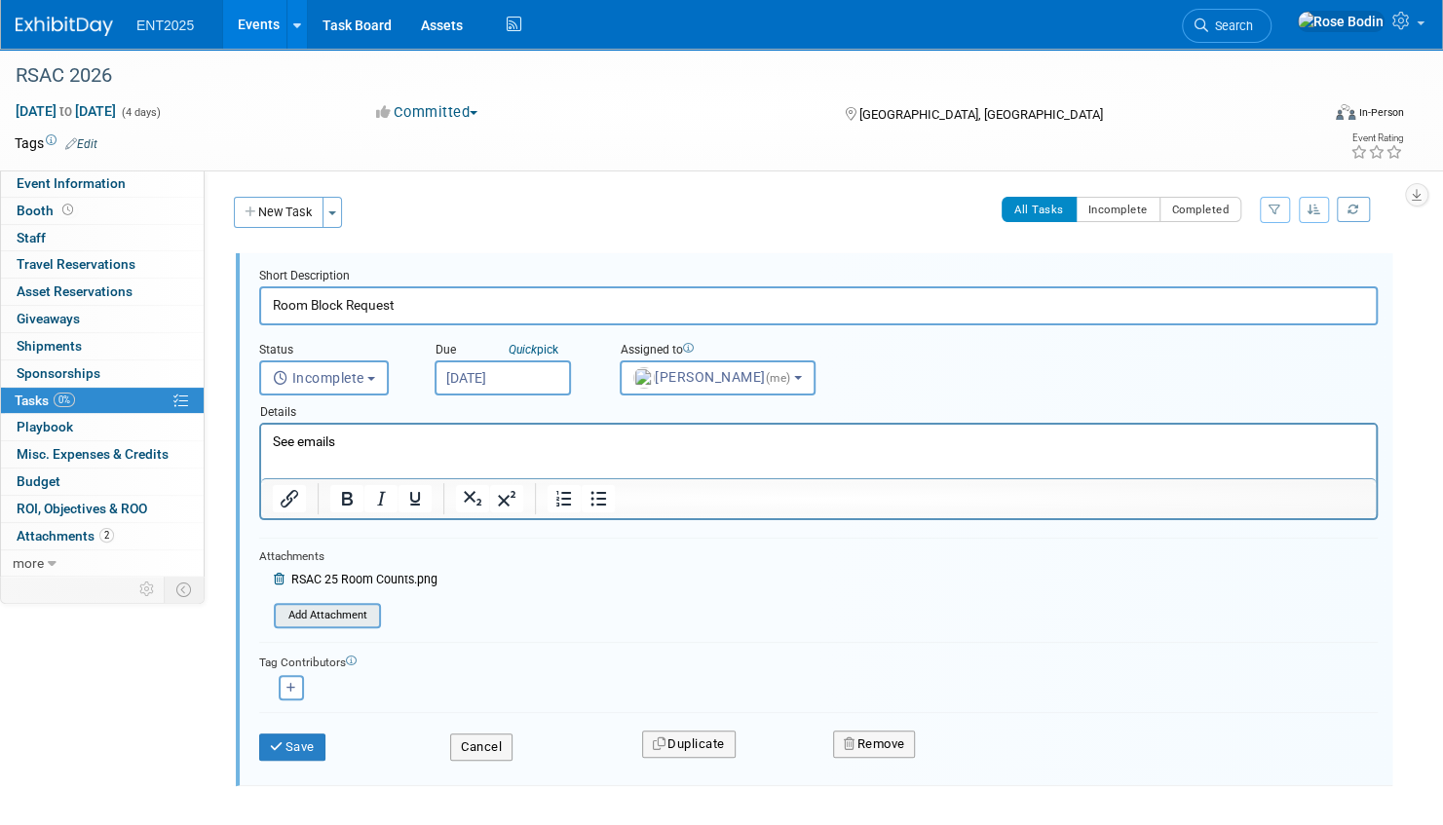
click at [329, 615] on input "file" at bounding box center [279, 615] width 199 height 21
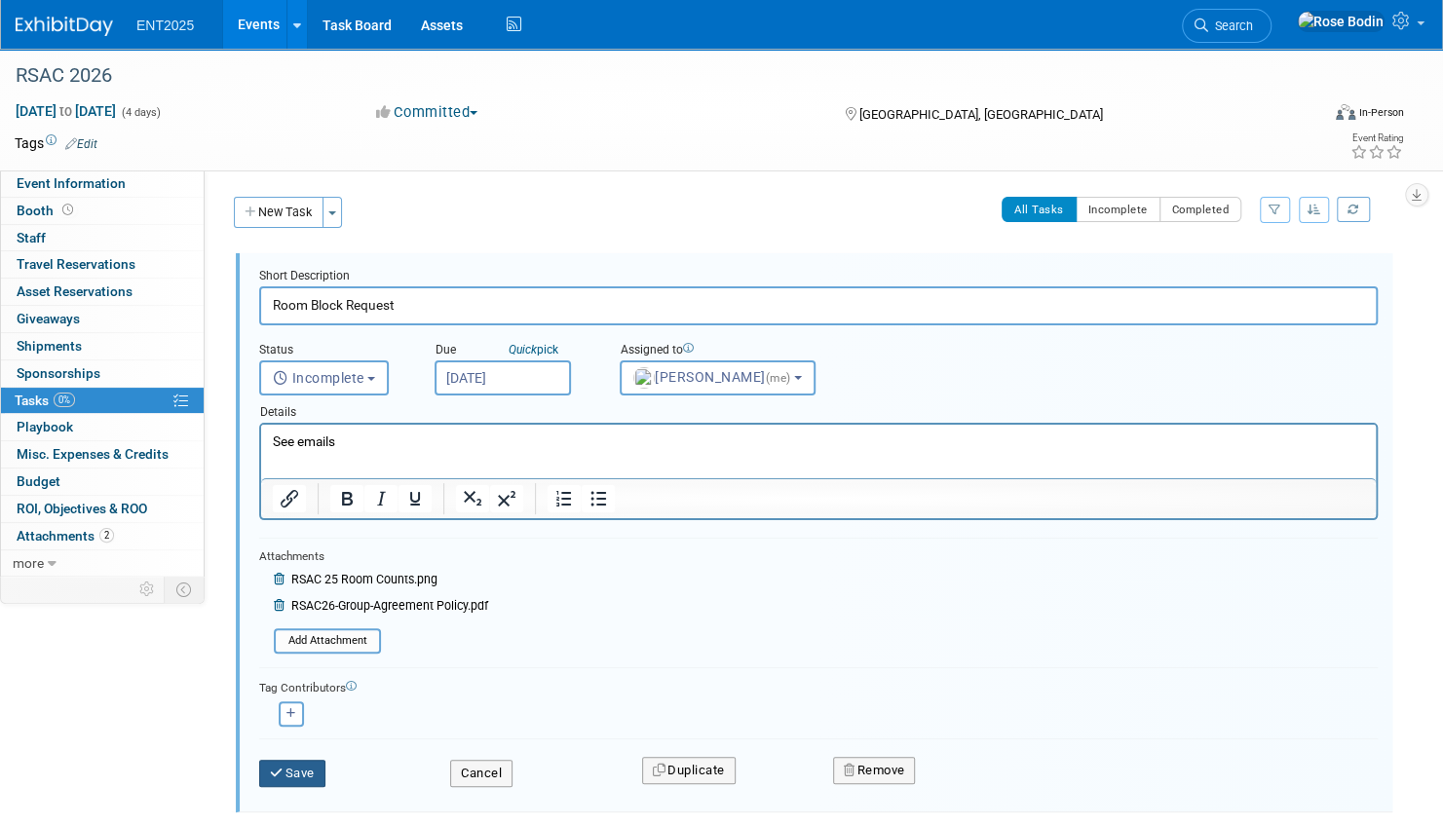
click at [289, 766] on button "Save" at bounding box center [292, 773] width 66 height 27
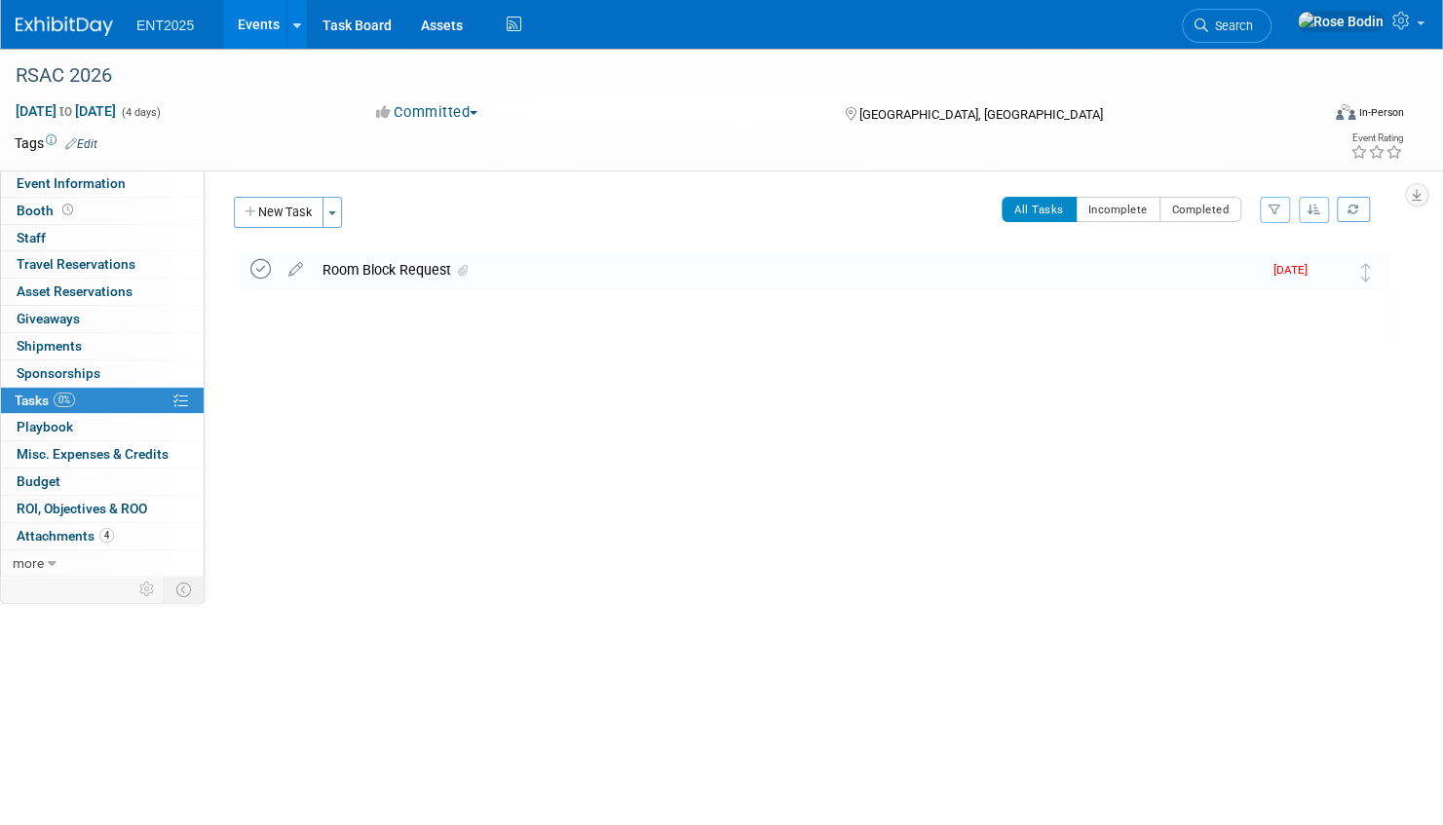
click at [261, 267] on icon at bounding box center [260, 269] width 20 height 20
click at [168, 181] on link "Event Information" at bounding box center [102, 184] width 203 height 26
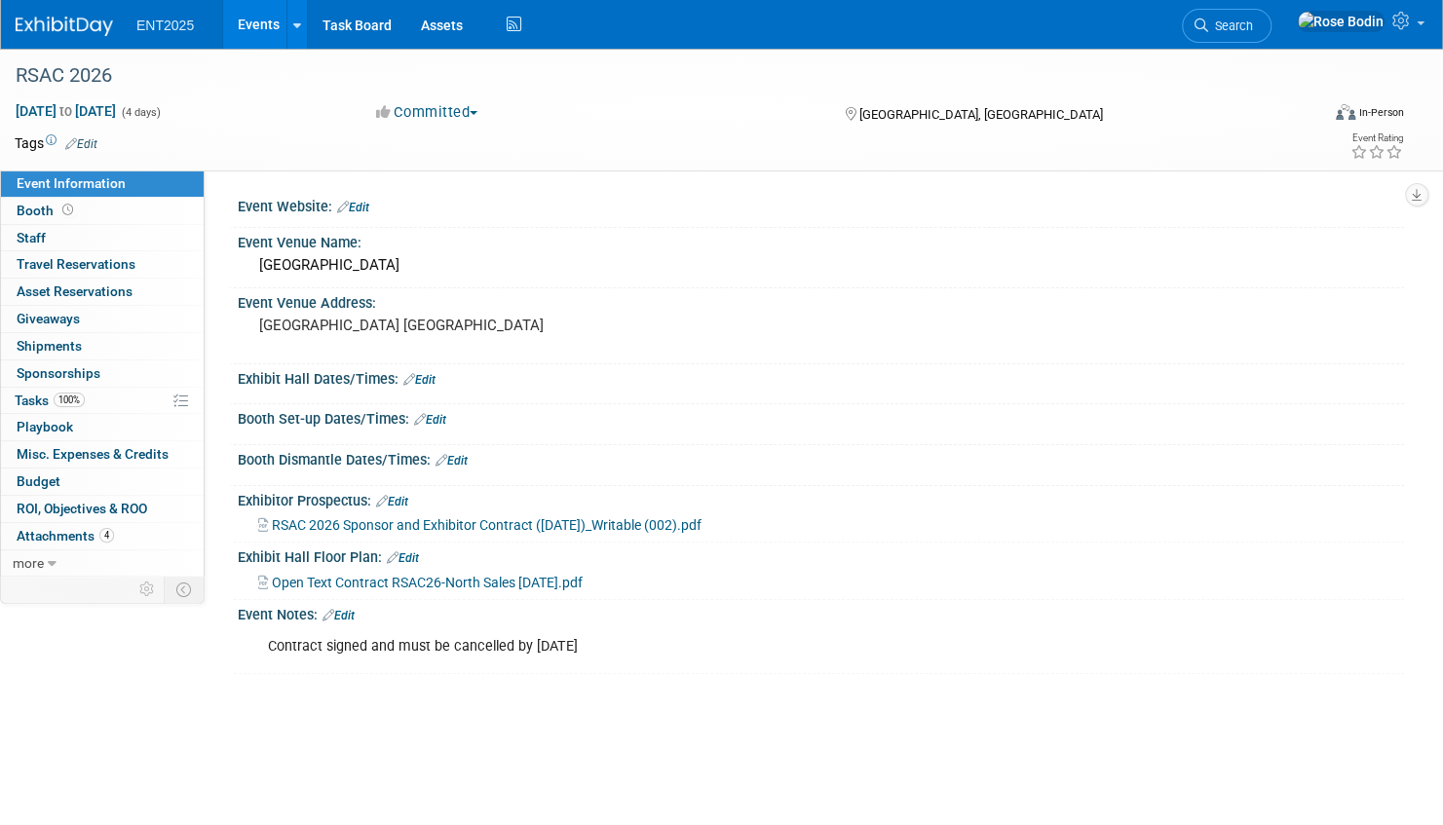
click at [261, 23] on link "Events" at bounding box center [258, 24] width 71 height 49
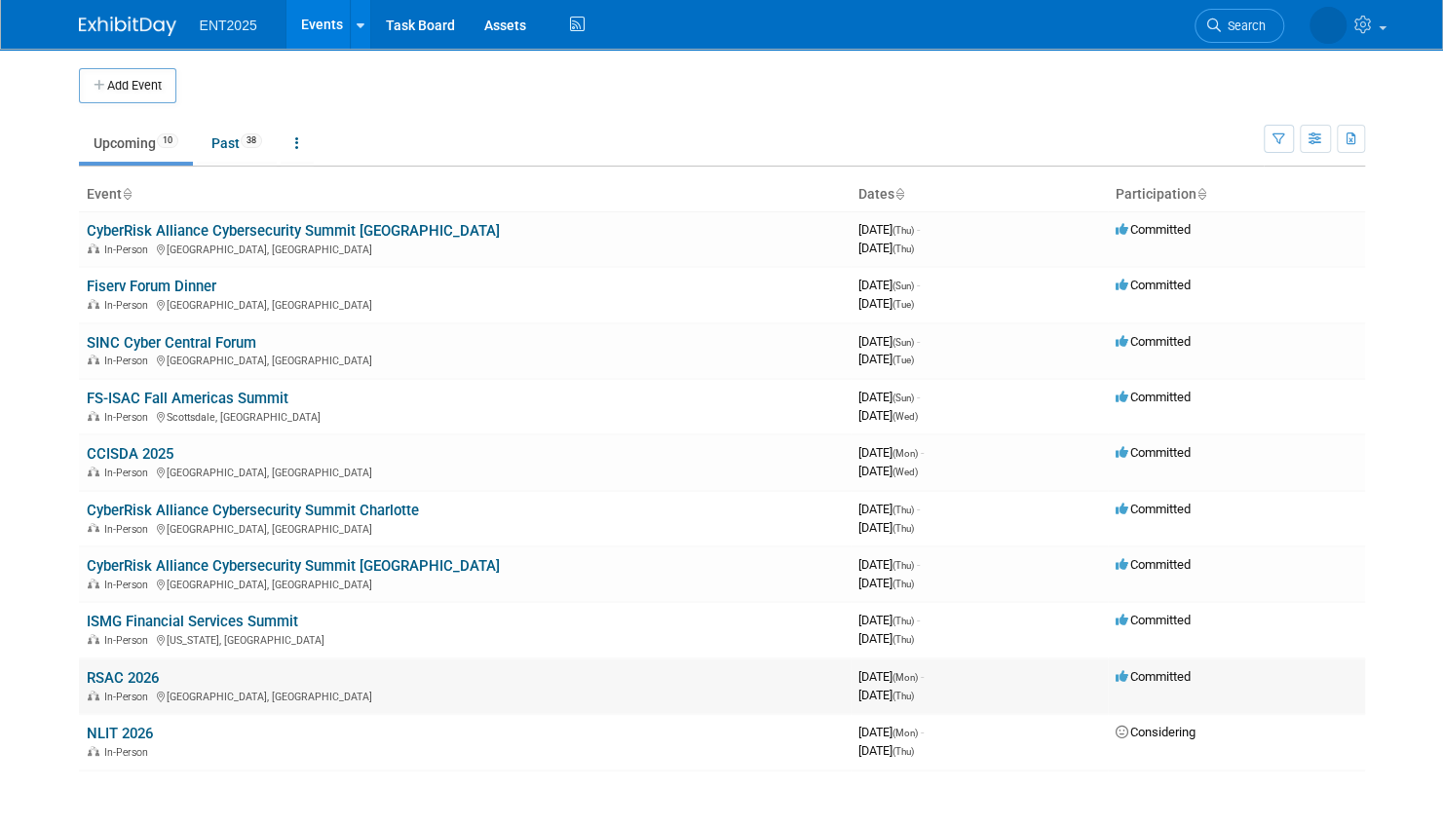
click at [140, 673] on link "RSAC 2026" at bounding box center [123, 678] width 72 height 18
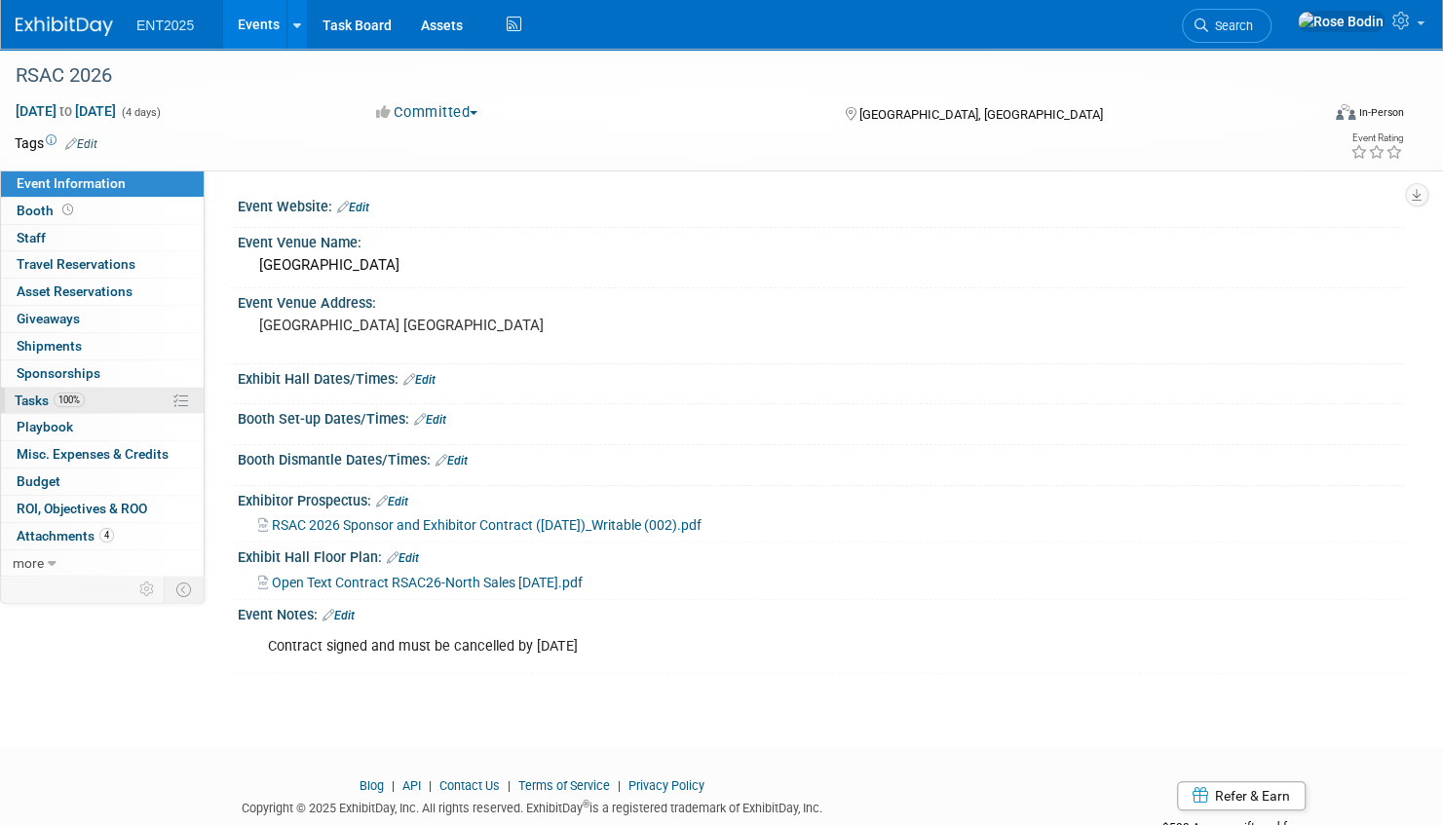
click at [125, 398] on link "100% Tasks 100%" at bounding box center [102, 401] width 203 height 26
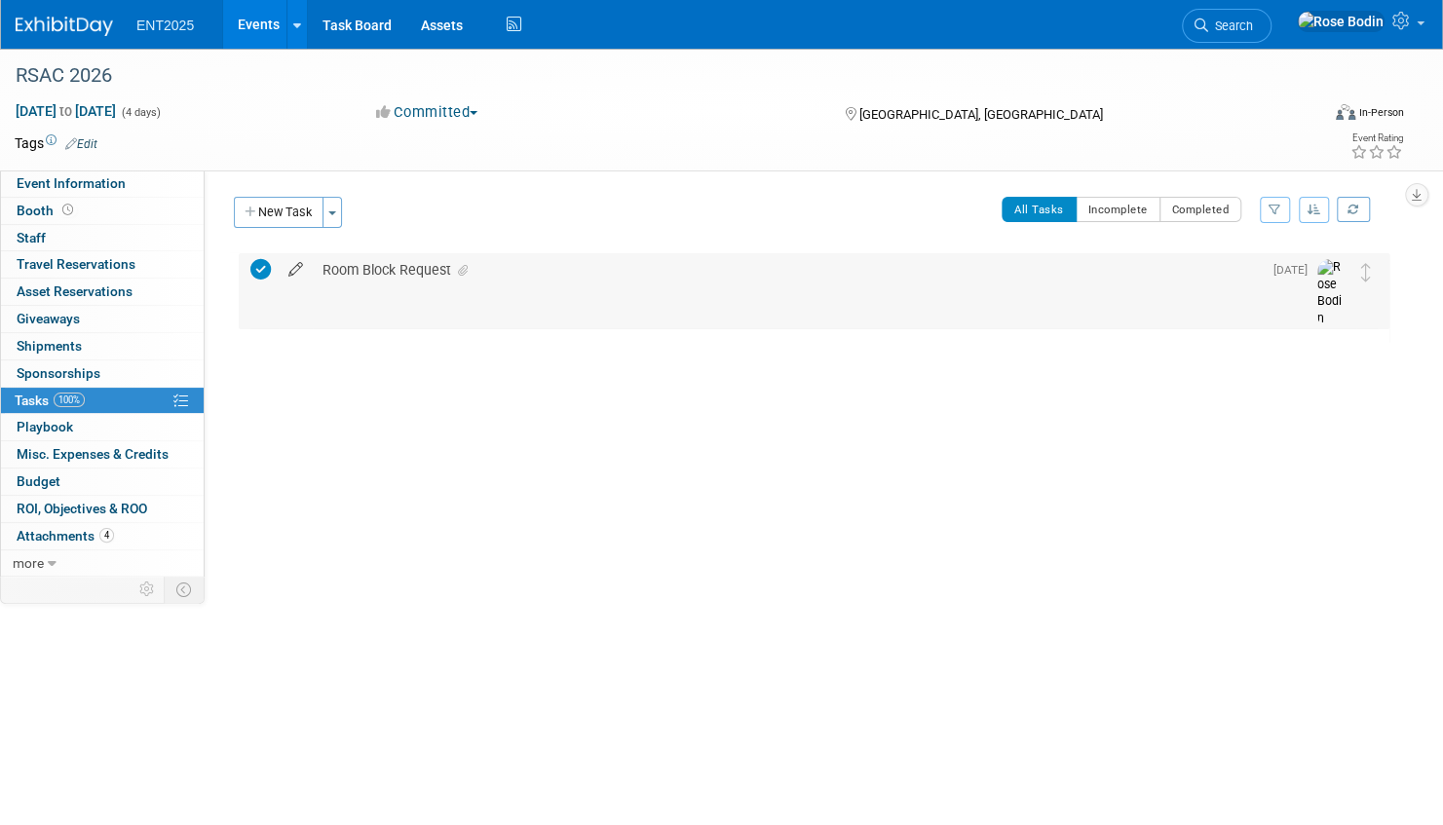
click at [298, 265] on icon at bounding box center [296, 265] width 34 height 24
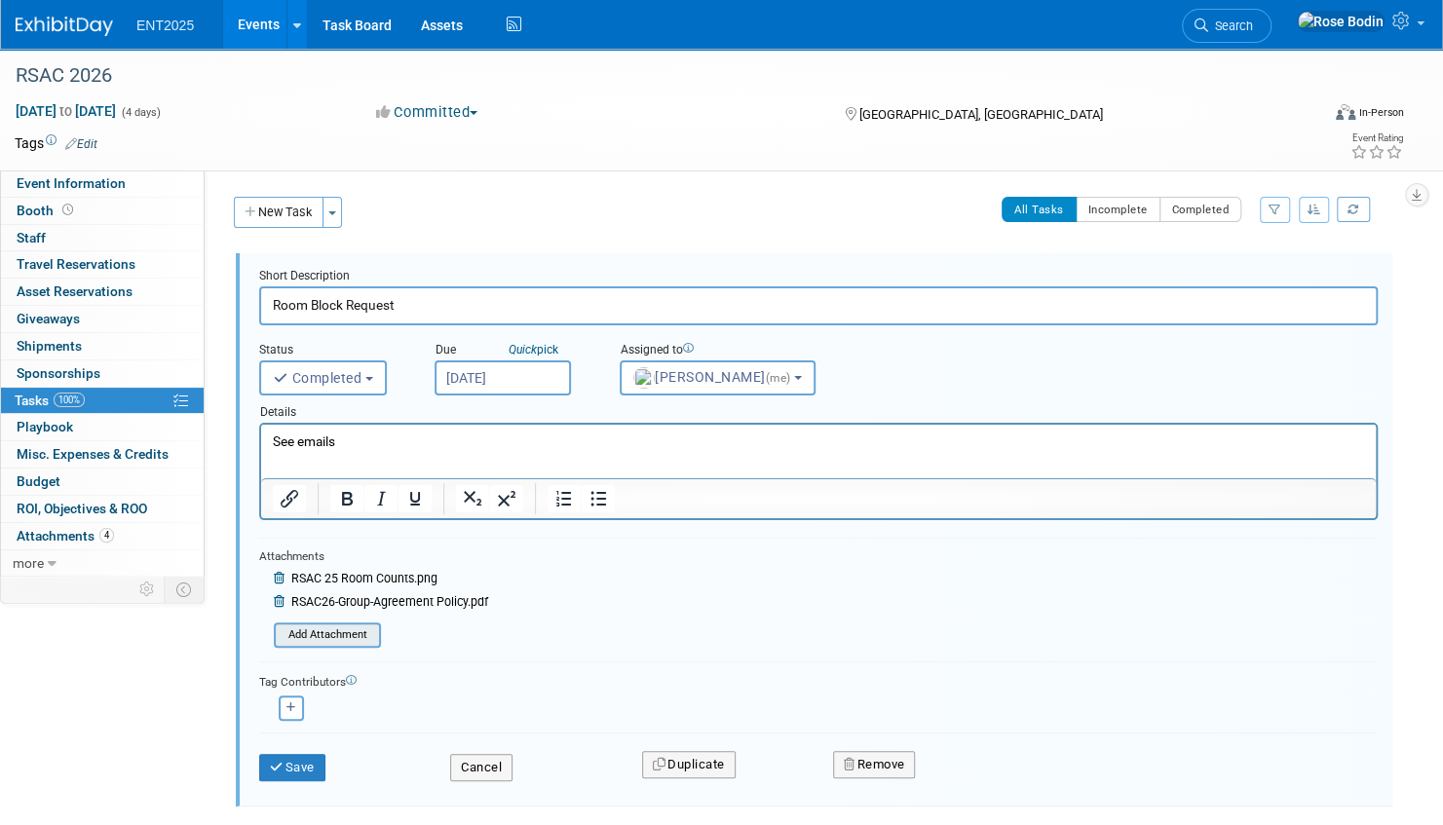
click at [341, 631] on input "file" at bounding box center [279, 635] width 199 height 21
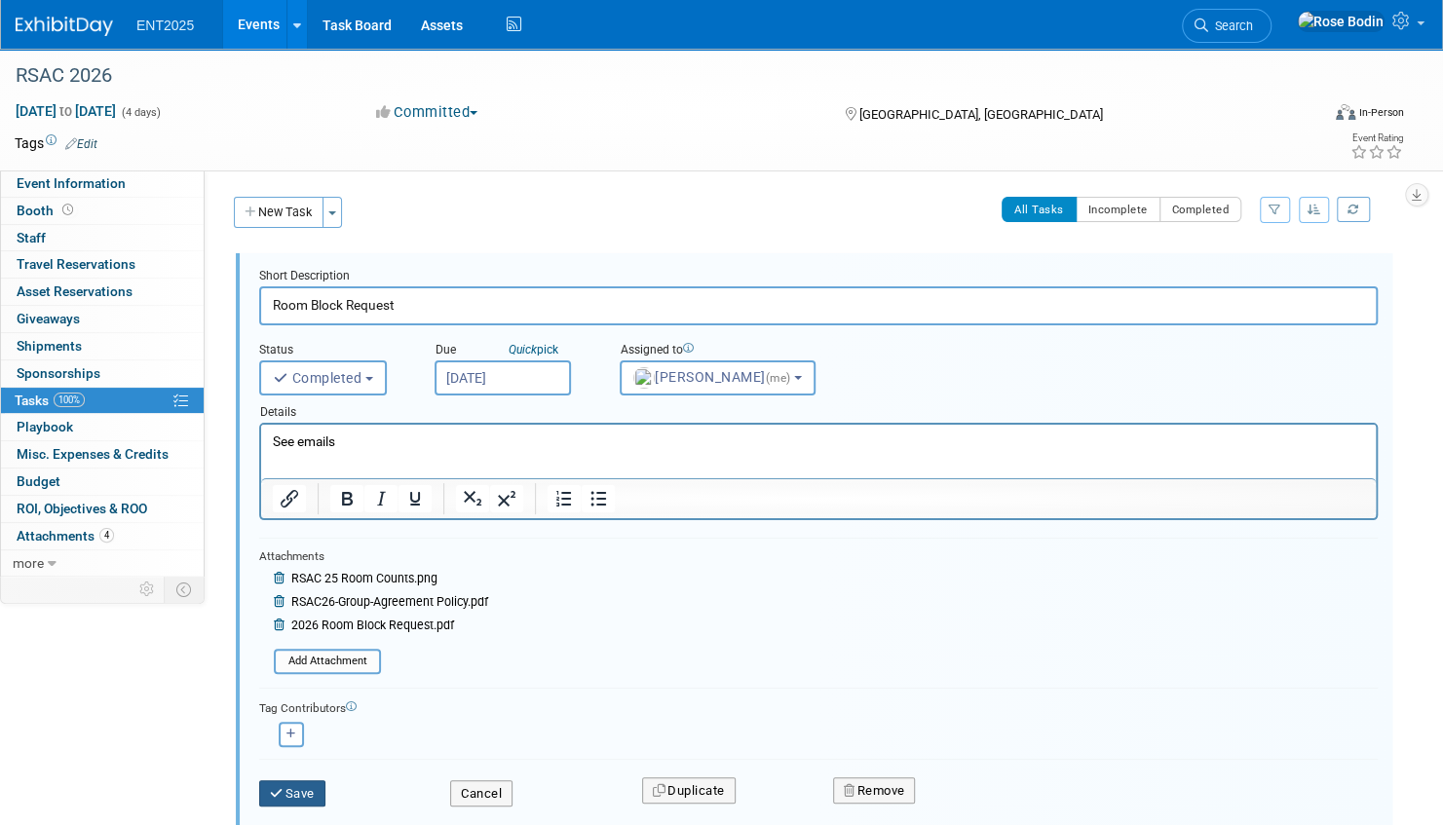
click at [303, 791] on button "Save" at bounding box center [292, 794] width 66 height 27
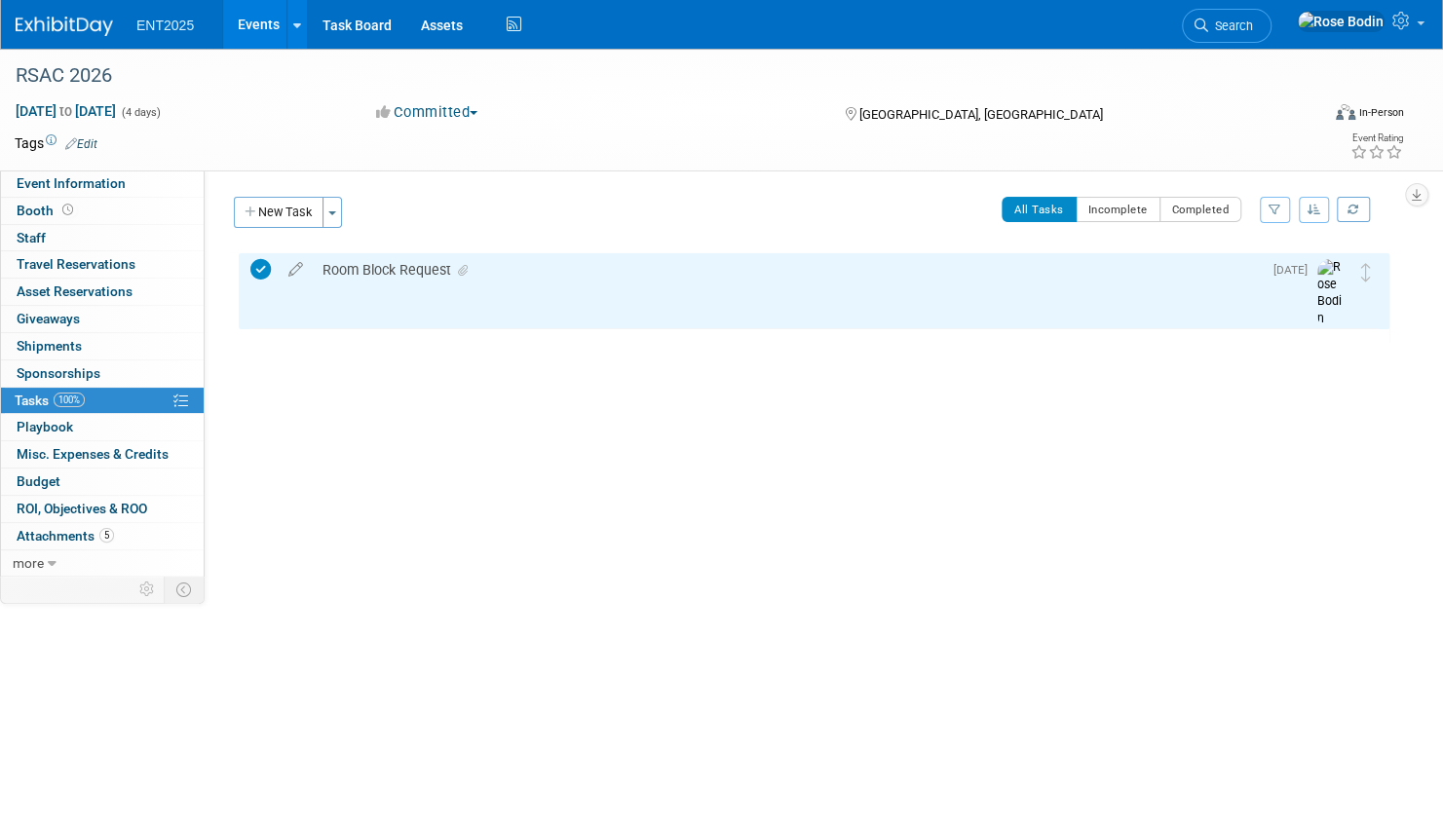
click at [261, 18] on link "Events" at bounding box center [258, 24] width 71 height 49
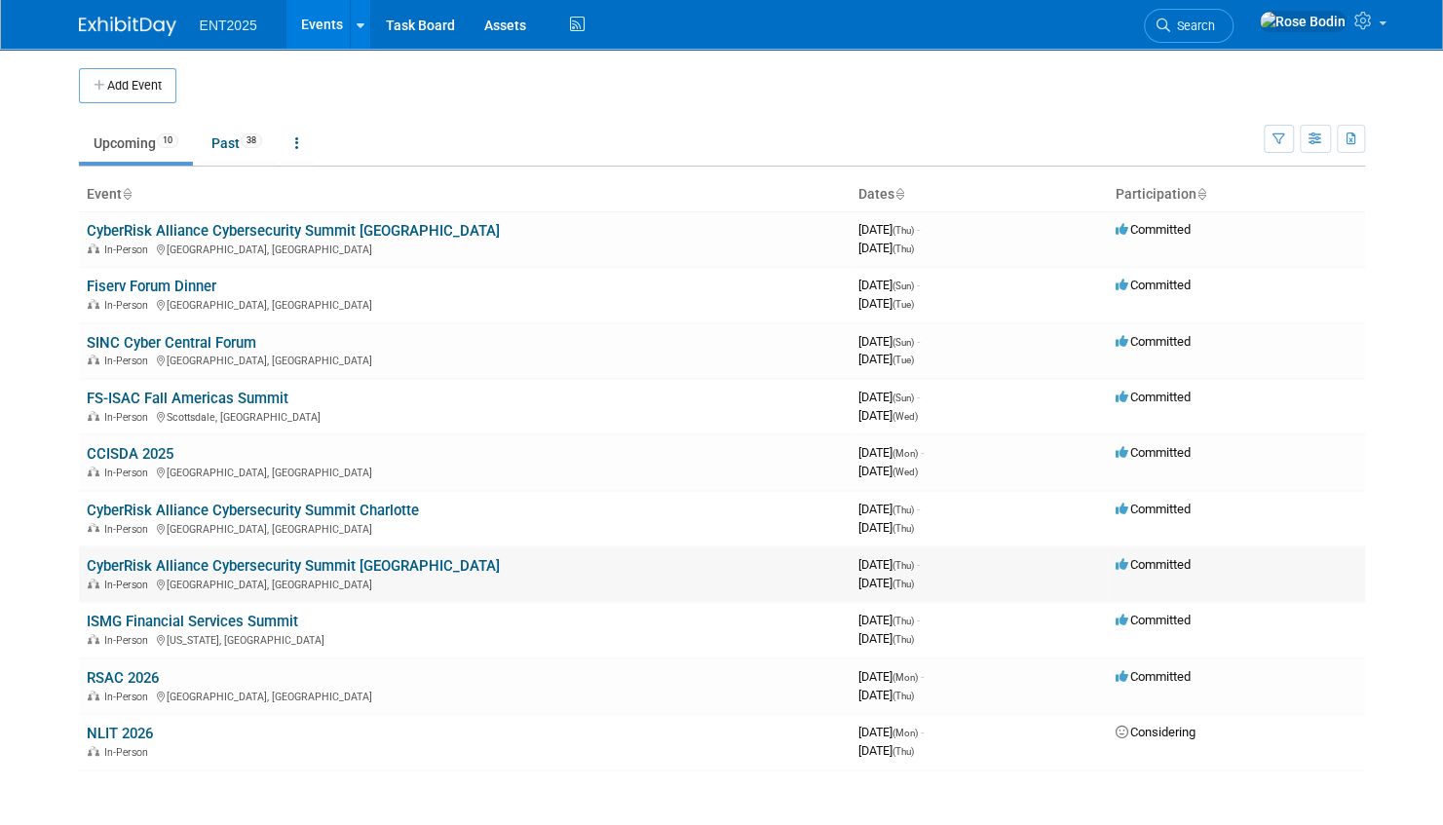
click at [327, 561] on link "CyberRisk Alliance Cybersecurity Summit [GEOGRAPHIC_DATA]" at bounding box center [293, 566] width 413 height 18
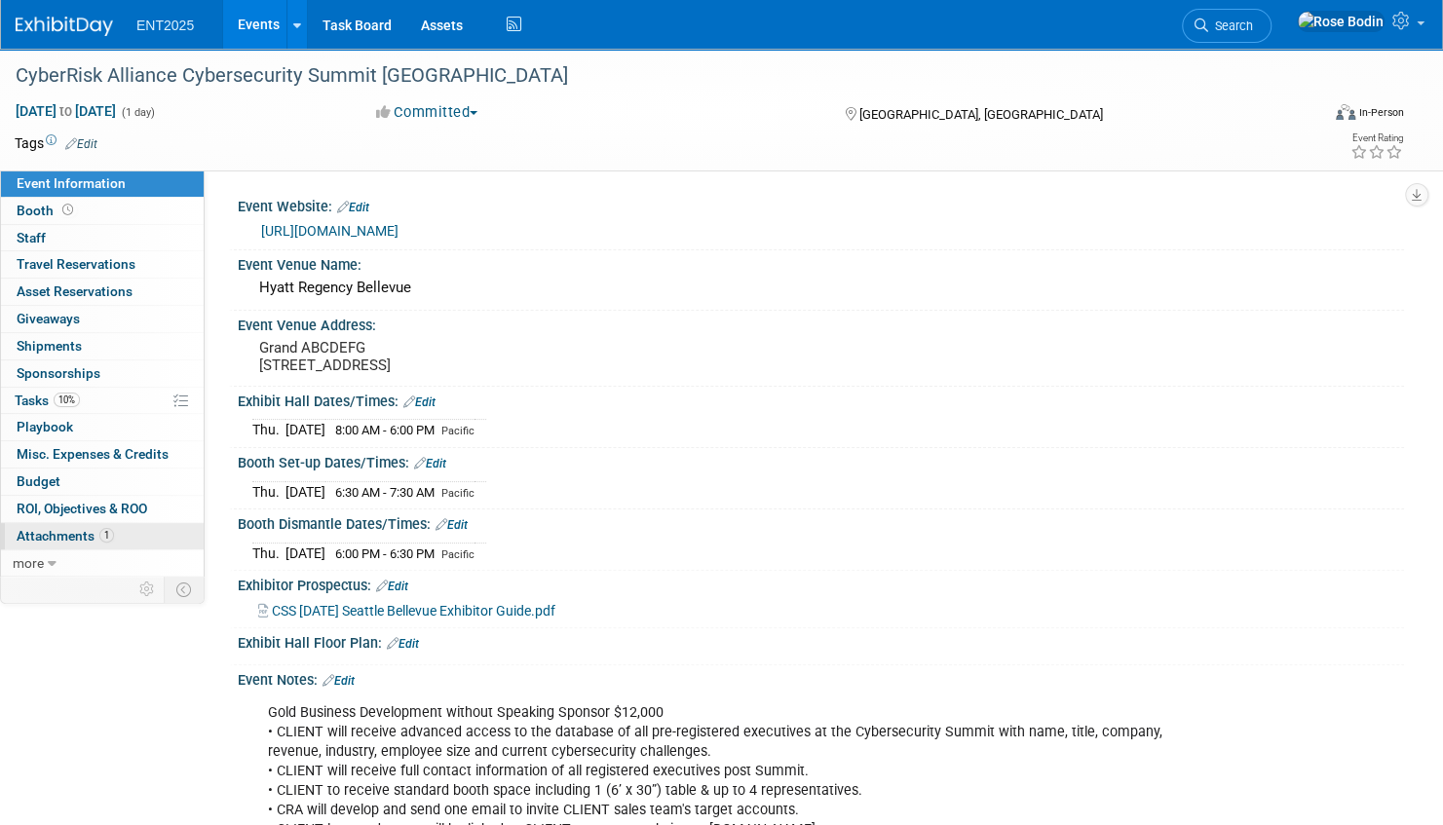
click at [133, 533] on link "1 Attachments 1" at bounding box center [102, 536] width 203 height 26
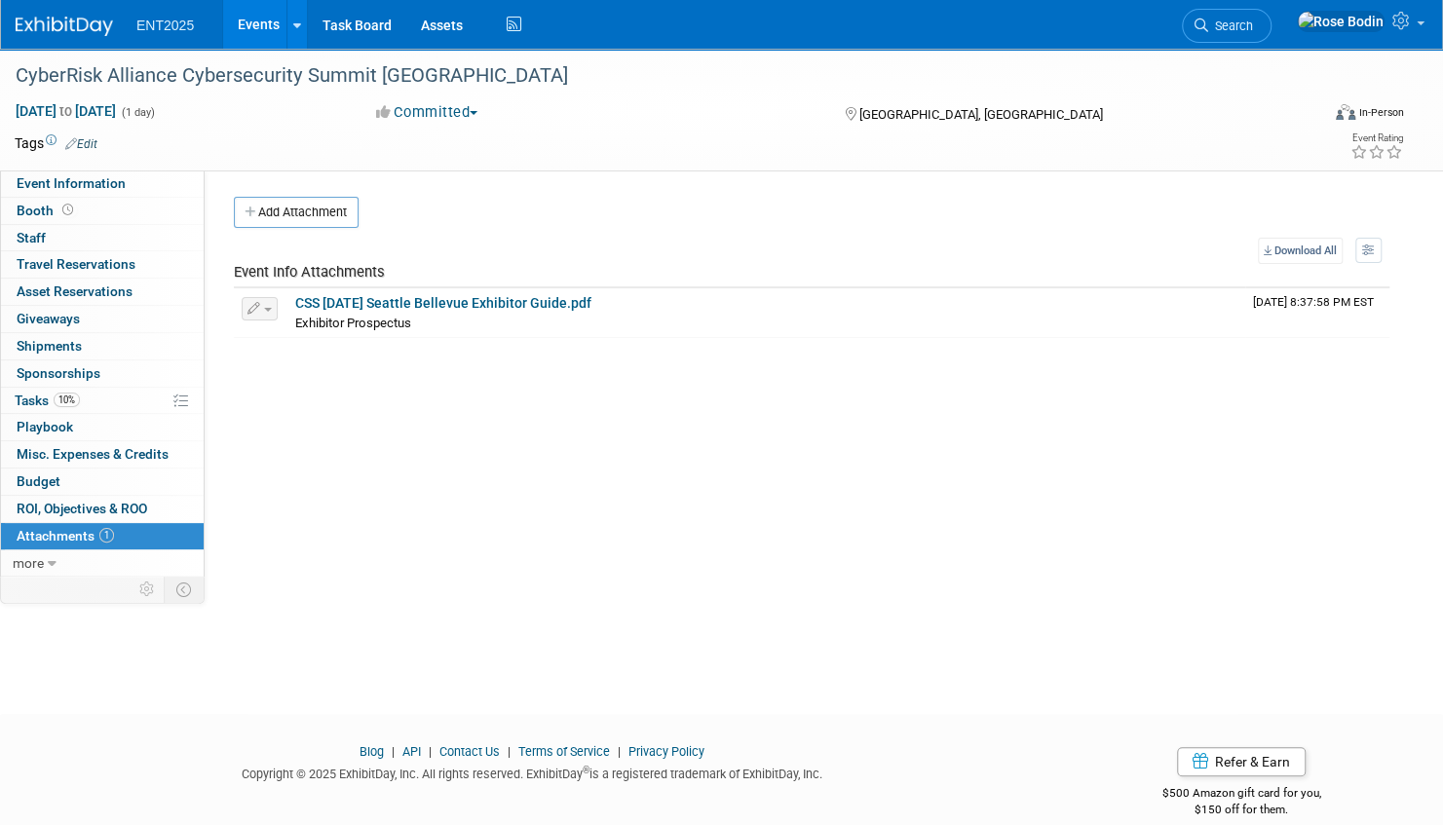
click at [248, 21] on link "Events" at bounding box center [258, 24] width 71 height 49
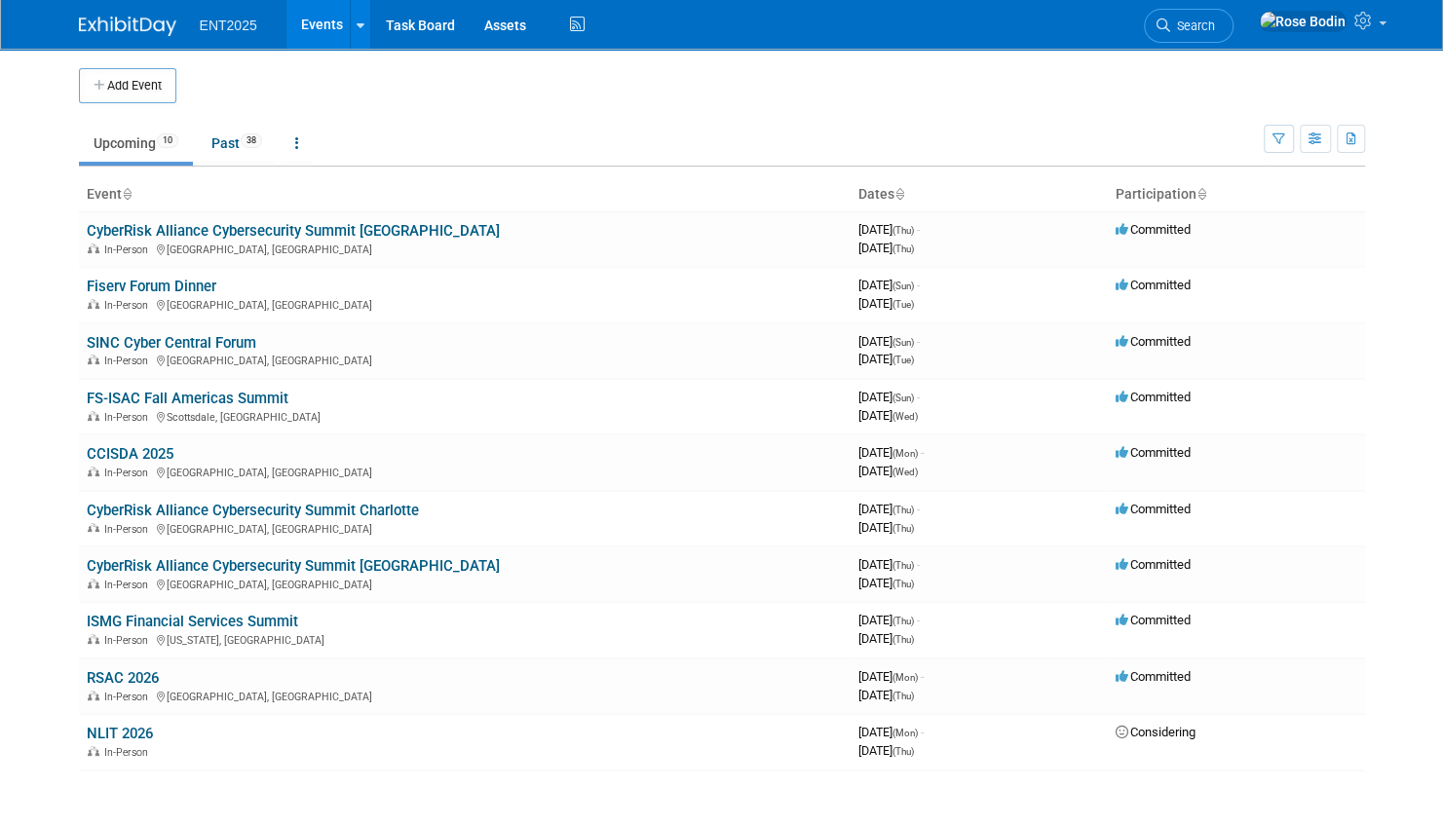
click at [329, 19] on link "Events" at bounding box center [322, 24] width 71 height 49
